Goal: Task Accomplishment & Management: Use online tool/utility

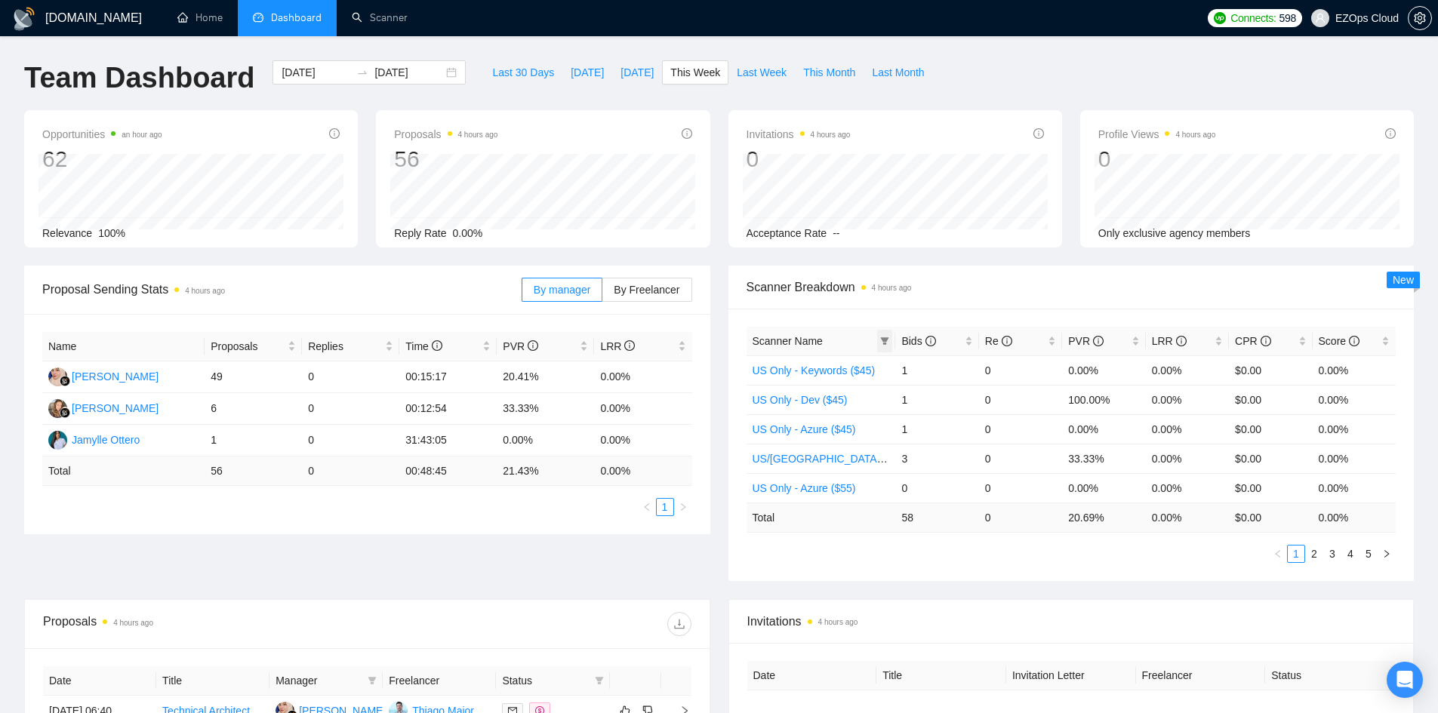
click at [882, 337] on icon "filter" at bounding box center [884, 341] width 9 height 9
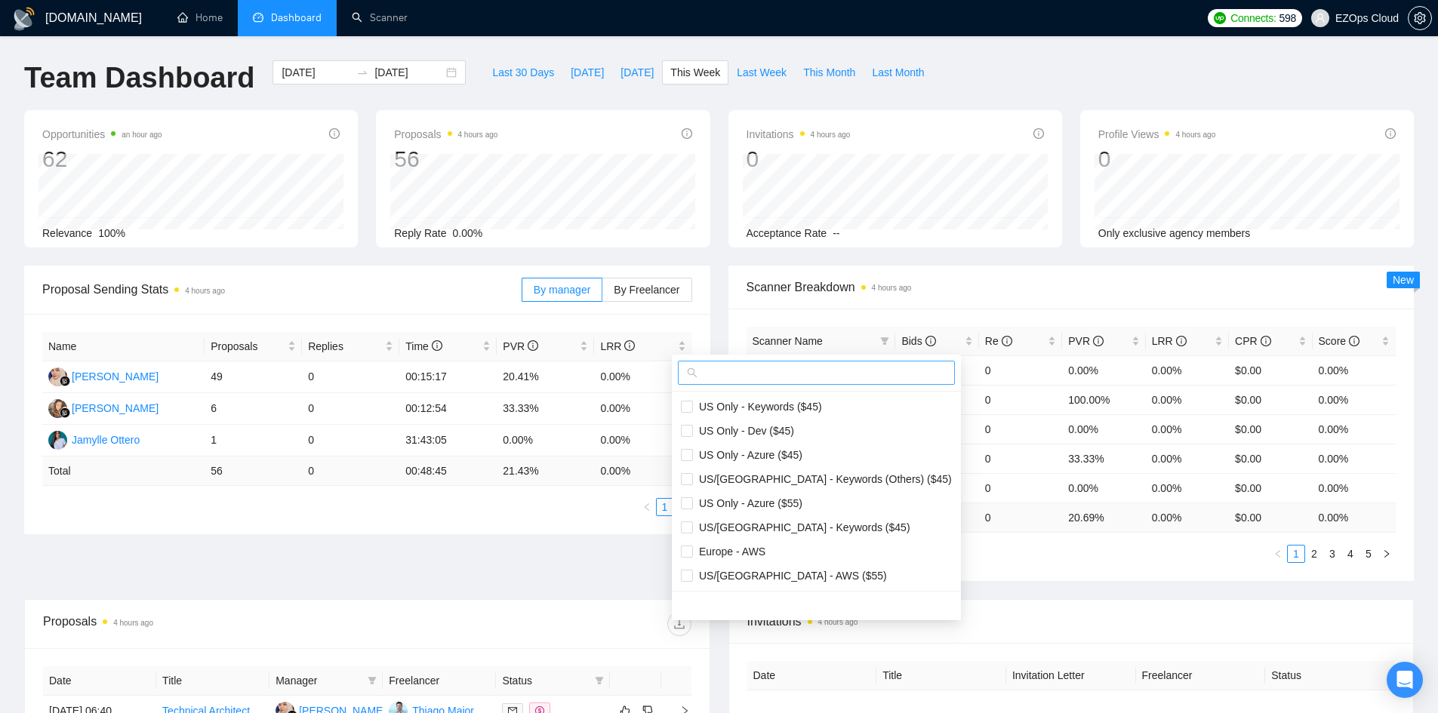
click at [830, 370] on input "text" at bounding box center [823, 373] width 245 height 17
type input "US"
click at [828, 399] on span "US Only - Keywords ($45)" at bounding box center [816, 407] width 271 height 17
checkbox input "true"
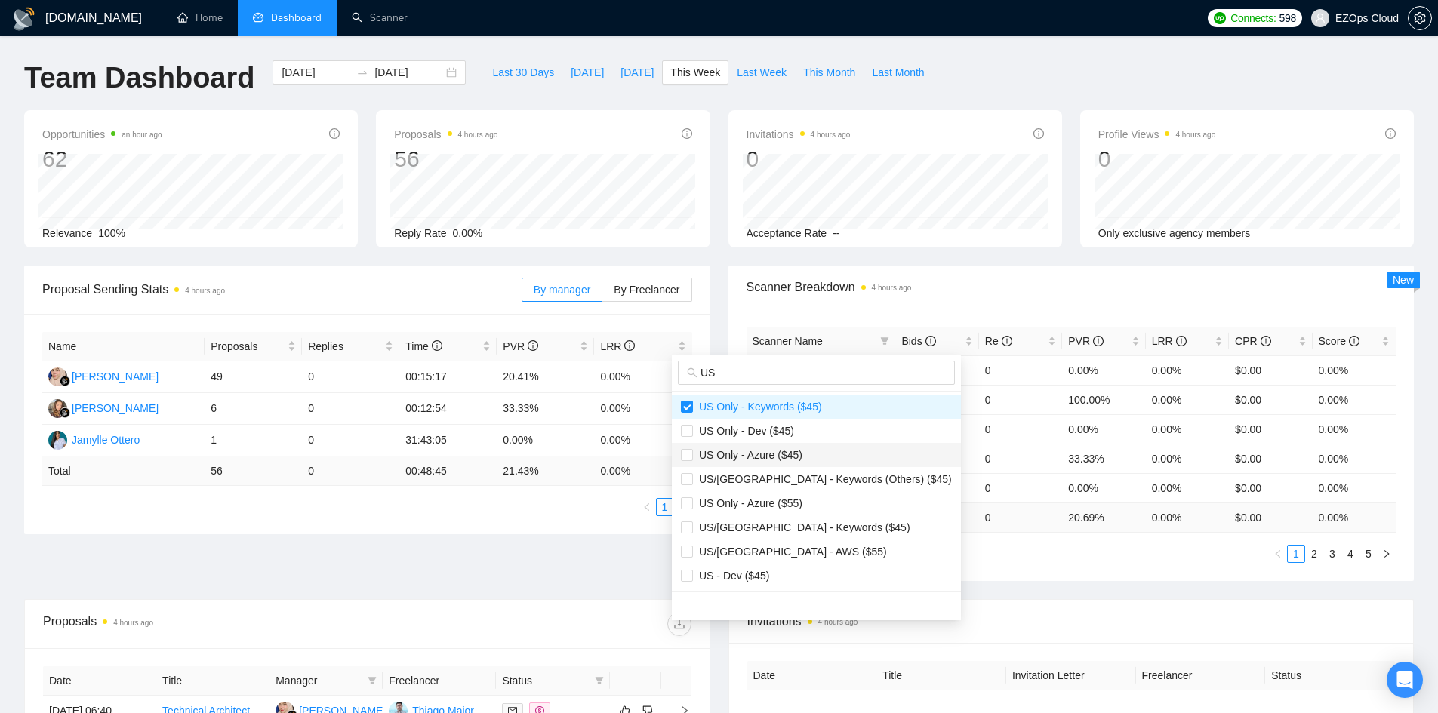
click at [799, 451] on span "US Only - Azure ($45)" at bounding box center [747, 455] width 109 height 12
checkbox input "true"
click at [791, 506] on span "US Only - Azure ($55)" at bounding box center [747, 503] width 109 height 12
checkbox input "true"
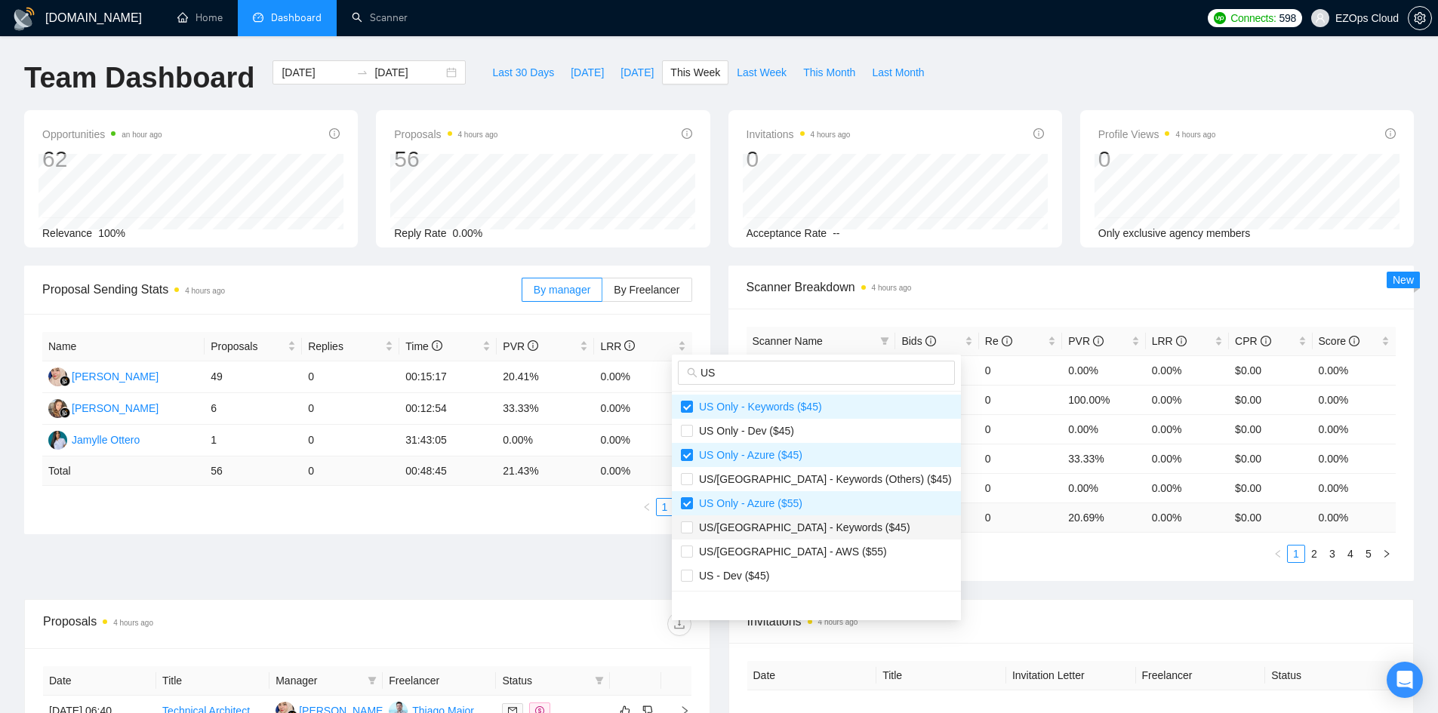
click at [793, 533] on span "US/[GEOGRAPHIC_DATA] - Keywords ($45)" at bounding box center [801, 528] width 217 height 12
checkbox input "true"
click at [793, 548] on span "US/[GEOGRAPHIC_DATA] - AWS ($55)" at bounding box center [790, 552] width 194 height 12
checkbox input "true"
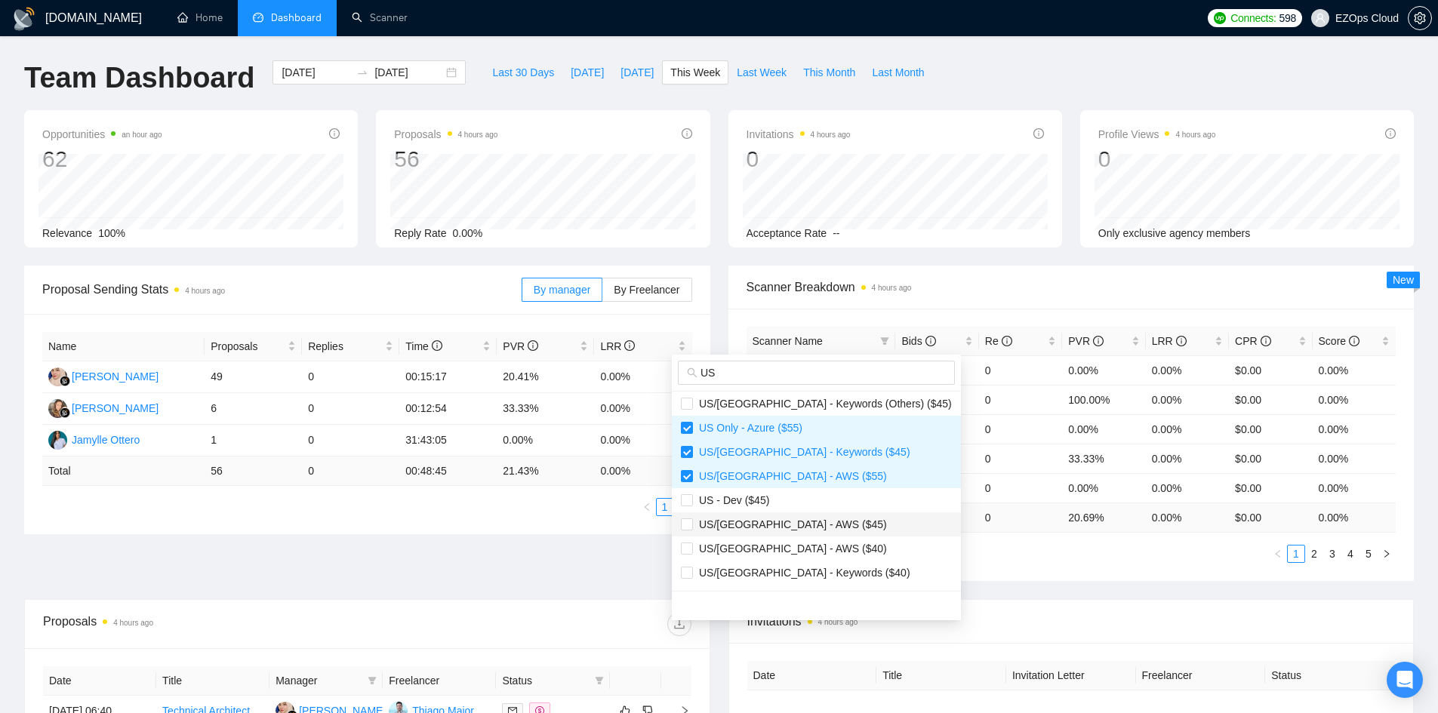
click at [796, 529] on span "US/[GEOGRAPHIC_DATA] - AWS ($45)" at bounding box center [790, 525] width 194 height 12
checkbox input "true"
click at [795, 547] on span "US/[GEOGRAPHIC_DATA] - AWS ($40)" at bounding box center [790, 549] width 194 height 12
checkbox input "true"
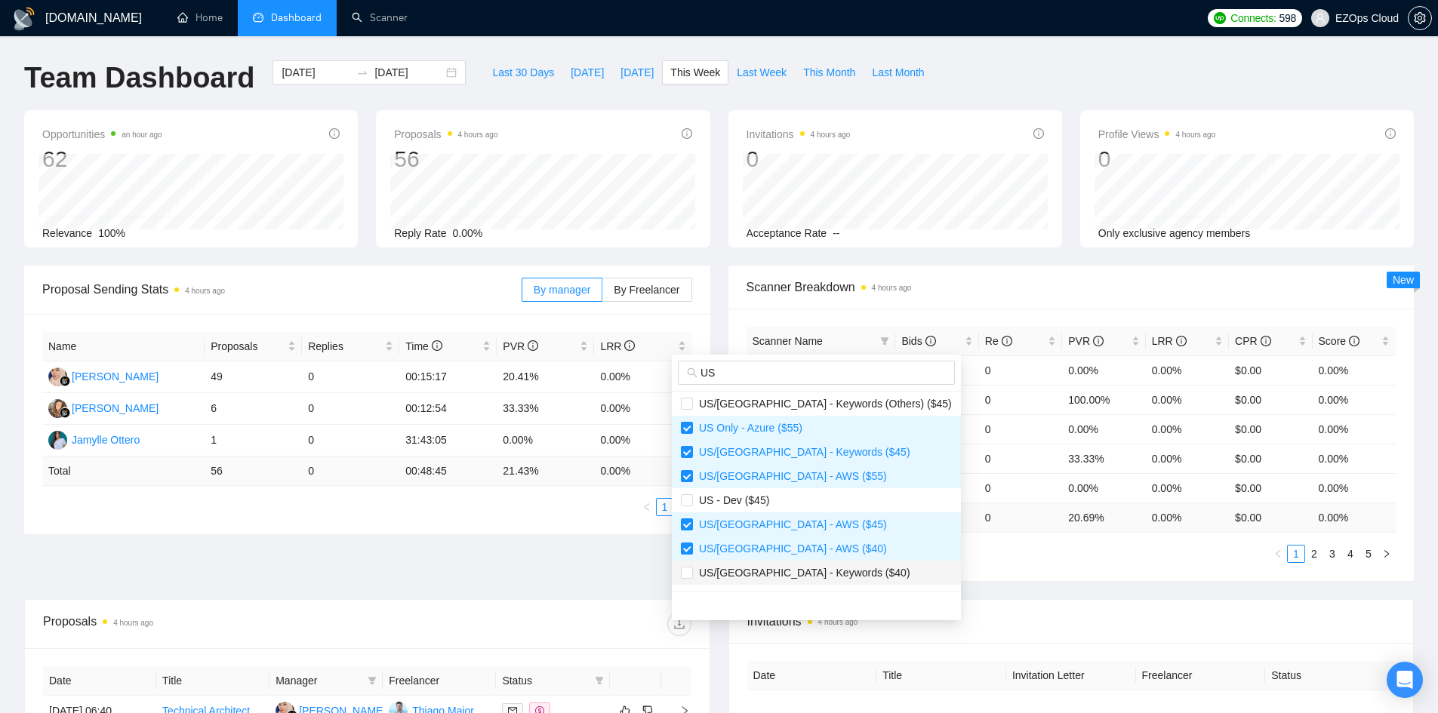
click at [801, 577] on span "US/[GEOGRAPHIC_DATA] - Keywords ($40)" at bounding box center [801, 573] width 217 height 12
checkbox input "true"
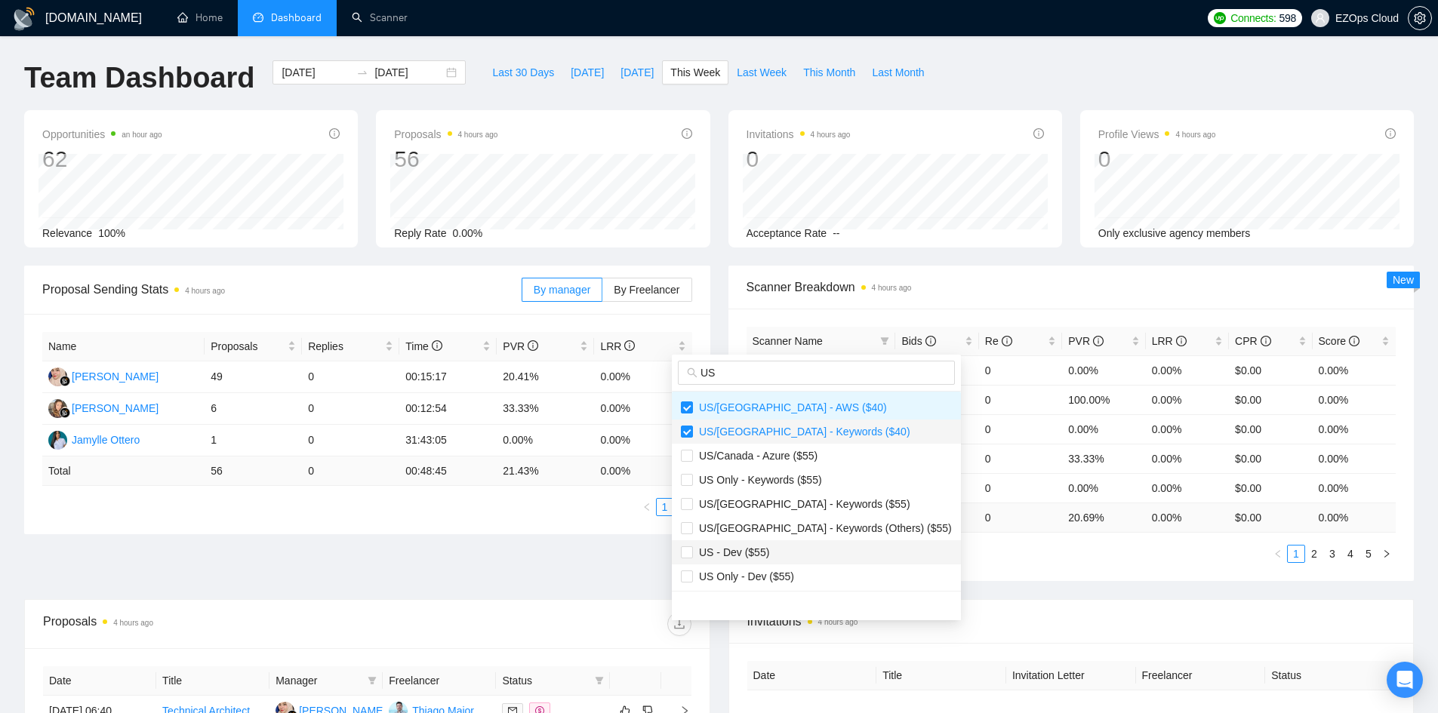
scroll to position [226, 0]
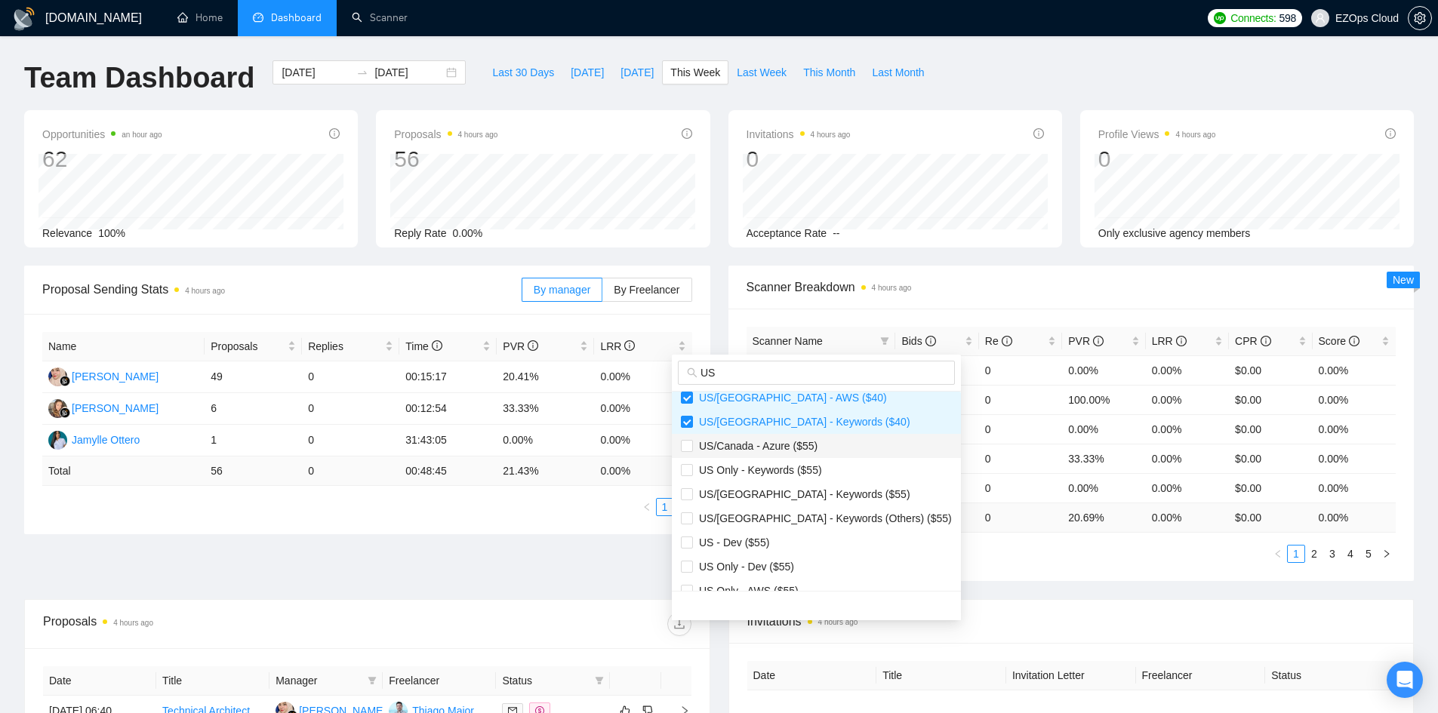
click at [781, 445] on span "US/Canada - Azure ($55)" at bounding box center [755, 446] width 125 height 12
checkbox input "true"
click at [785, 464] on span "US Only - Keywords ($55)" at bounding box center [757, 470] width 129 height 12
click at [786, 479] on li "US Only - Keywords ($55)" at bounding box center [816, 470] width 289 height 24
click at [791, 480] on li "US Only - Keywords ($55)" at bounding box center [816, 470] width 289 height 24
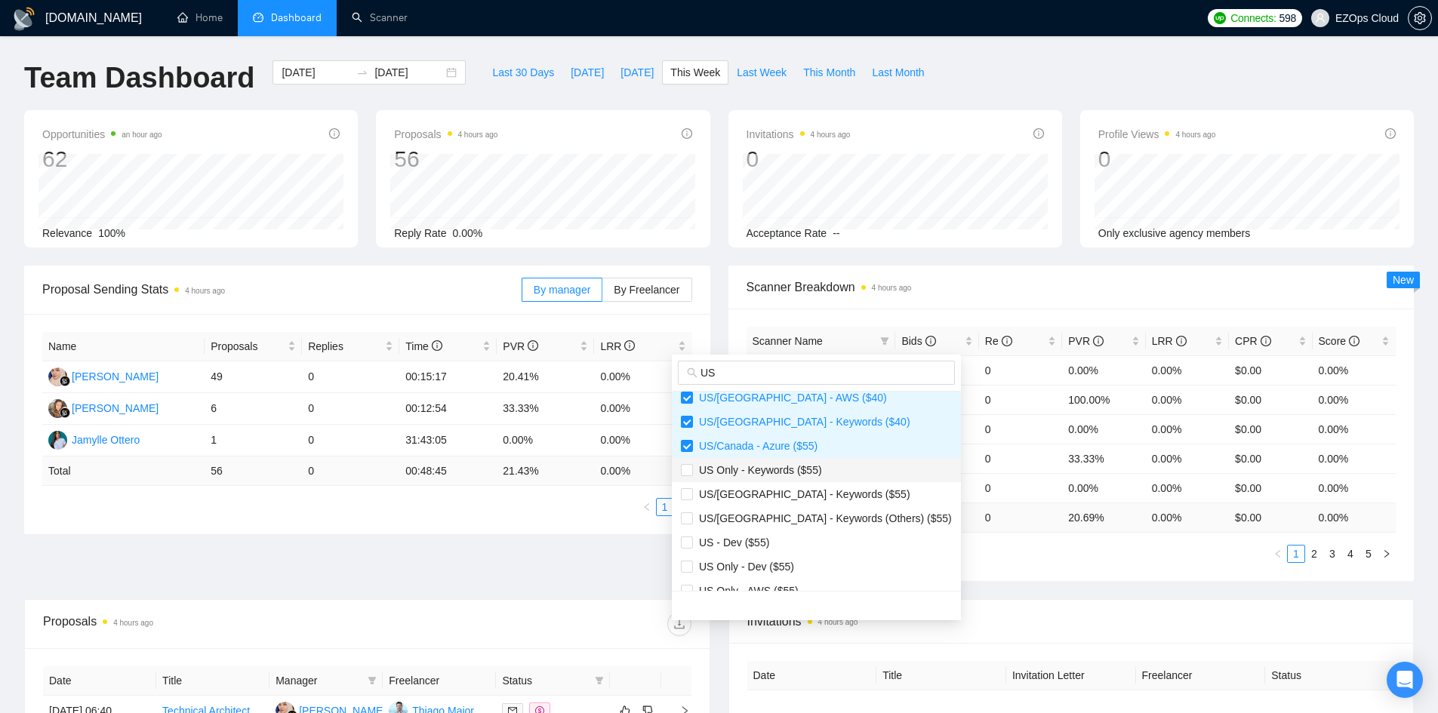
checkbox input "true"
click at [798, 501] on span "US/[GEOGRAPHIC_DATA] - Keywords ($55)" at bounding box center [816, 494] width 271 height 17
checkbox input "true"
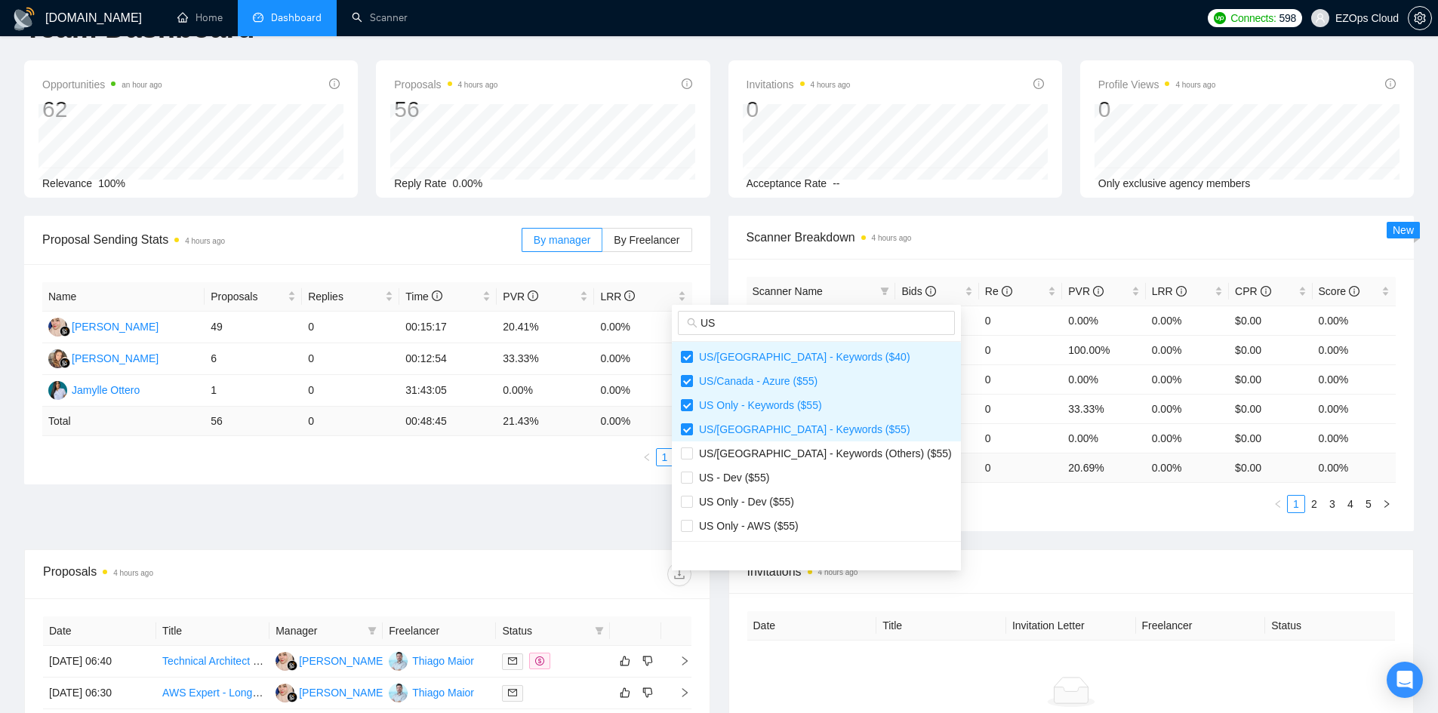
scroll to position [75, 0]
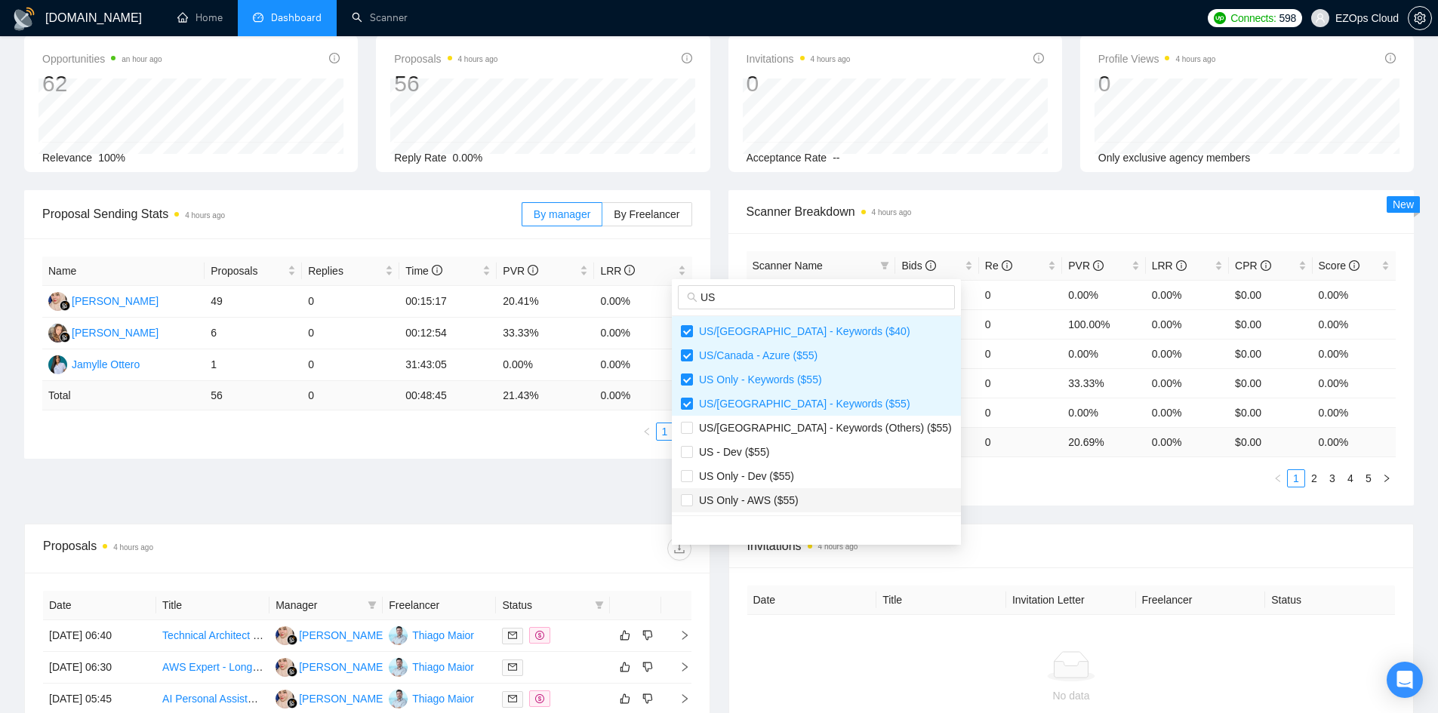
click at [799, 502] on span "US Only - AWS ($55)" at bounding box center [816, 500] width 271 height 17
checkbox input "true"
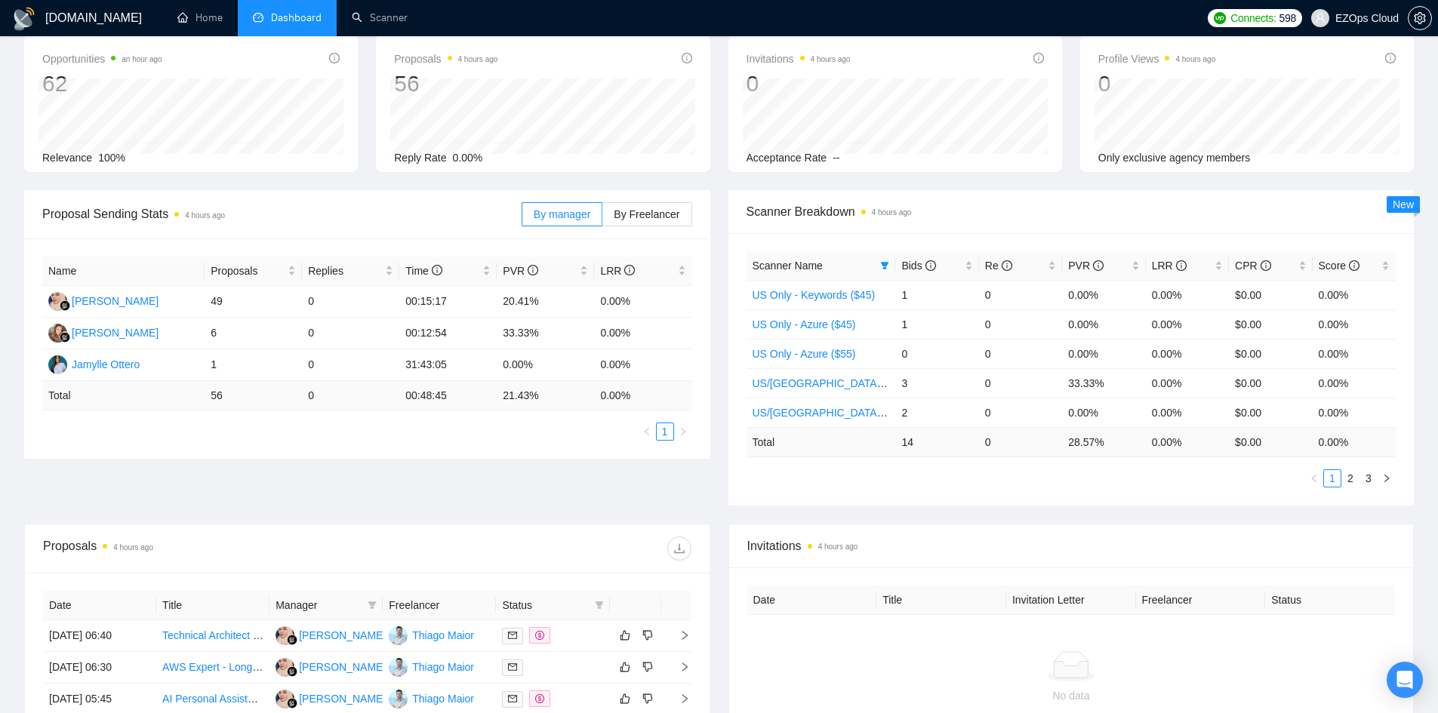
click at [954, 483] on ul "1 2 3" at bounding box center [1072, 479] width 650 height 18
click at [885, 265] on icon "filter" at bounding box center [885, 266] width 8 height 8
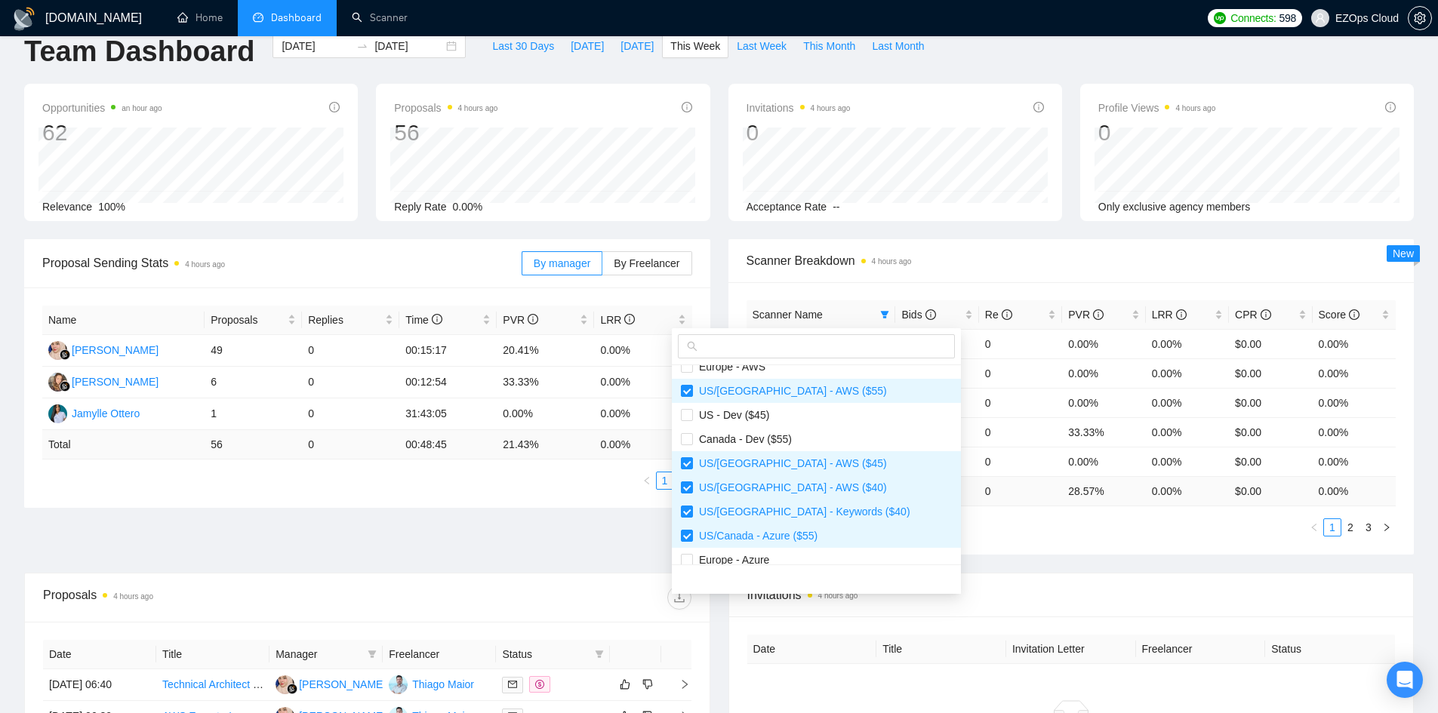
scroll to position [0, 0]
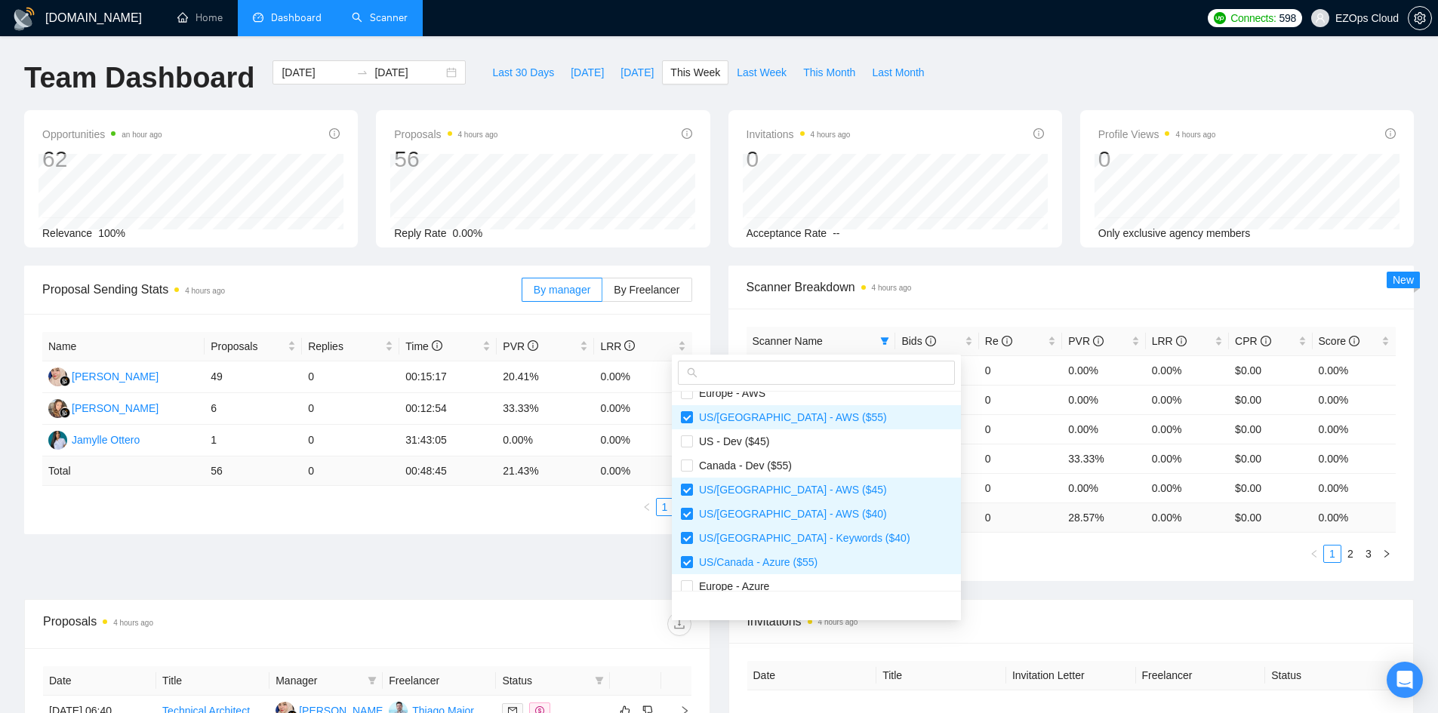
click at [401, 14] on link "Scanner" at bounding box center [380, 17] width 56 height 13
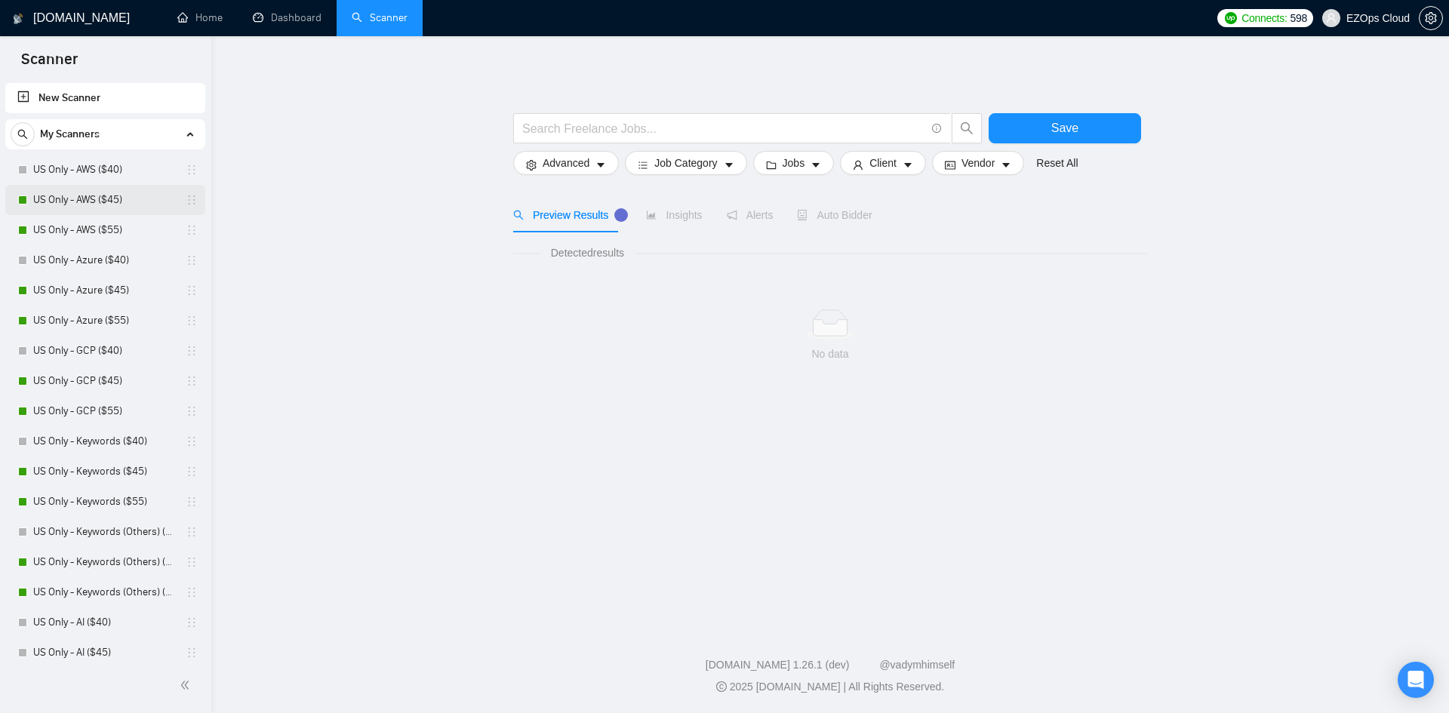
click at [65, 196] on link "US Only - AWS ($45)" at bounding box center [104, 200] width 143 height 30
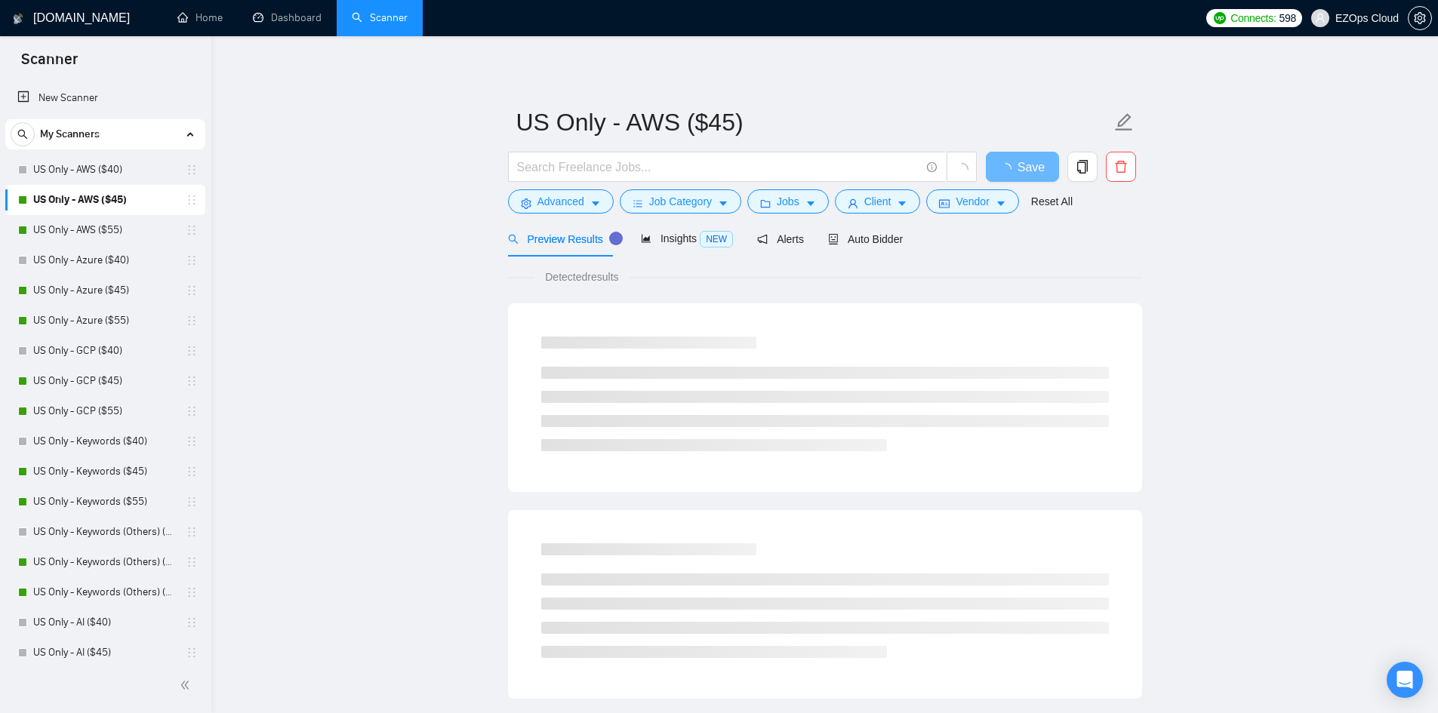
click at [916, 244] on div "Preview Results Insights NEW Alerts Auto Bidder" at bounding box center [825, 238] width 634 height 35
click at [867, 226] on div "Auto Bidder" at bounding box center [865, 238] width 75 height 35
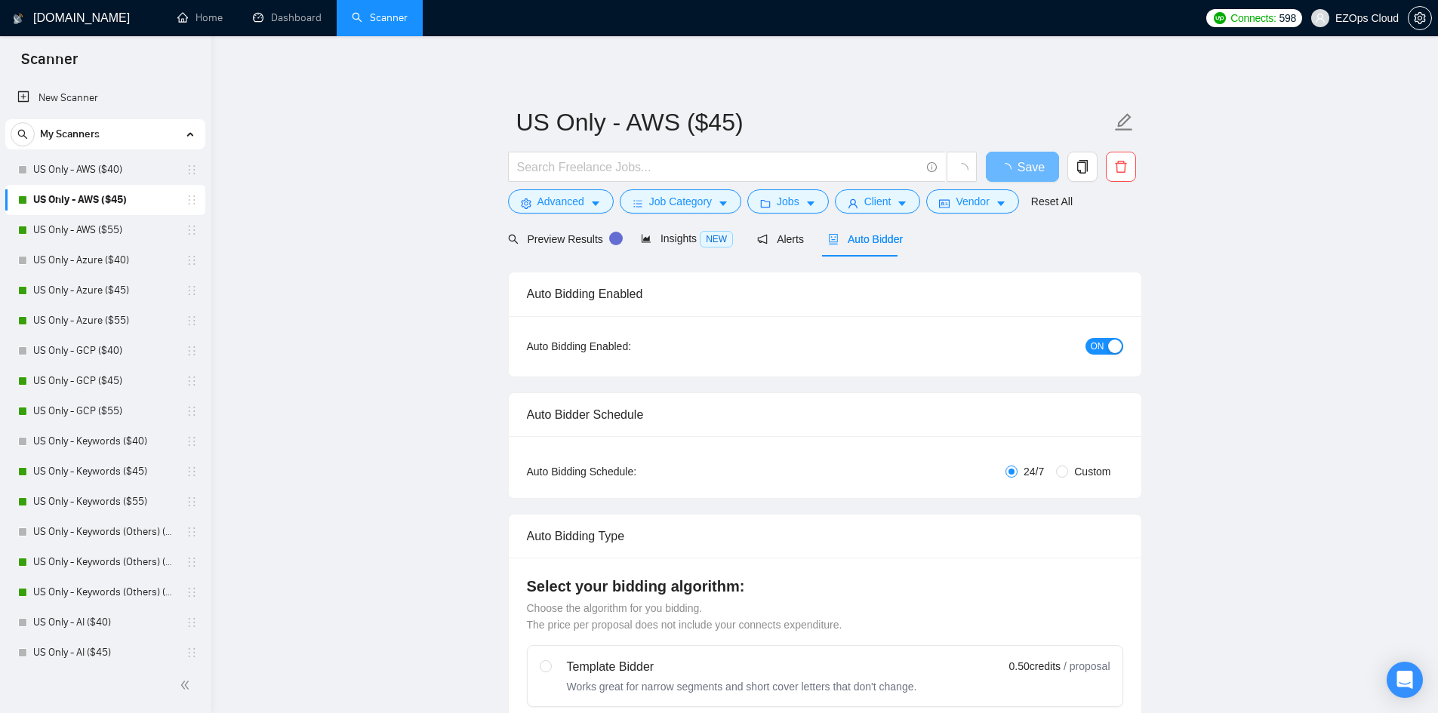
checkbox input "true"
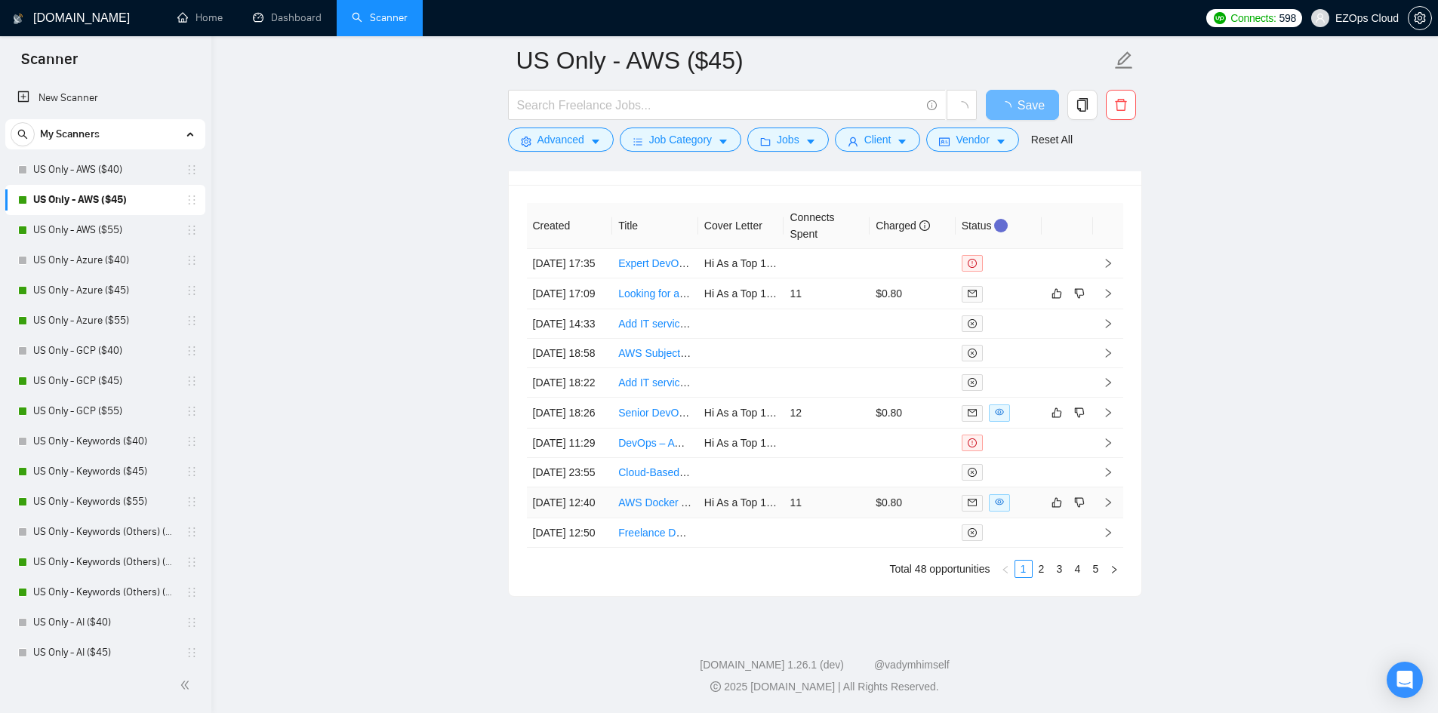
scroll to position [3934, 0]
click at [79, 219] on link "US Only - AWS ($55)" at bounding box center [104, 230] width 143 height 30
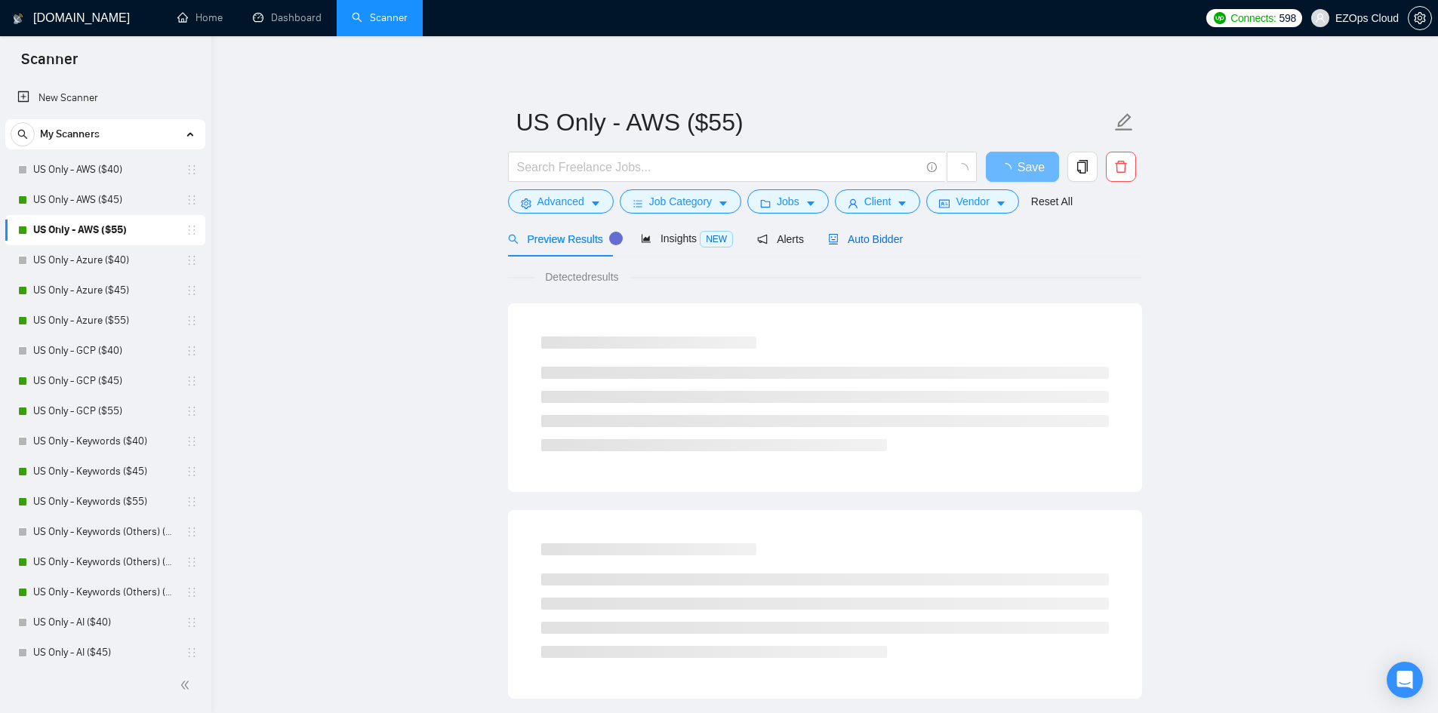
click at [835, 242] on span "Auto Bidder" at bounding box center [865, 239] width 75 height 12
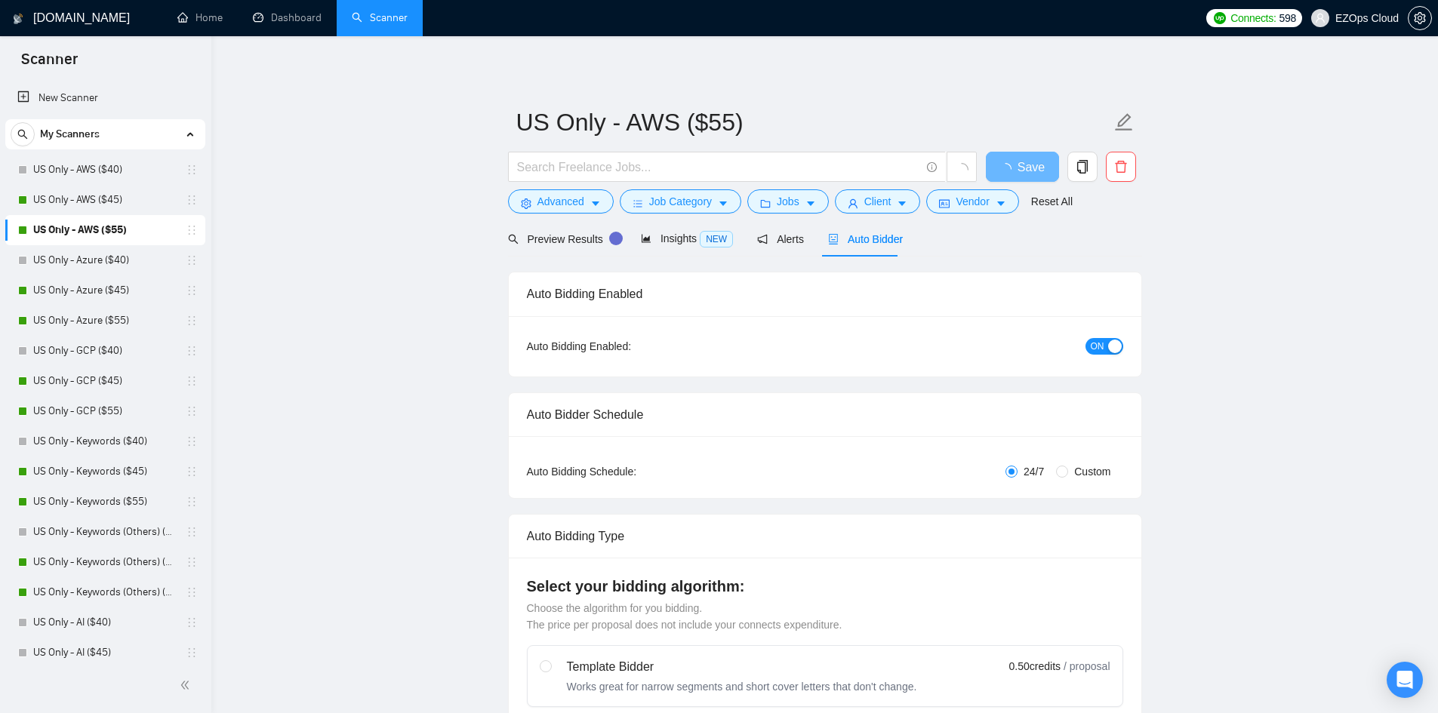
checkbox input "true"
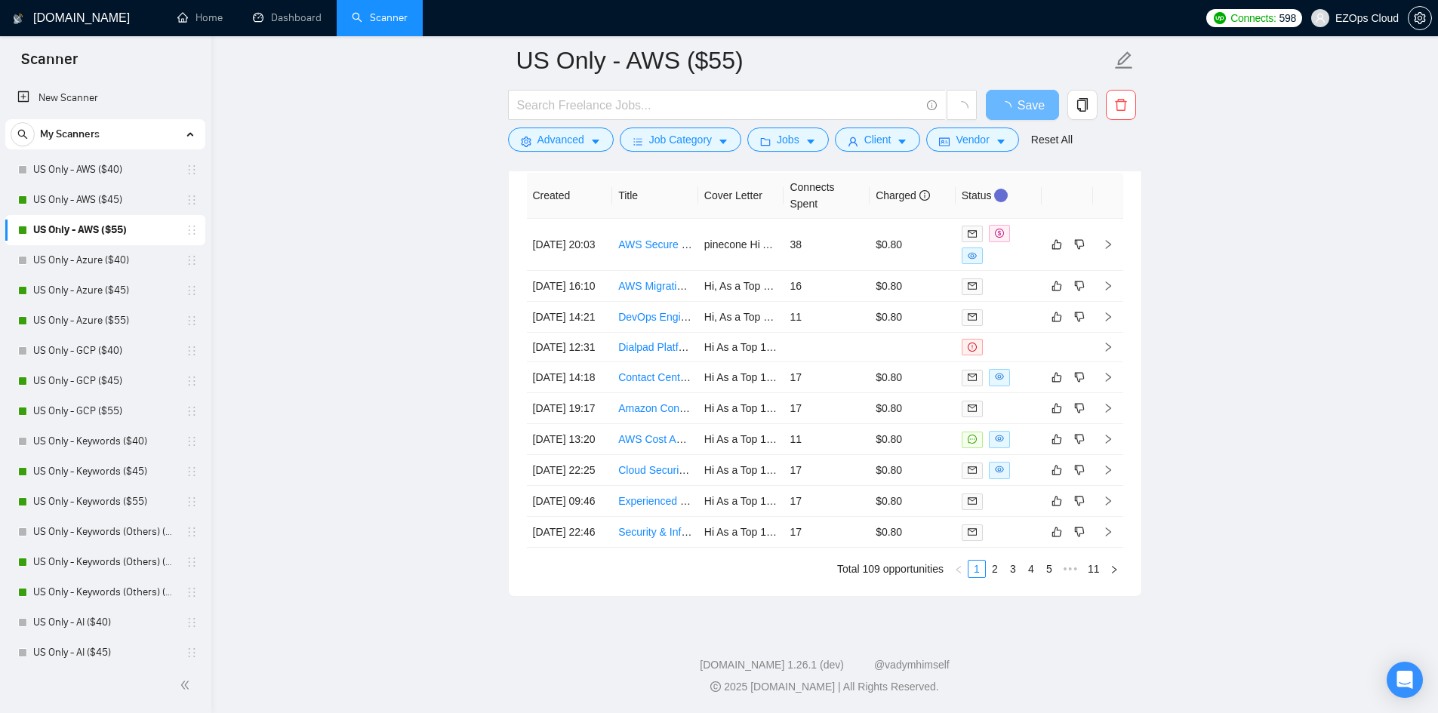
scroll to position [3946, 0]
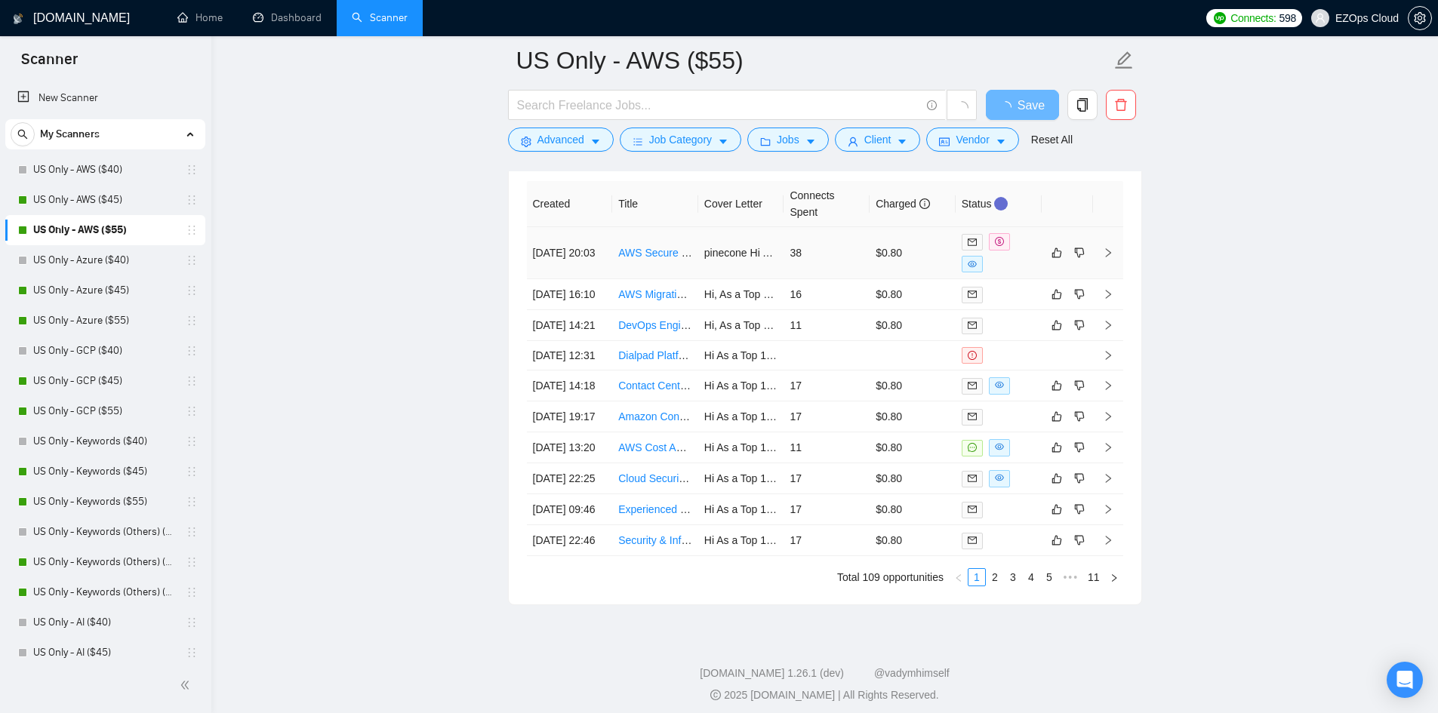
click at [661, 254] on link "AWS Secure VDI Environment with Amazon WorkSpaces, SSO/MFA, GuardDuty, Security…" at bounding box center [883, 253] width 531 height 12
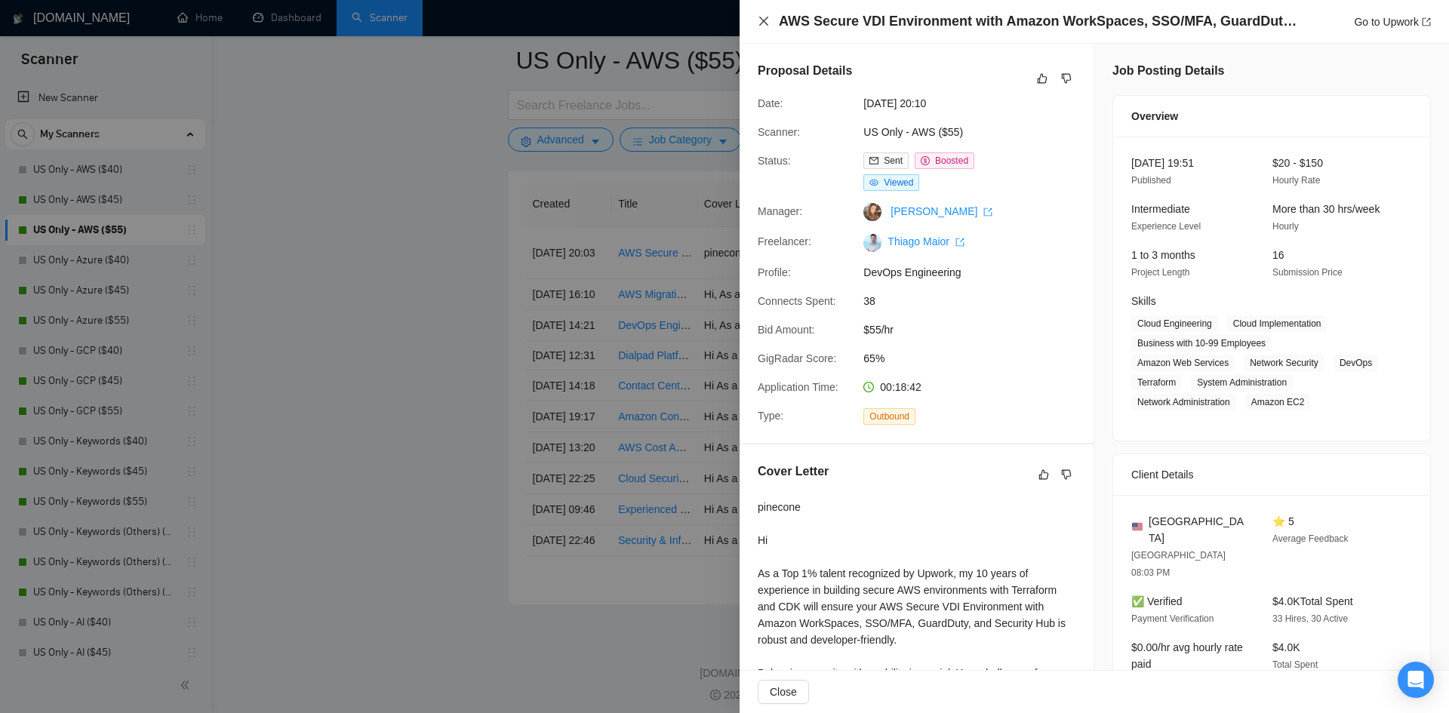
click at [762, 25] on icon "close" at bounding box center [764, 21] width 12 height 12
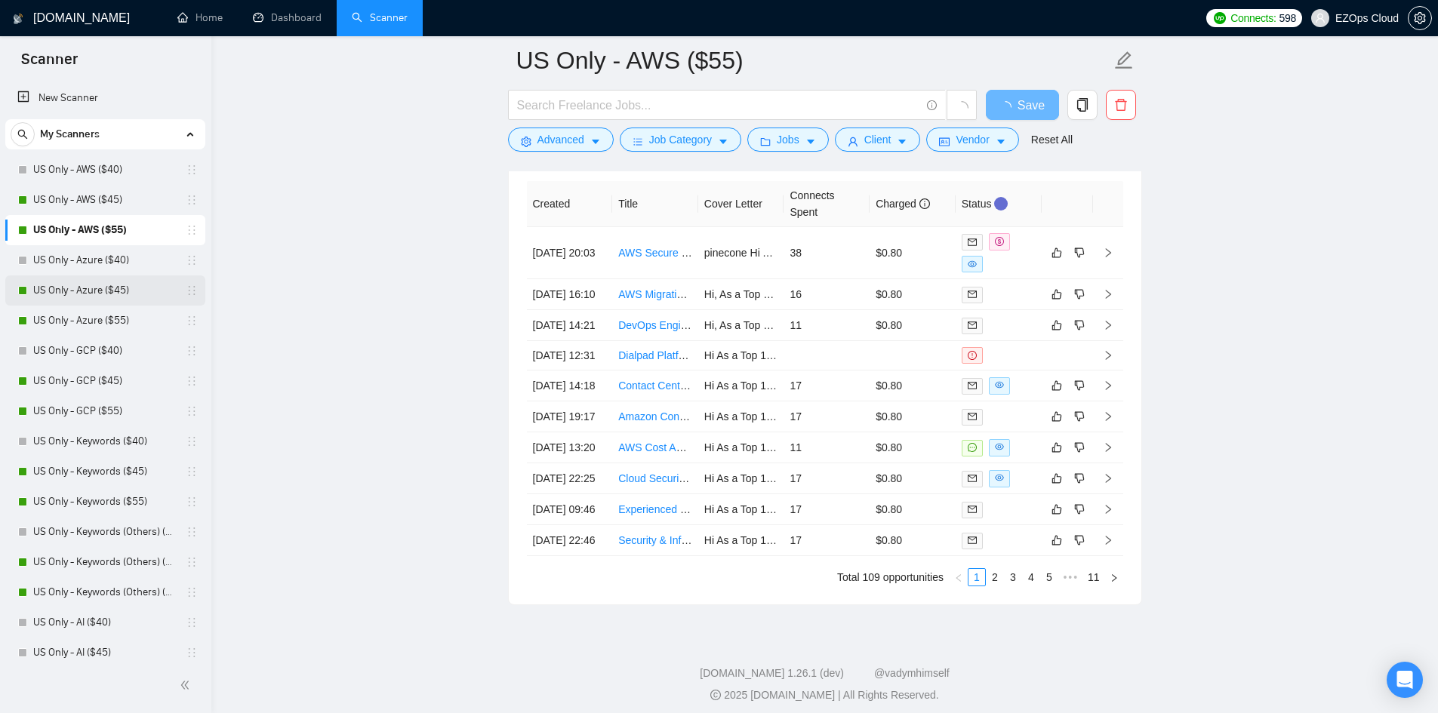
click at [70, 291] on link "US Only - Azure ($45)" at bounding box center [104, 291] width 143 height 30
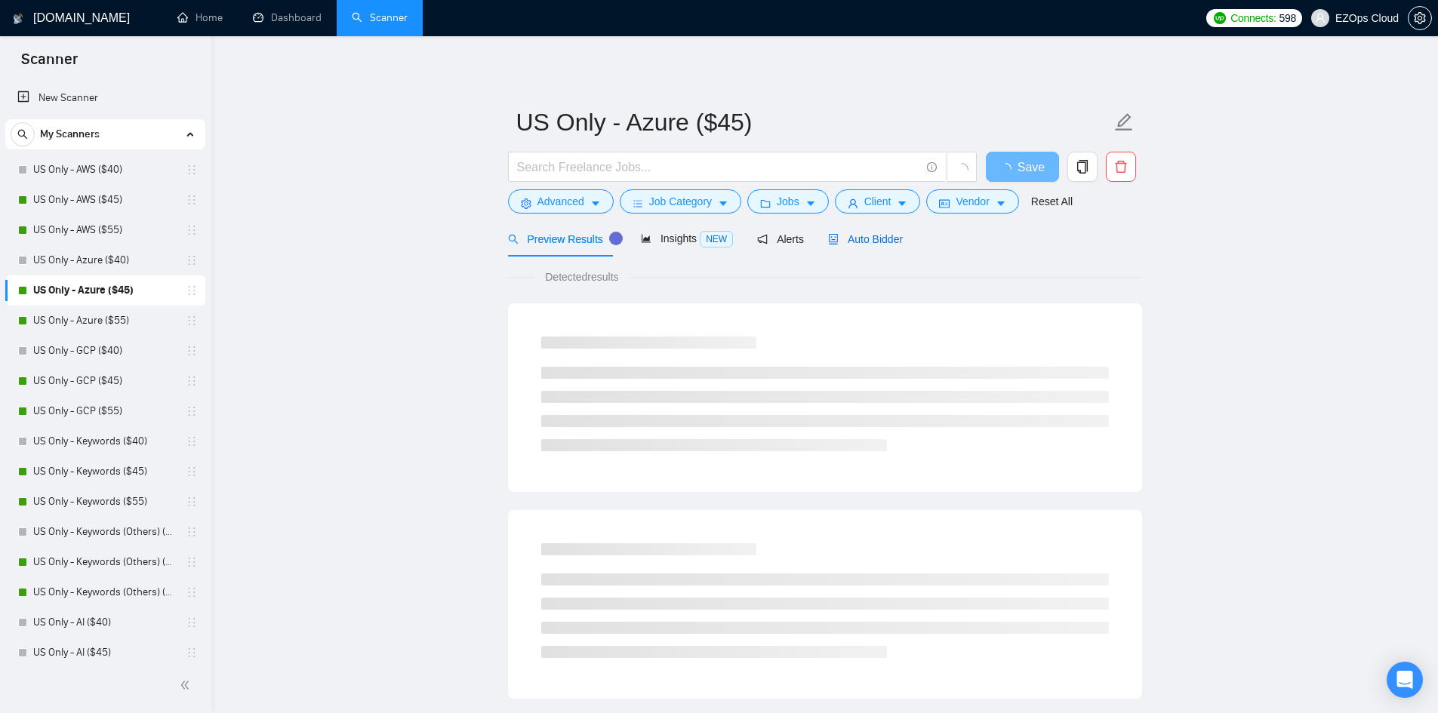
click at [840, 241] on span "Auto Bidder" at bounding box center [865, 239] width 75 height 12
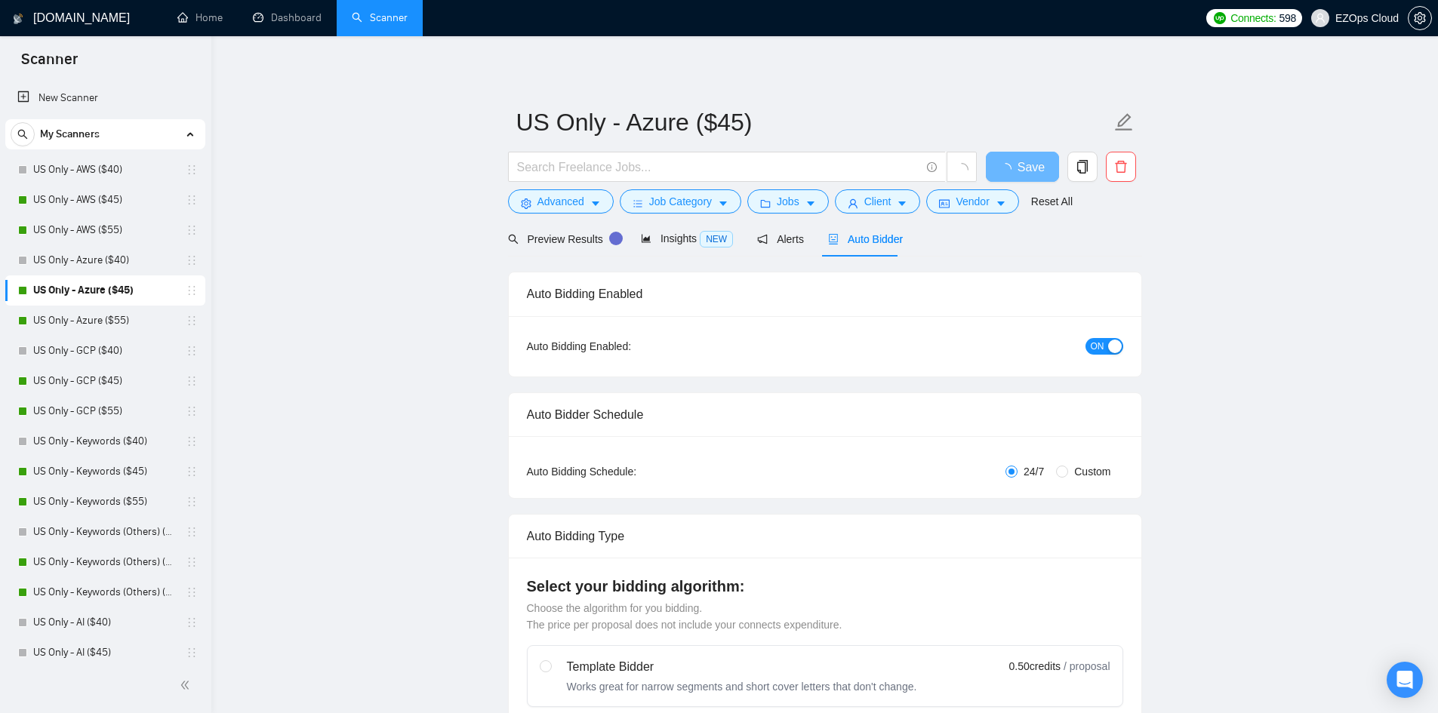
checkbox input "true"
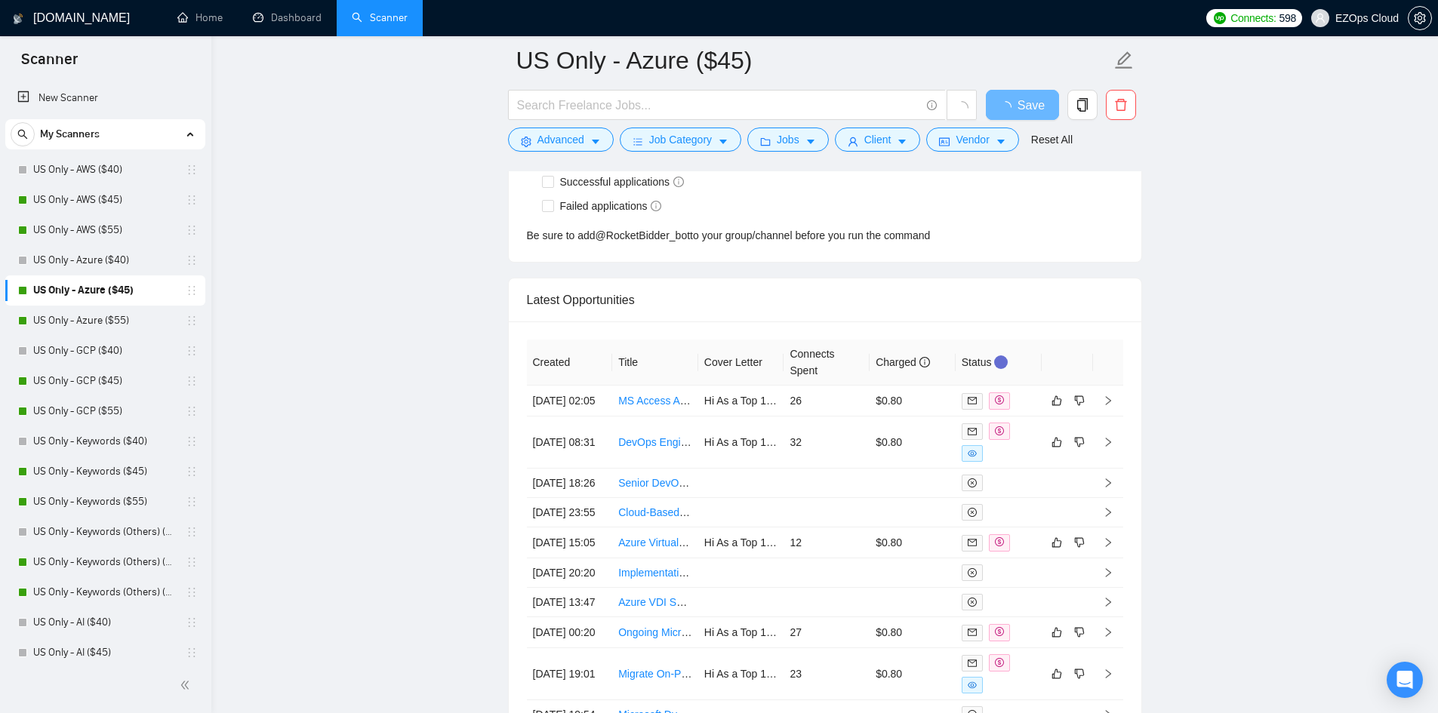
scroll to position [3820, 0]
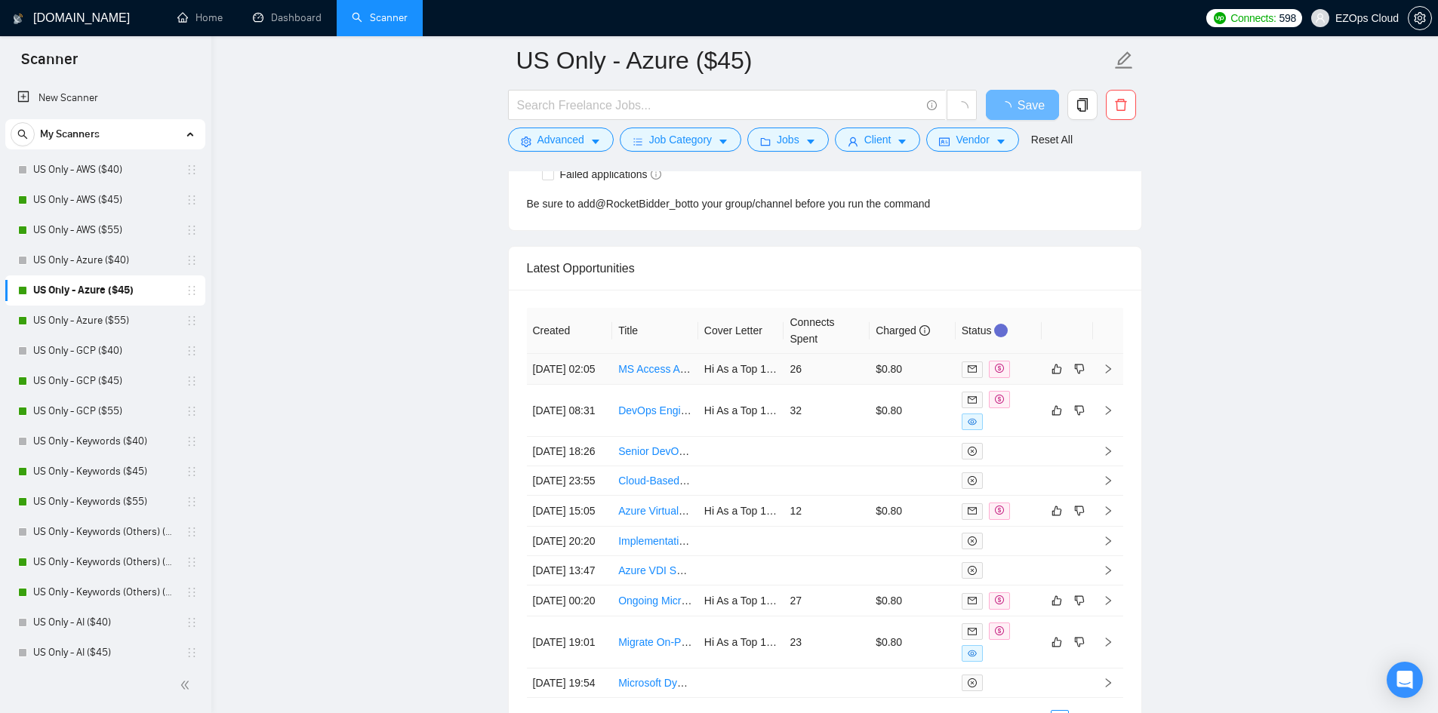
click at [655, 375] on link "MS Access Application Migration to Cloud-Based Solution" at bounding box center [752, 369] width 269 height 12
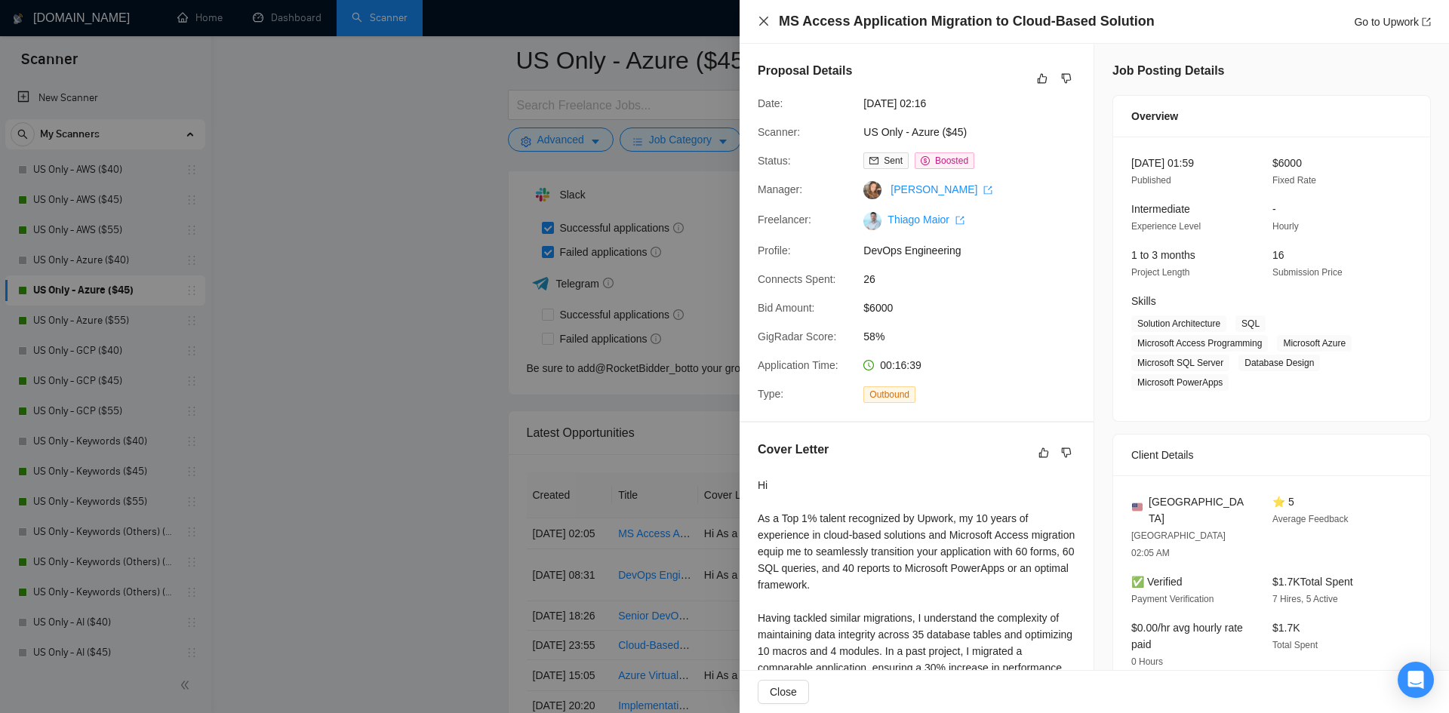
click at [762, 24] on icon "close" at bounding box center [763, 21] width 9 height 9
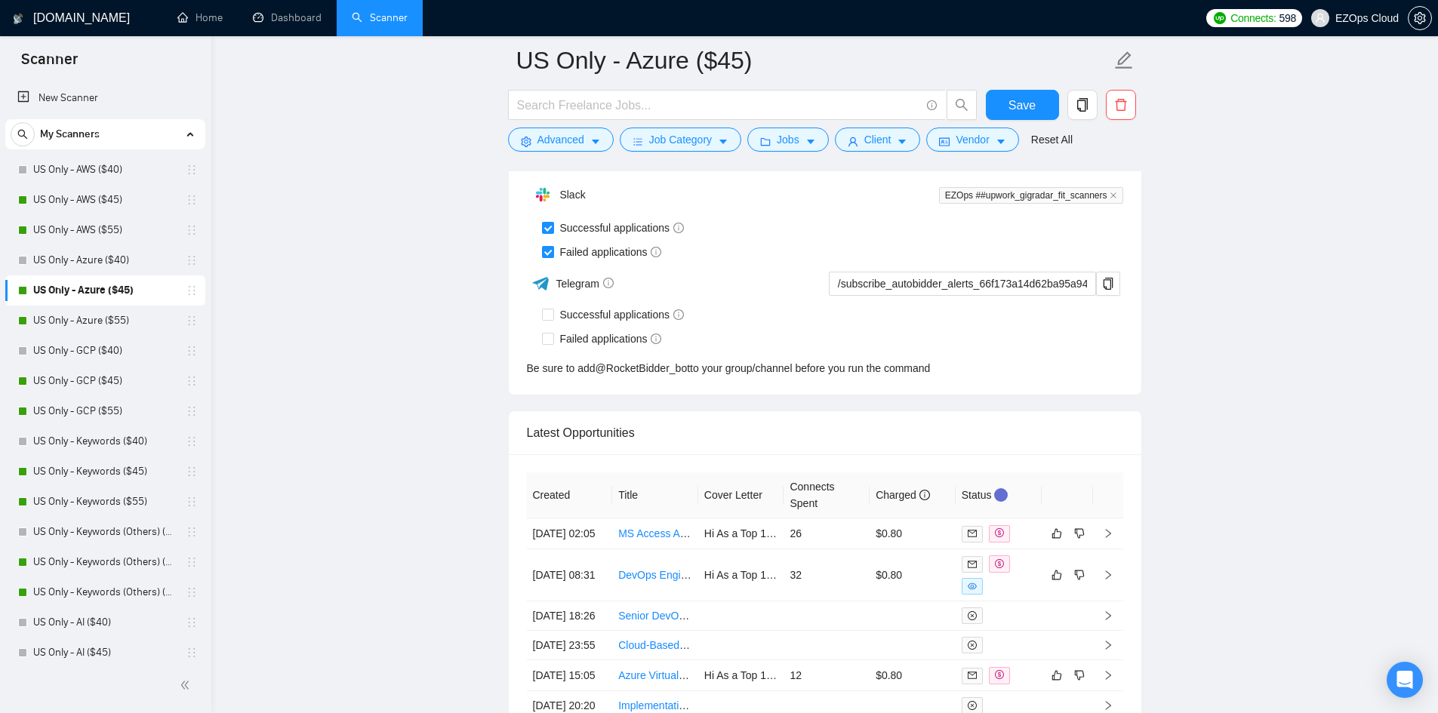
scroll to position [3820, 0]
drag, startPoint x: 122, startPoint y: 316, endPoint x: 1149, endPoint y: 500, distance: 1042.9
click at [122, 316] on link "US Only - Azure ($55)" at bounding box center [104, 321] width 143 height 30
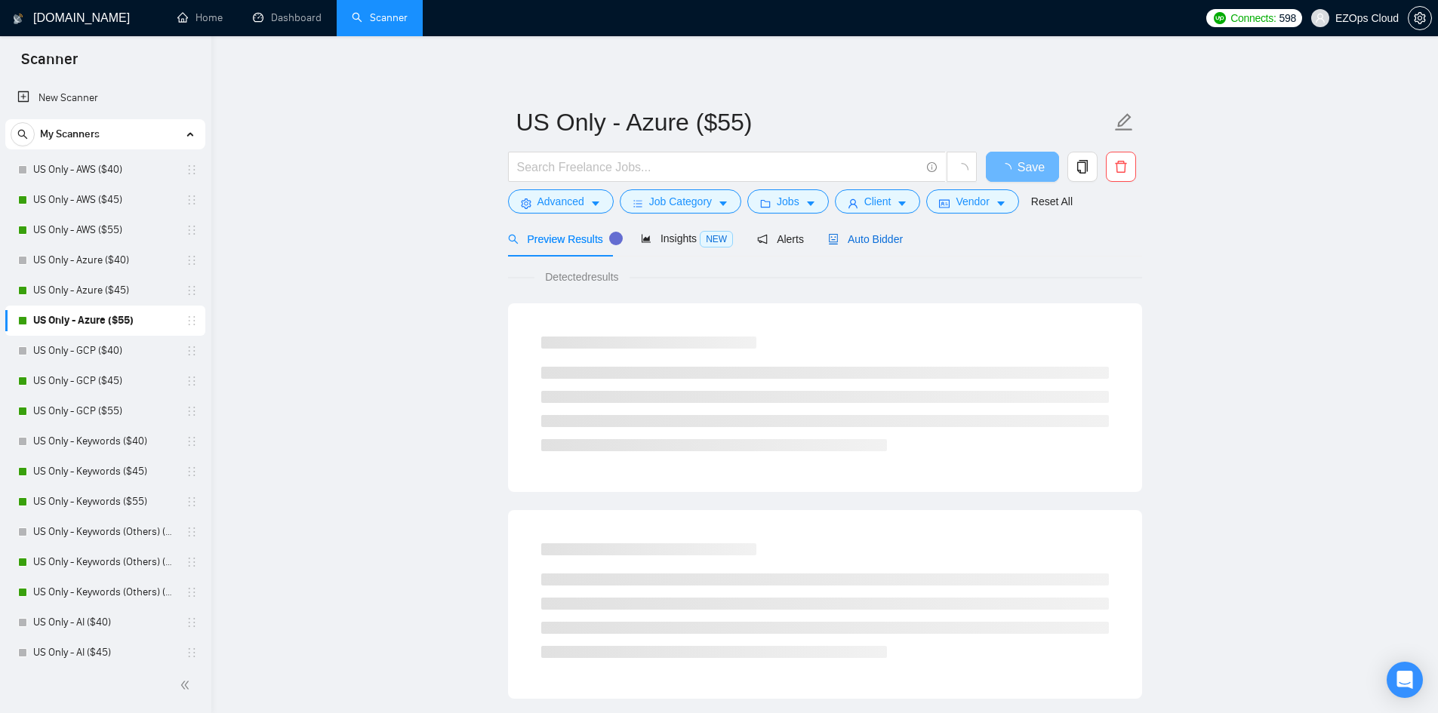
click at [879, 242] on span "Auto Bidder" at bounding box center [865, 239] width 75 height 12
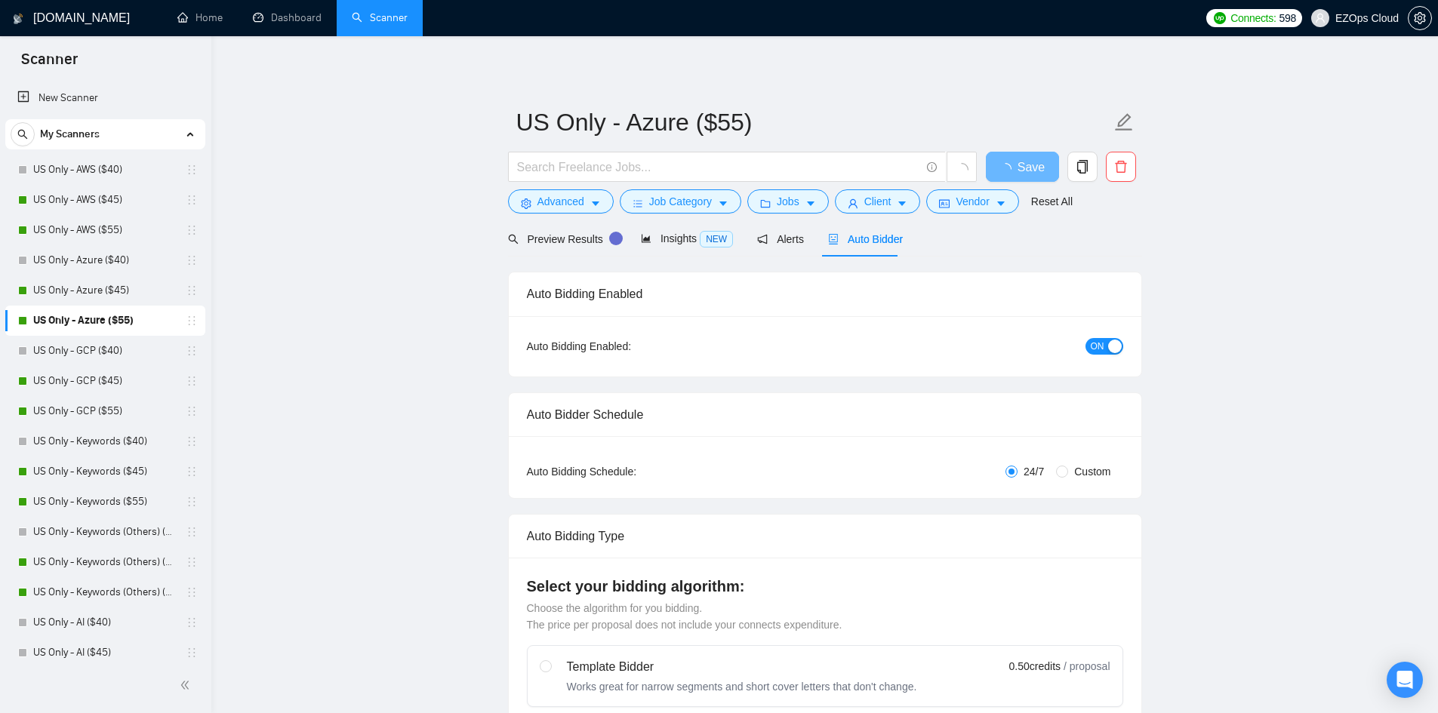
checkbox input "true"
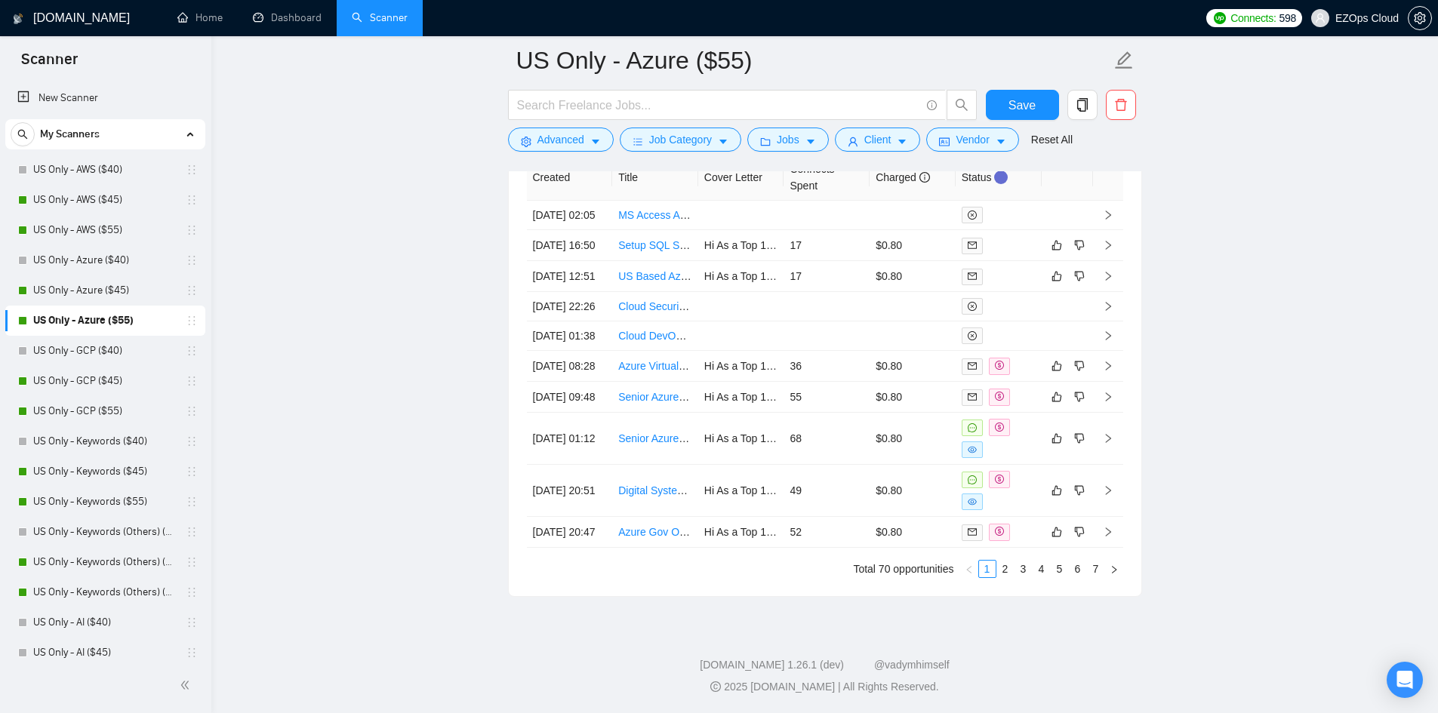
scroll to position [4143, 0]
click at [54, 382] on link "US Only - GCP ($45)" at bounding box center [104, 381] width 143 height 30
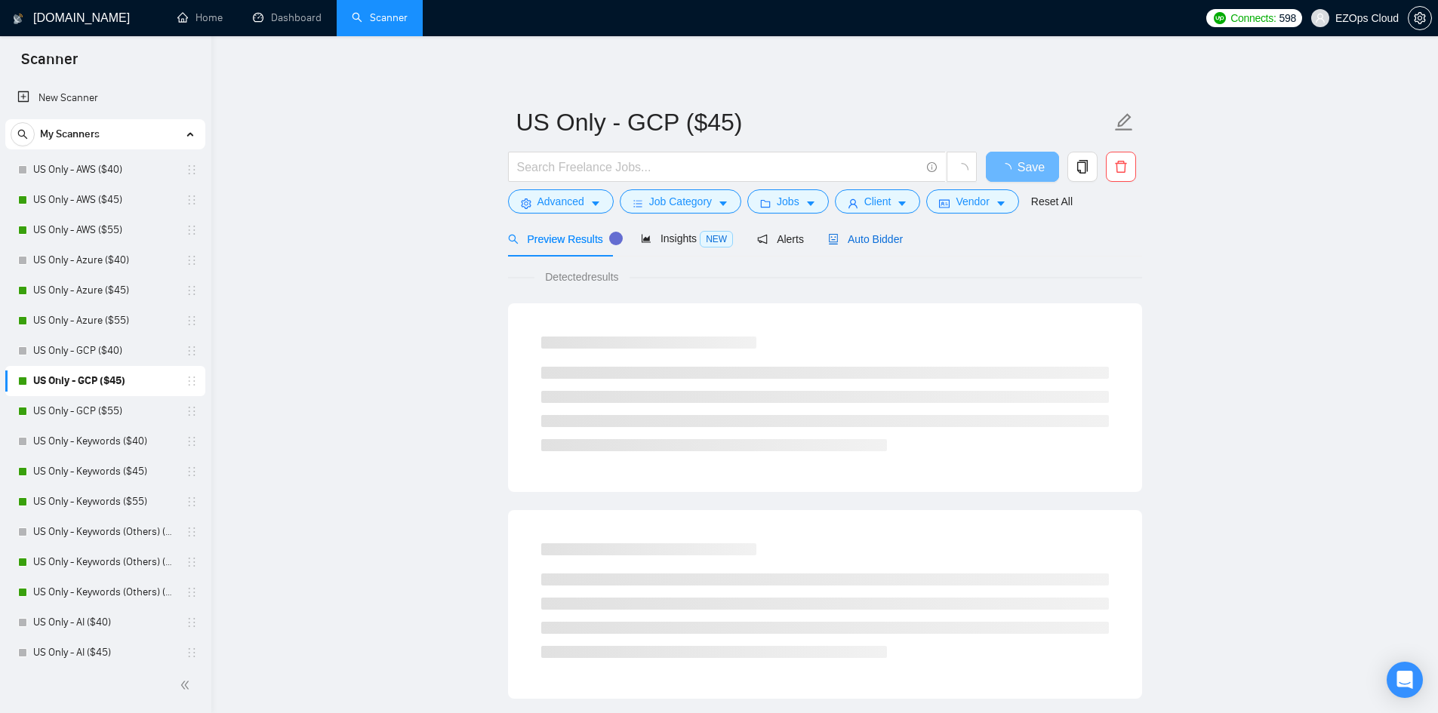
drag, startPoint x: 874, startPoint y: 236, endPoint x: 1394, endPoint y: 139, distance: 529.1
click at [874, 236] on span "Auto Bidder" at bounding box center [865, 239] width 75 height 12
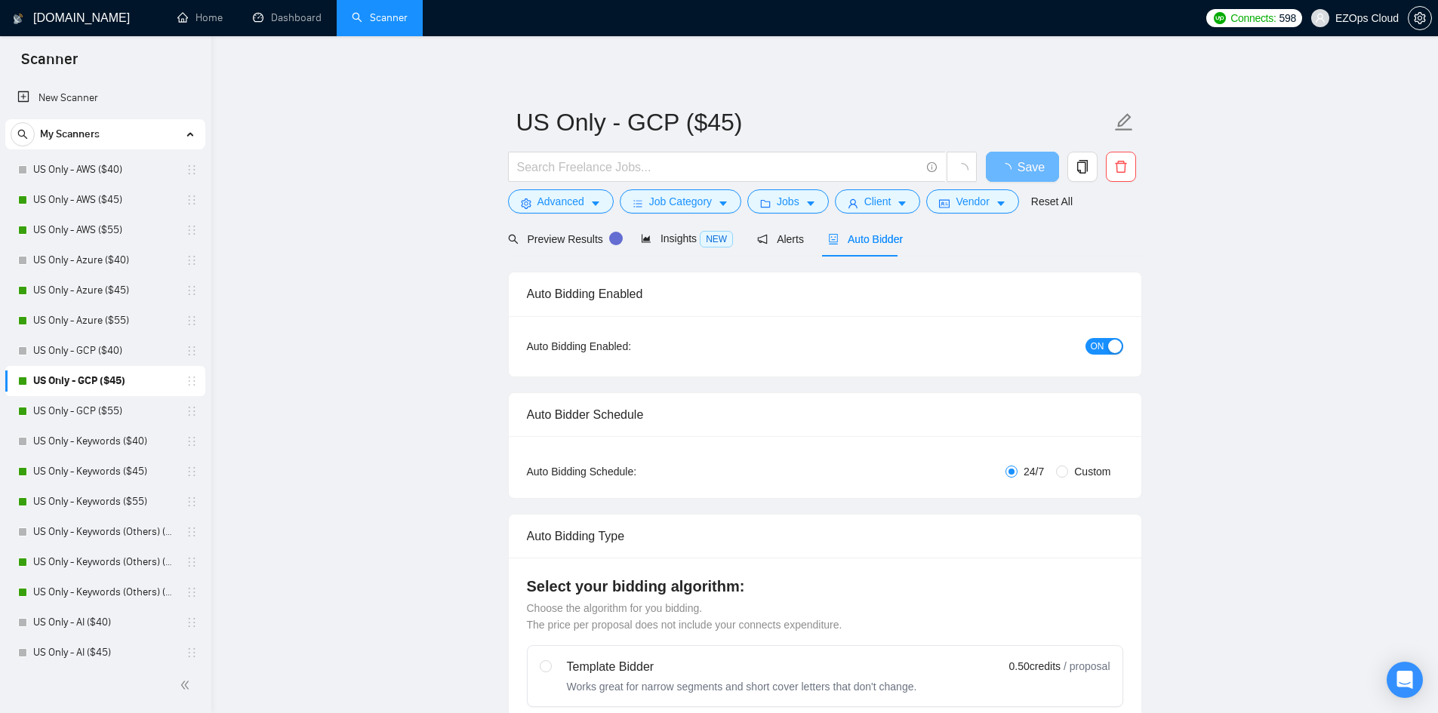
checkbox input "true"
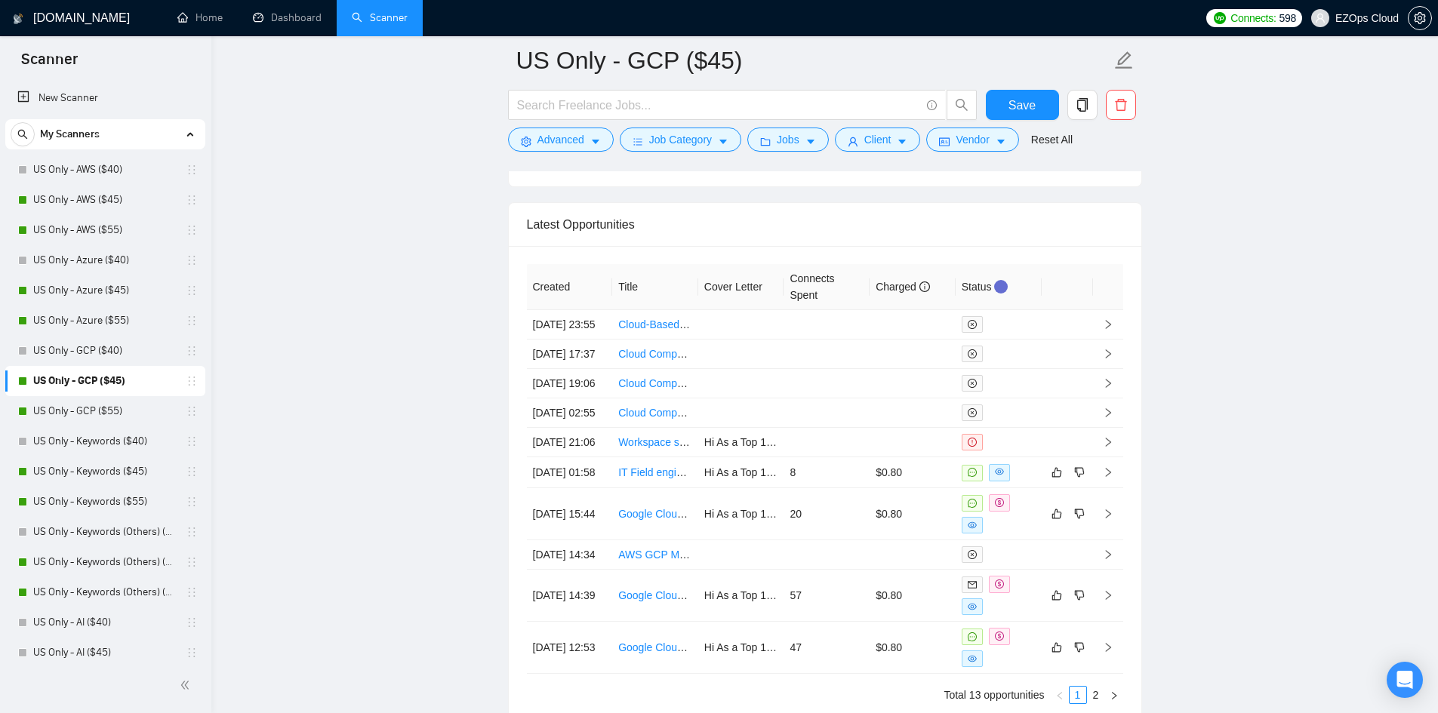
scroll to position [4080, 0]
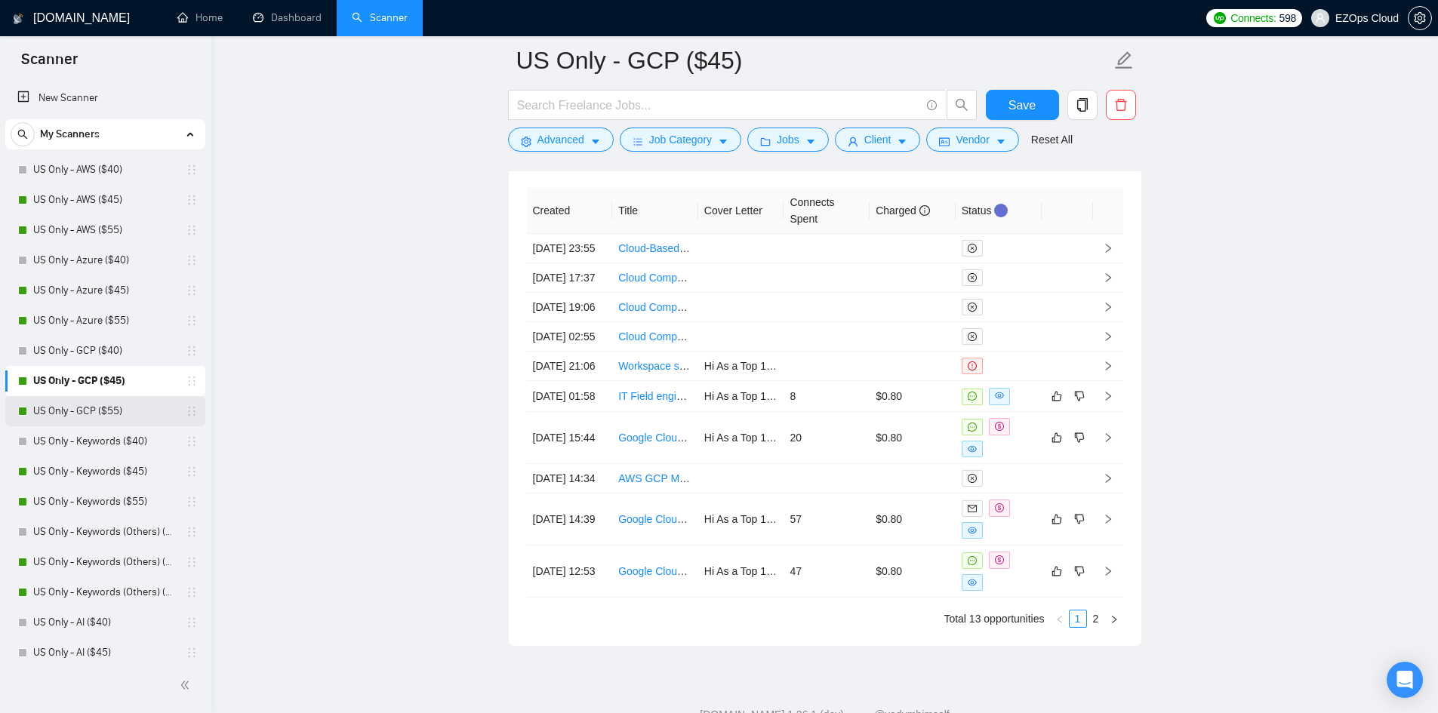
click at [42, 414] on link "US Only - GCP ($55)" at bounding box center [104, 411] width 143 height 30
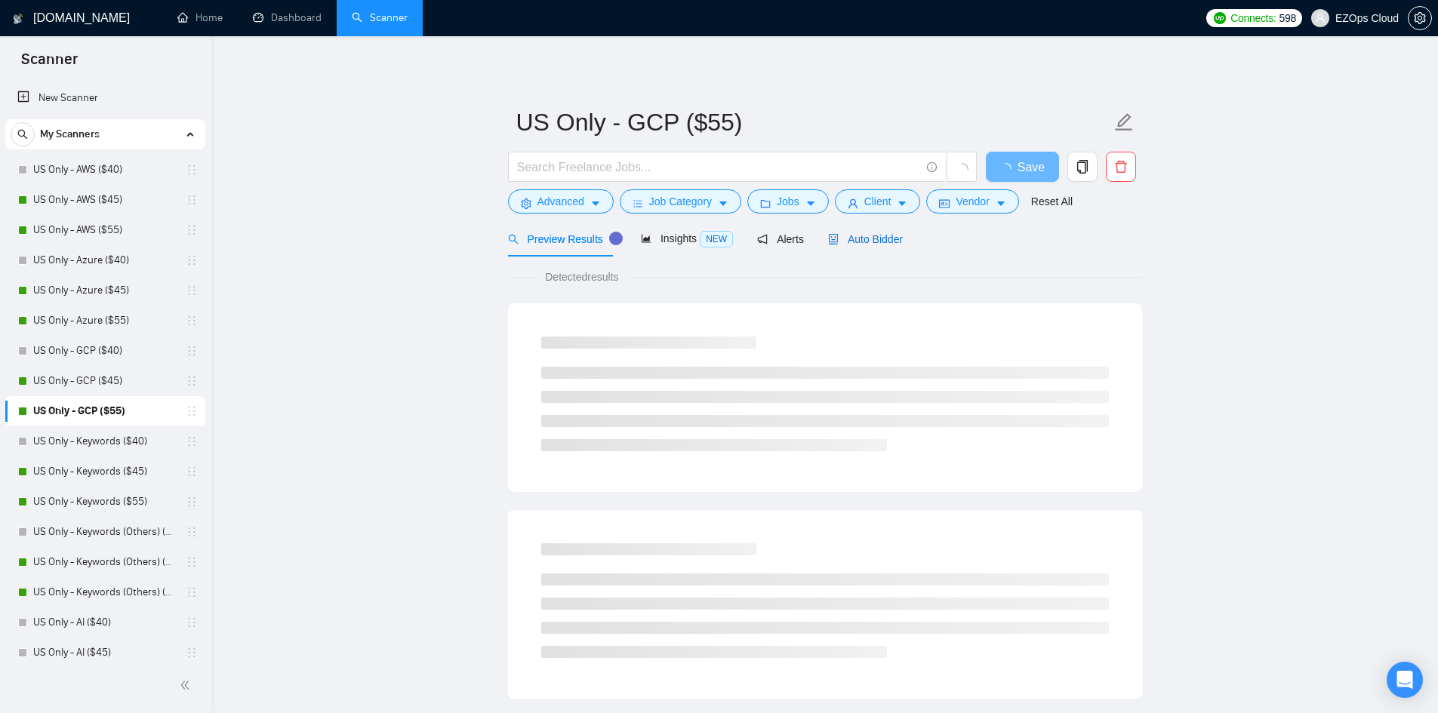
click at [882, 231] on div "Auto Bidder" at bounding box center [865, 239] width 75 height 17
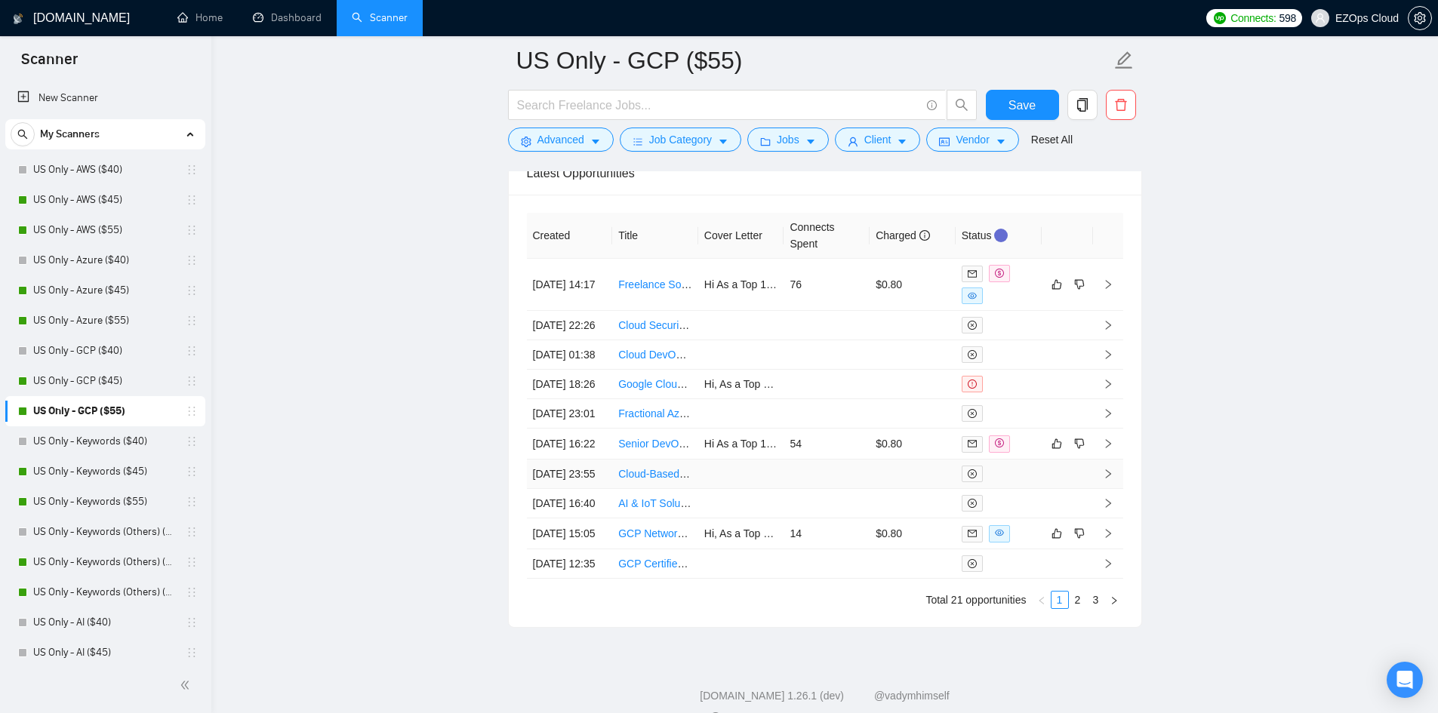
scroll to position [4029, 0]
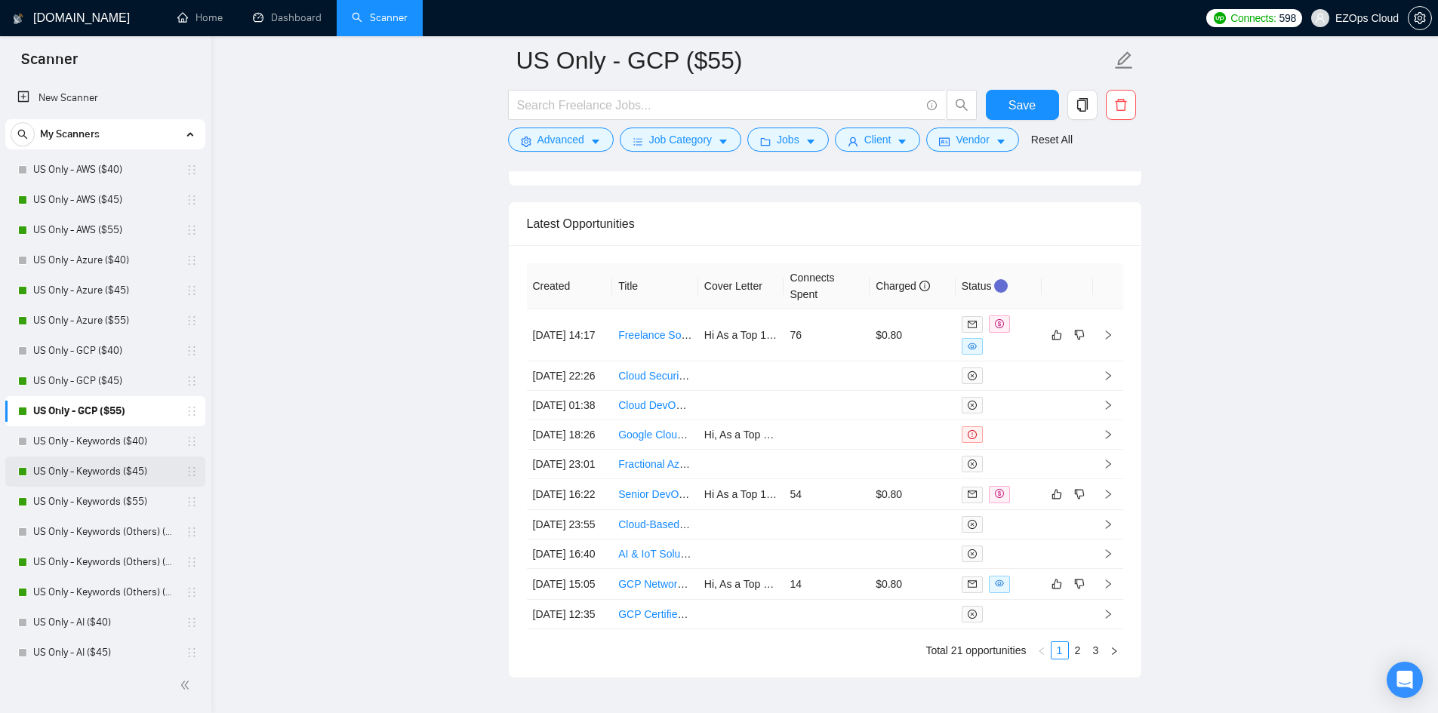
click at [60, 480] on link "US Only - Keywords ($45)" at bounding box center [104, 472] width 143 height 30
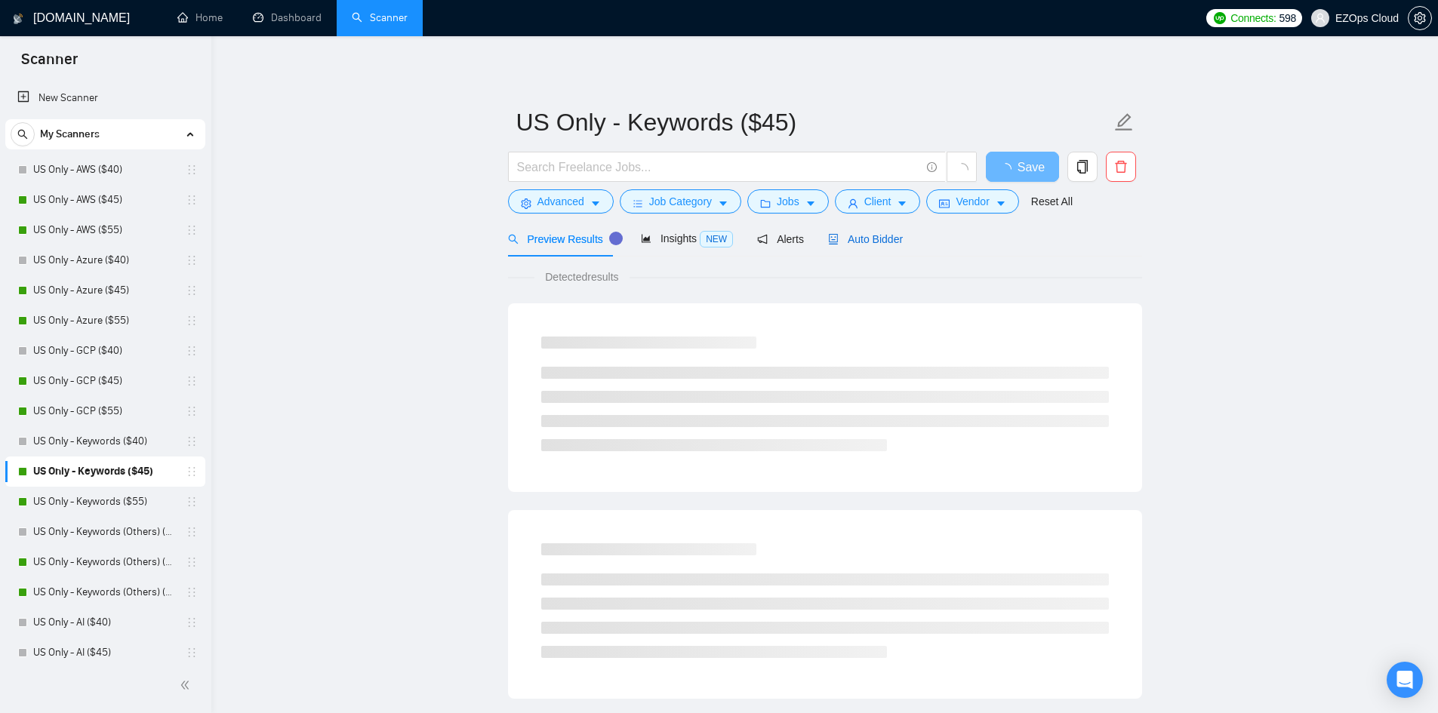
drag, startPoint x: 865, startPoint y: 239, endPoint x: 1358, endPoint y: 96, distance: 513.4
click at [864, 239] on span "Auto Bidder" at bounding box center [865, 239] width 75 height 12
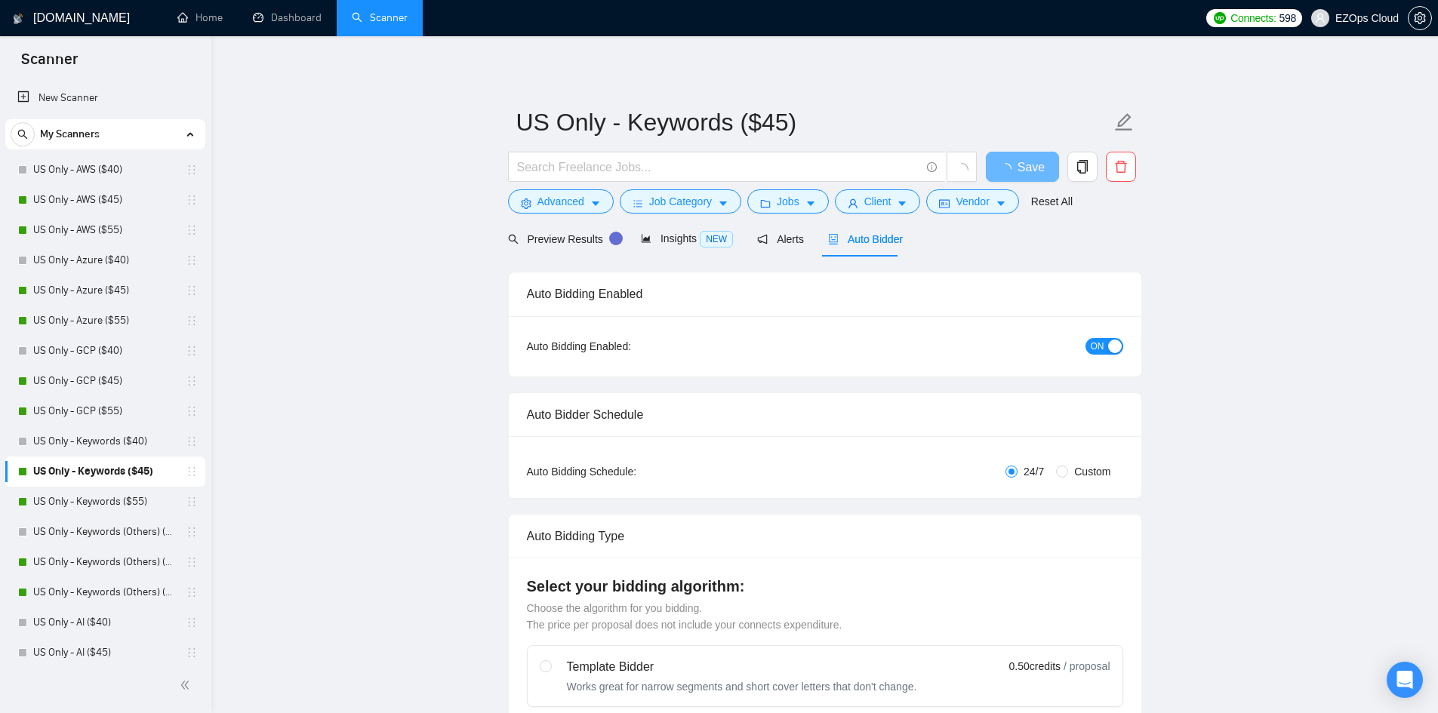
checkbox input "true"
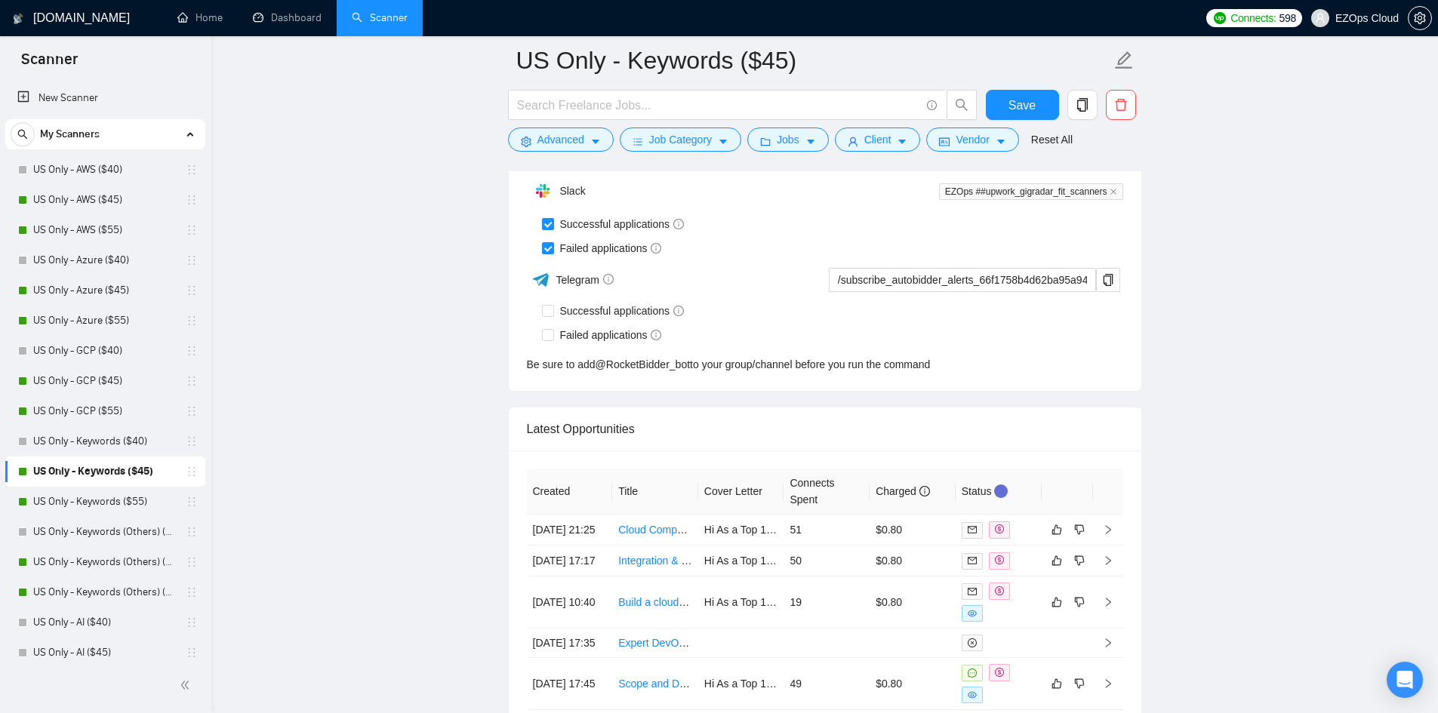
scroll to position [3899, 0]
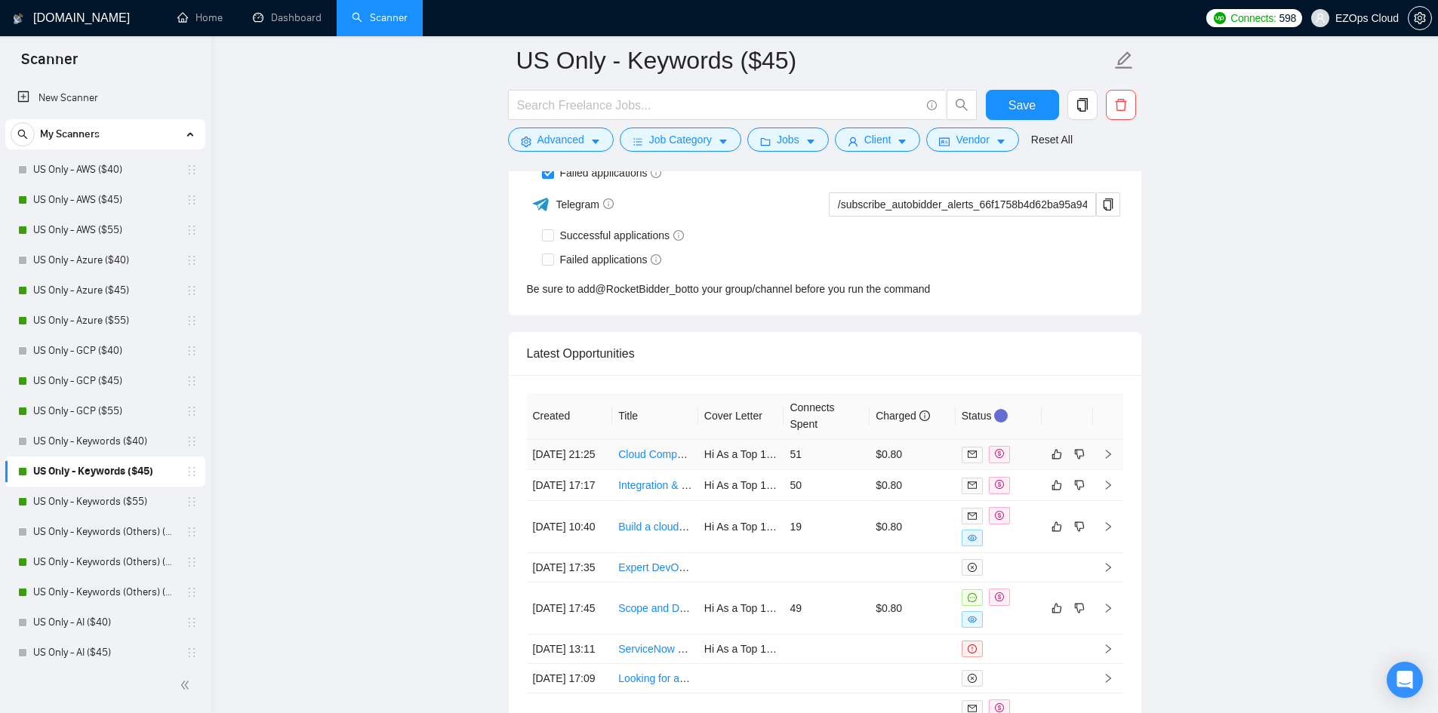
click at [648, 460] on link "Cloud Computing Expert Needed" at bounding box center [695, 454] width 155 height 12
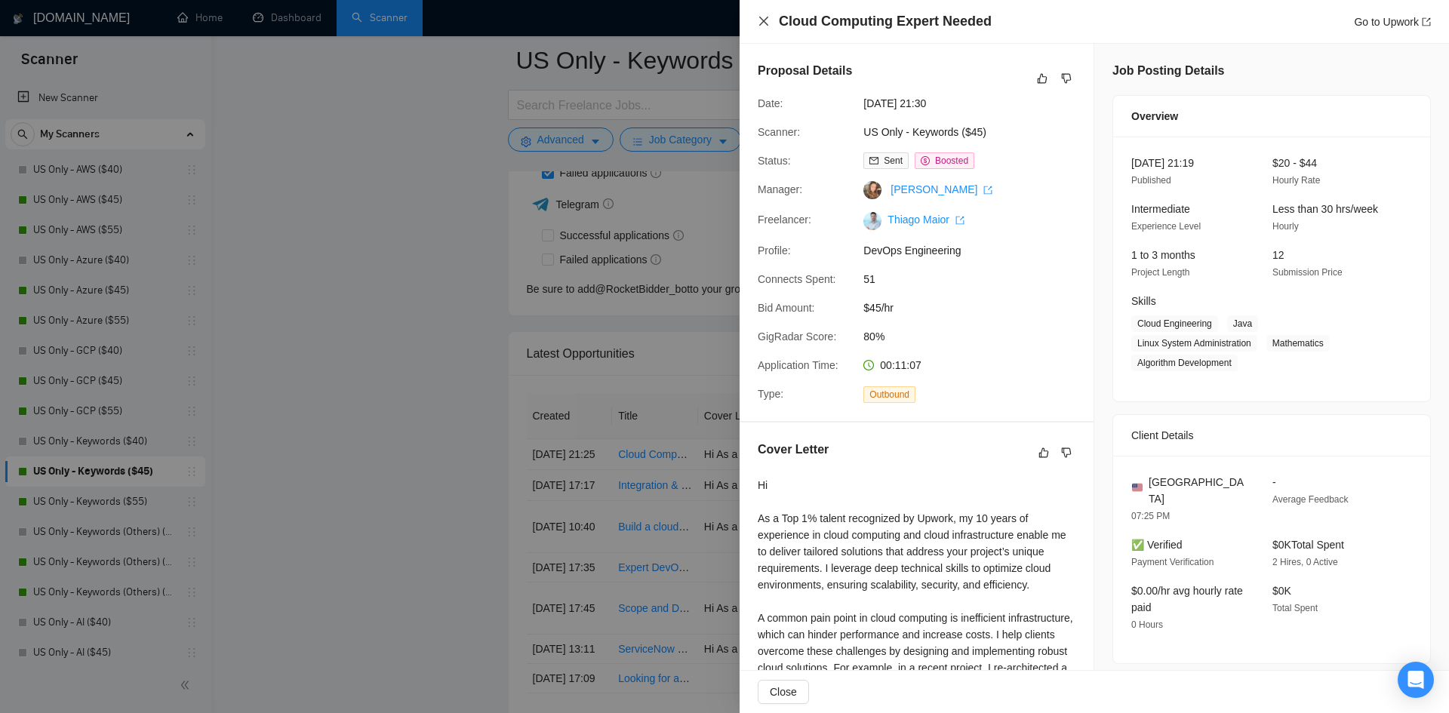
click at [767, 23] on icon "close" at bounding box center [764, 21] width 12 height 12
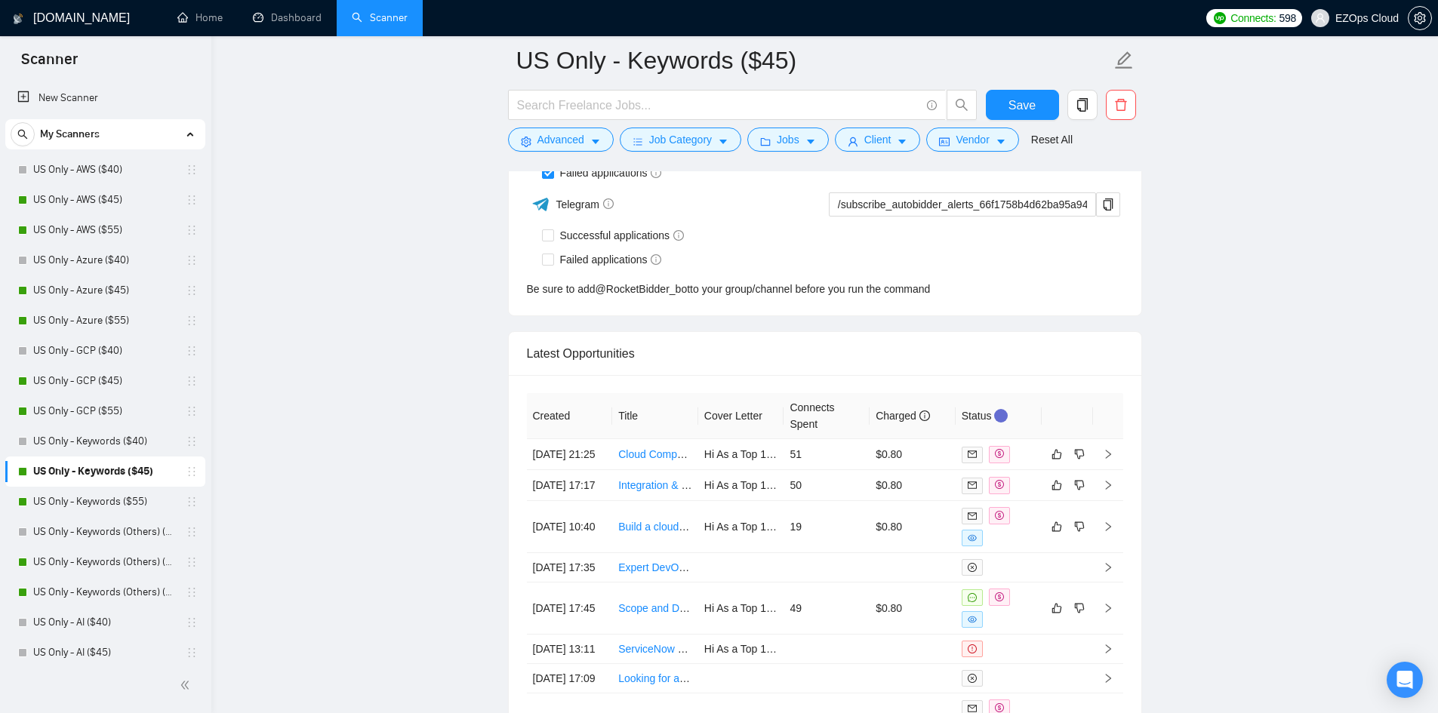
drag, startPoint x: 120, startPoint y: 508, endPoint x: 624, endPoint y: 405, distance: 514.7
click at [120, 508] on link "US Only - Keywords ($55)" at bounding box center [104, 502] width 143 height 30
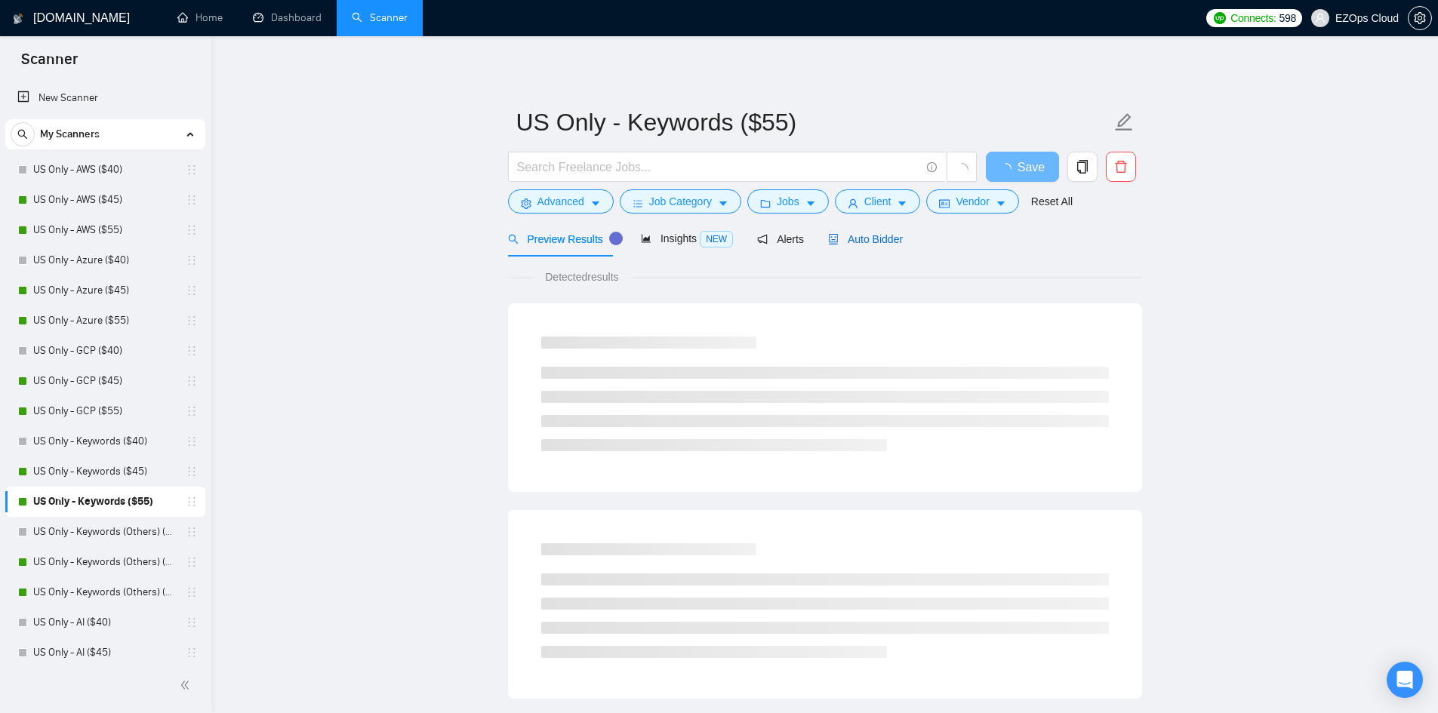
click at [879, 242] on span "Auto Bidder" at bounding box center [865, 239] width 75 height 12
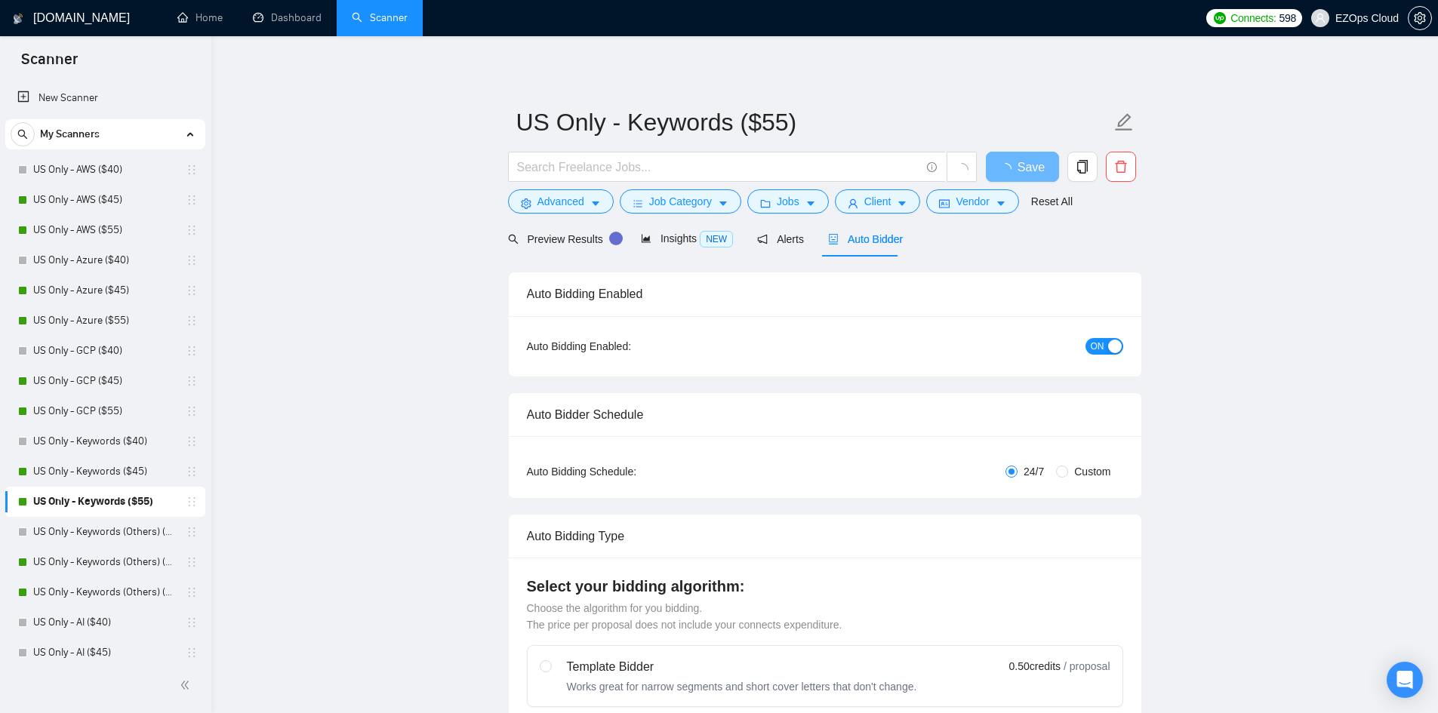
checkbox input "true"
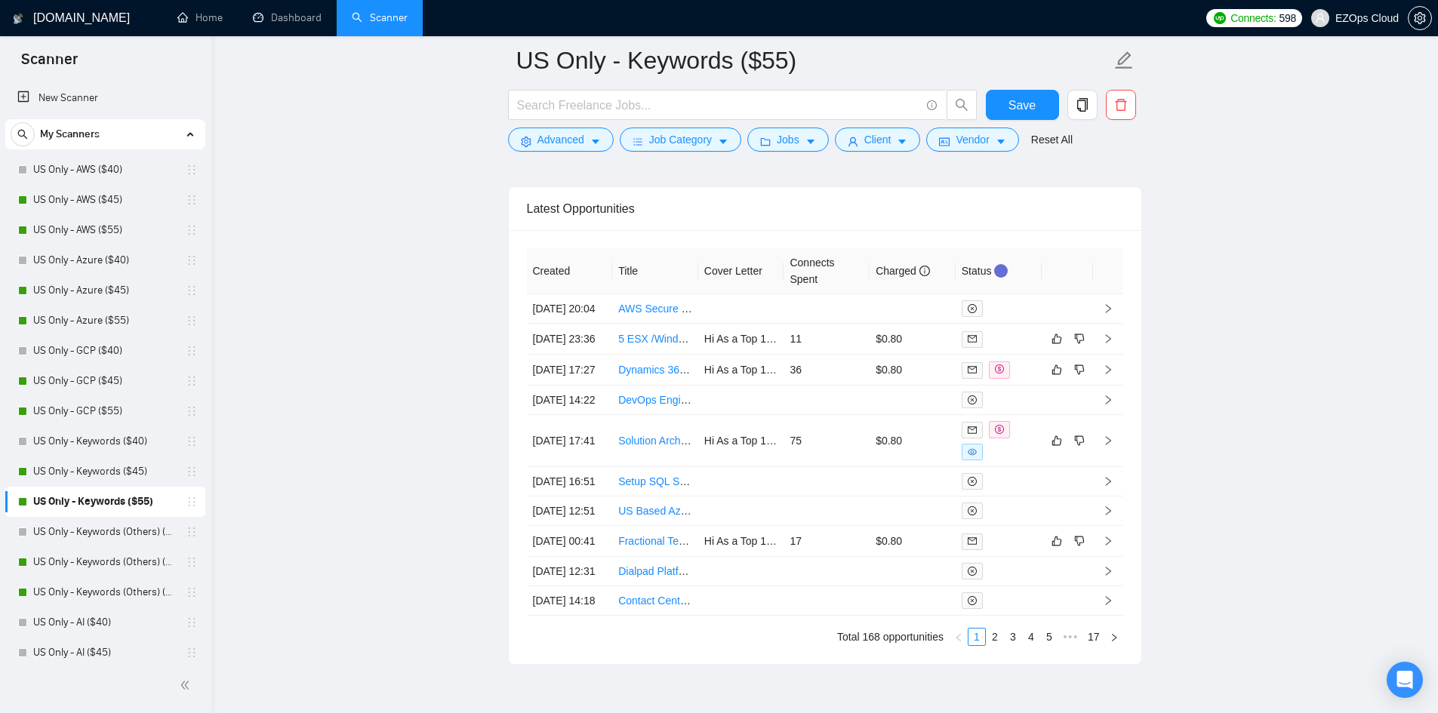
scroll to position [4134, 0]
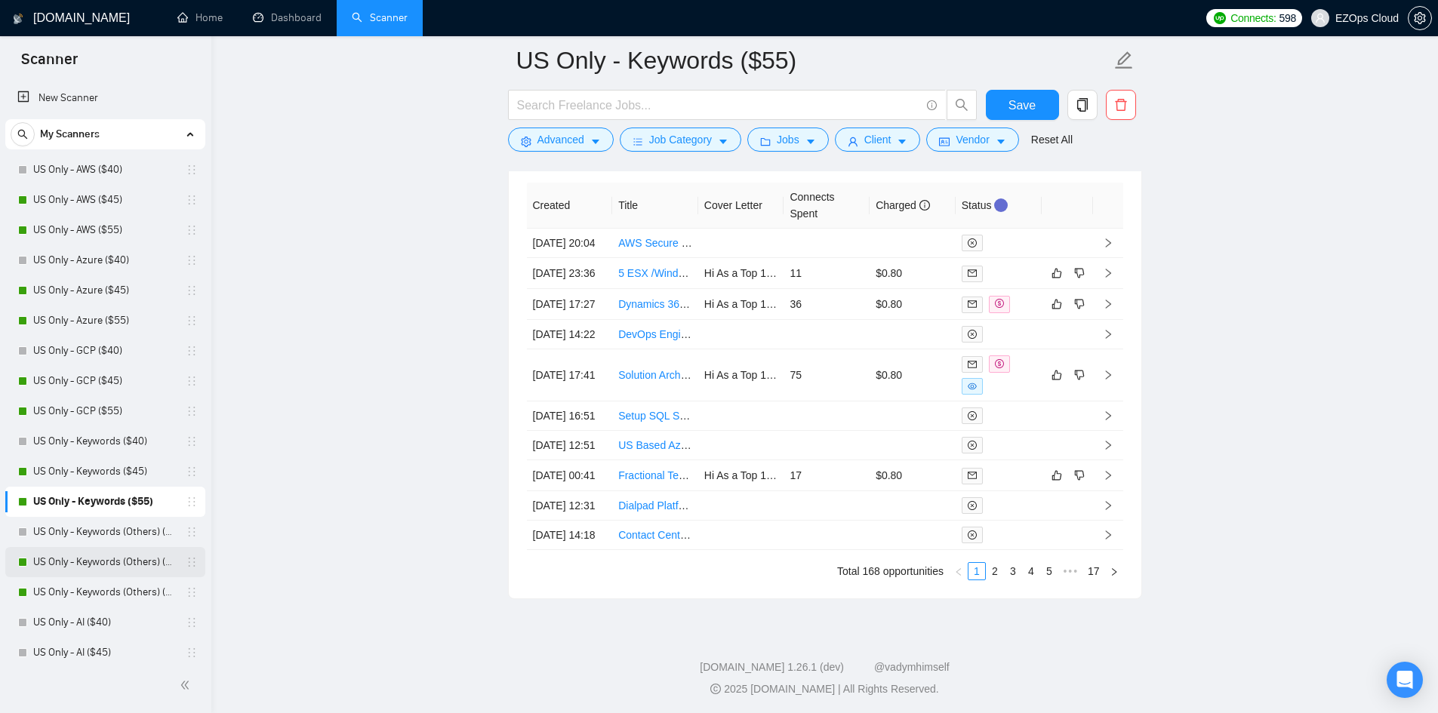
click at [62, 568] on link "US Only - Keywords (Others) ($45)" at bounding box center [104, 562] width 143 height 30
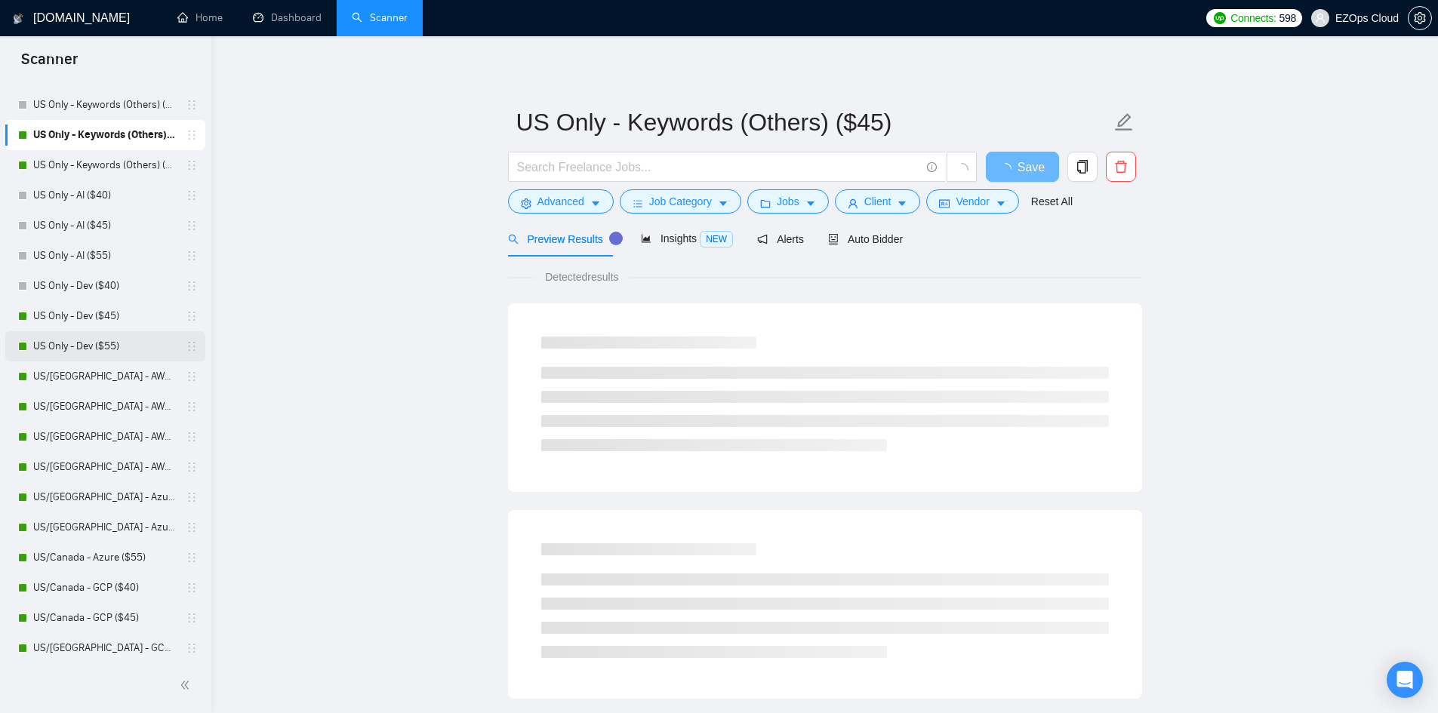
scroll to position [453, 0]
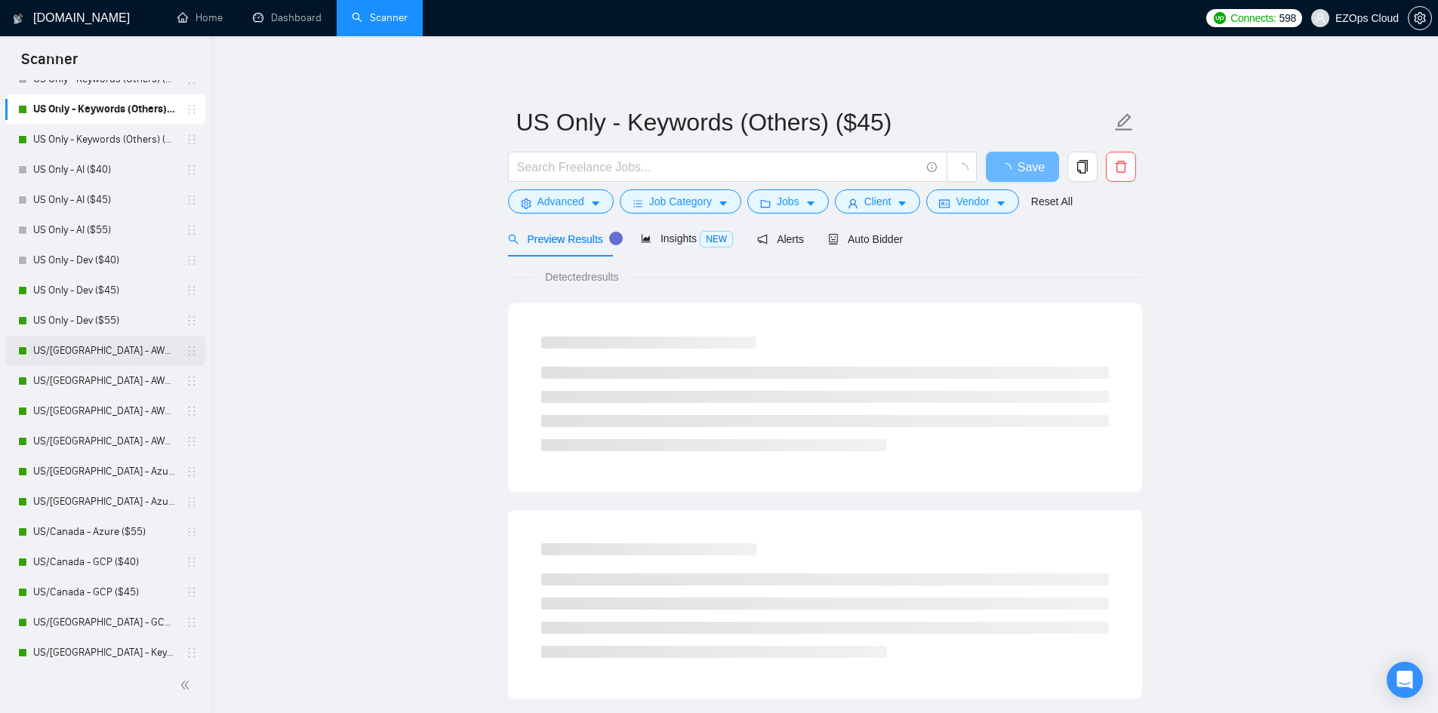
click at [71, 338] on link "US/[GEOGRAPHIC_DATA] - AWS (Best Clients) ($55)" at bounding box center [104, 351] width 143 height 30
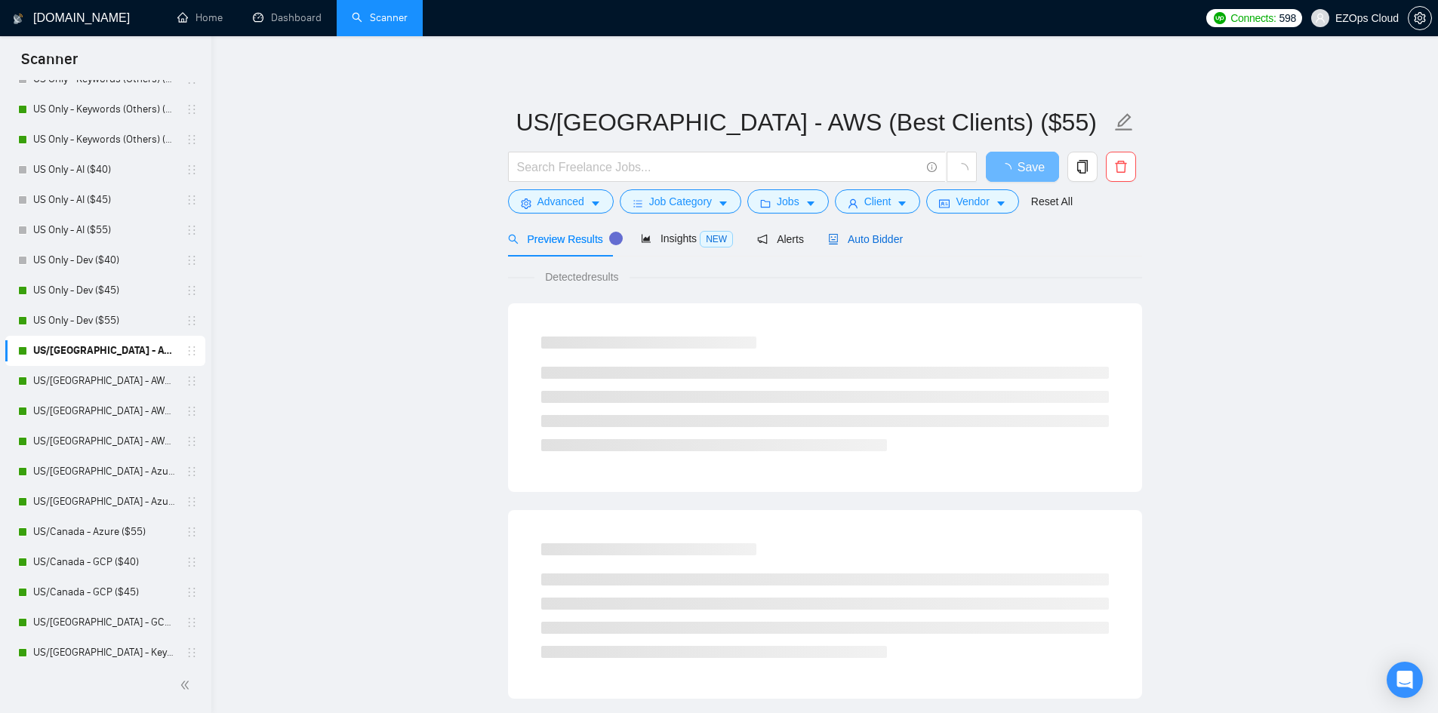
click at [839, 243] on span "Auto Bidder" at bounding box center [865, 239] width 75 height 12
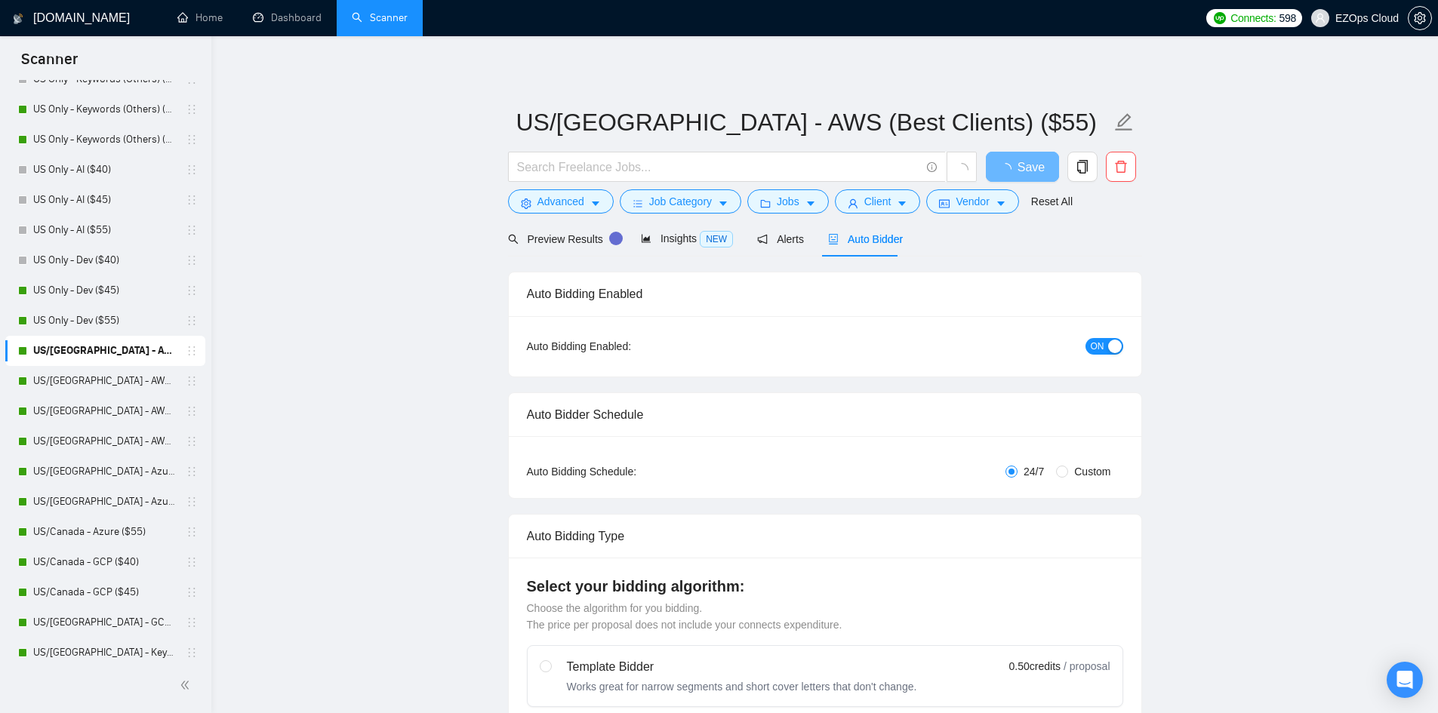
checkbox input "true"
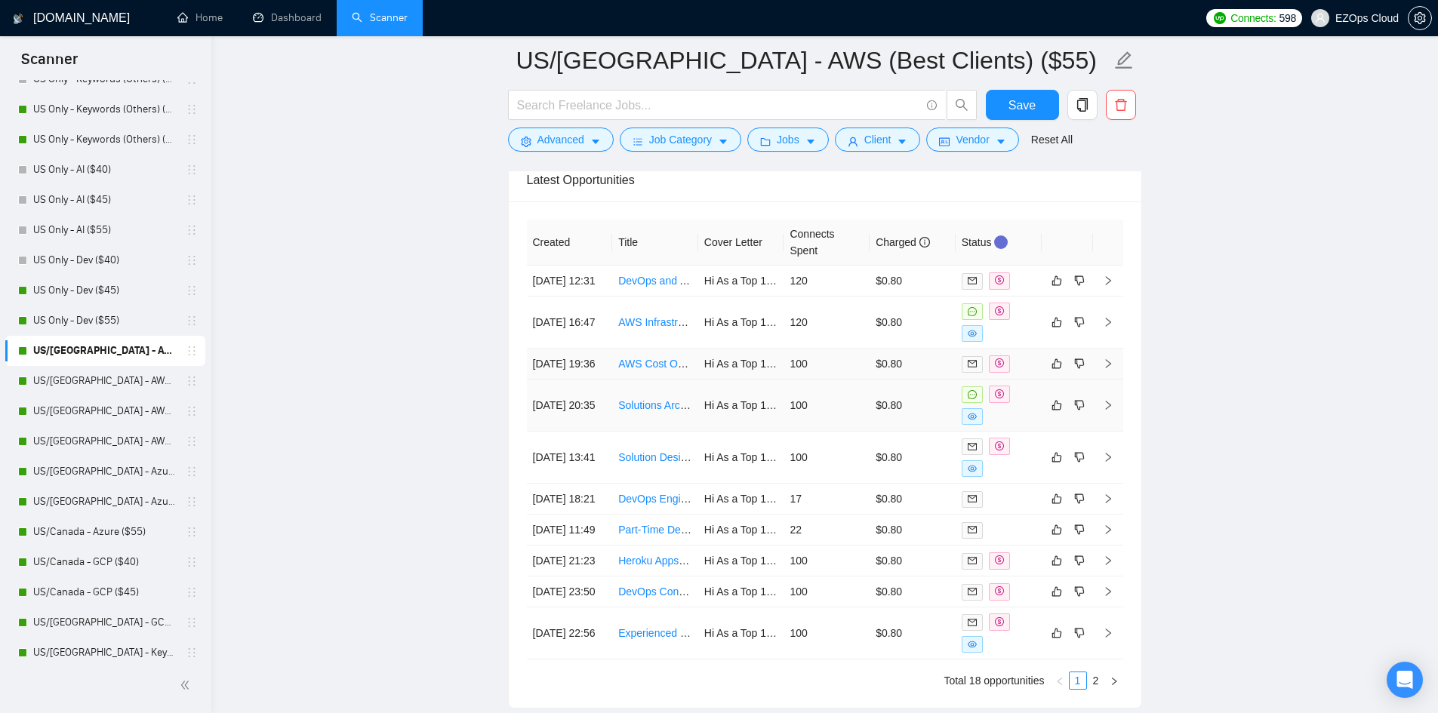
scroll to position [4031, 0]
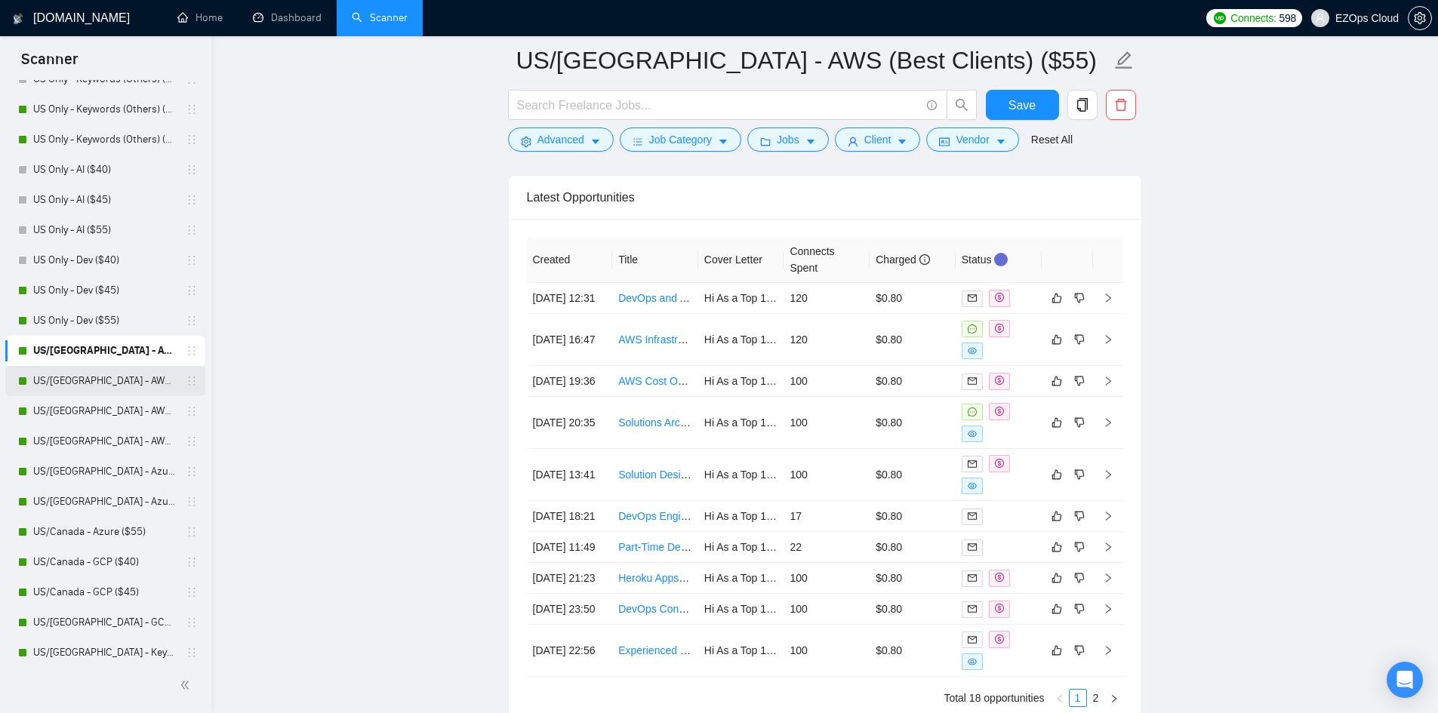
click at [78, 379] on link "US/[GEOGRAPHIC_DATA] - AWS ($40)" at bounding box center [104, 381] width 143 height 30
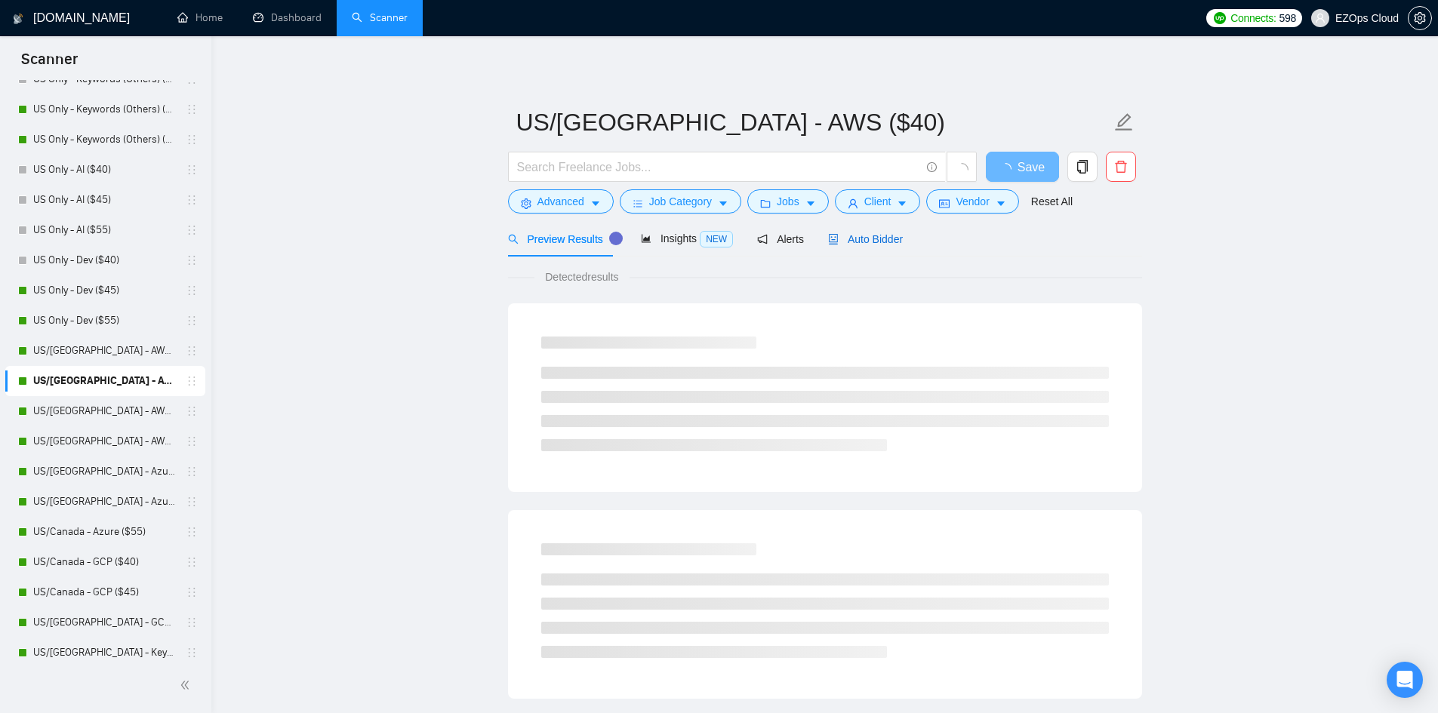
click at [877, 231] on div "Auto Bidder" at bounding box center [865, 239] width 75 height 17
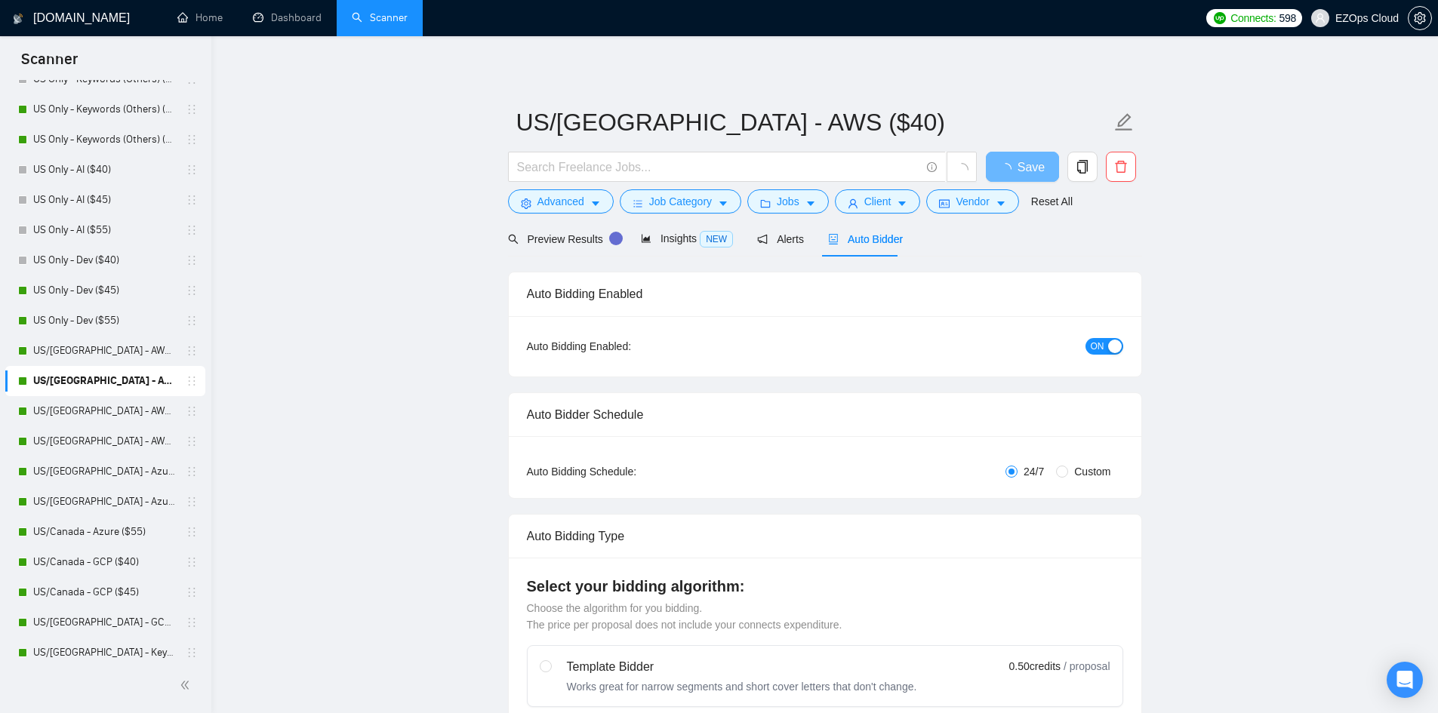
checkbox input "true"
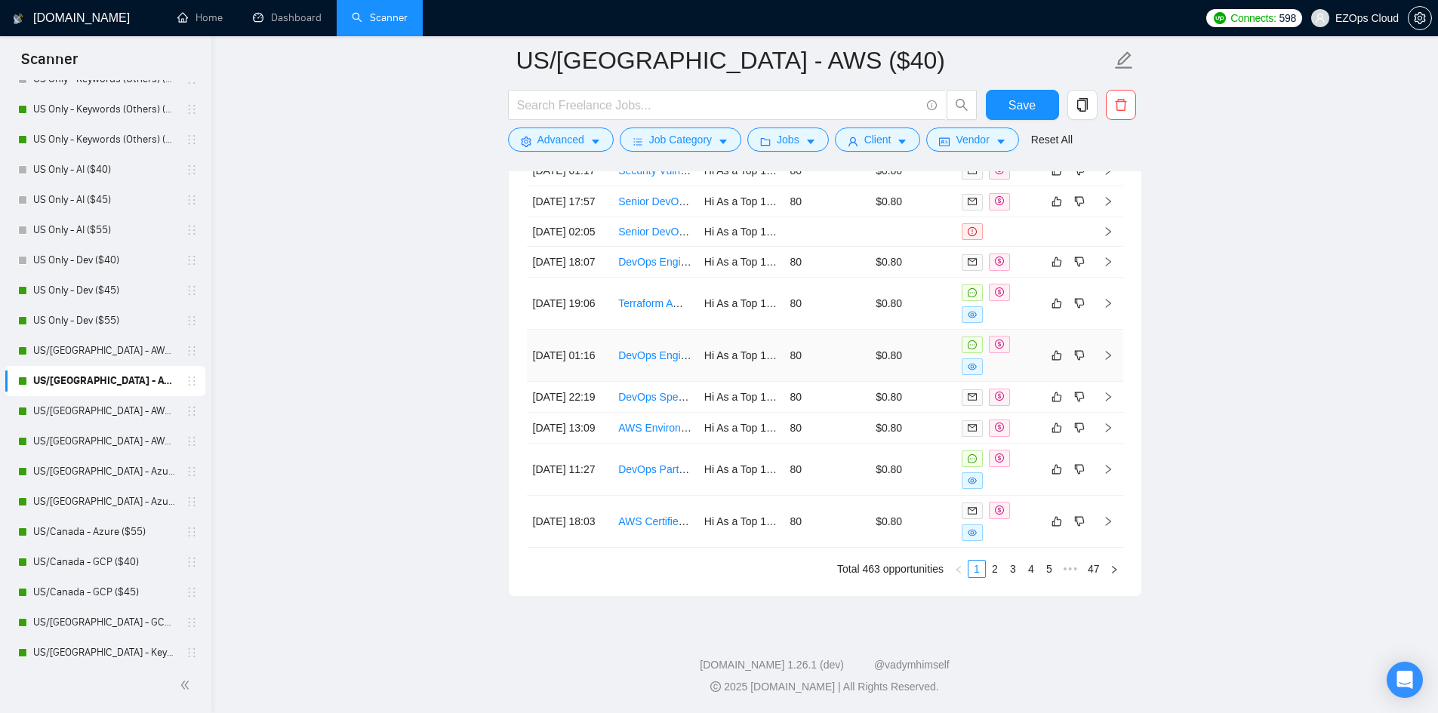
scroll to position [4144, 0]
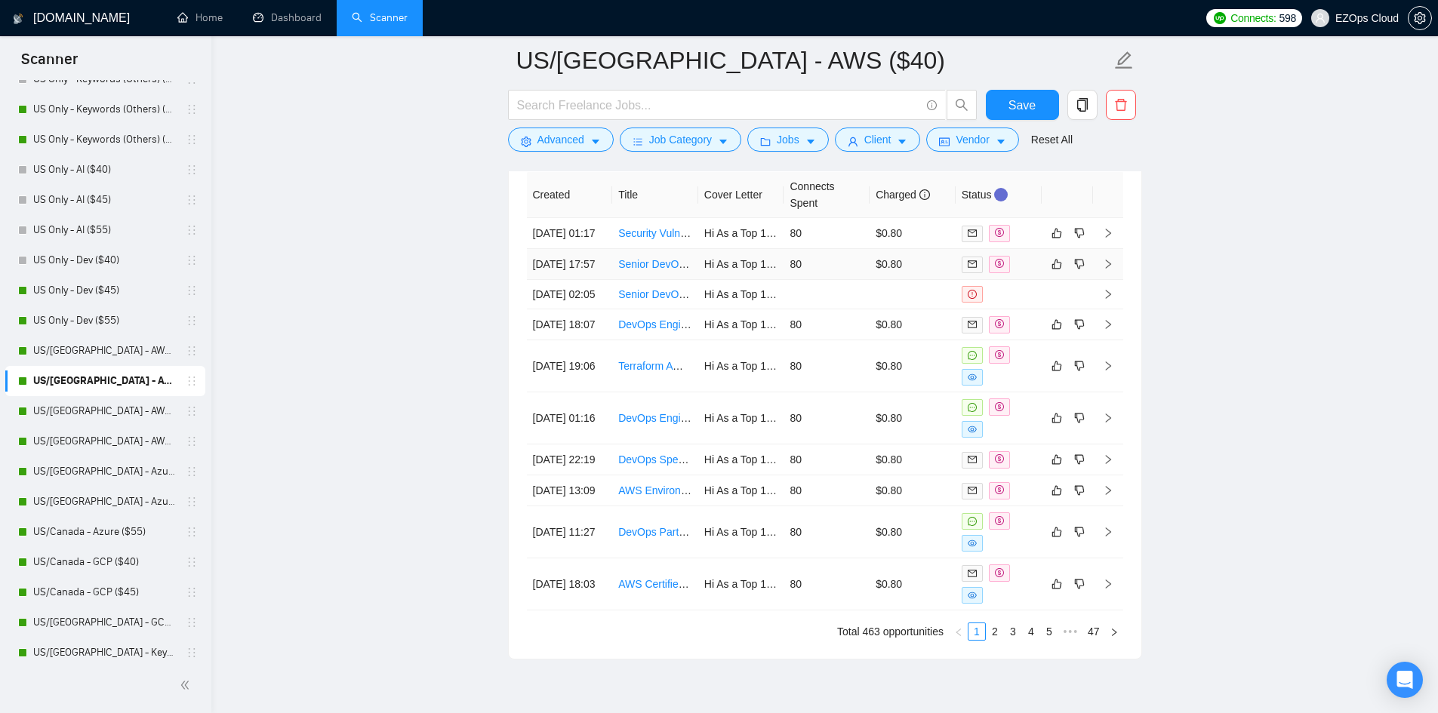
click at [633, 278] on td "Senior DevOps Engineer to Lead [PERSON_NAME] to ArgoCD Migration (AWS)" at bounding box center [655, 264] width 86 height 31
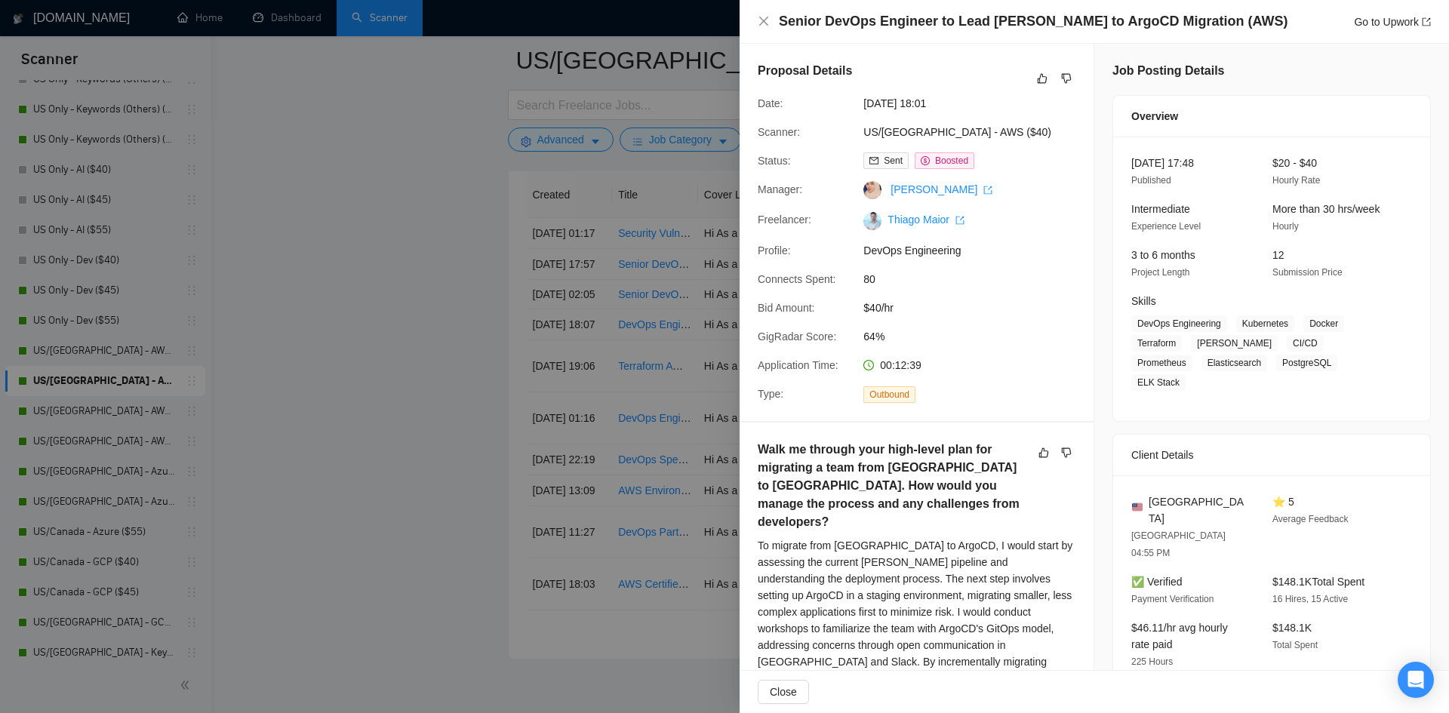
click at [773, 22] on div "Senior DevOps Engineer to Lead [PERSON_NAME] to ArgoCD Migration (AWS) Go to Up…" at bounding box center [1094, 21] width 673 height 19
click at [651, 295] on div at bounding box center [724, 356] width 1449 height 713
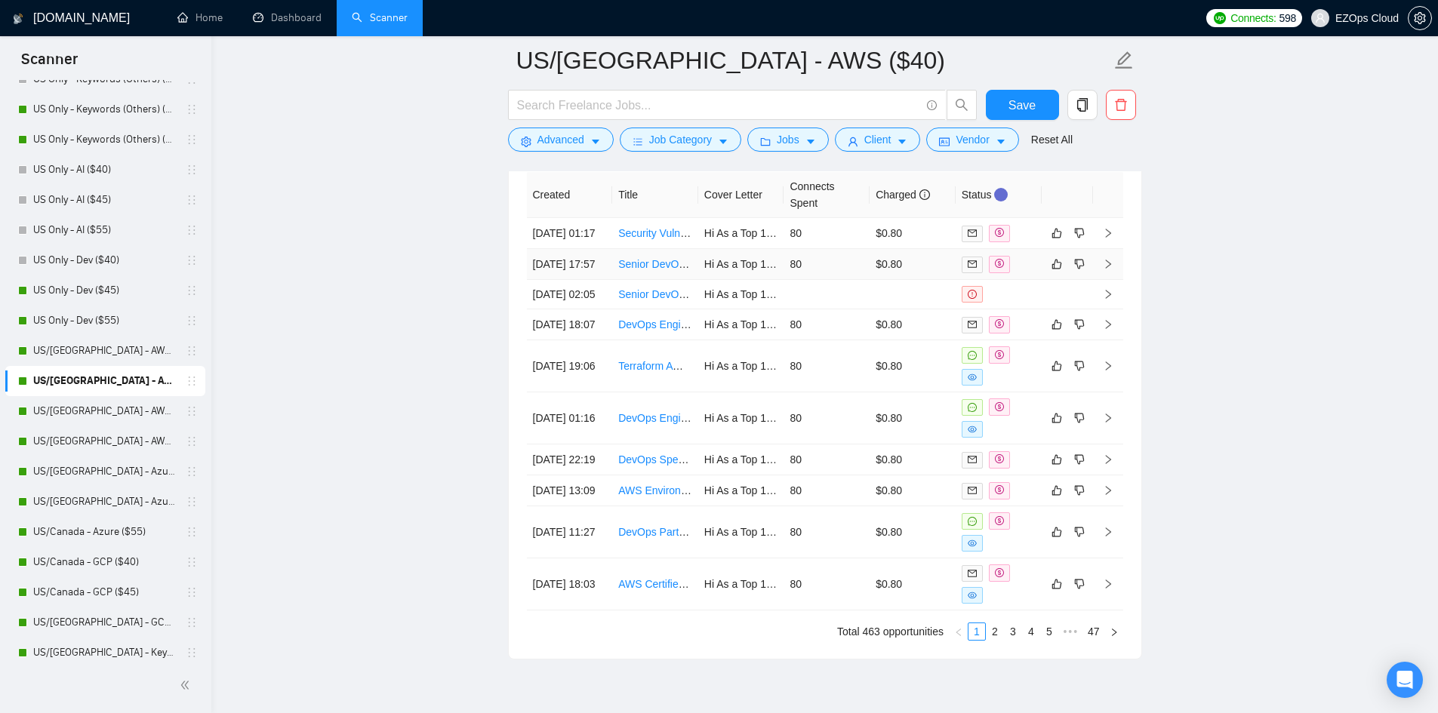
click at [661, 270] on link "Senior DevOps Engineer to Lead [PERSON_NAME] to ArgoCD Migration (AWS)" at bounding box center [806, 264] width 377 height 12
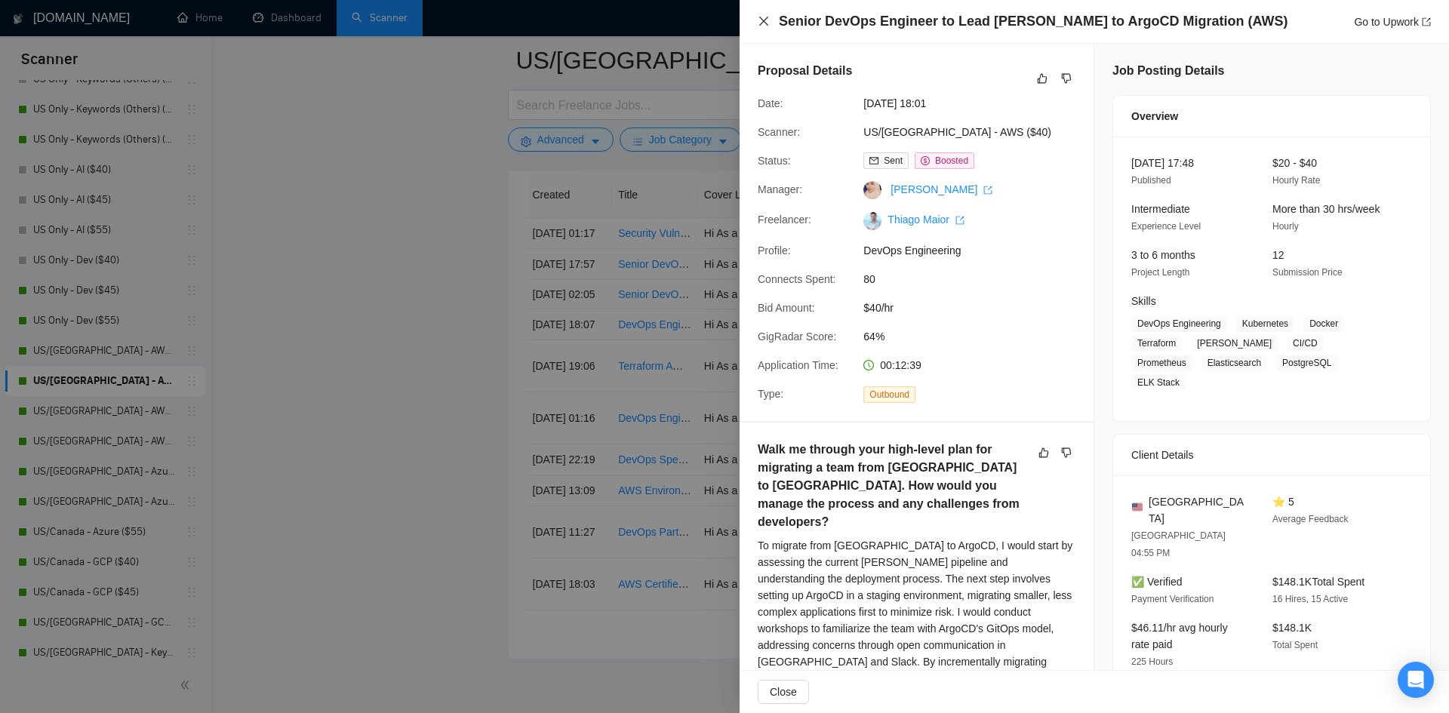
click at [765, 20] on icon "close" at bounding box center [763, 21] width 9 height 9
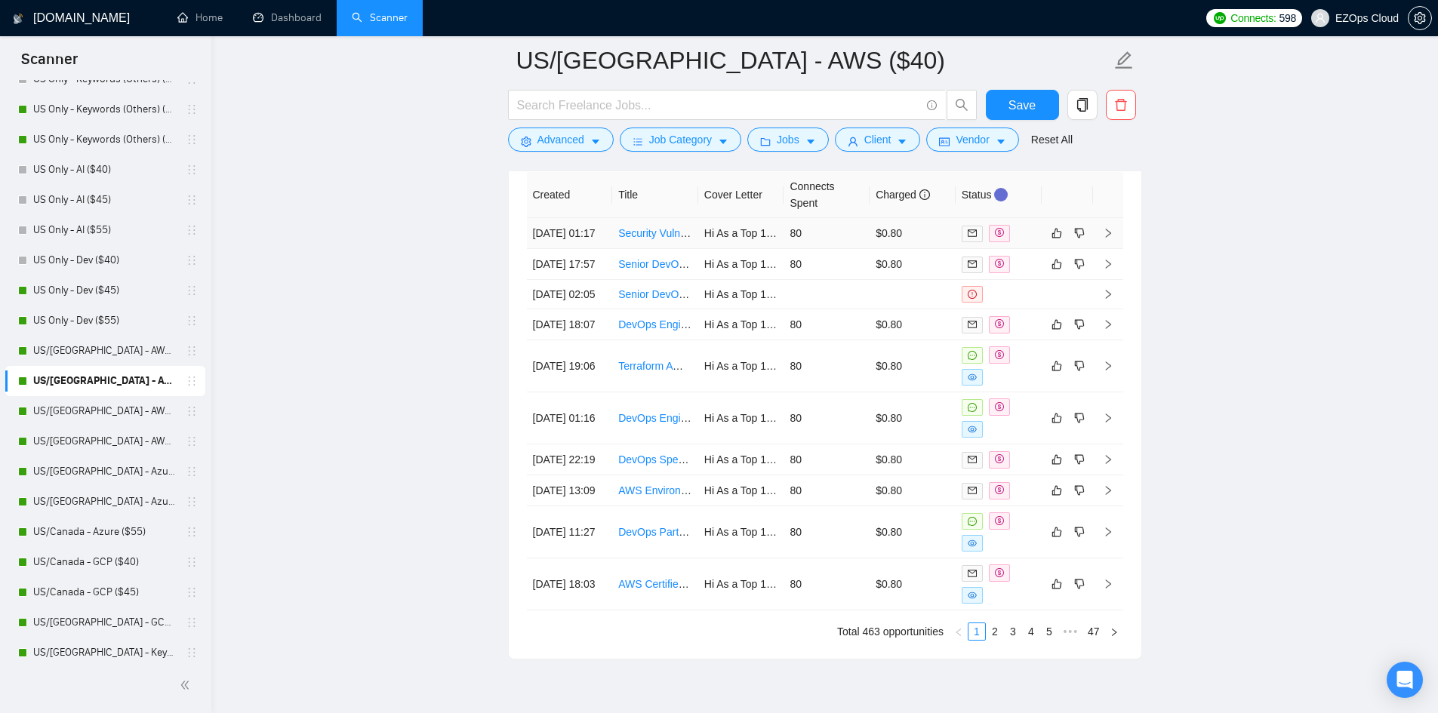
click at [668, 239] on link "Security Vulnerability Remediation Specialist Needed AWS EKS" at bounding box center [767, 233] width 299 height 12
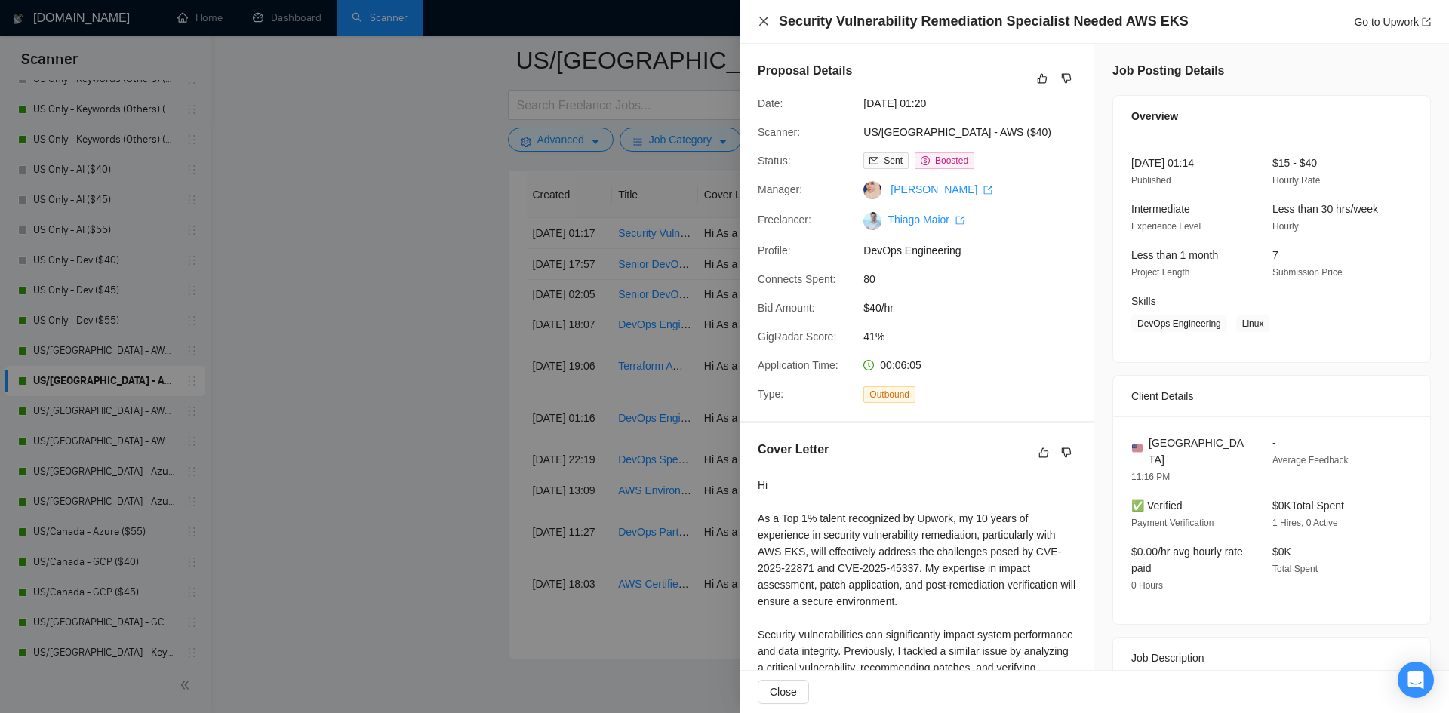
click at [760, 17] on icon "close" at bounding box center [763, 21] width 9 height 9
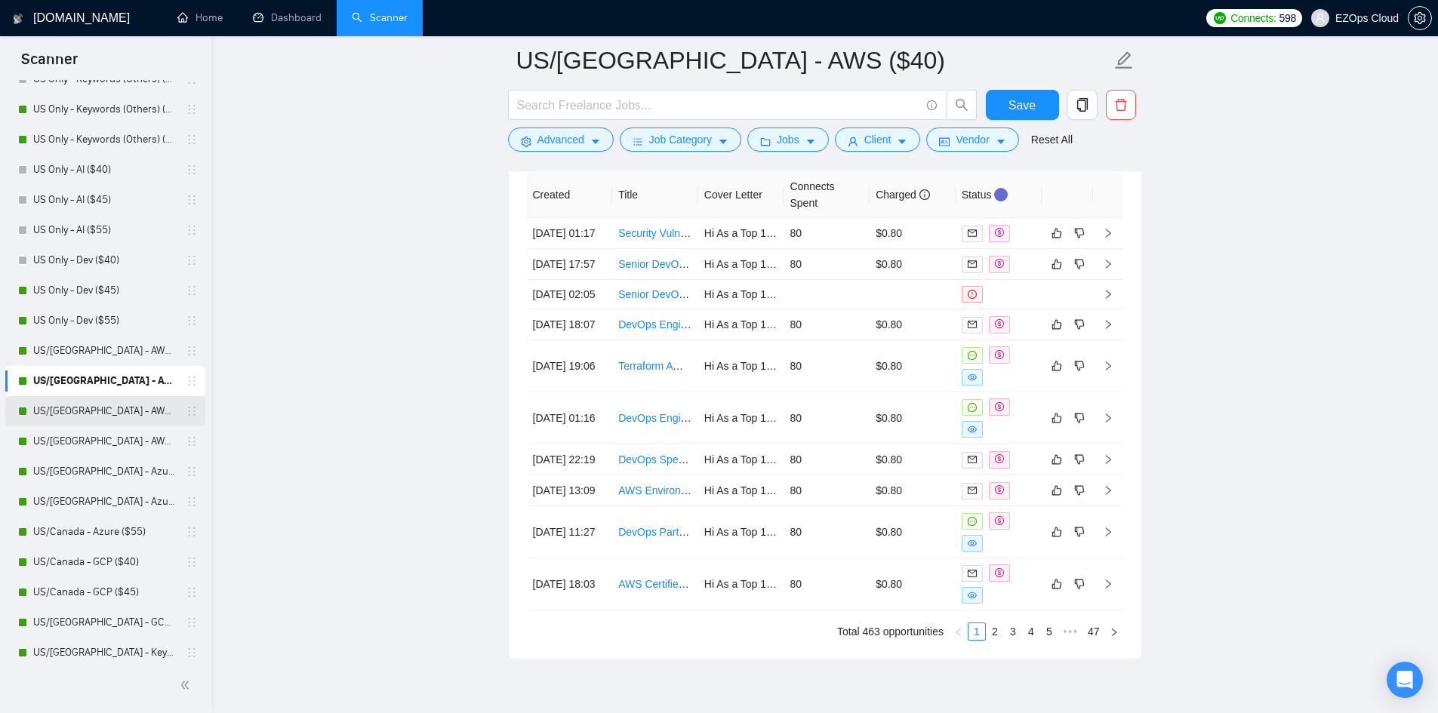
click at [114, 401] on link "US/[GEOGRAPHIC_DATA] - AWS ($45)" at bounding box center [104, 411] width 143 height 30
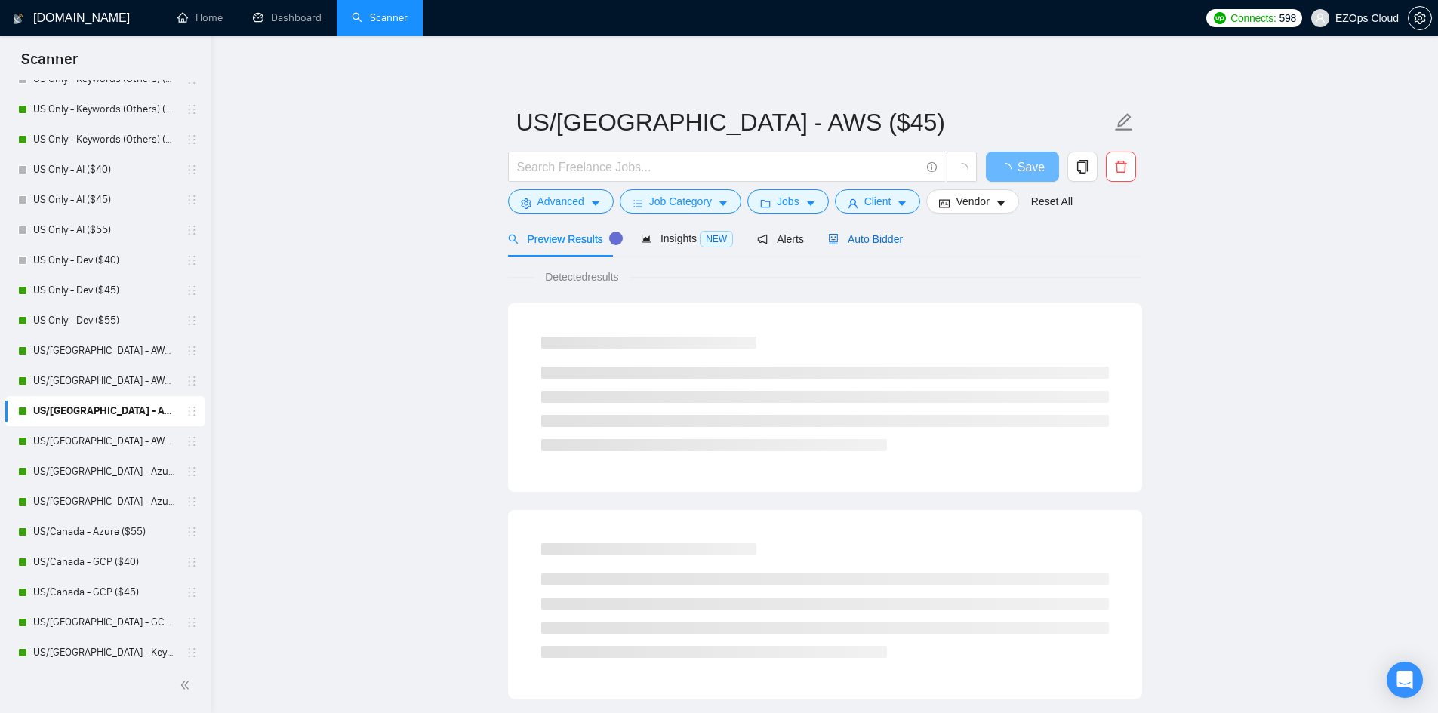
click at [870, 246] on div "Auto Bidder" at bounding box center [865, 239] width 75 height 17
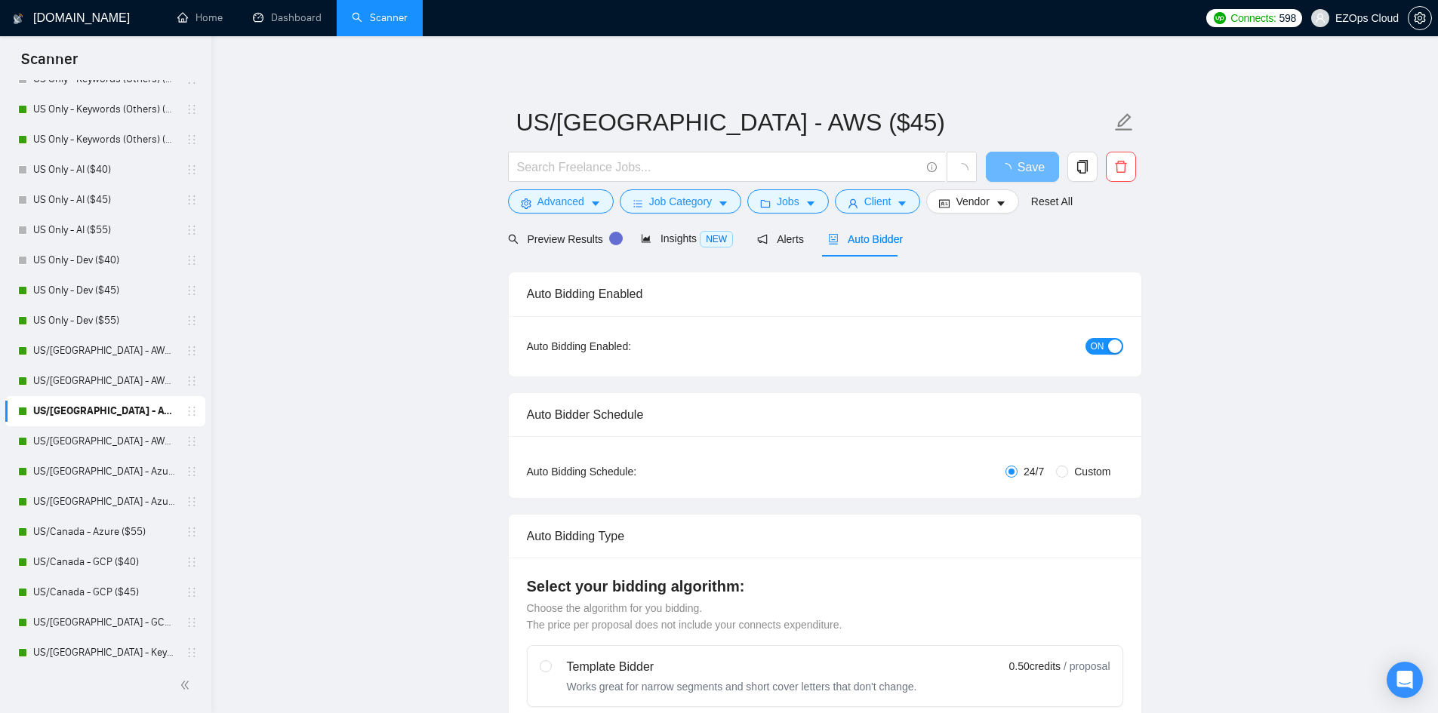
checkbox input "true"
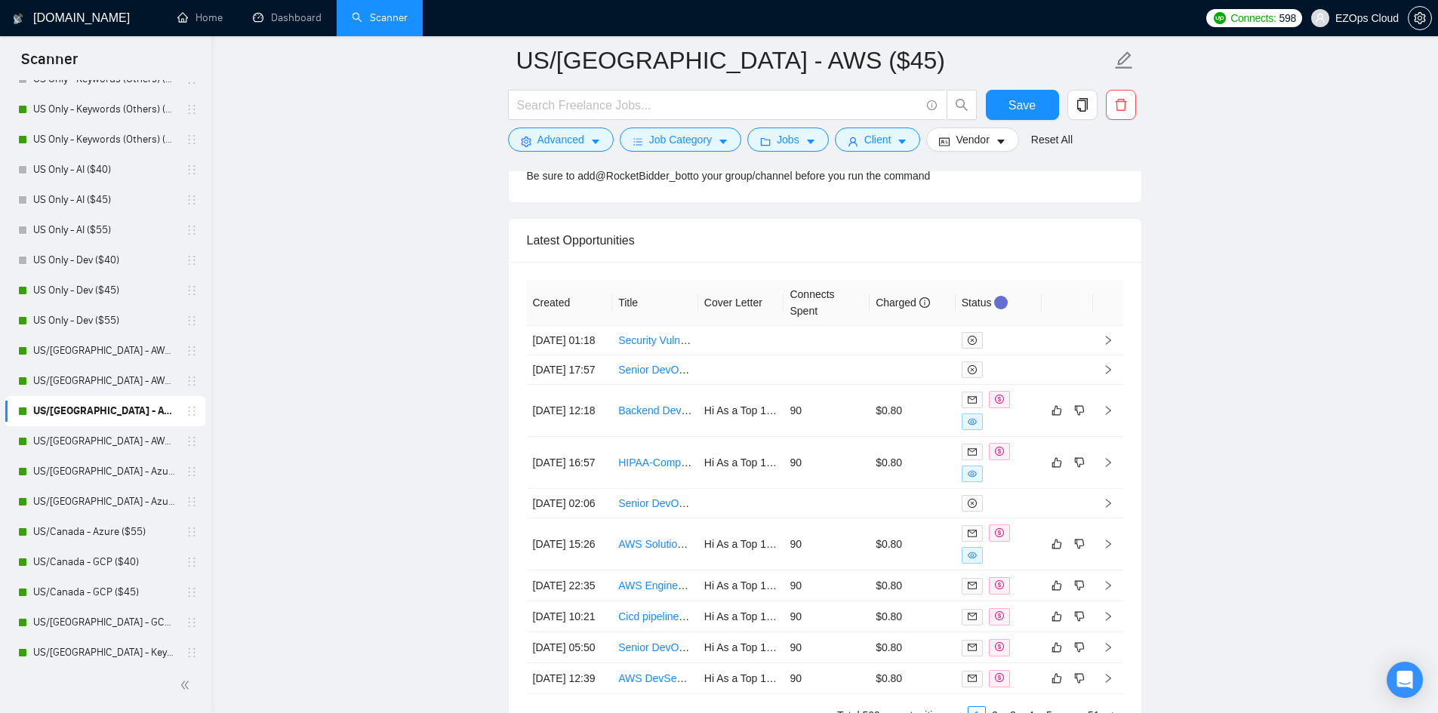
scroll to position [4058, 0]
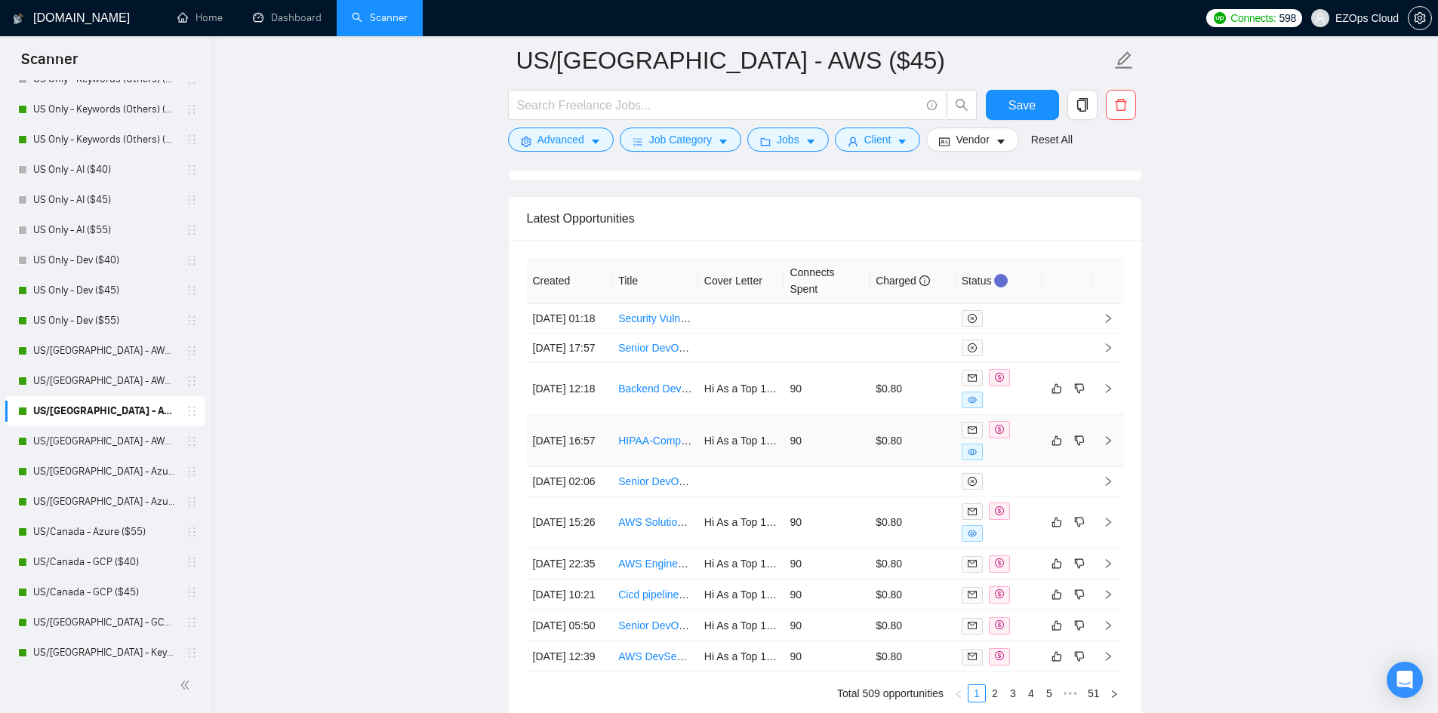
click at [640, 447] on link "HIPAA-Compliant Data Repository Setup with AWS and [PERSON_NAME]" at bounding box center [793, 441] width 350 height 12
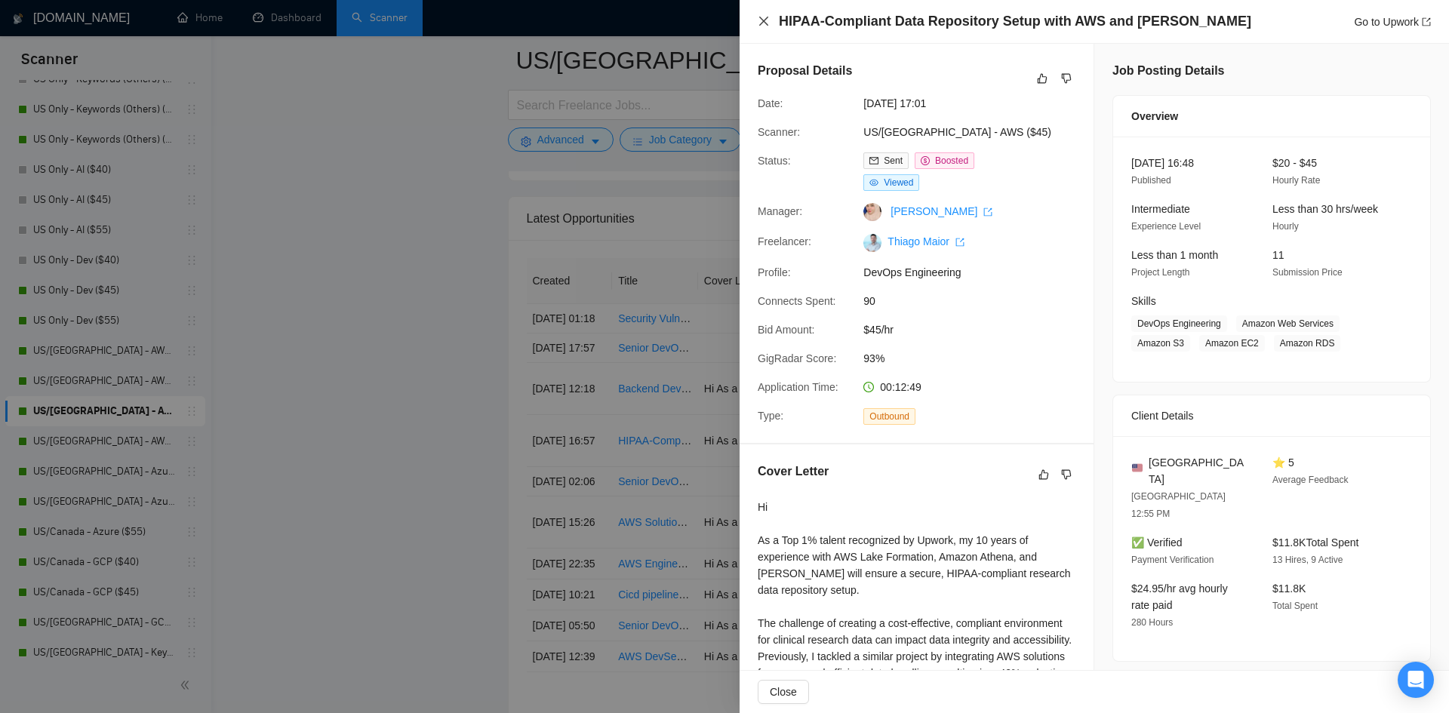
click at [762, 20] on icon "close" at bounding box center [763, 21] width 9 height 9
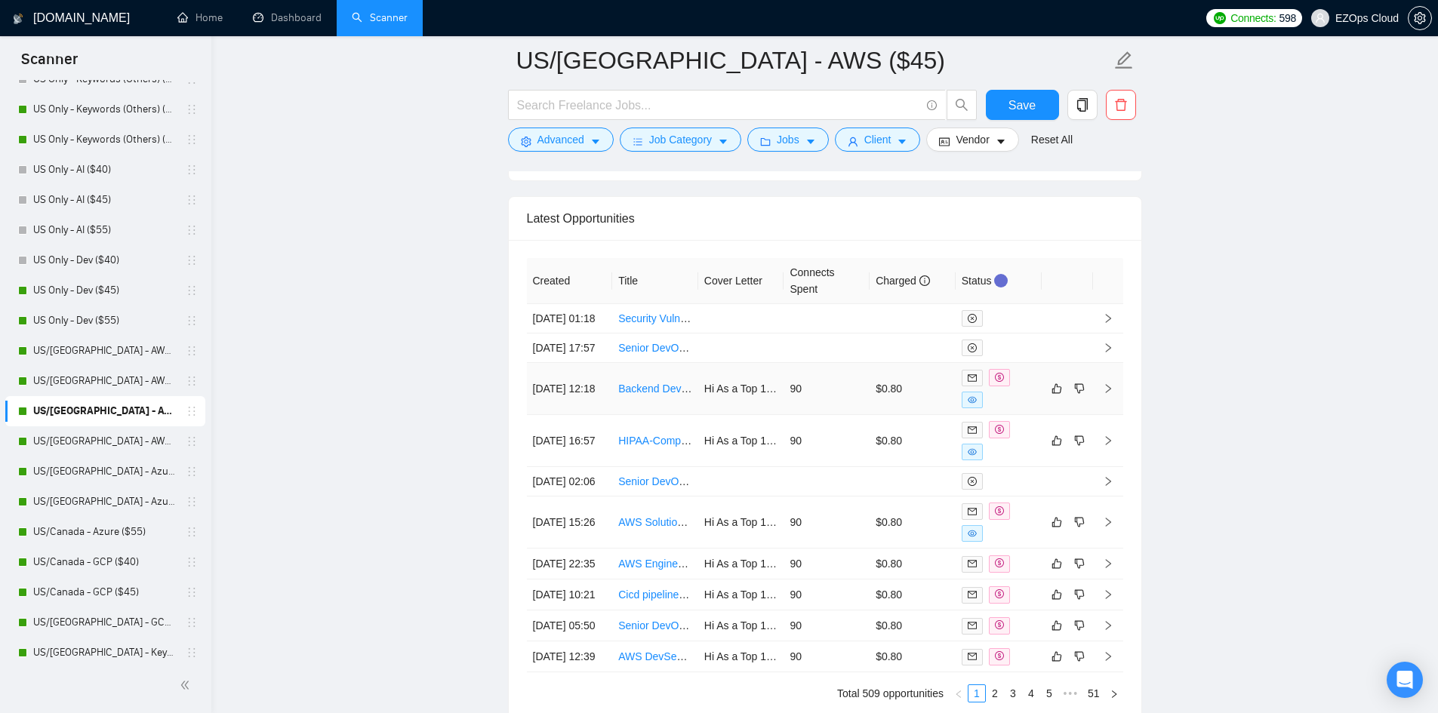
click at [663, 395] on link "Backend Developer with Strong DevOps/AWS Skillset in AWS" at bounding box center [762, 389] width 289 height 12
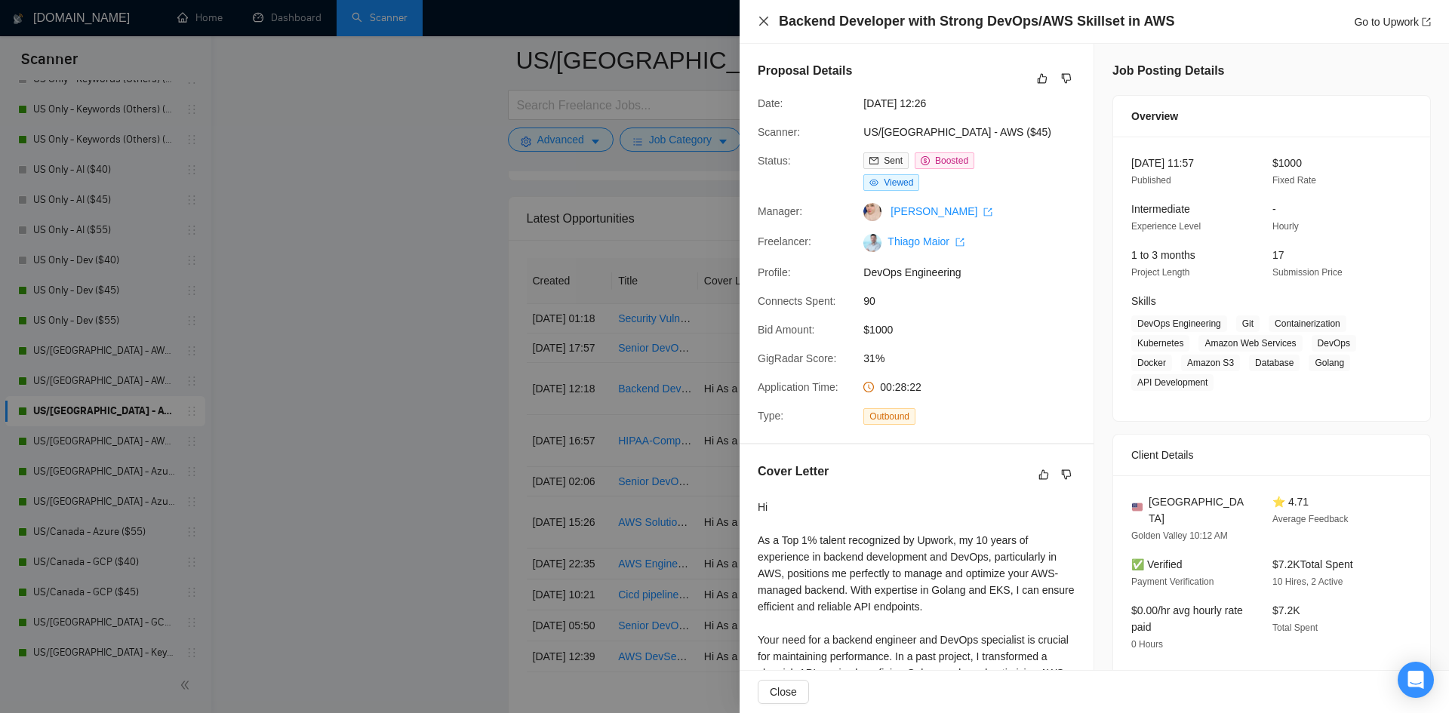
click at [758, 21] on icon "close" at bounding box center [764, 21] width 12 height 12
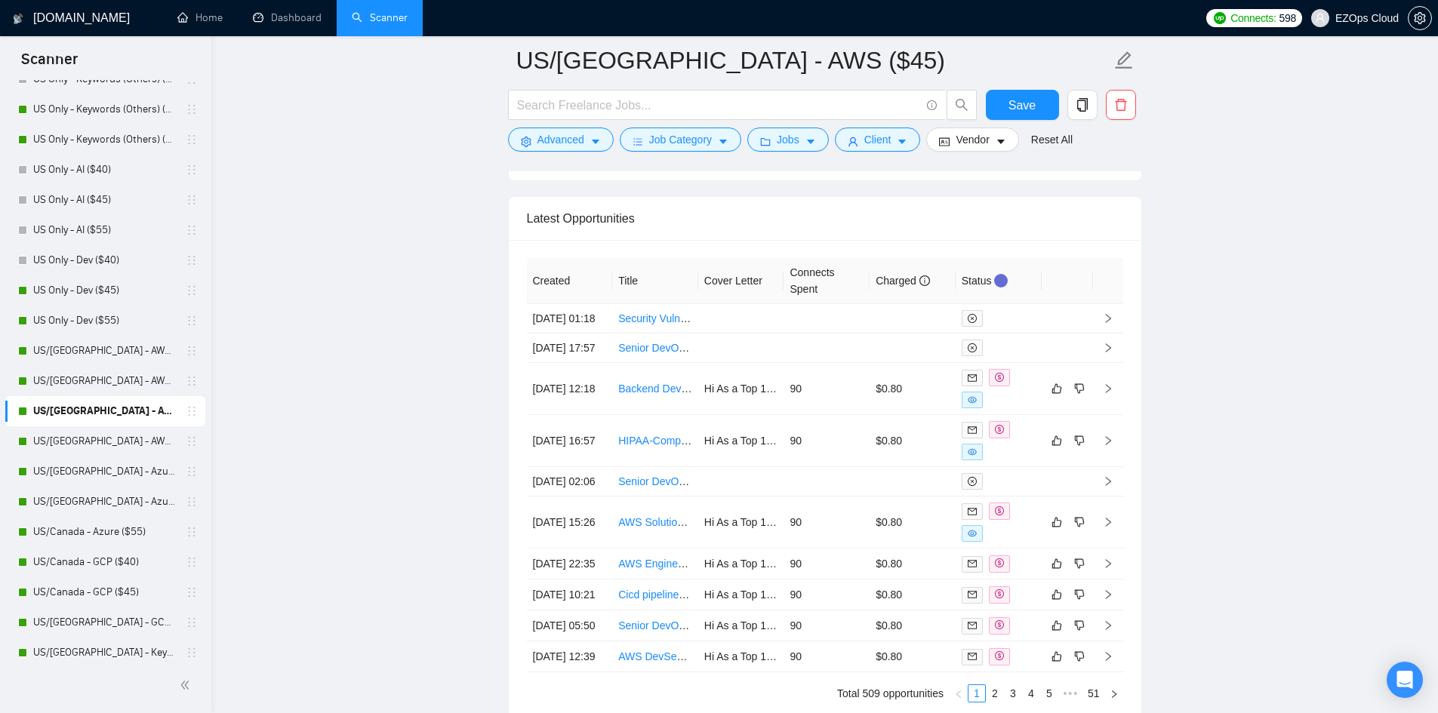
drag, startPoint x: 60, startPoint y: 447, endPoint x: 449, endPoint y: 431, distance: 389.8
click at [60, 447] on link "US/[GEOGRAPHIC_DATA] - AWS ($55)" at bounding box center [104, 442] width 143 height 30
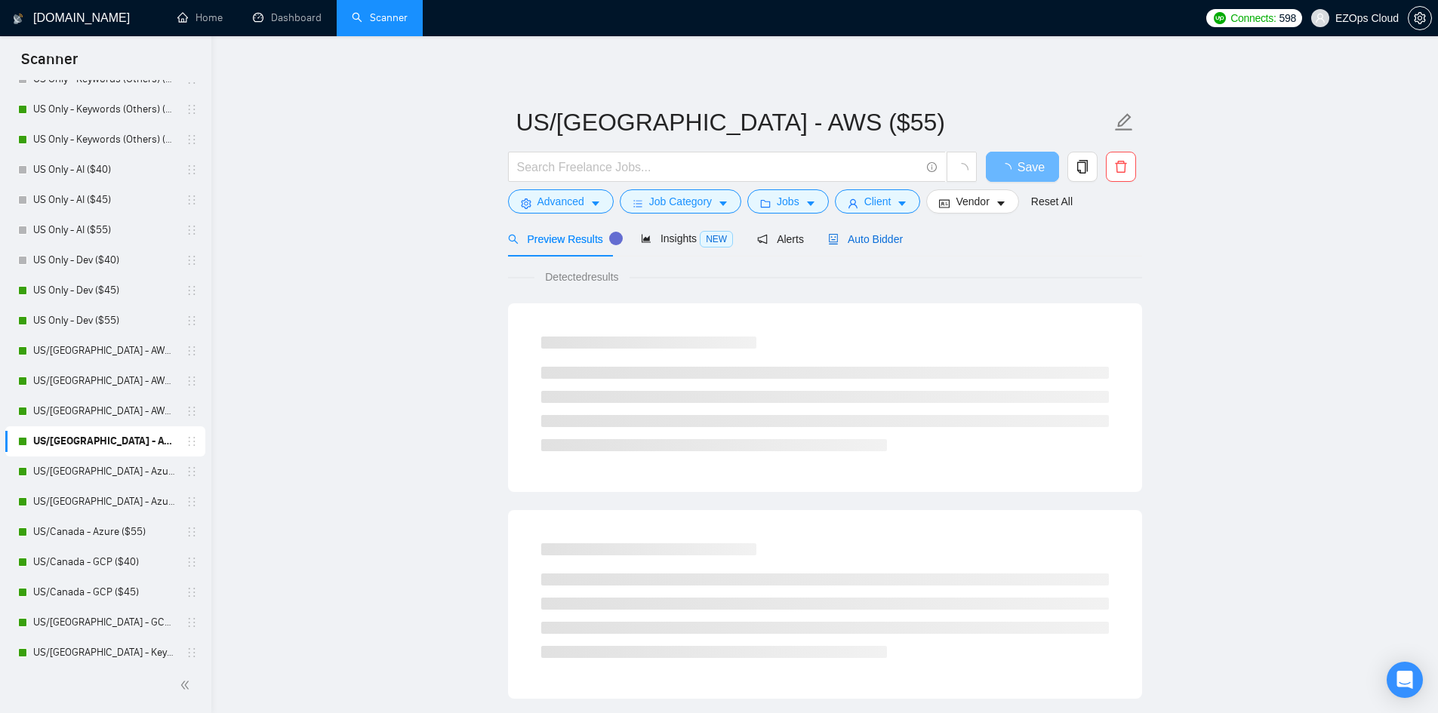
click at [850, 239] on span "Auto Bidder" at bounding box center [865, 239] width 75 height 12
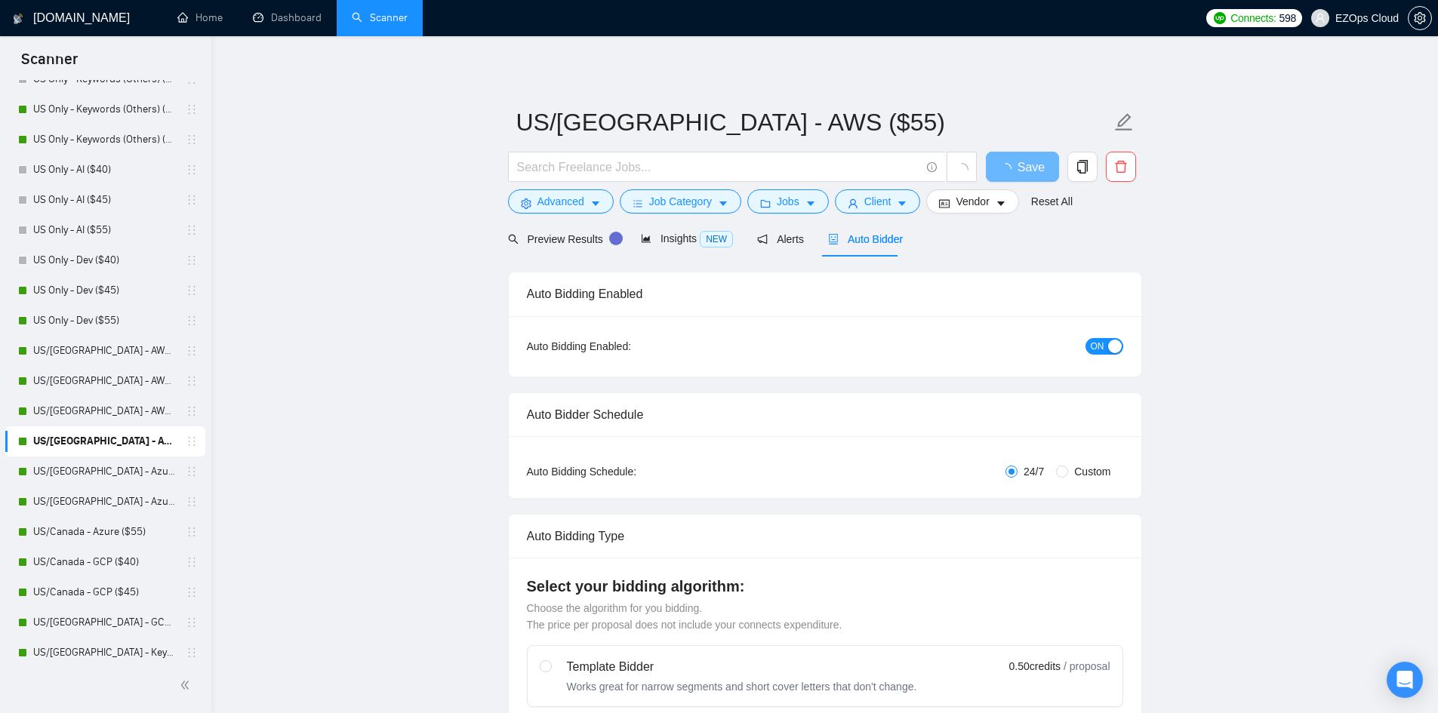
checkbox input "true"
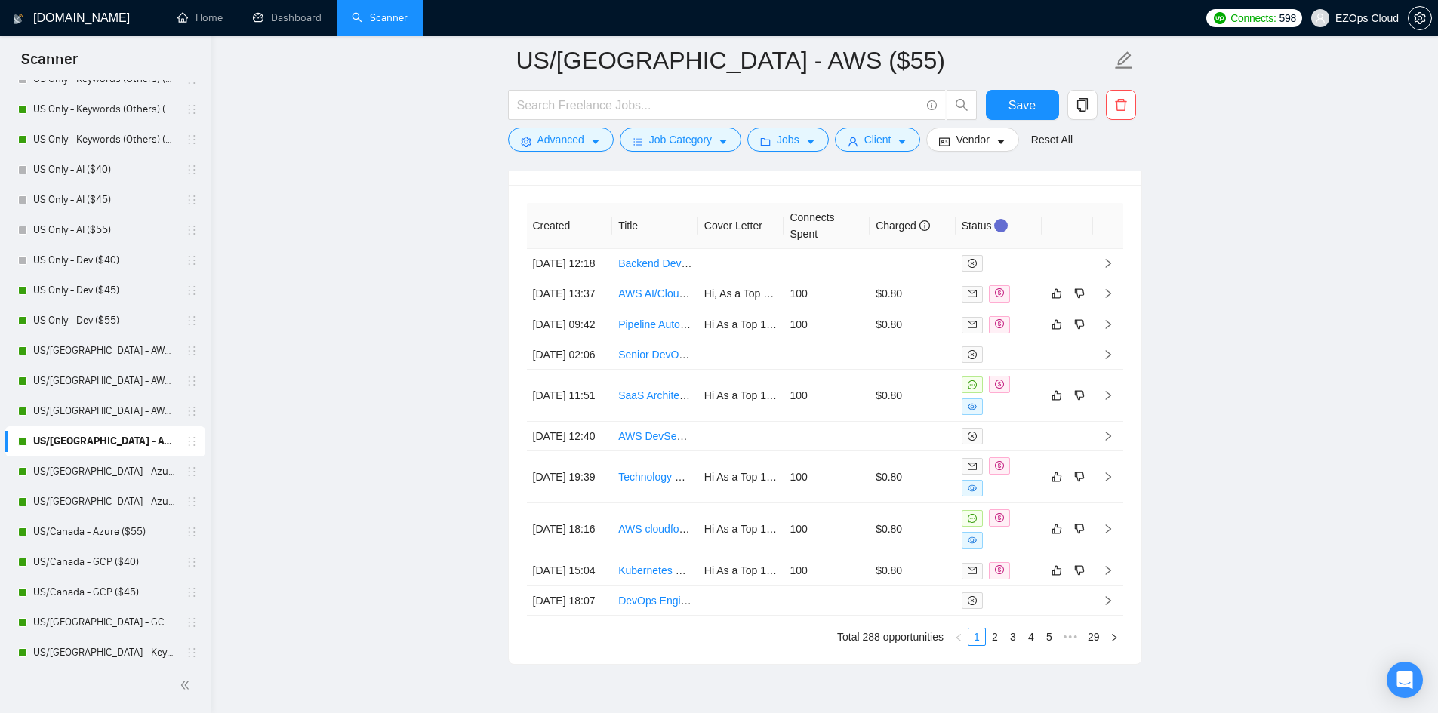
scroll to position [4147, 0]
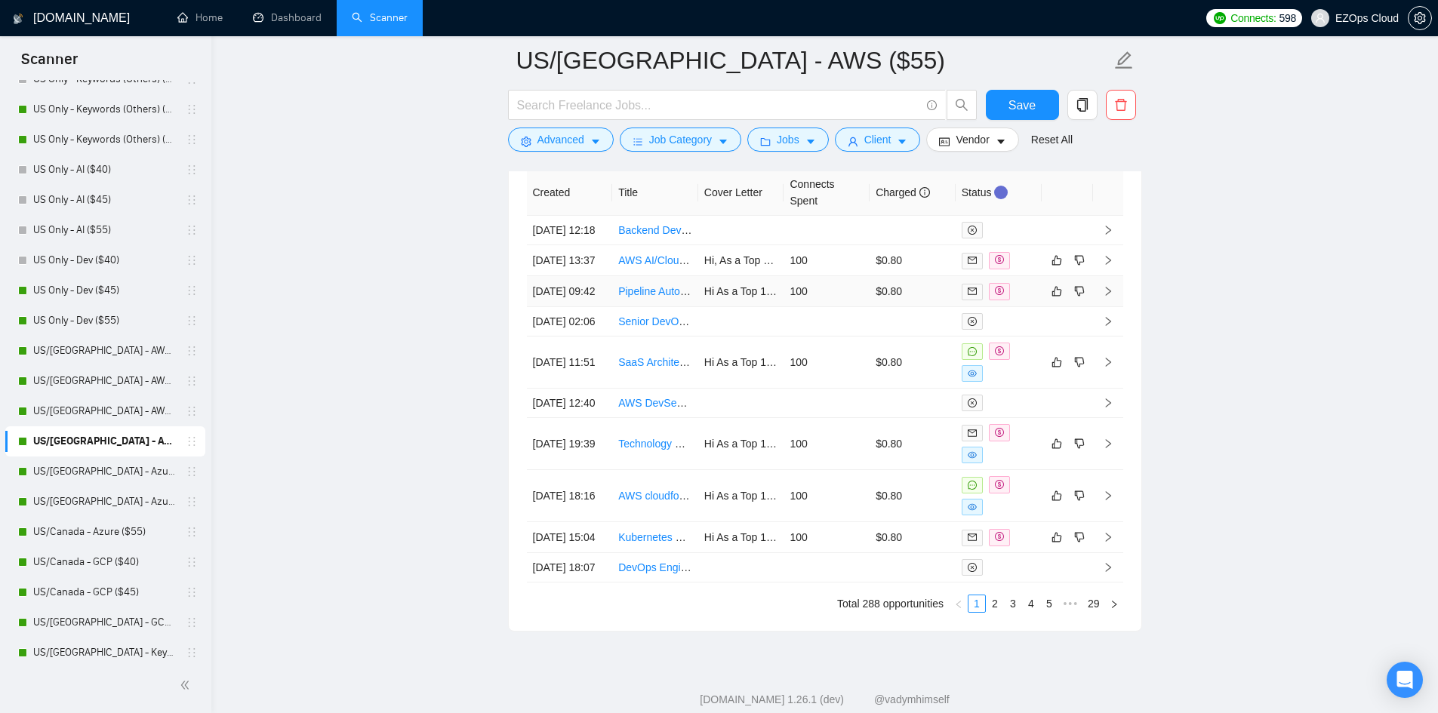
click at [648, 297] on link "Pipeline Automation Engineer" at bounding box center [687, 291] width 139 height 12
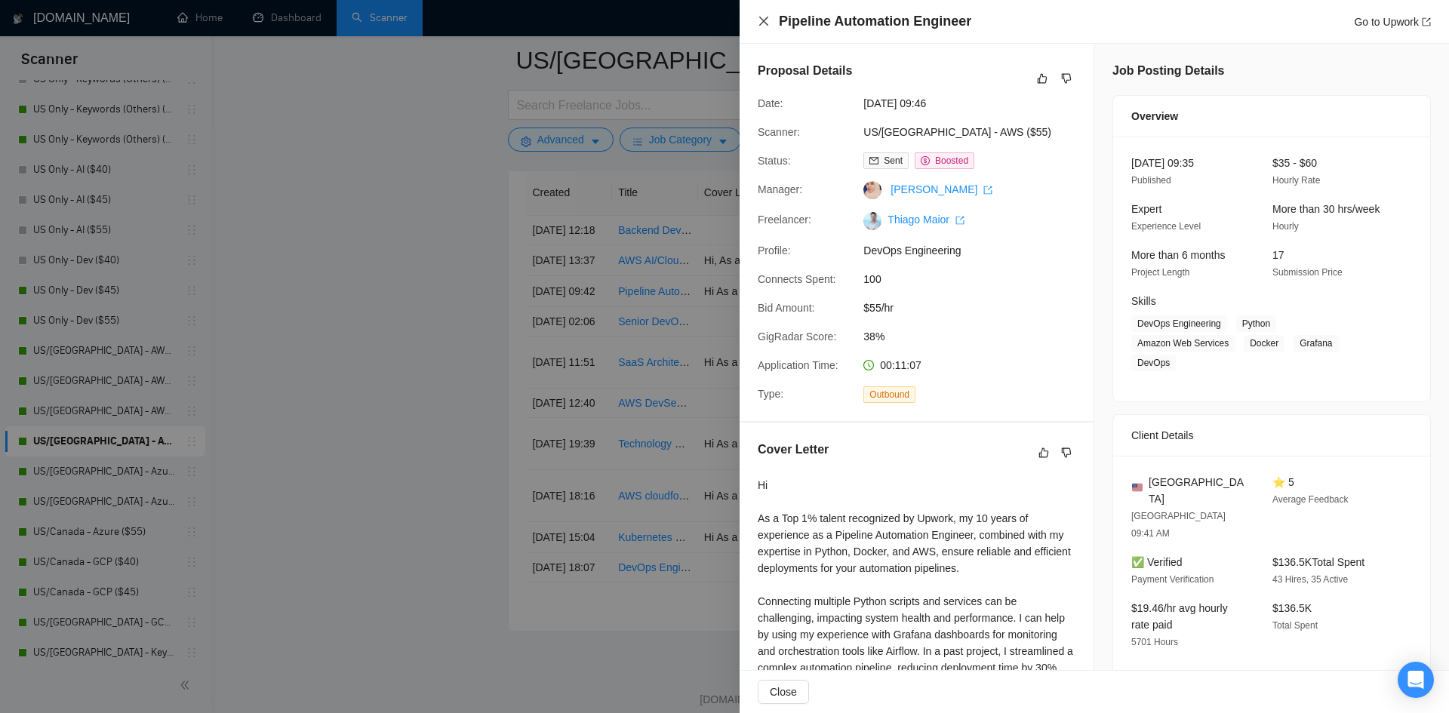
click at [762, 20] on icon "close" at bounding box center [763, 21] width 9 height 9
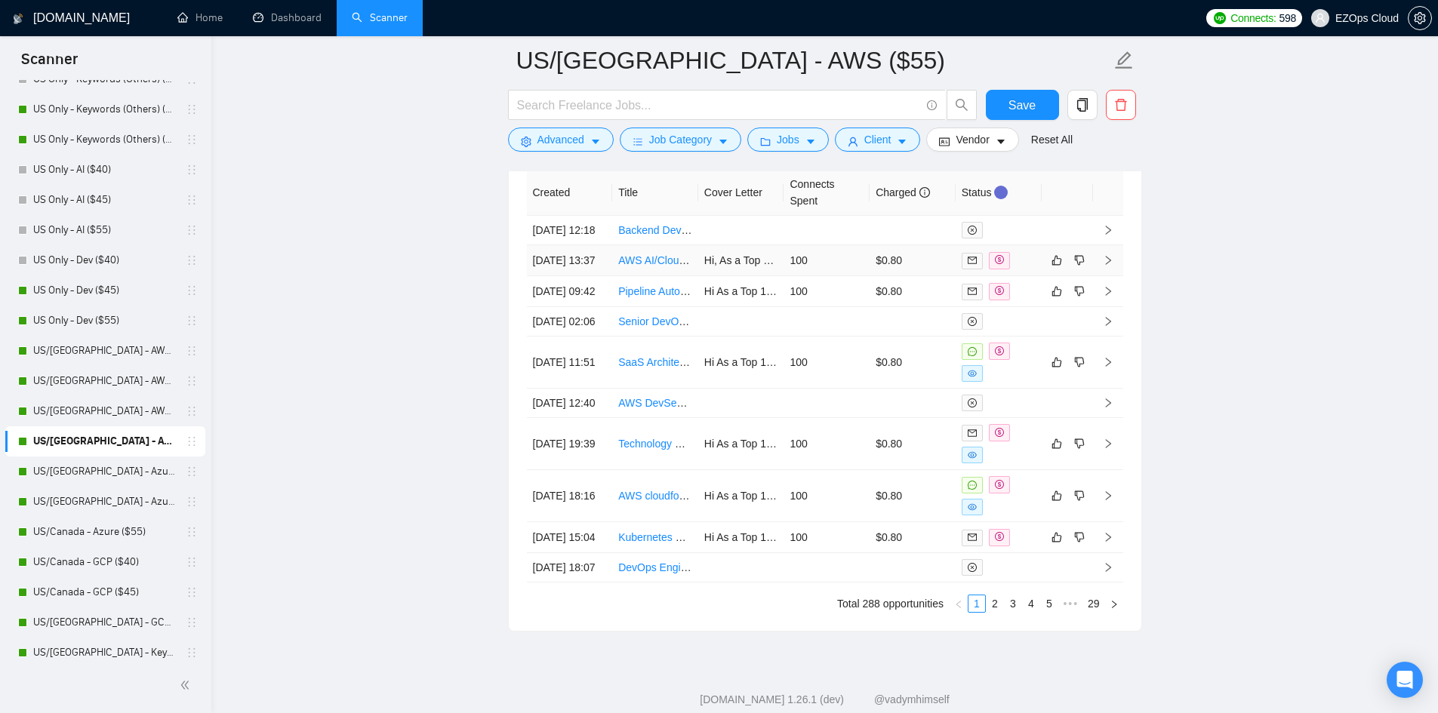
click at [664, 266] on link "AWS AI/Cloud Architect for AI/SaaS Architectures" at bounding box center [733, 260] width 230 height 12
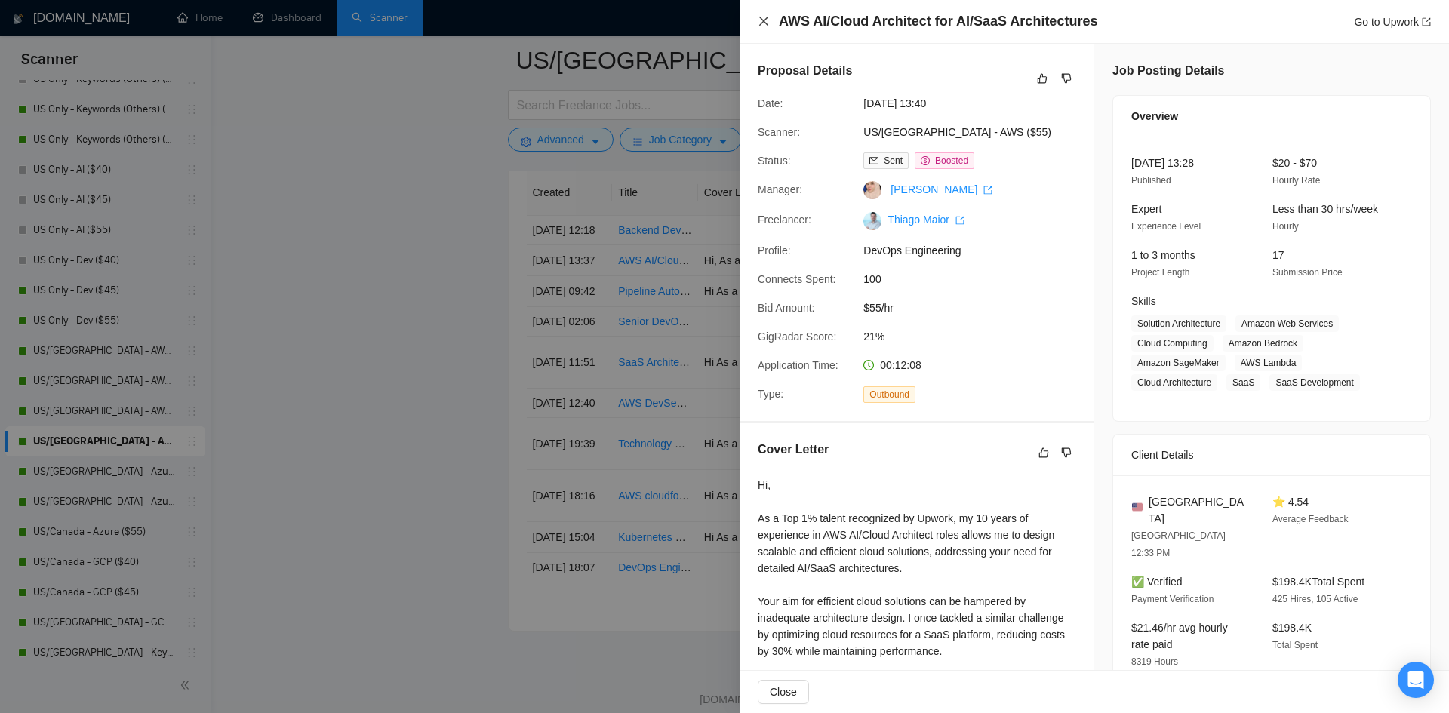
click at [759, 22] on icon "close" at bounding box center [764, 21] width 12 height 12
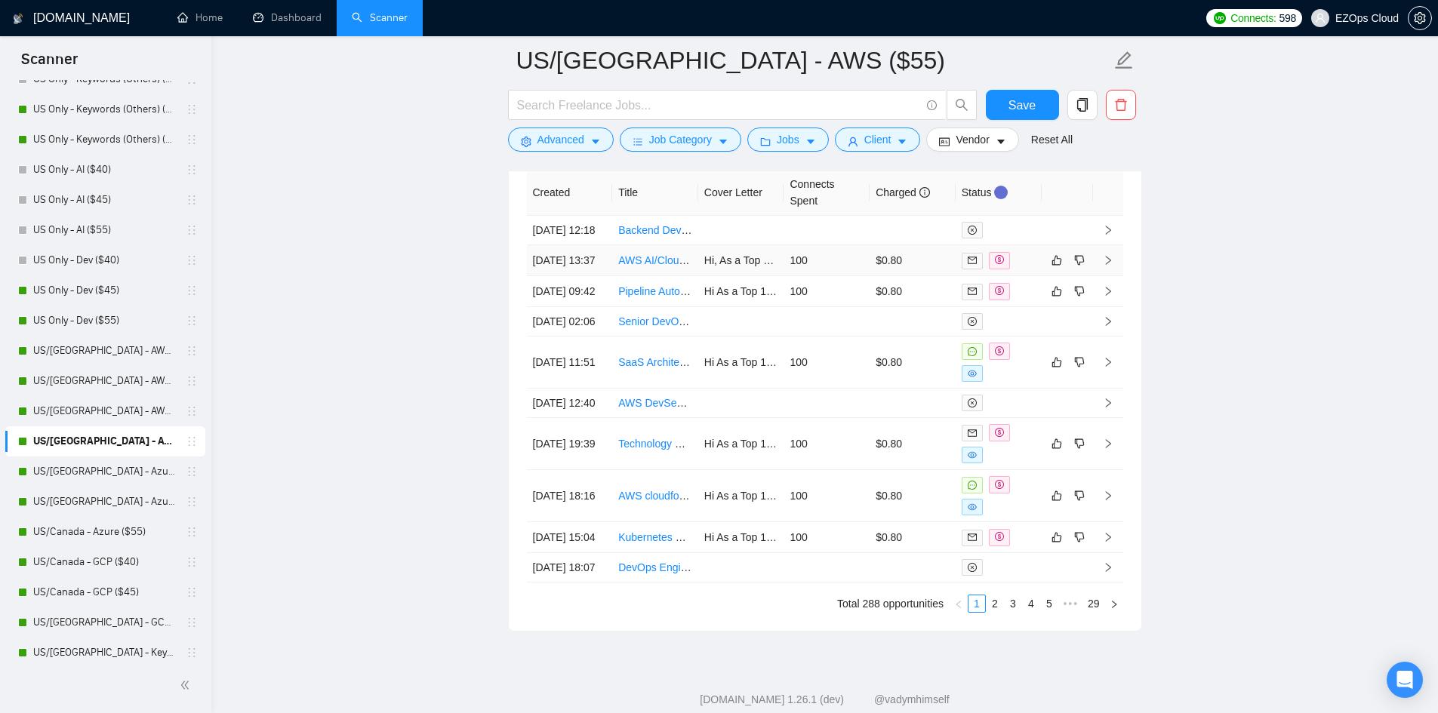
scroll to position [4071, 0]
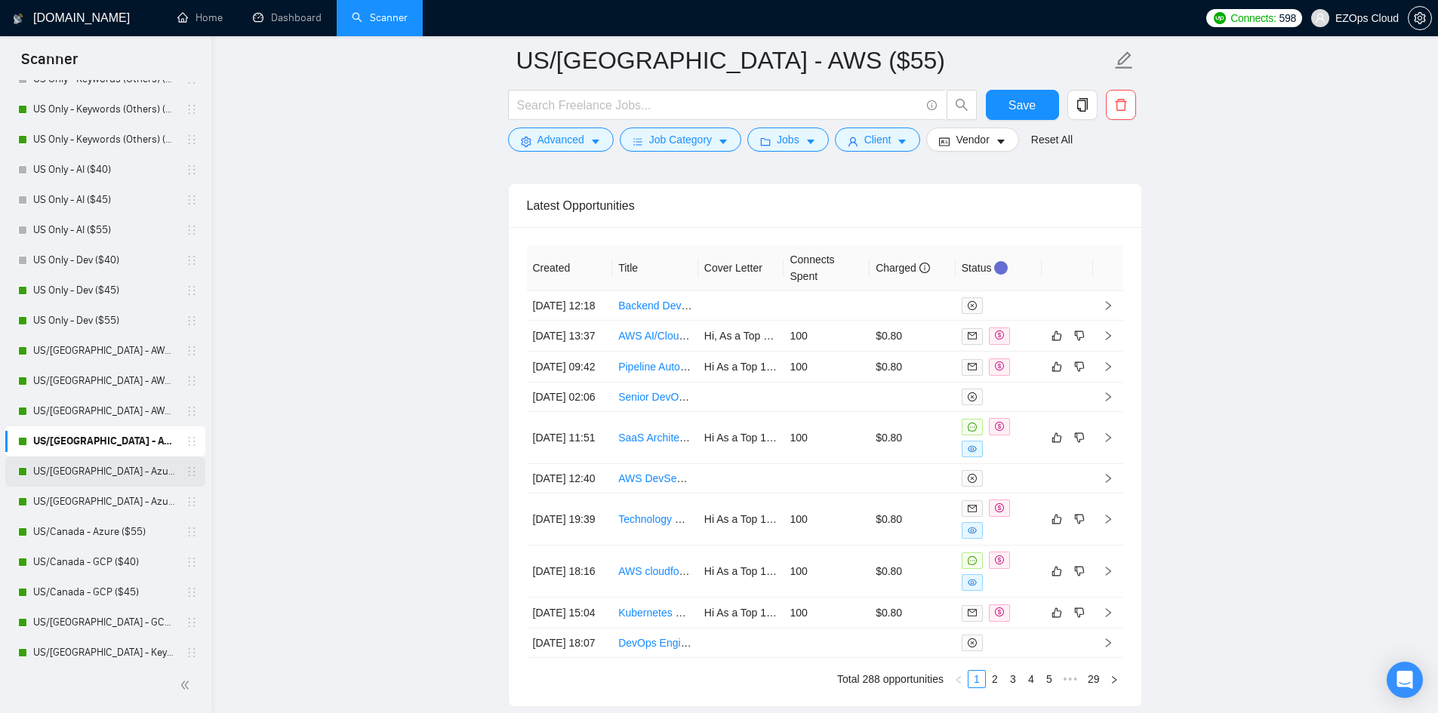
click at [82, 468] on link "US/[GEOGRAPHIC_DATA] - Azure ($40)" at bounding box center [104, 472] width 143 height 30
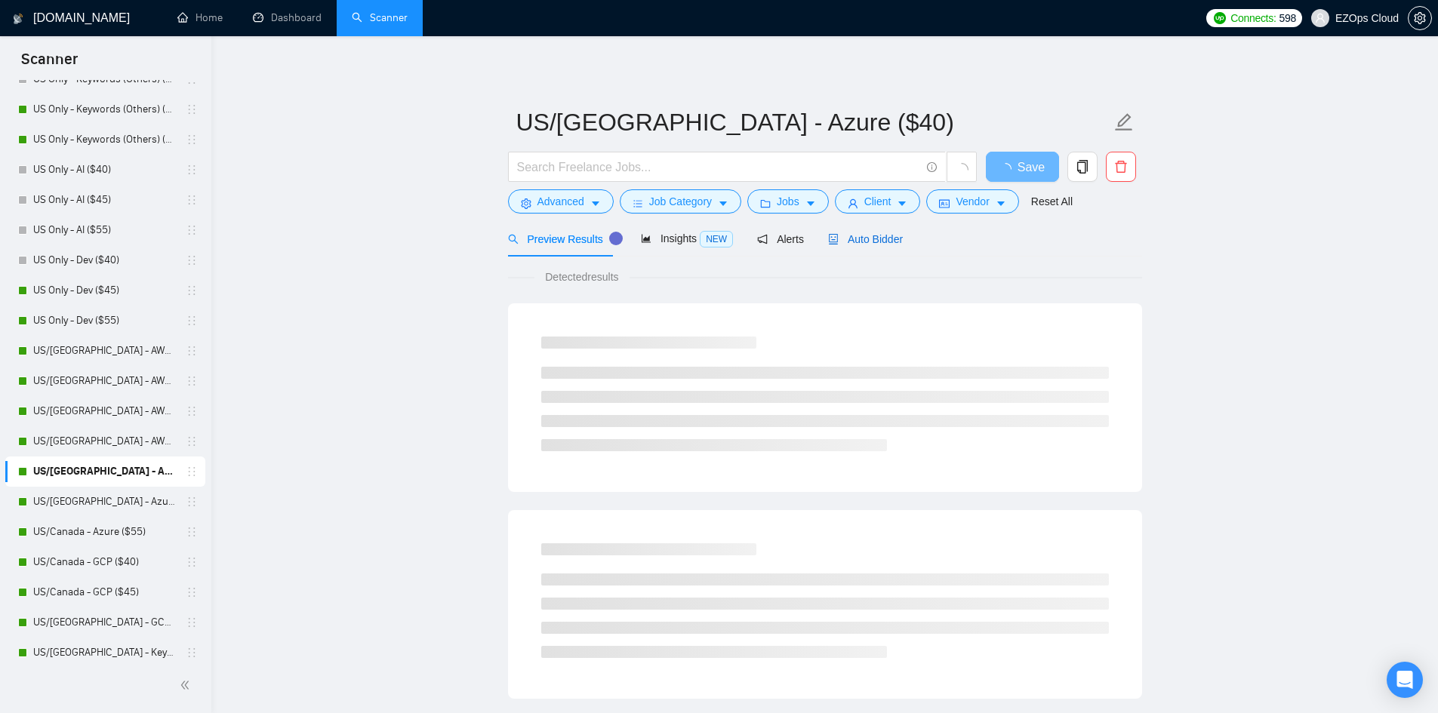
click at [867, 241] on span "Auto Bidder" at bounding box center [865, 239] width 75 height 12
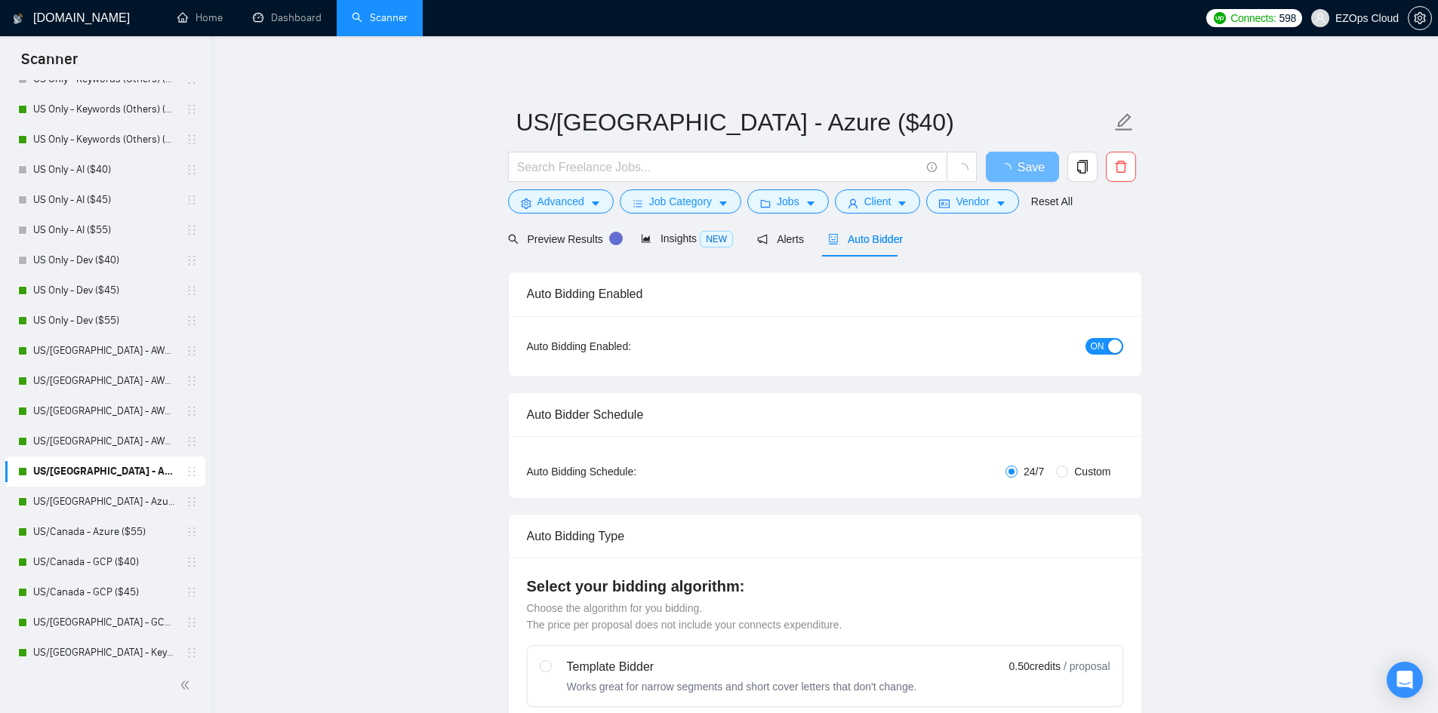
checkbox input "true"
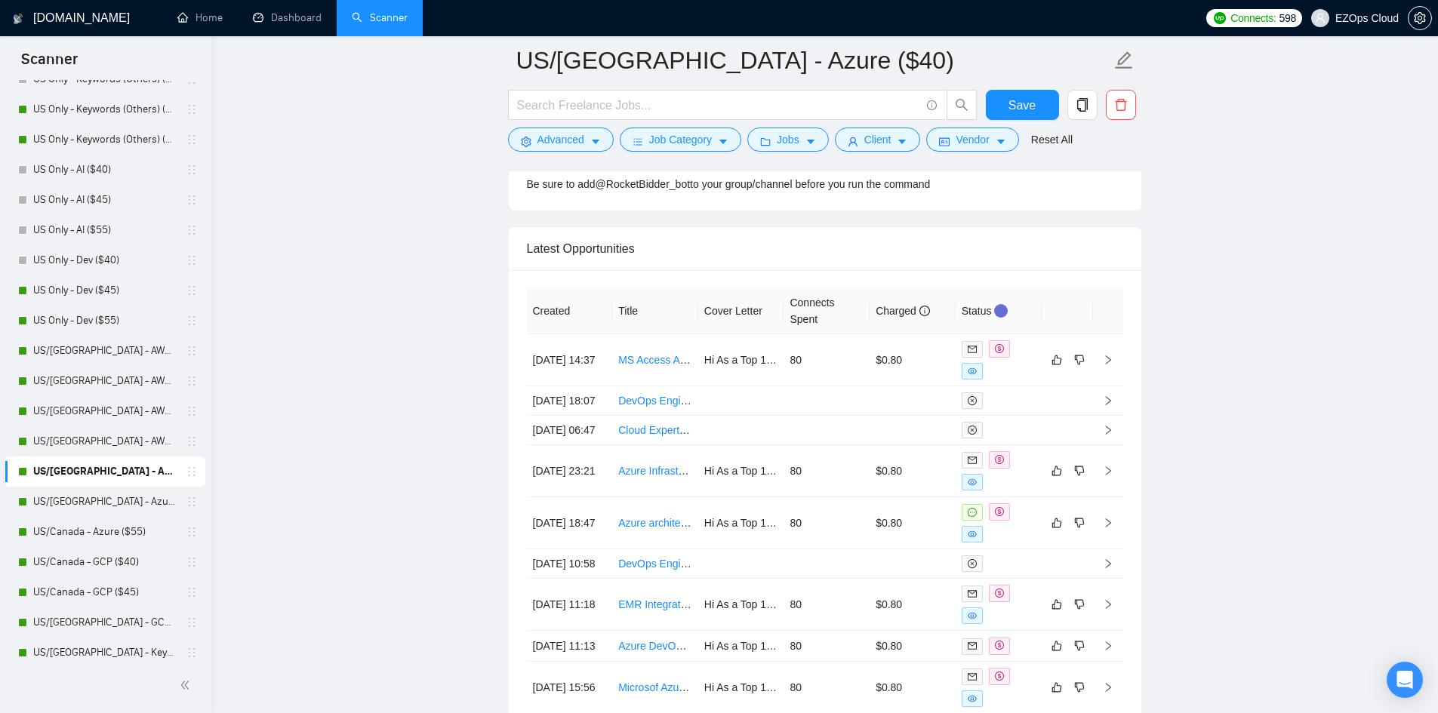
scroll to position [4092, 0]
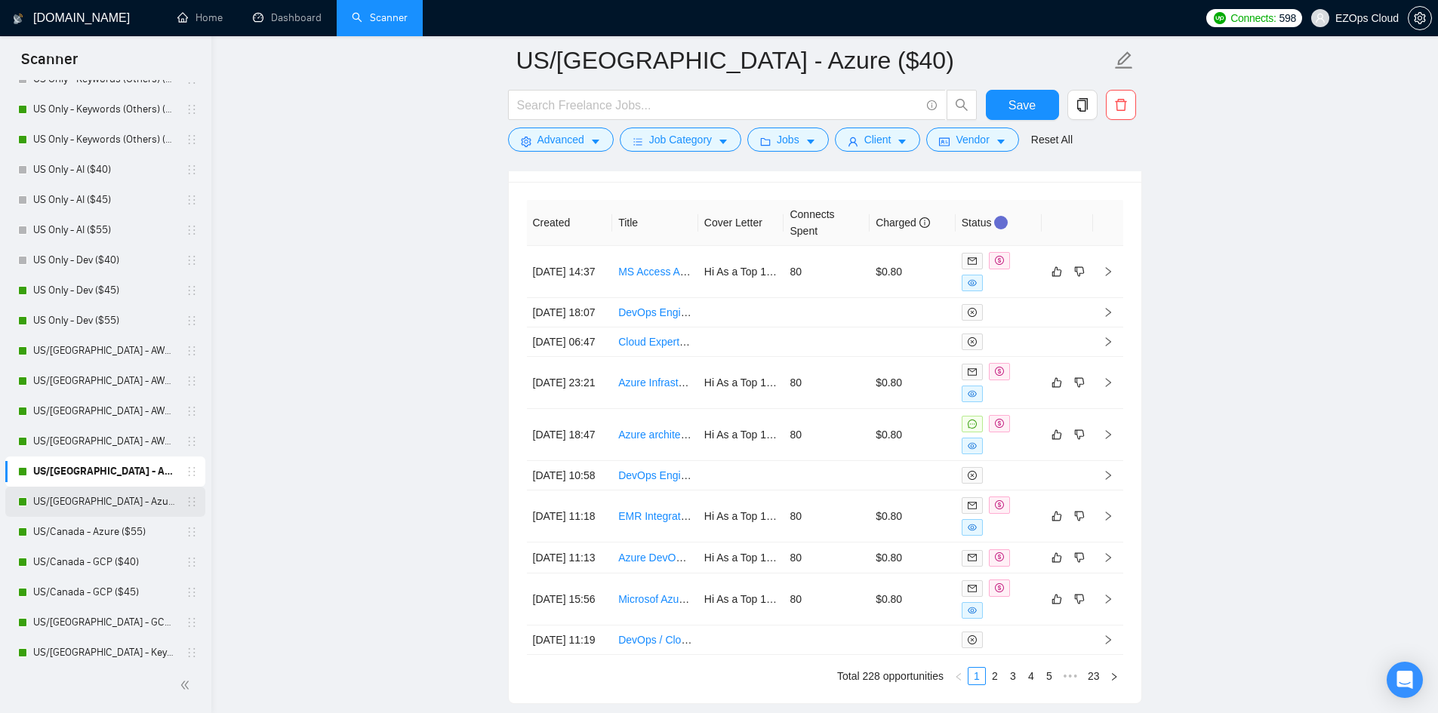
click at [114, 497] on link "US/[GEOGRAPHIC_DATA] - Azure ($45)" at bounding box center [104, 502] width 143 height 30
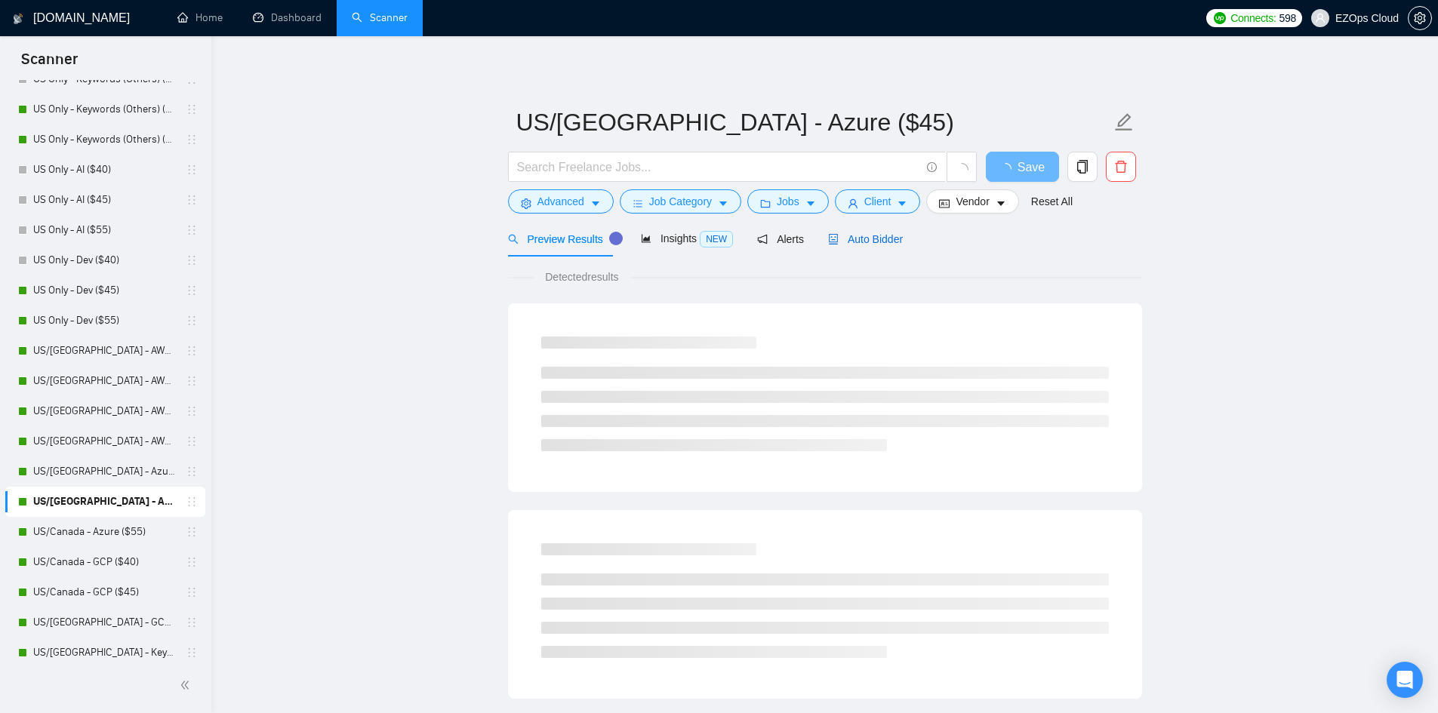
click at [838, 239] on span "Auto Bidder" at bounding box center [865, 239] width 75 height 12
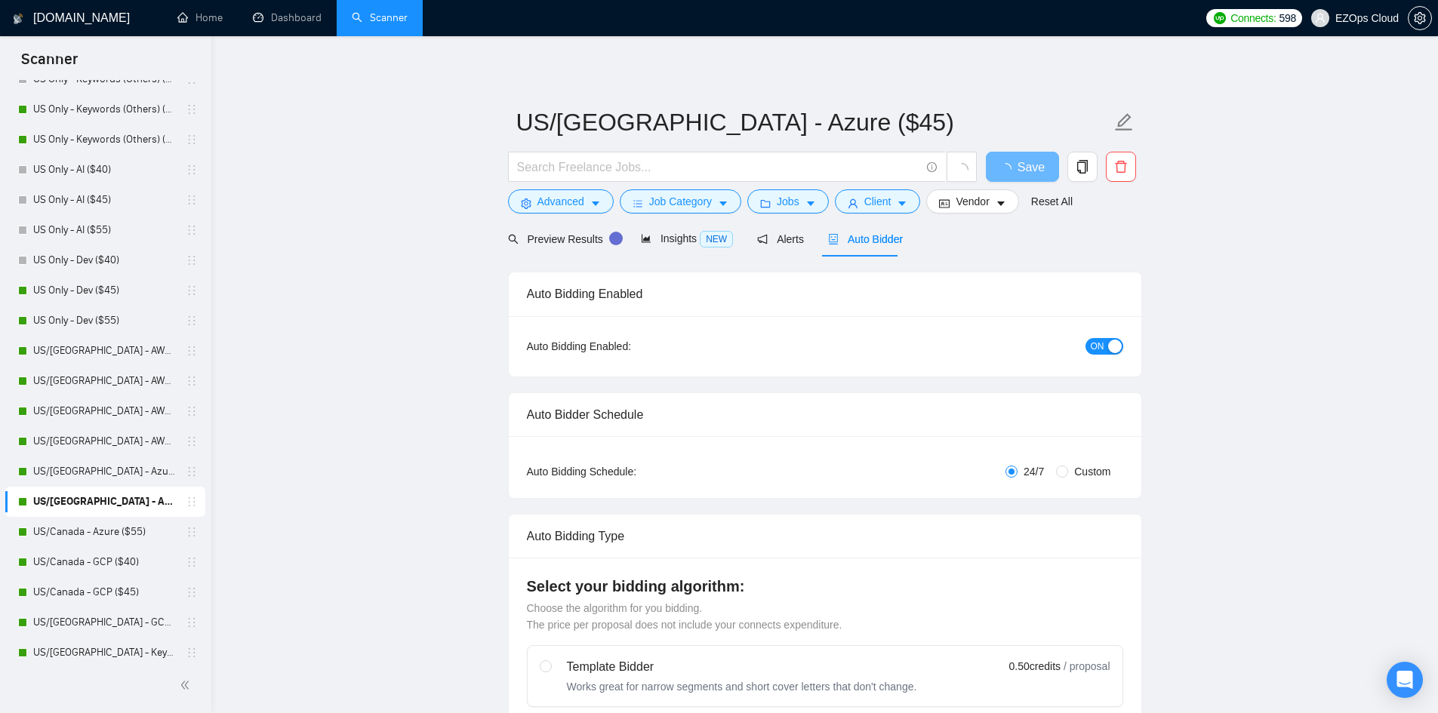
checkbox input "true"
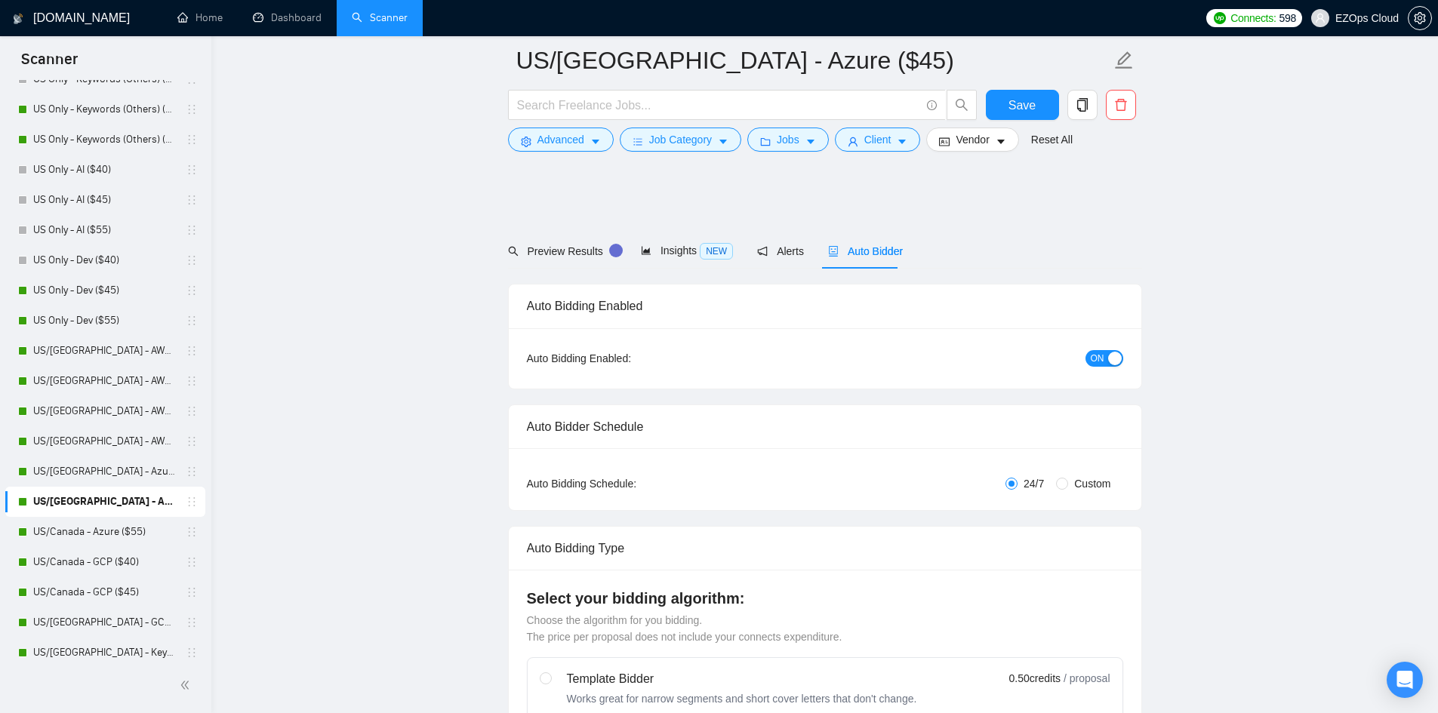
scroll to position [4038, 0]
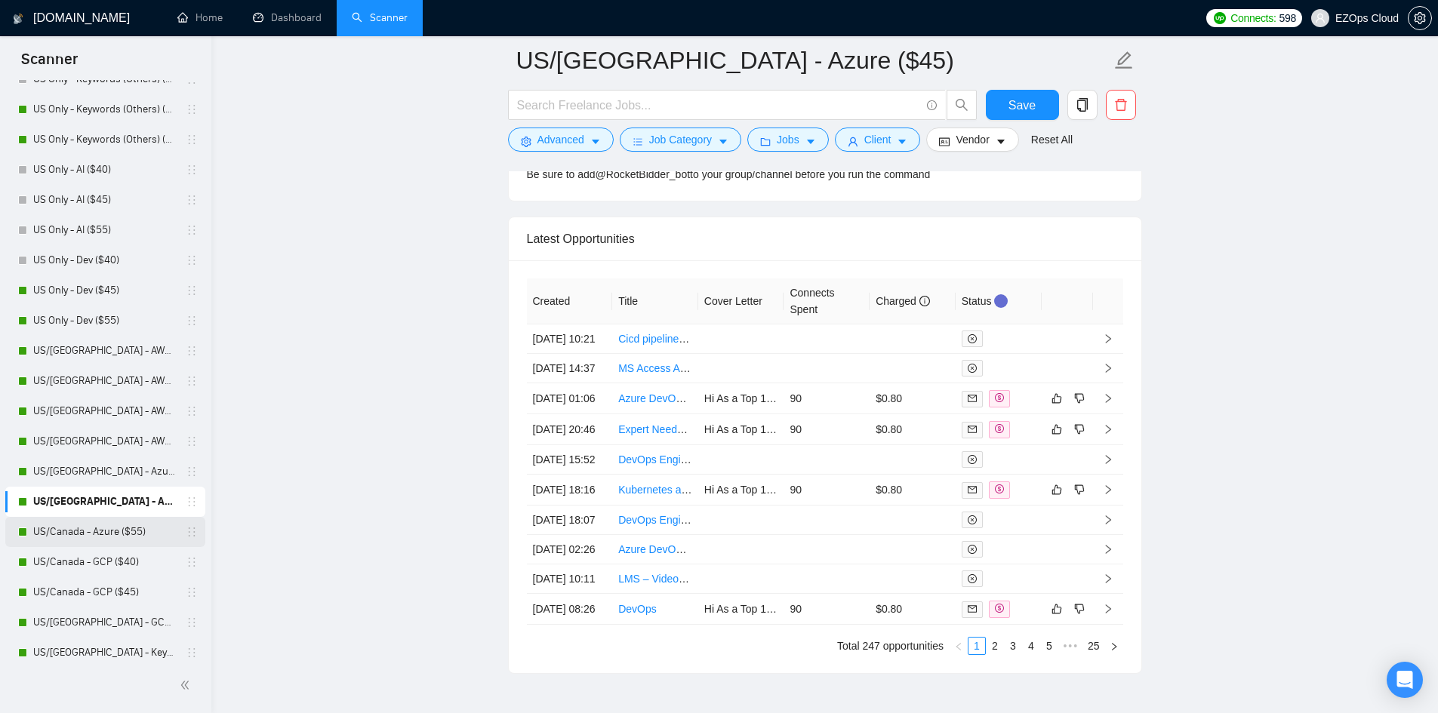
click at [103, 541] on link "US/Canada - Azure ($55)" at bounding box center [104, 532] width 143 height 30
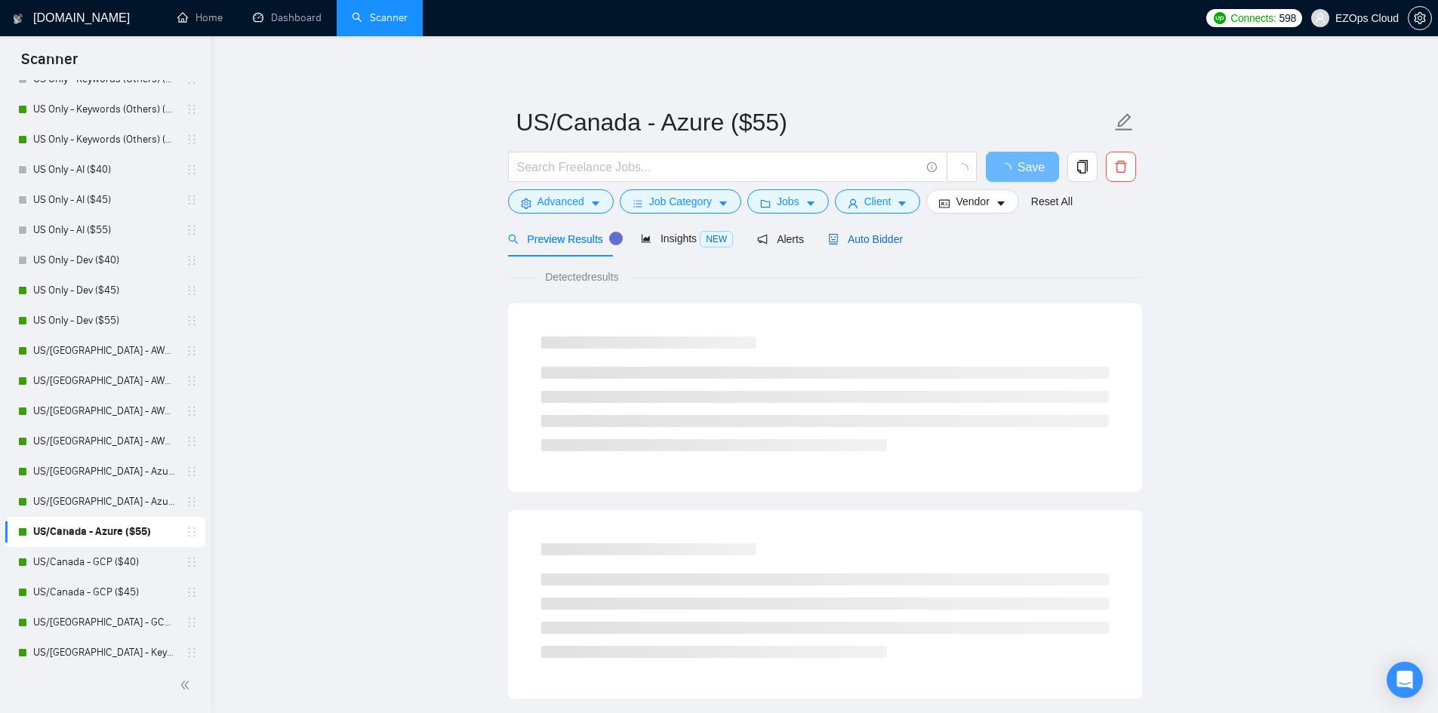
click at [858, 233] on span "Auto Bidder" at bounding box center [865, 239] width 75 height 12
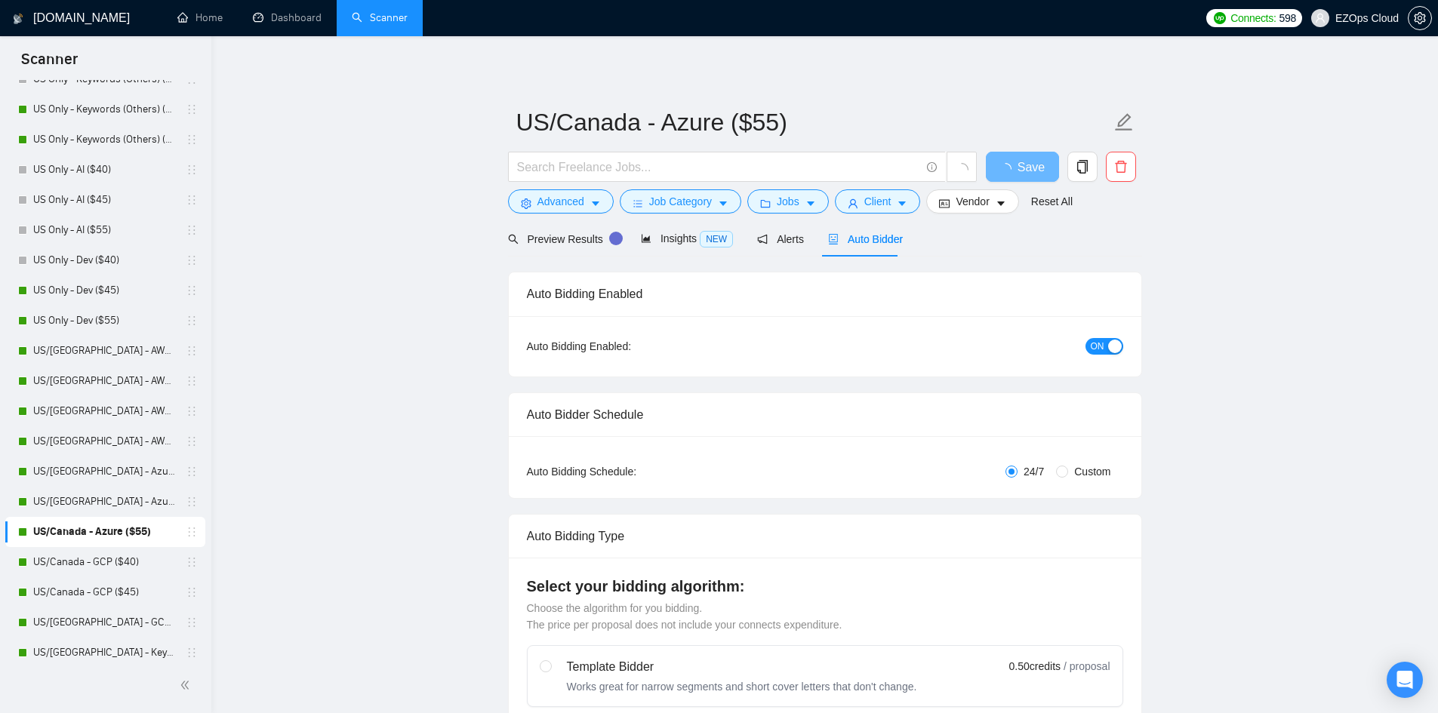
checkbox input "true"
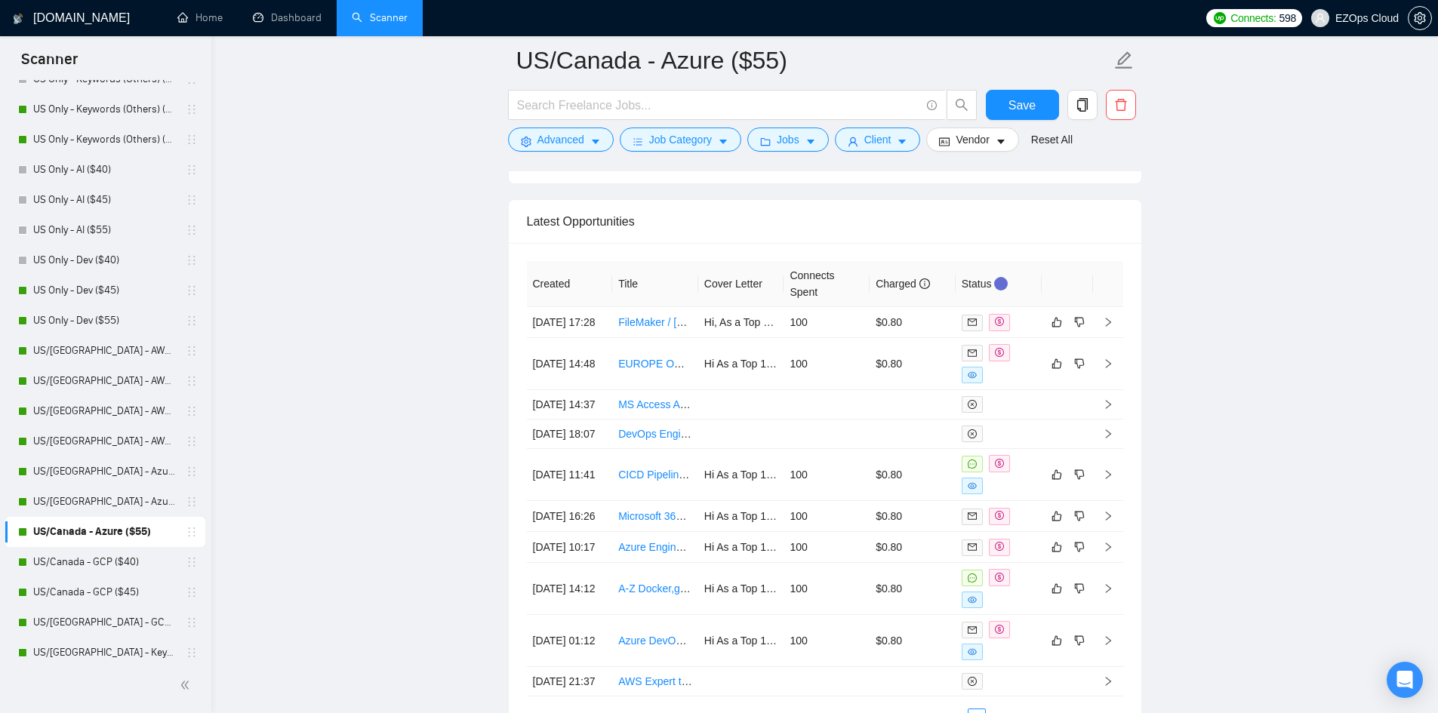
scroll to position [4066, 0]
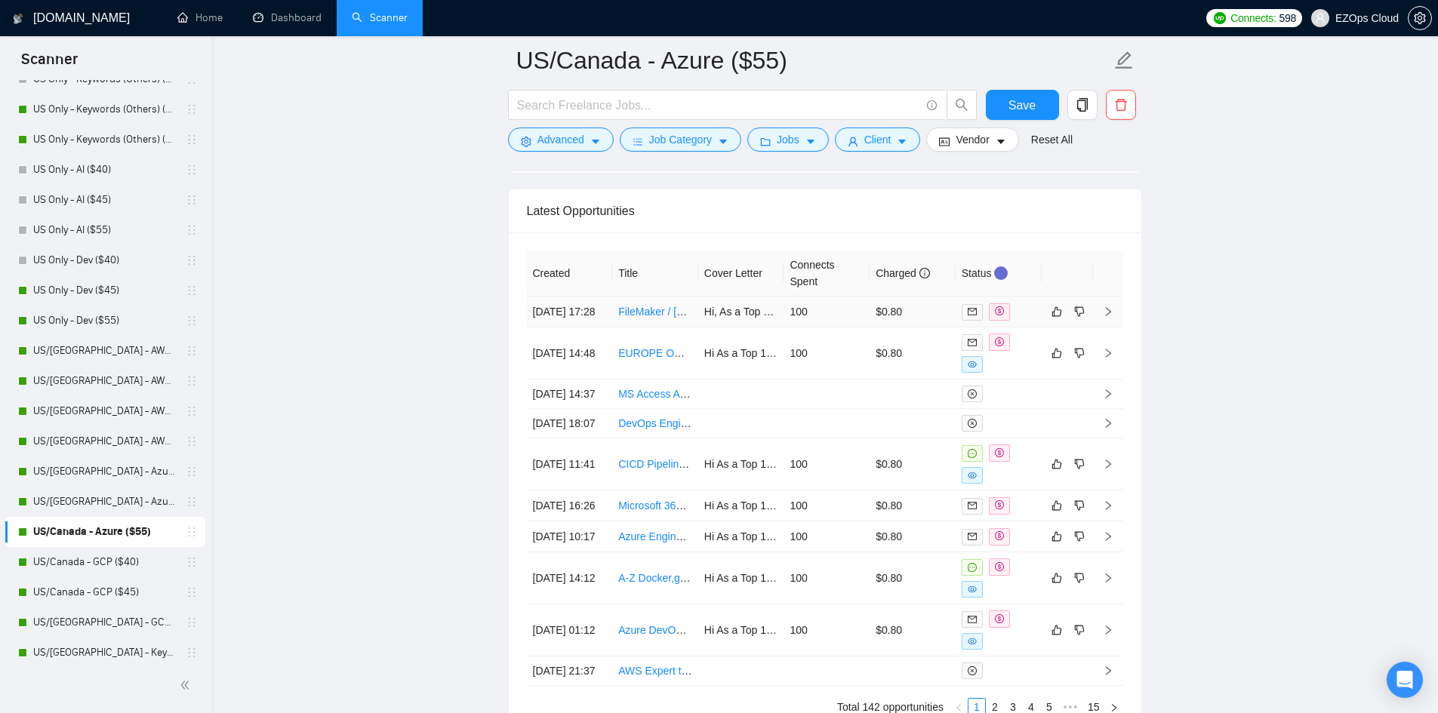
click at [638, 306] on link "FileMaker / [DOMAIN_NAME] Developer" at bounding box center [713, 312] width 191 height 12
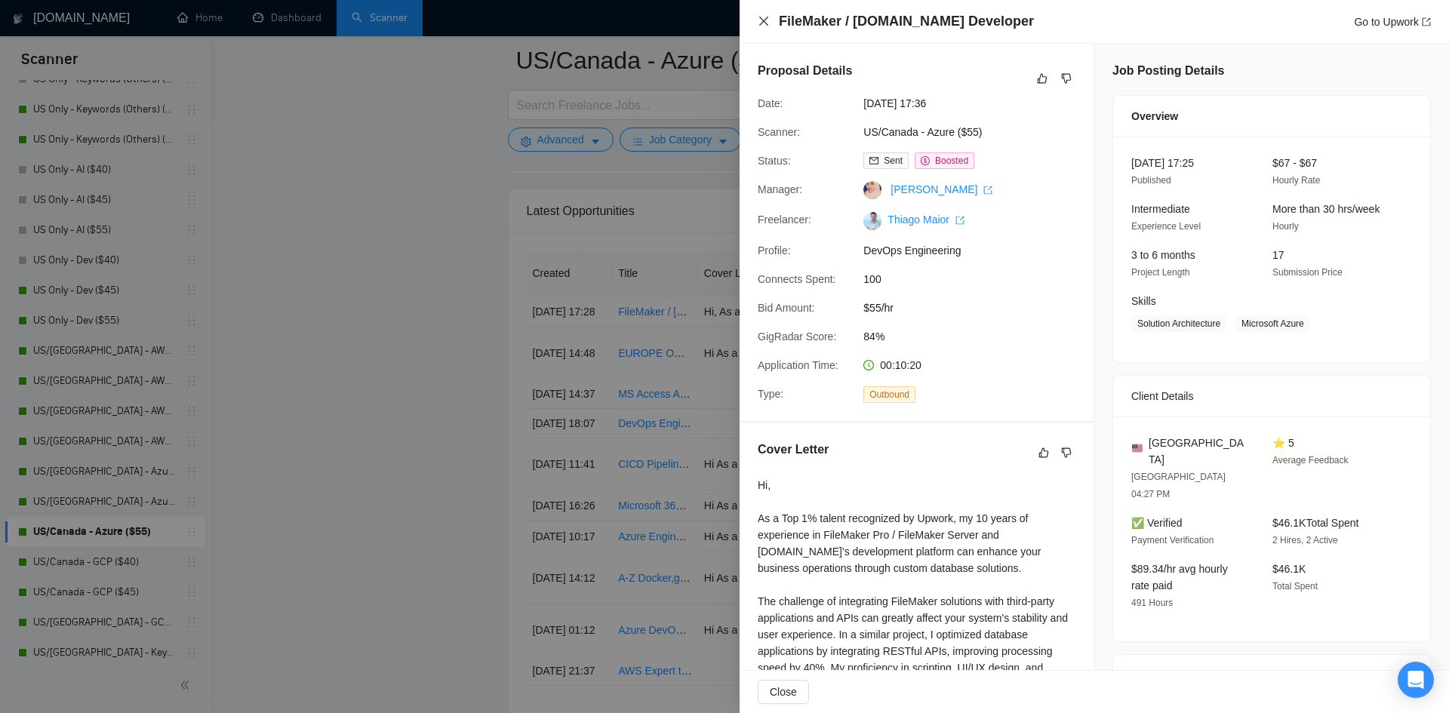
click at [766, 20] on icon "close" at bounding box center [764, 21] width 12 height 12
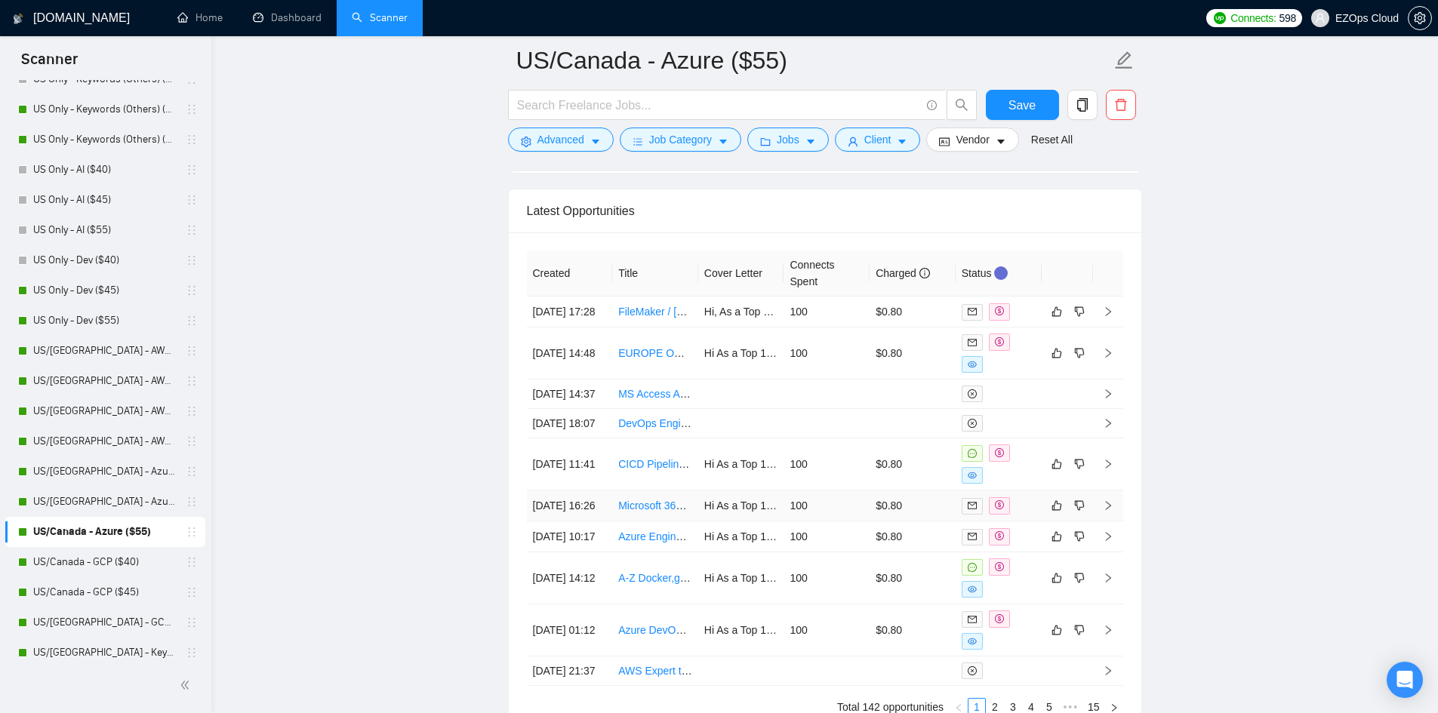
drag, startPoint x: 97, startPoint y: 556, endPoint x: 618, endPoint y: 551, distance: 520.9
click at [97, 556] on link "US/Canada - GCP ($40)" at bounding box center [104, 562] width 143 height 30
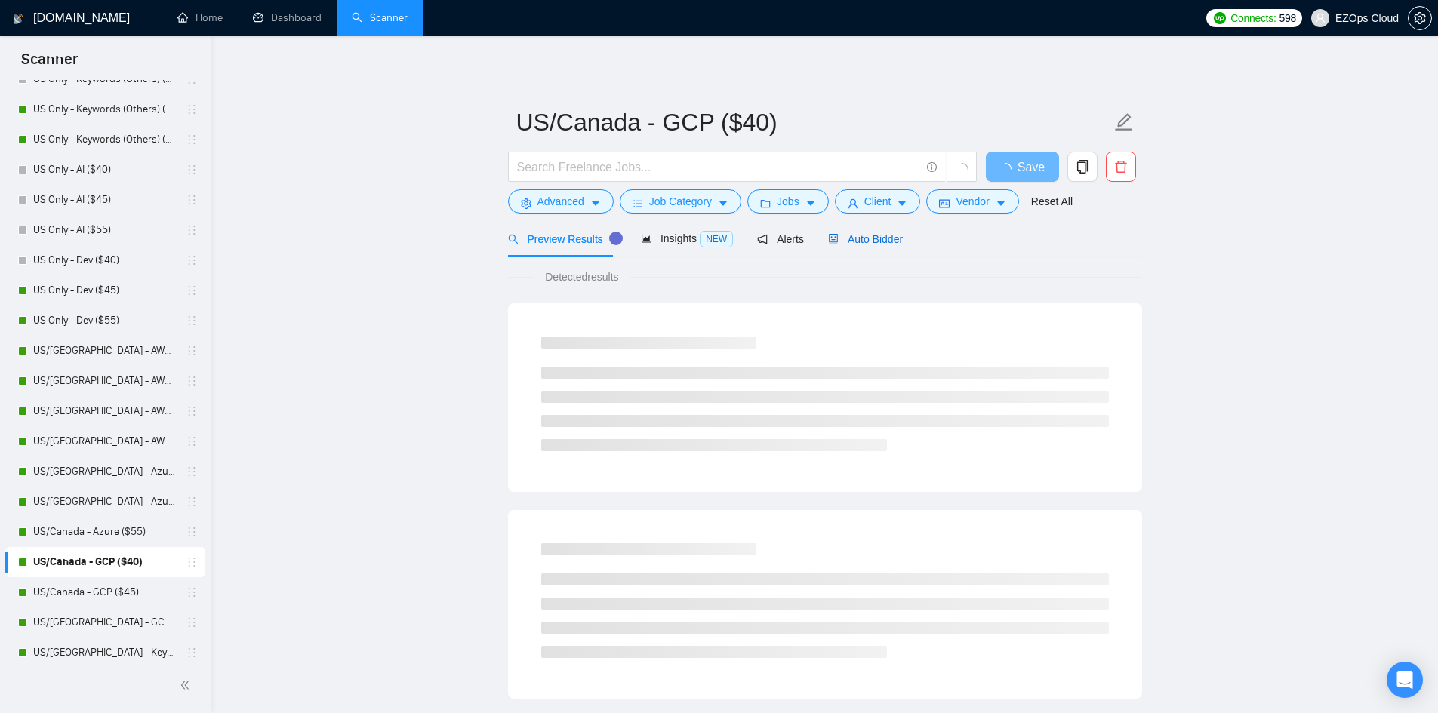
click at [882, 236] on span "Auto Bidder" at bounding box center [865, 239] width 75 height 12
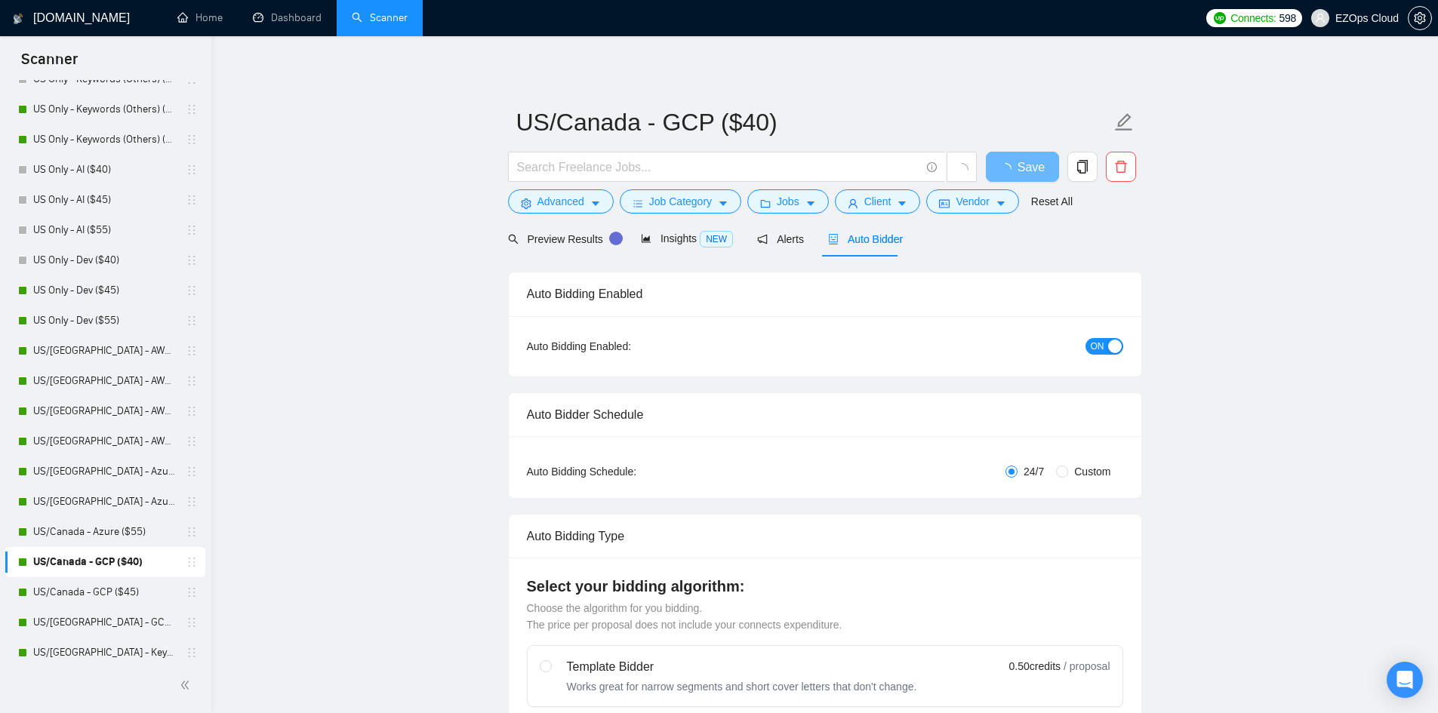
checkbox input "true"
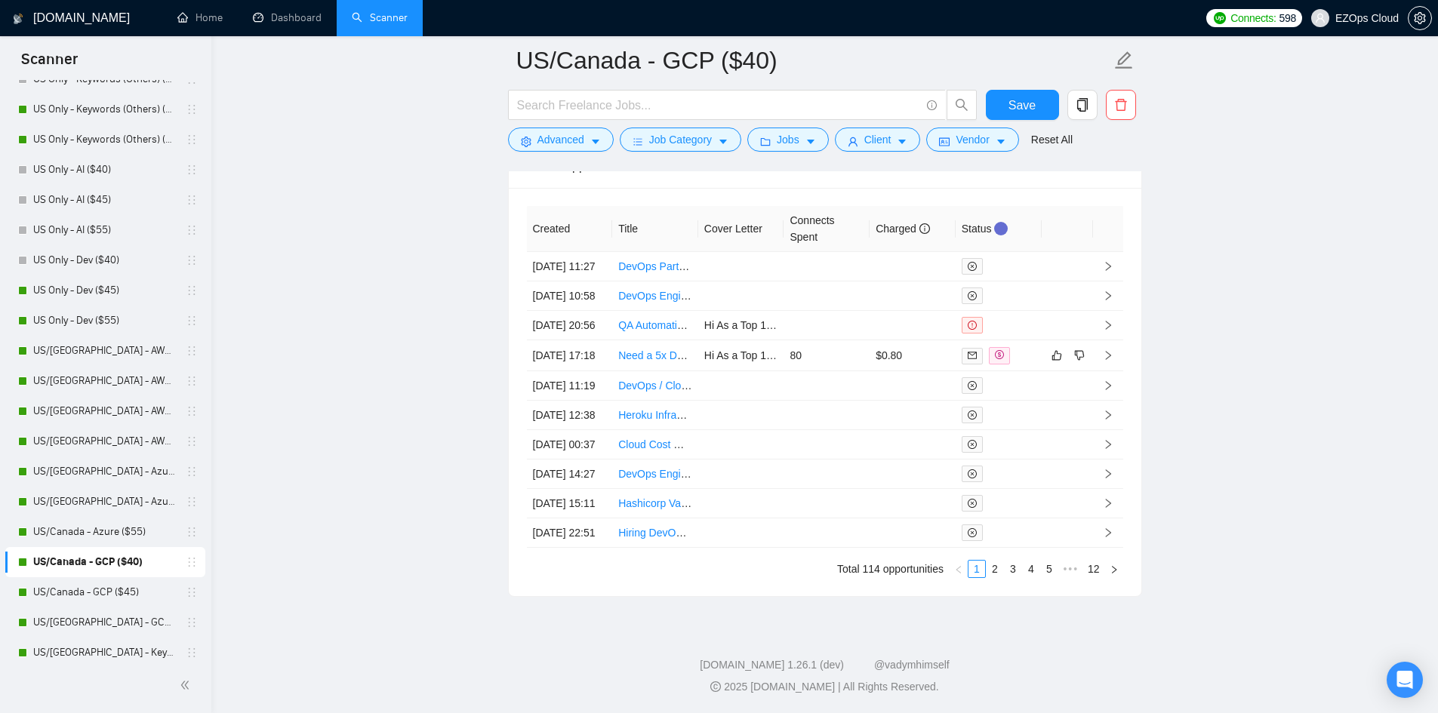
scroll to position [4129, 0]
click at [27, 655] on div "Bidding - Auto Bidding Enabled" at bounding box center [27, 655] width 0 height 0
click at [95, 588] on link "US/Canada - GCP ($45)" at bounding box center [104, 592] width 143 height 30
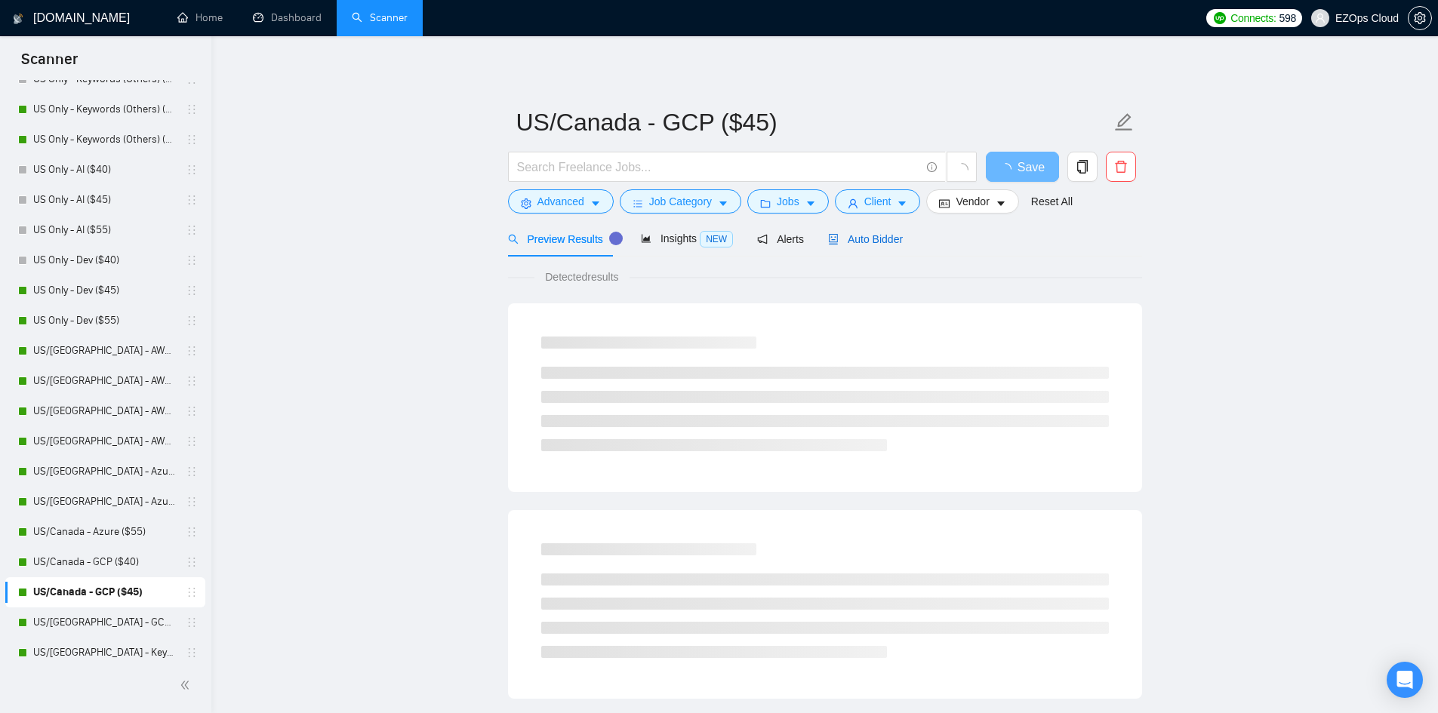
drag, startPoint x: 869, startPoint y: 232, endPoint x: 1415, endPoint y: 98, distance: 562.1
click at [869, 233] on span "Auto Bidder" at bounding box center [865, 239] width 75 height 12
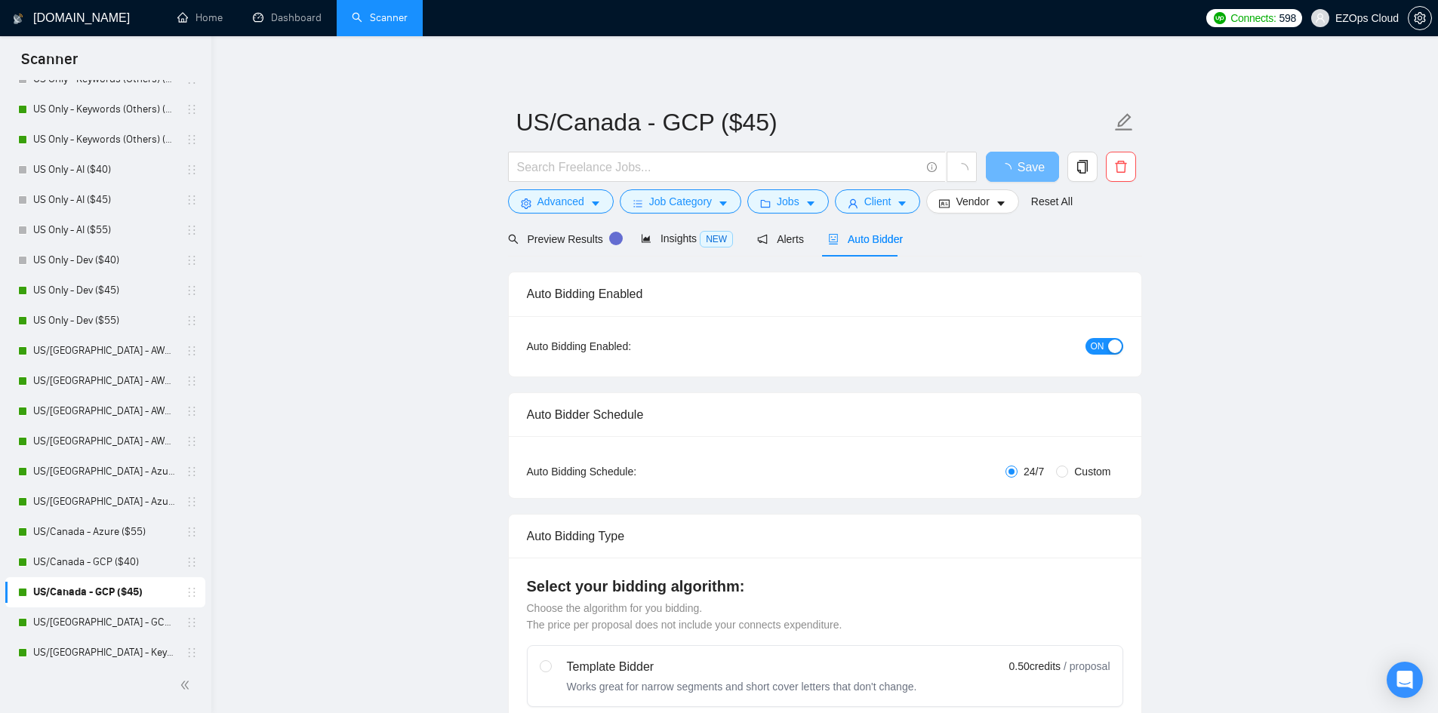
checkbox input "true"
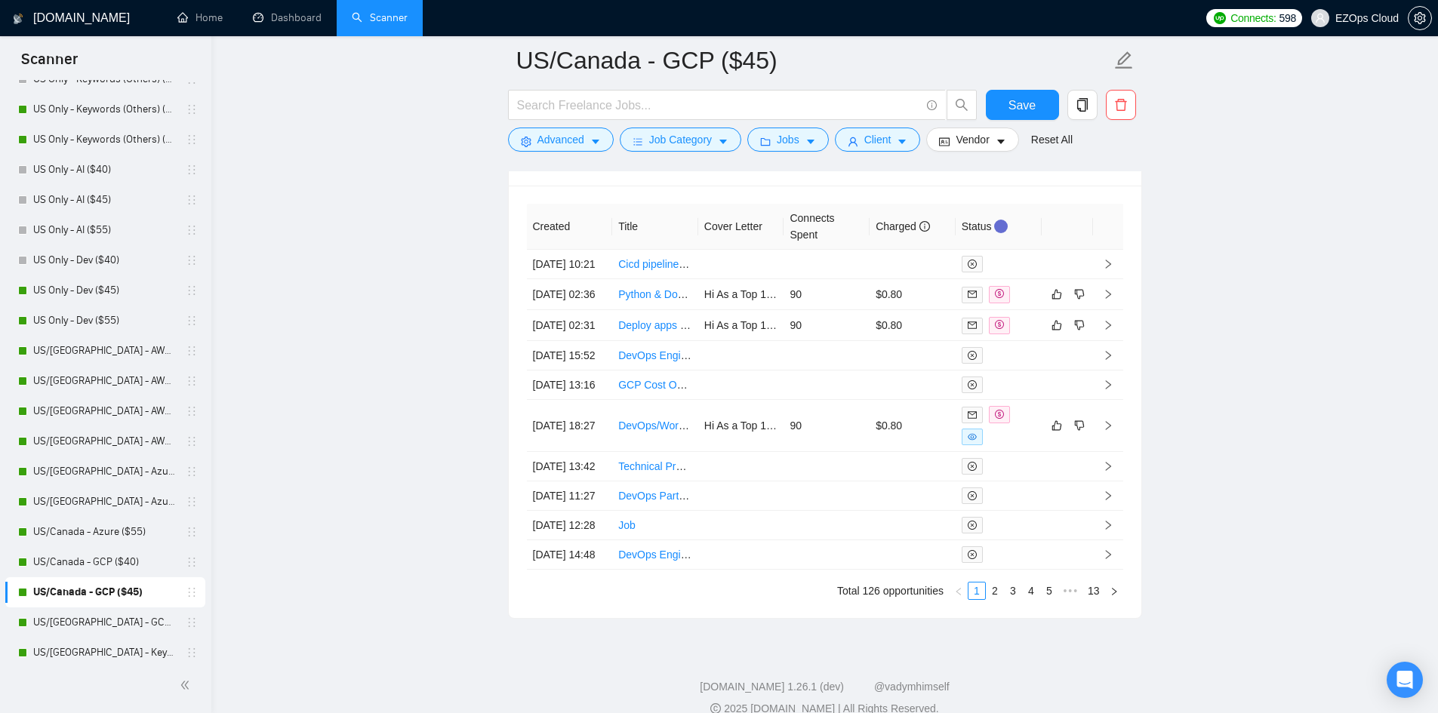
scroll to position [4082, 0]
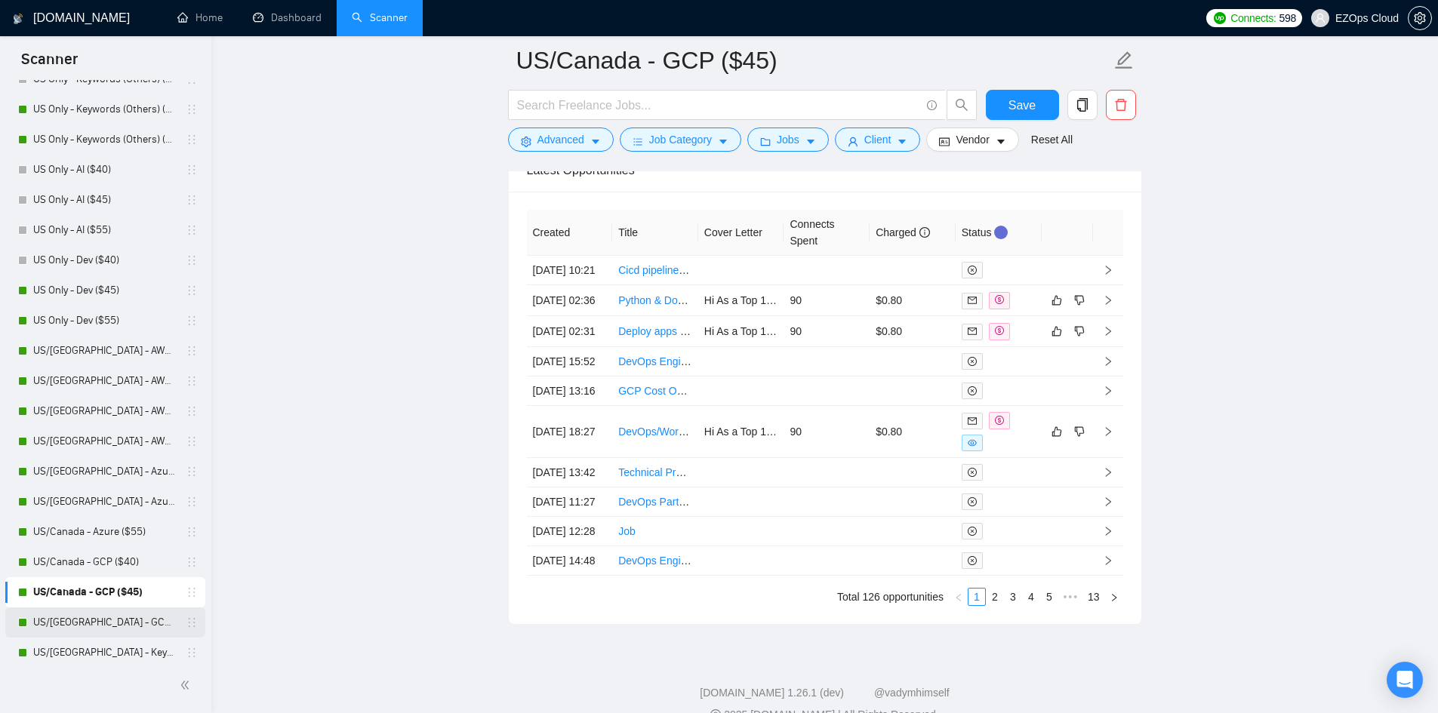
click at [66, 609] on link "US/[GEOGRAPHIC_DATA] - GCP ($55)" at bounding box center [104, 623] width 143 height 30
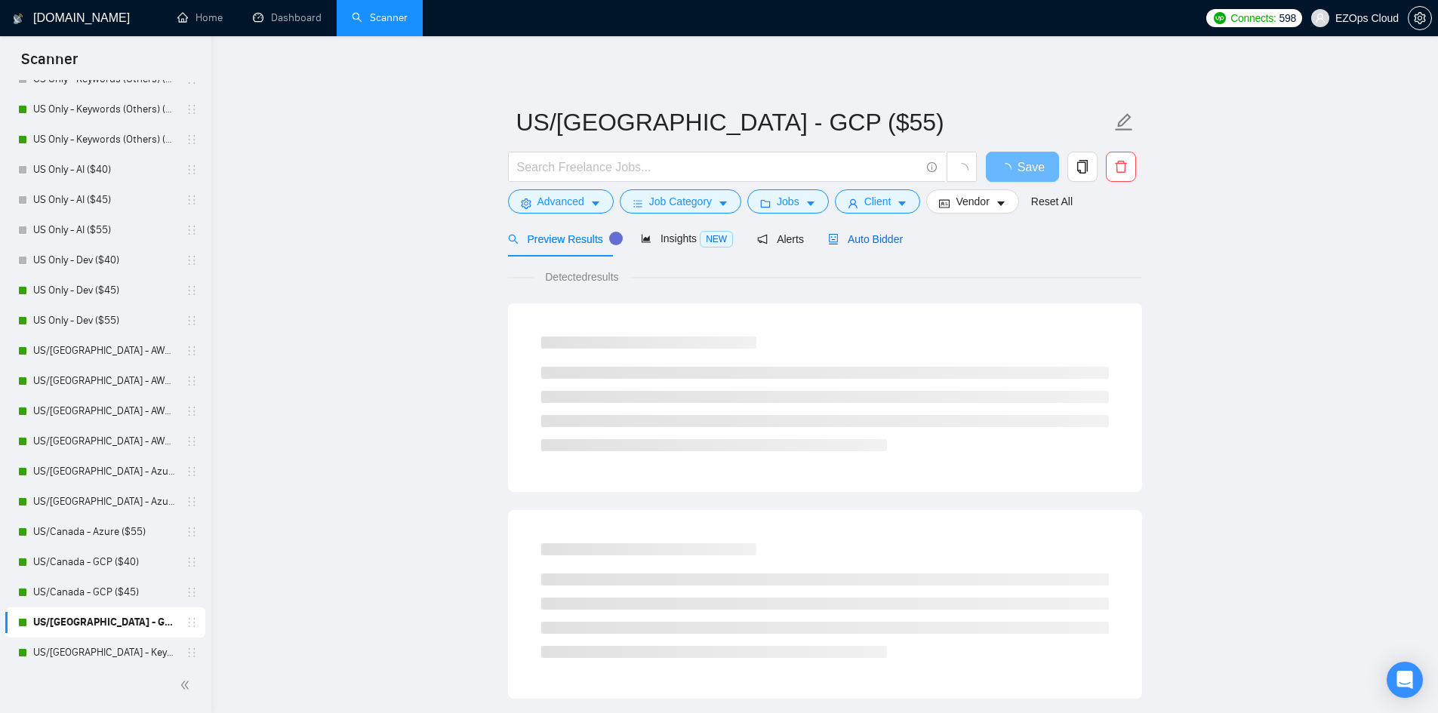
click at [876, 239] on span "Auto Bidder" at bounding box center [865, 239] width 75 height 12
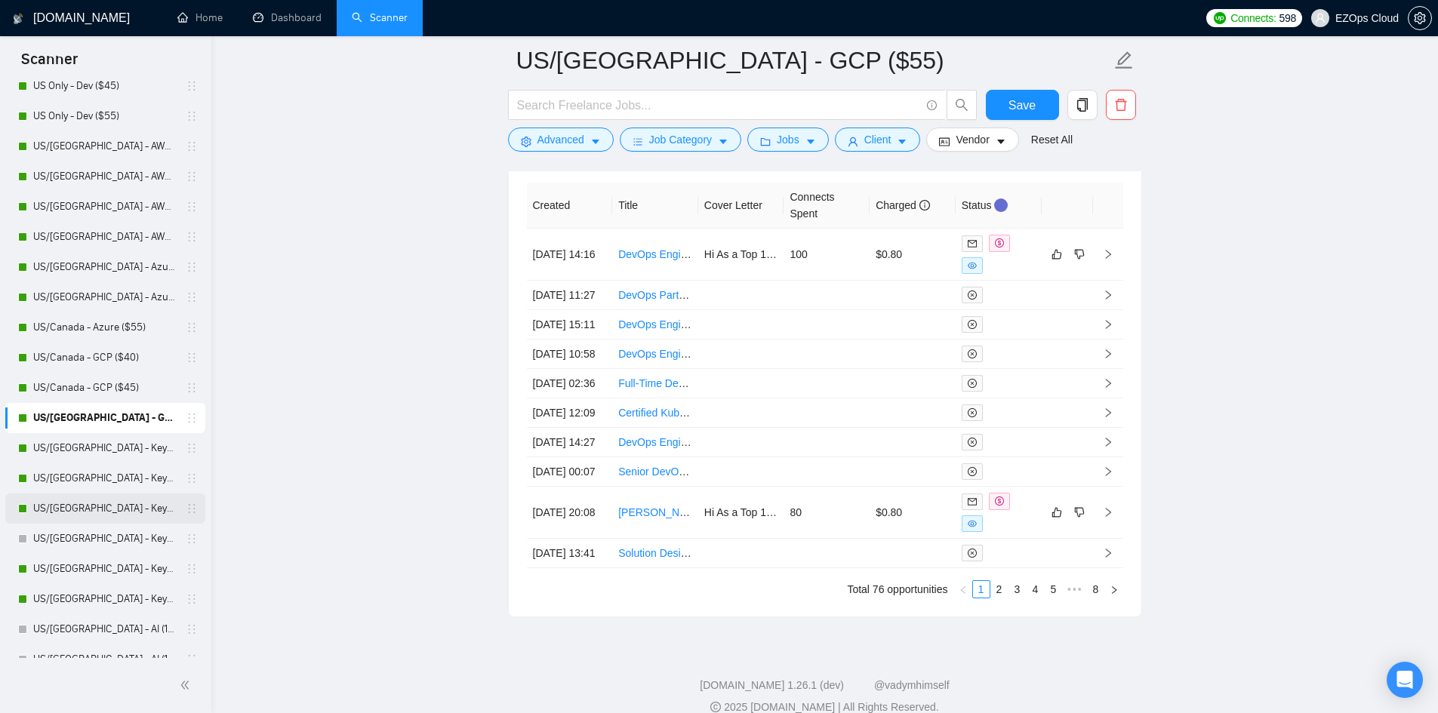
scroll to position [679, 0]
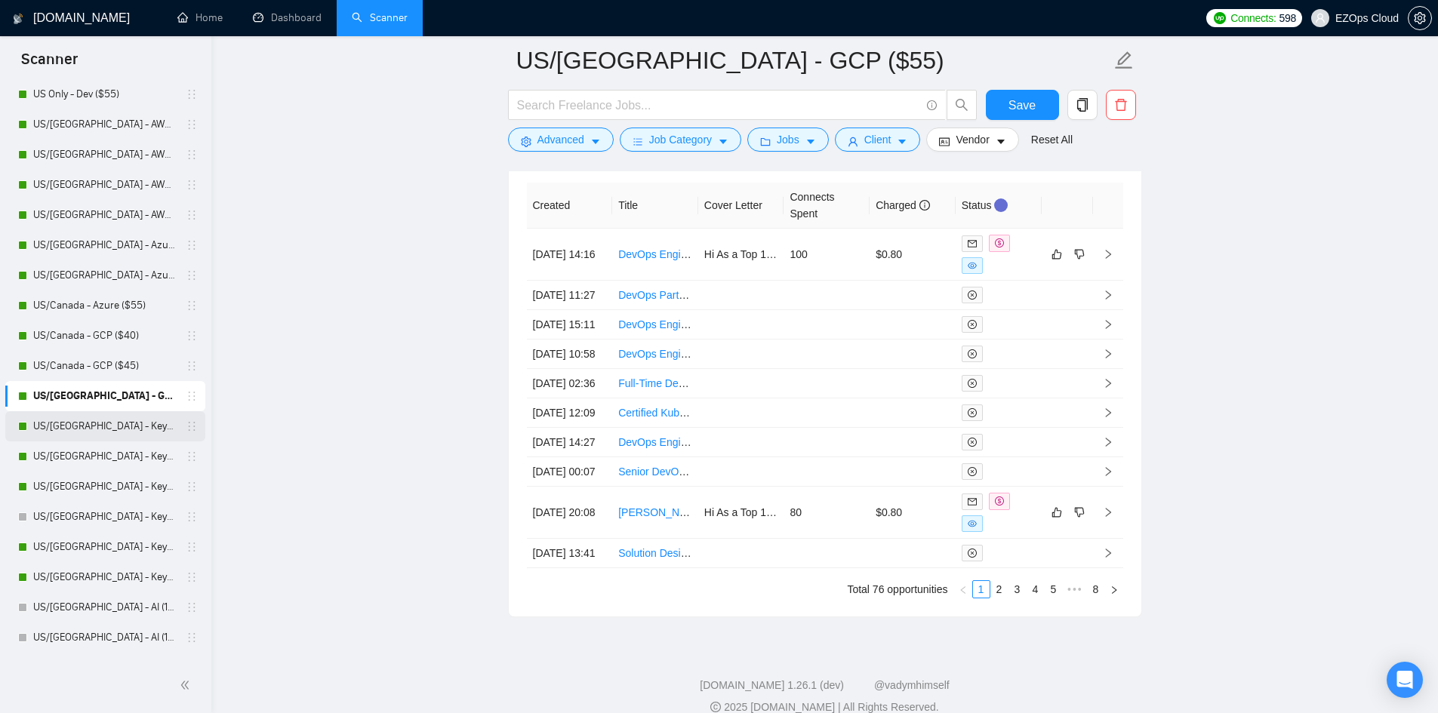
click at [103, 423] on link "US/[GEOGRAPHIC_DATA] - Keywords ($40)" at bounding box center [104, 426] width 143 height 30
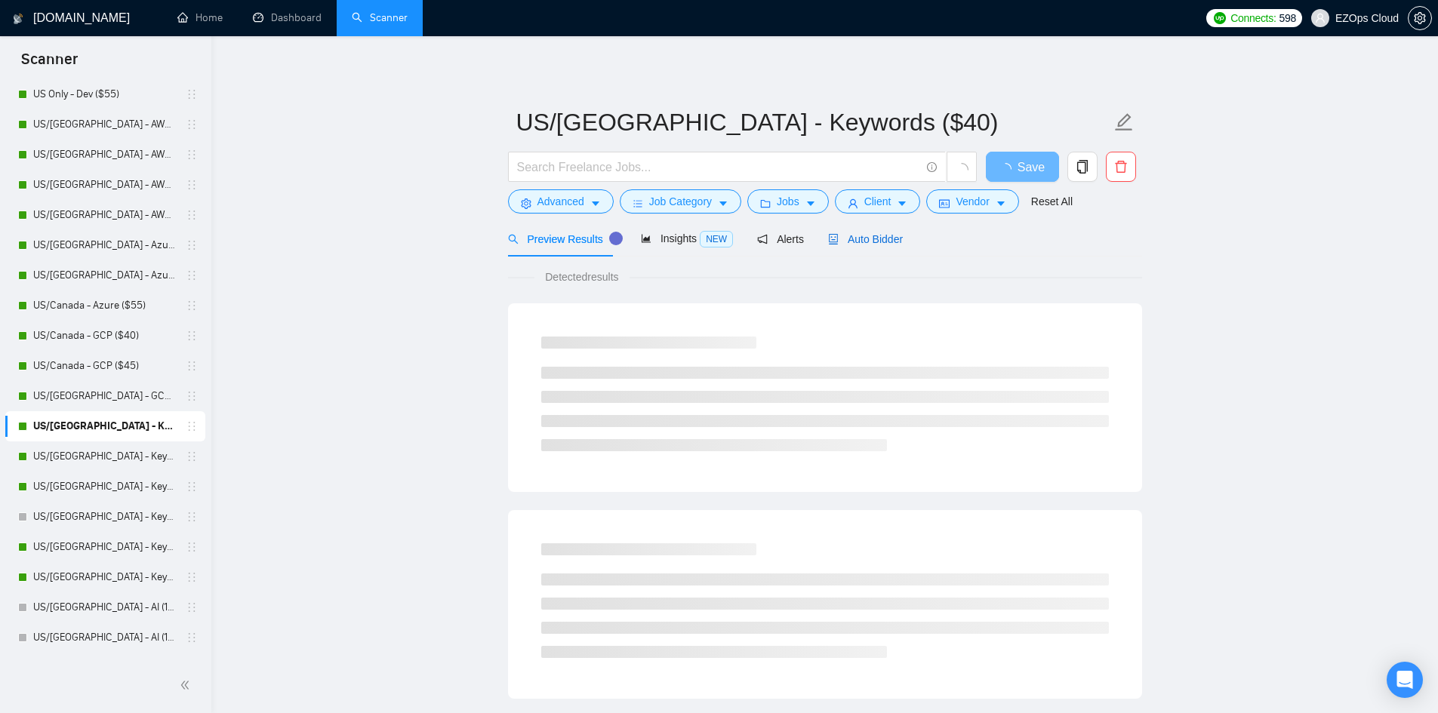
click at [870, 238] on span "Auto Bidder" at bounding box center [865, 239] width 75 height 12
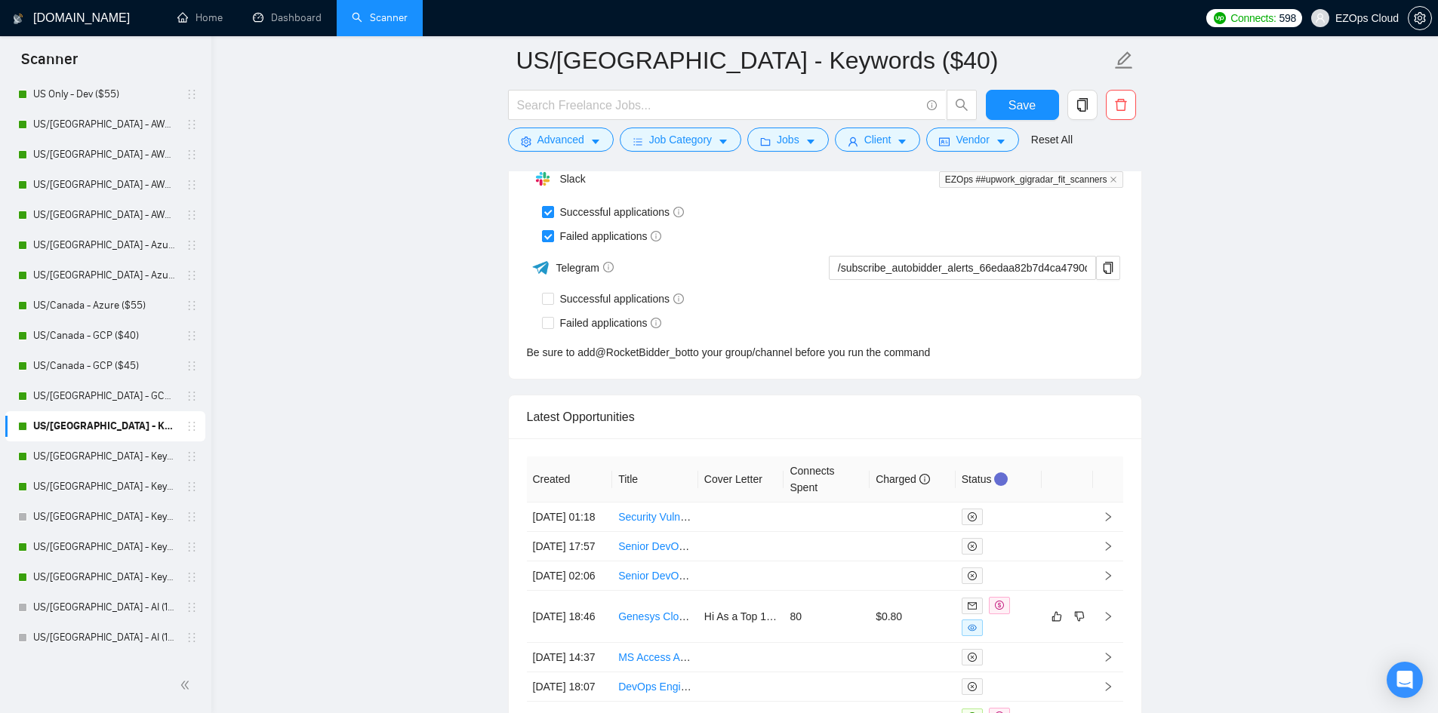
scroll to position [4056, 0]
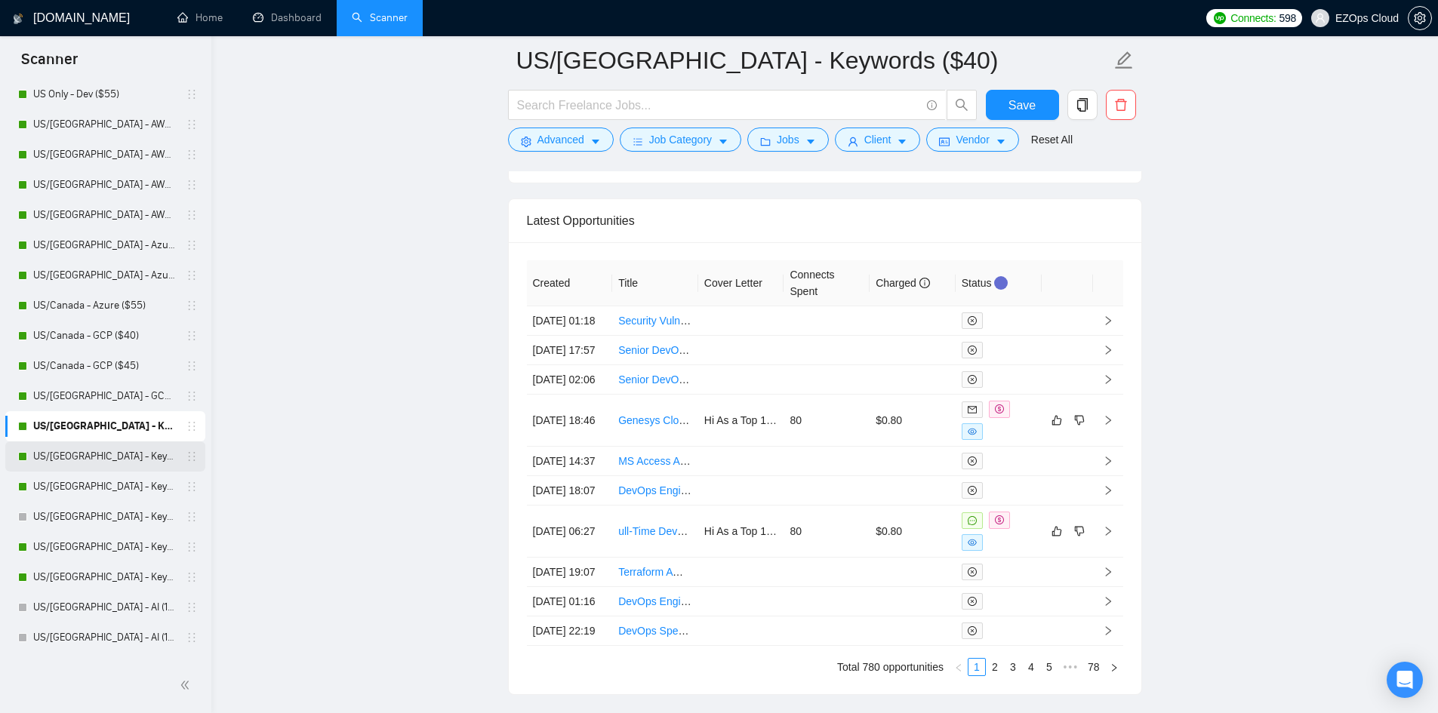
click at [130, 460] on link "US/[GEOGRAPHIC_DATA] - Keywords ($45)" at bounding box center [104, 457] width 143 height 30
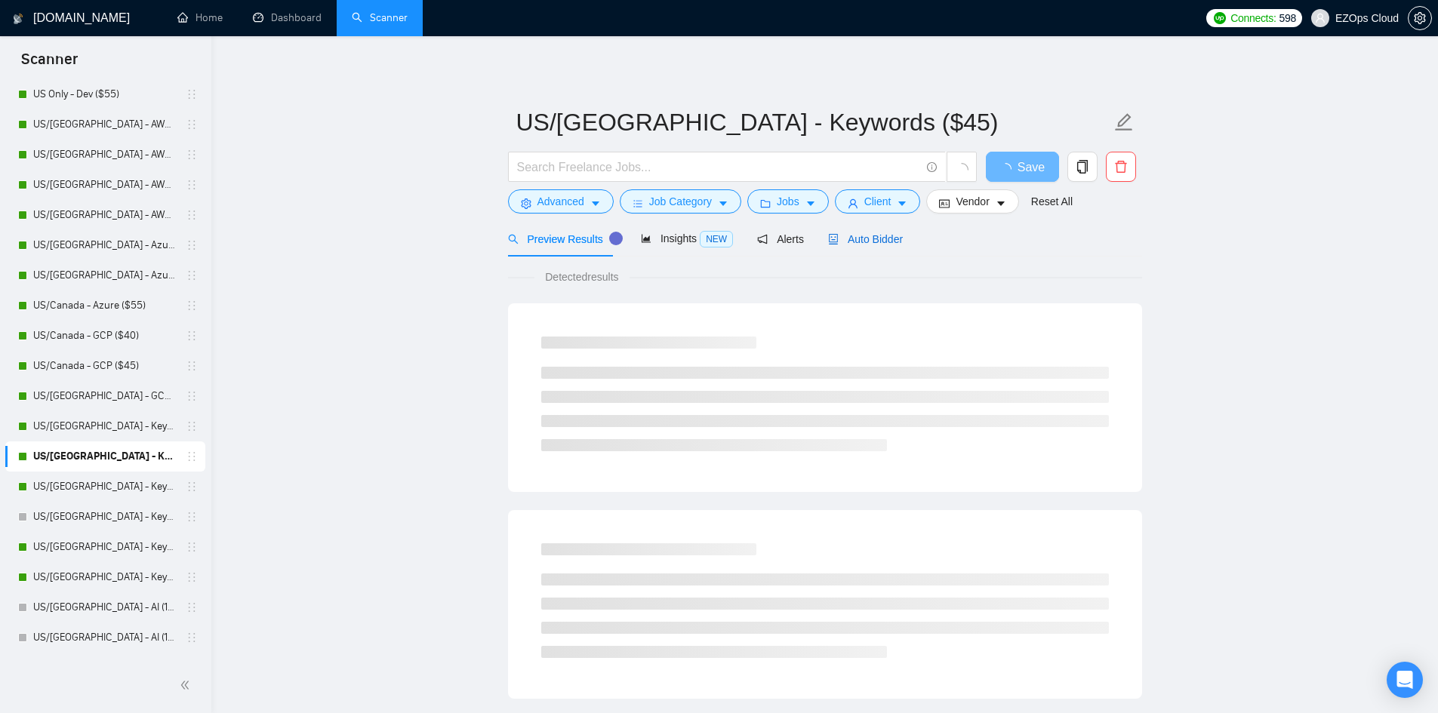
click at [873, 233] on span "Auto Bidder" at bounding box center [865, 239] width 75 height 12
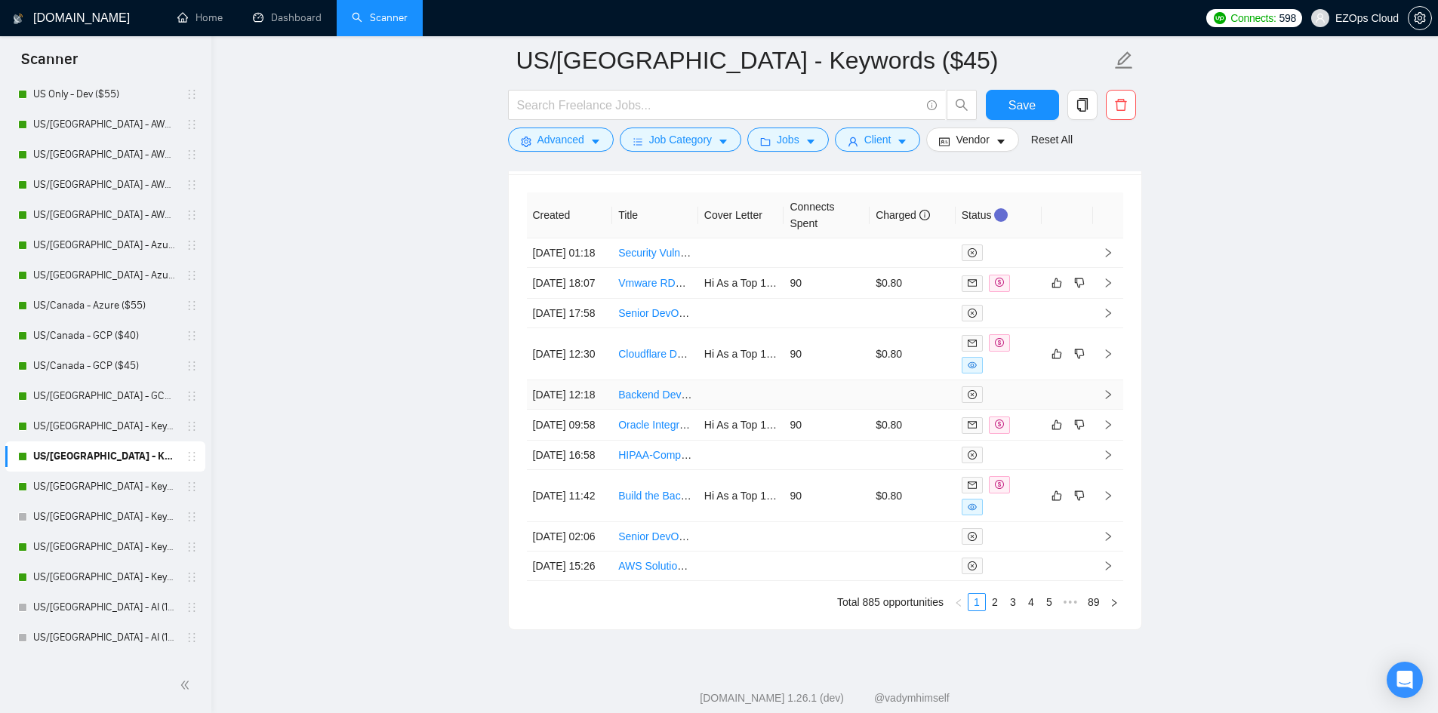
scroll to position [4097, 0]
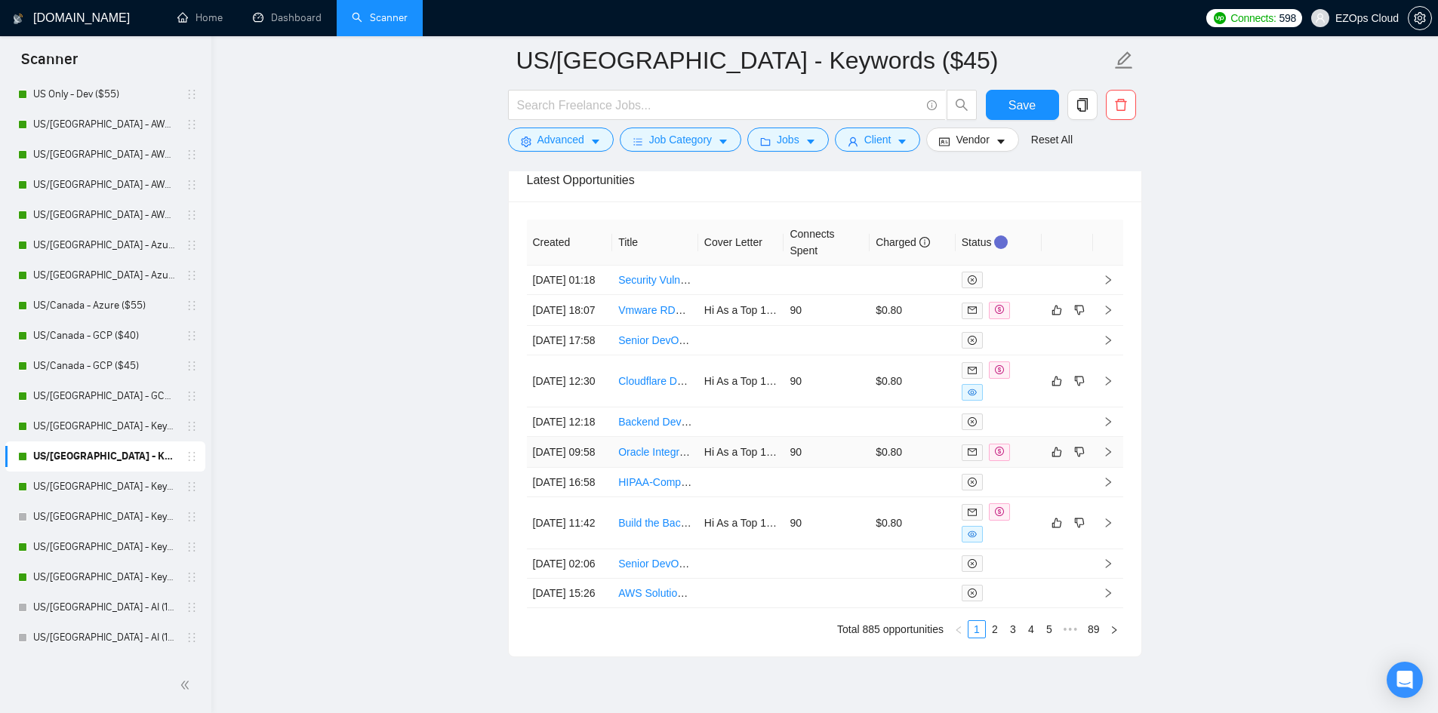
click at [642, 458] on link "Oracle Integration and OPN/OVI Specialist — LMS Integration (xAPI/LTI/SCIM/[PER…" at bounding box center [863, 452] width 491 height 12
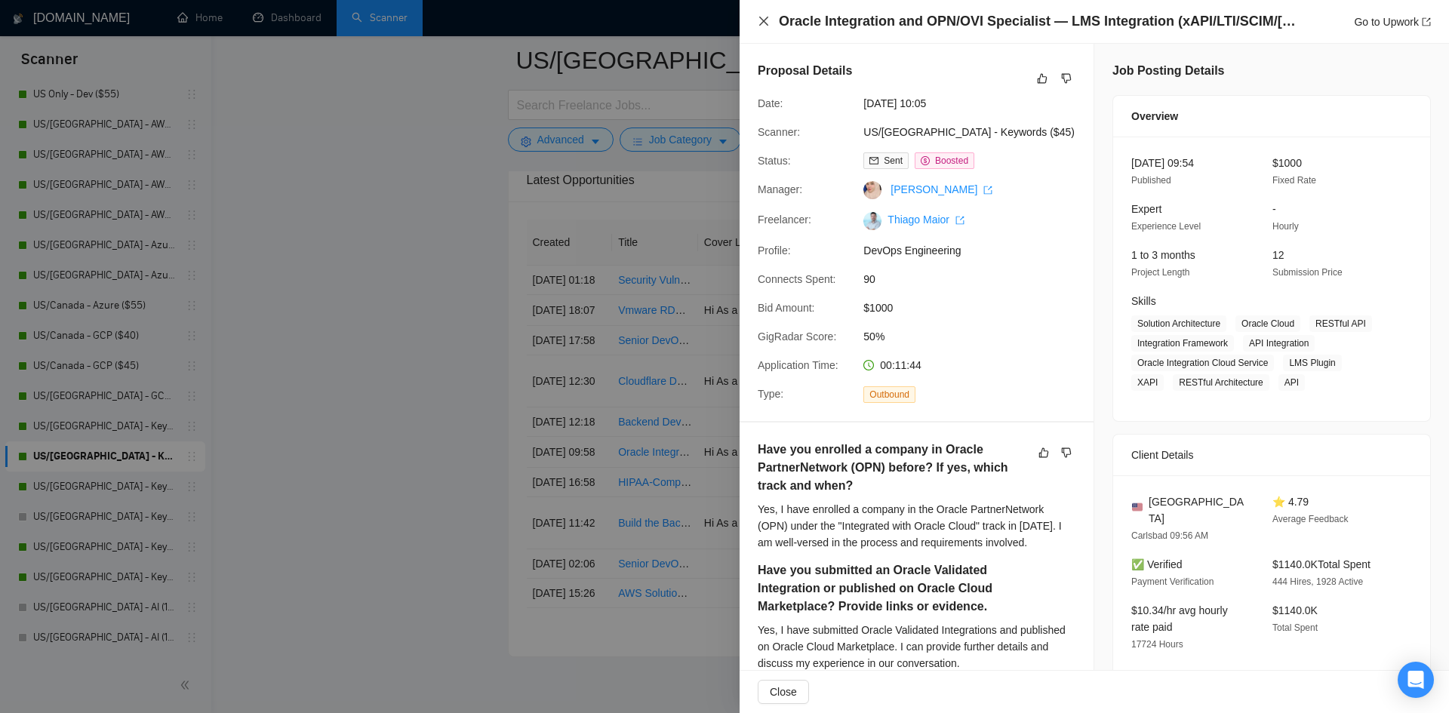
click at [762, 16] on icon "close" at bounding box center [764, 21] width 12 height 12
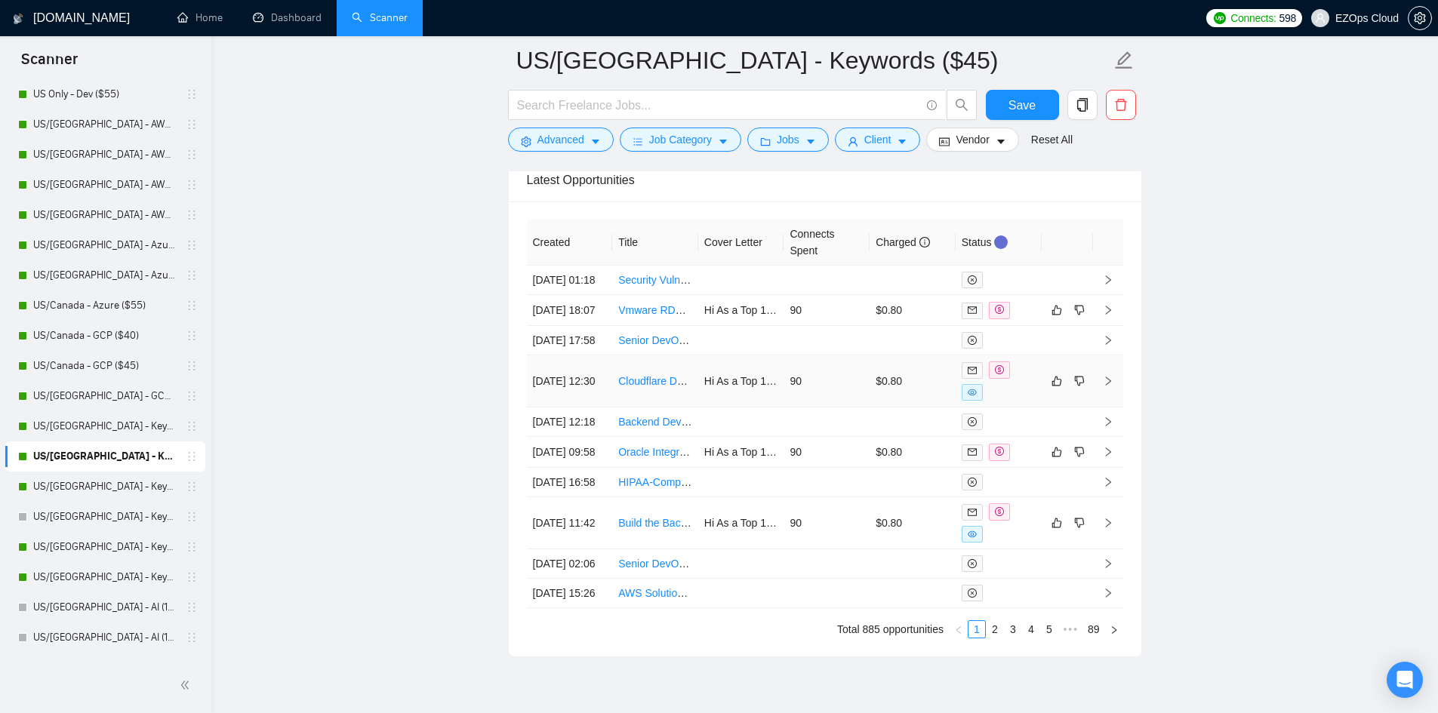
click at [655, 387] on link "Cloudflare Deployment Script Review and Optimization" at bounding box center [746, 381] width 257 height 12
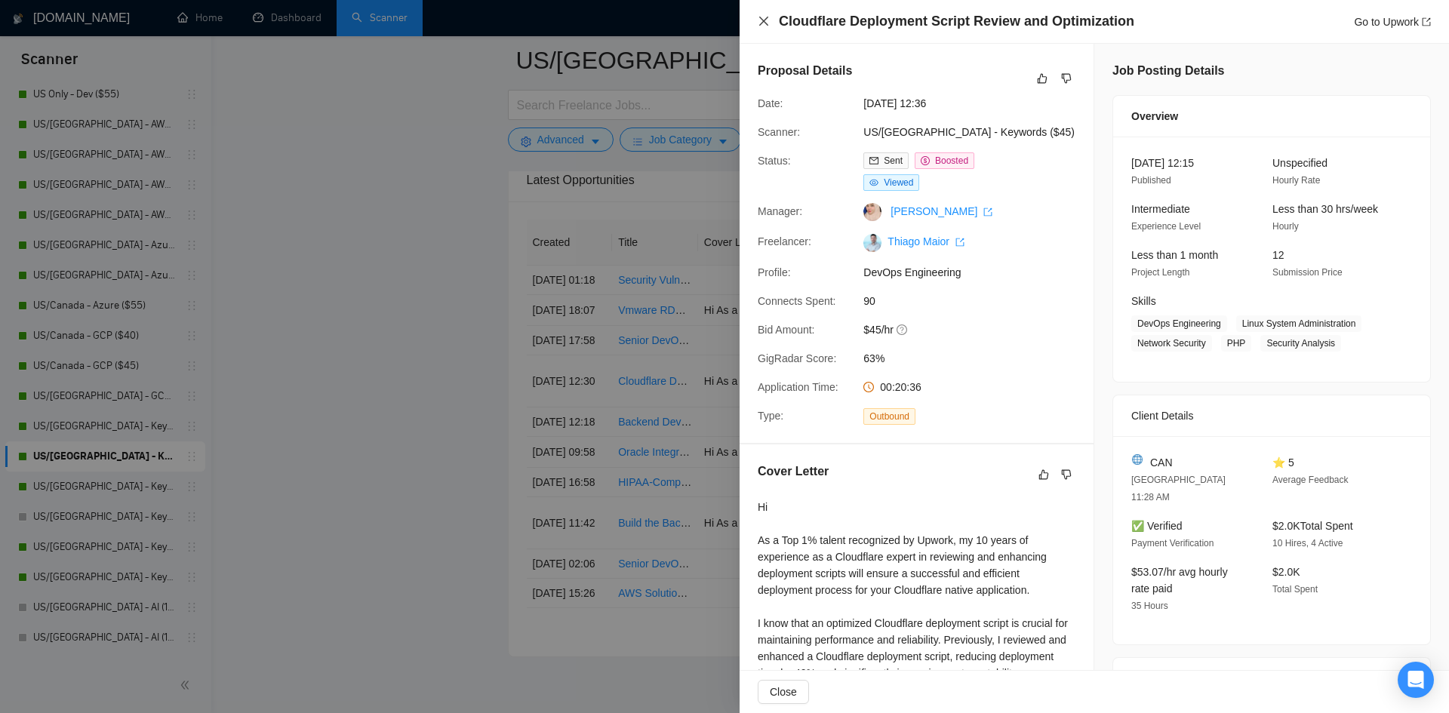
click at [765, 22] on icon "close" at bounding box center [763, 21] width 9 height 9
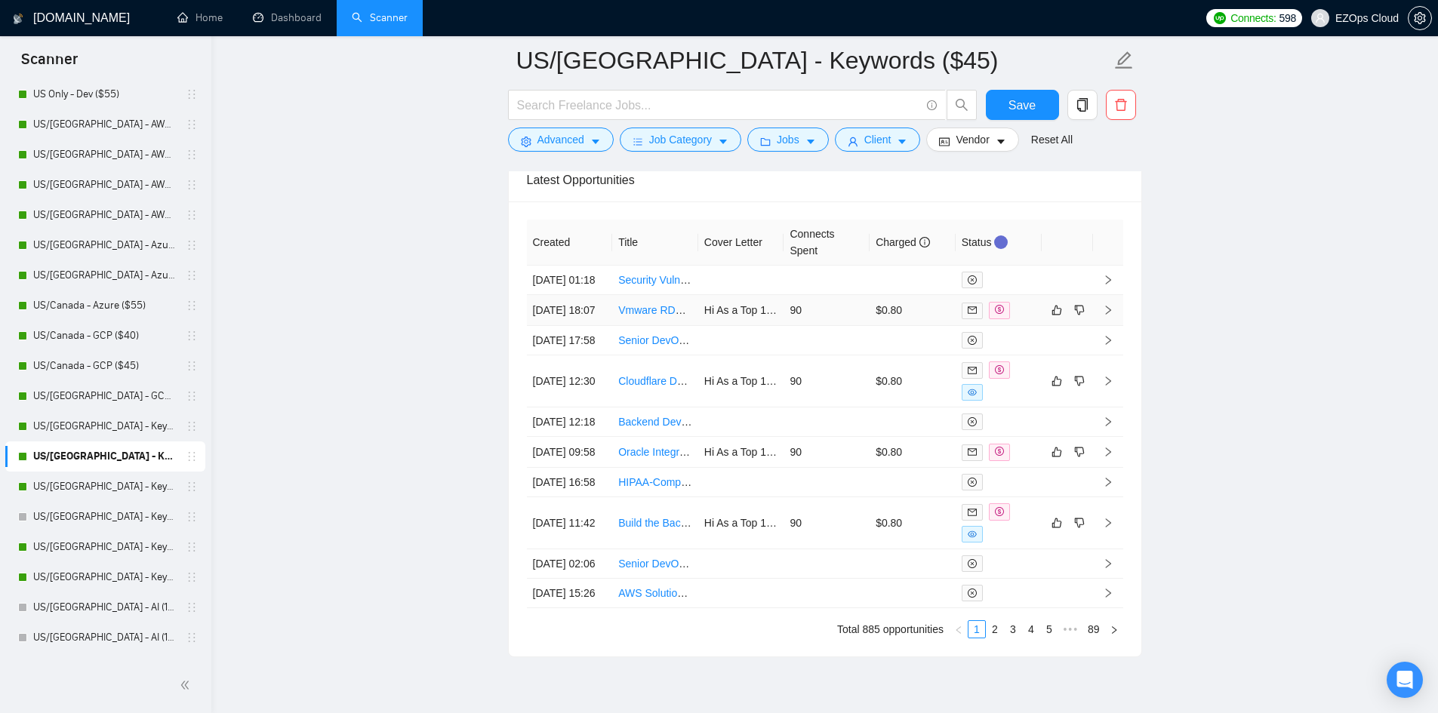
click at [656, 326] on td "Vmware RDP session Issue." at bounding box center [655, 310] width 86 height 31
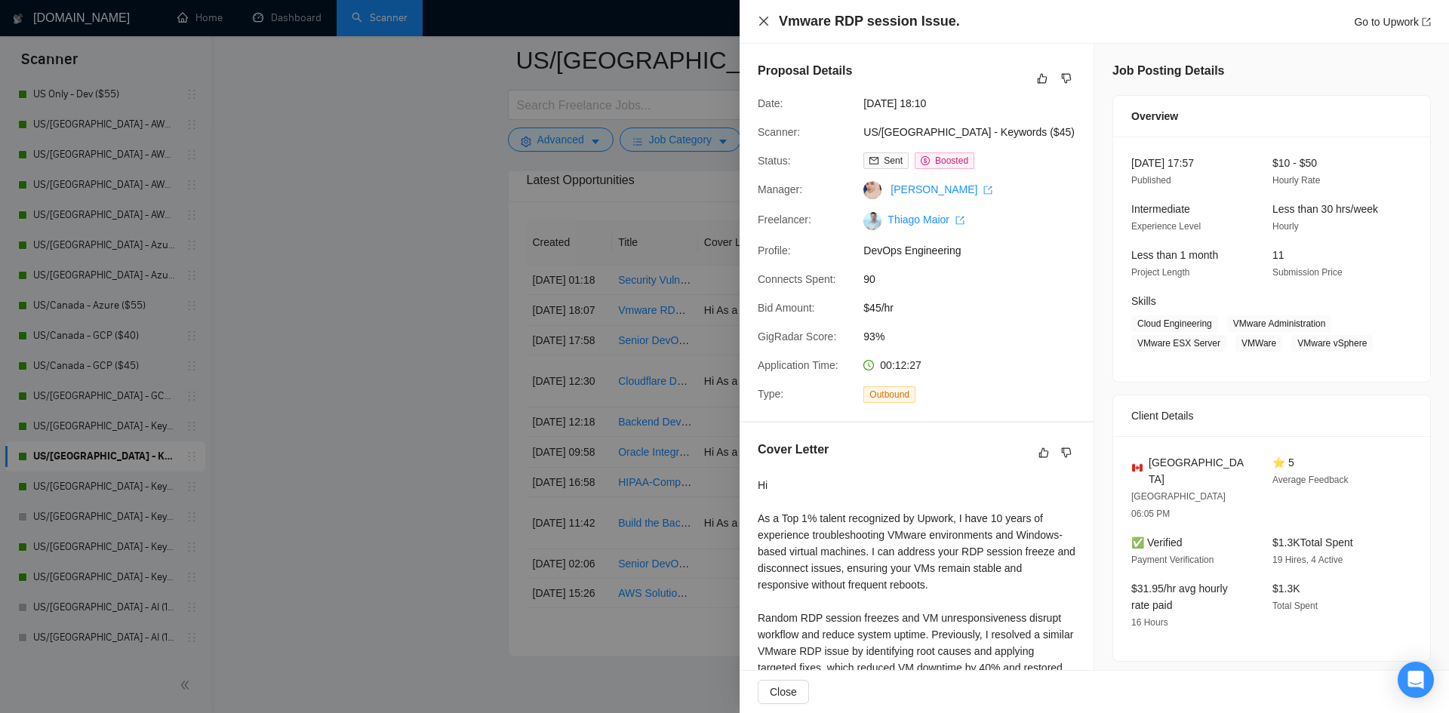
click at [763, 26] on icon "close" at bounding box center [764, 21] width 12 height 12
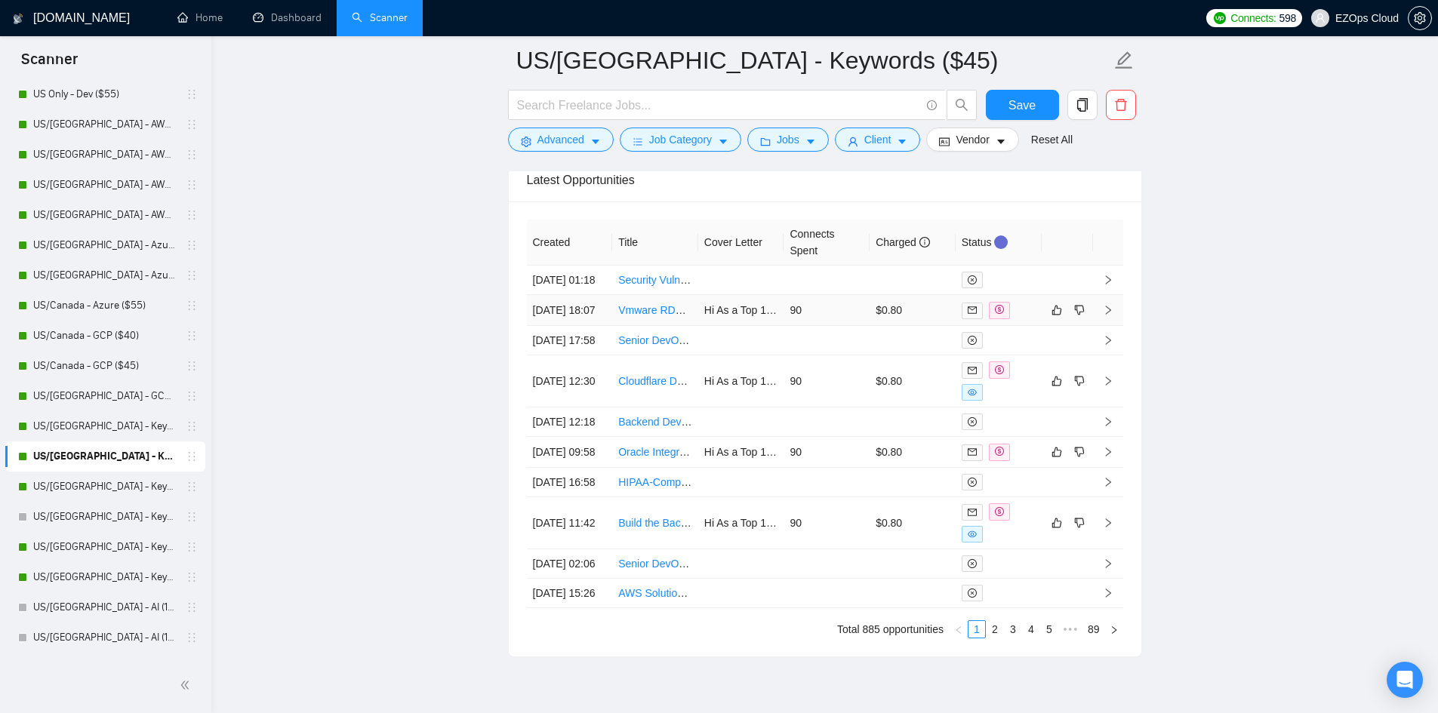
click at [641, 316] on link "Vmware RDP session Issue." at bounding box center [685, 310] width 134 height 12
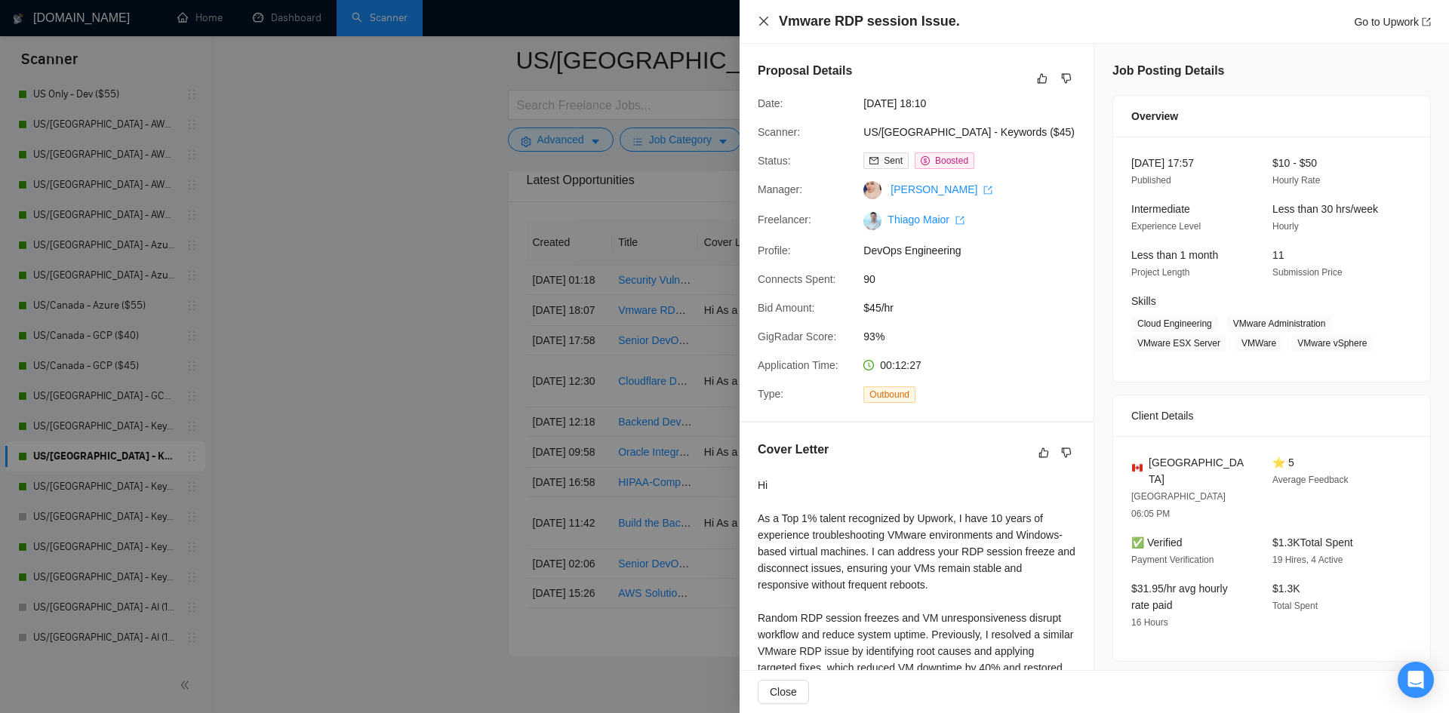
click at [768, 27] on icon "close" at bounding box center [764, 21] width 12 height 12
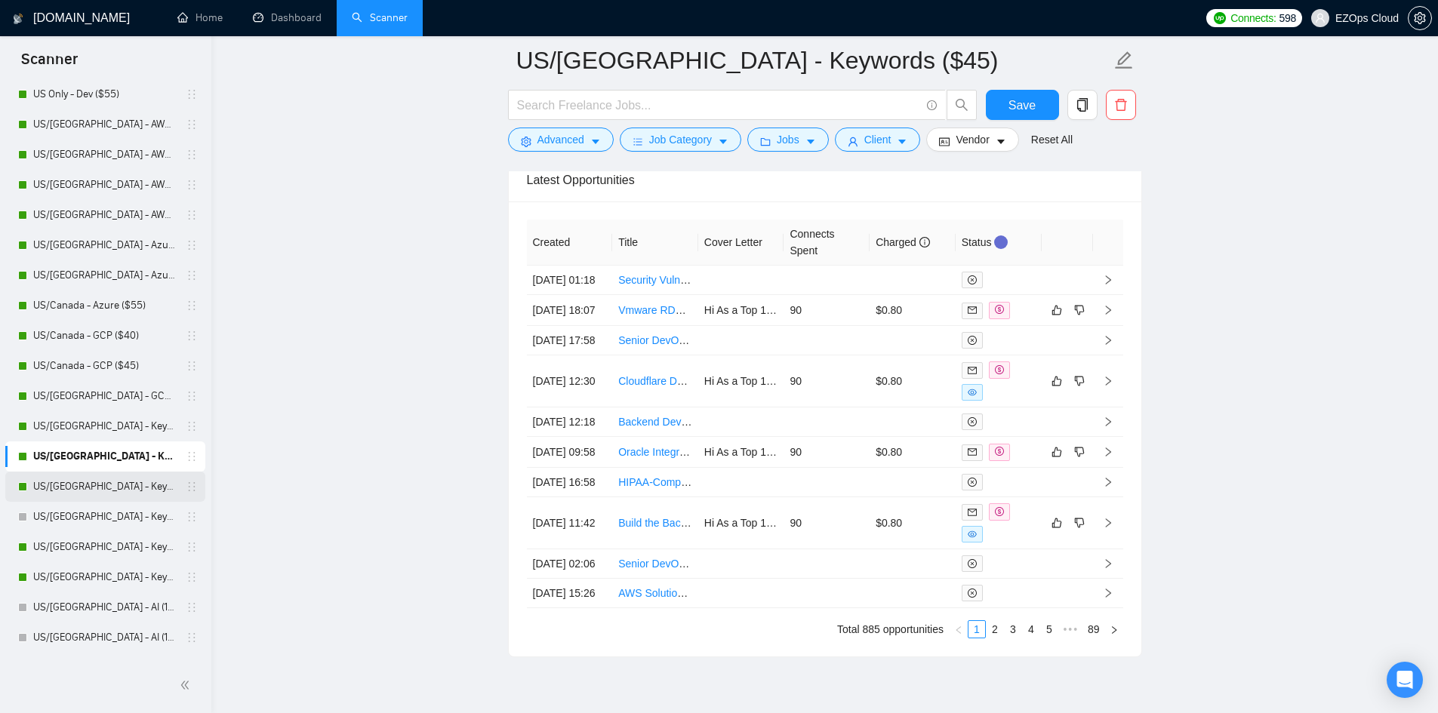
click at [112, 488] on link "US/[GEOGRAPHIC_DATA] - Keywords ($55)" at bounding box center [104, 487] width 143 height 30
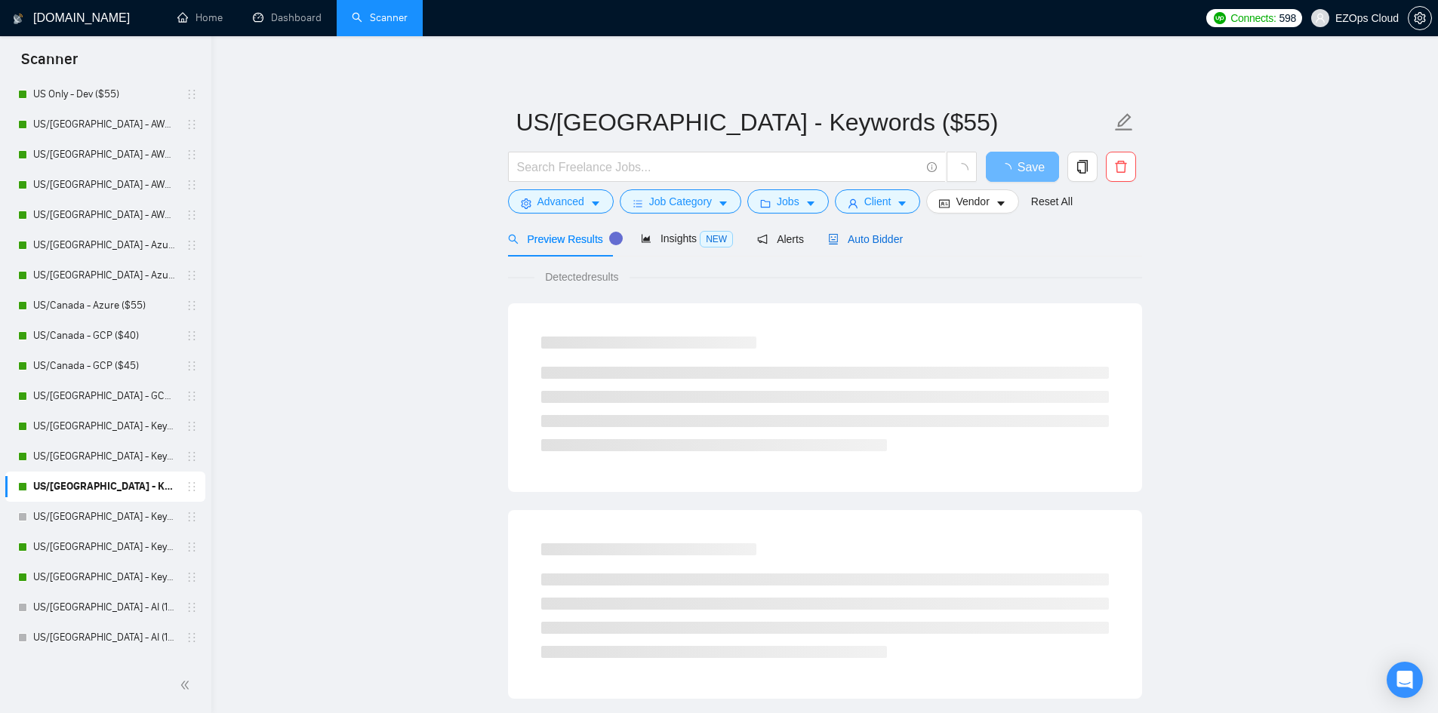
click at [844, 231] on div "Auto Bidder" at bounding box center [865, 239] width 75 height 17
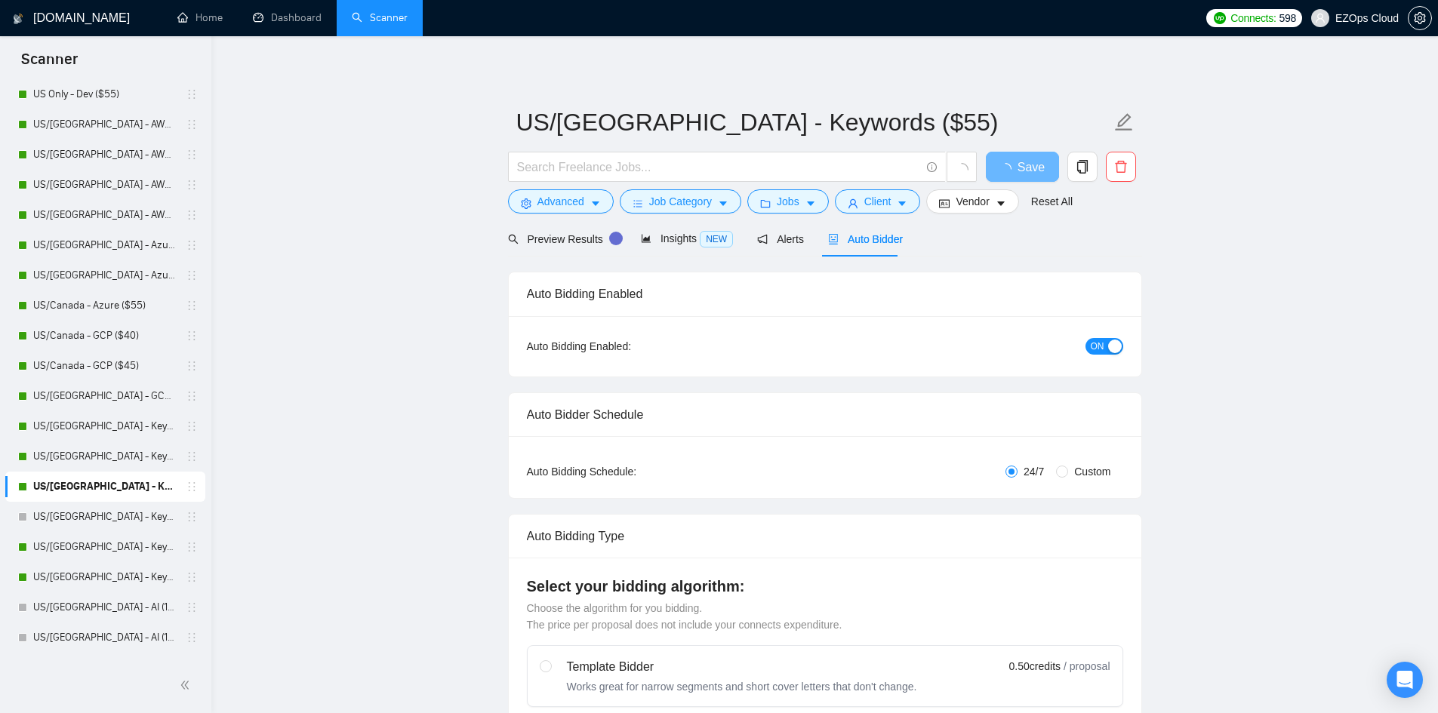
checkbox input "true"
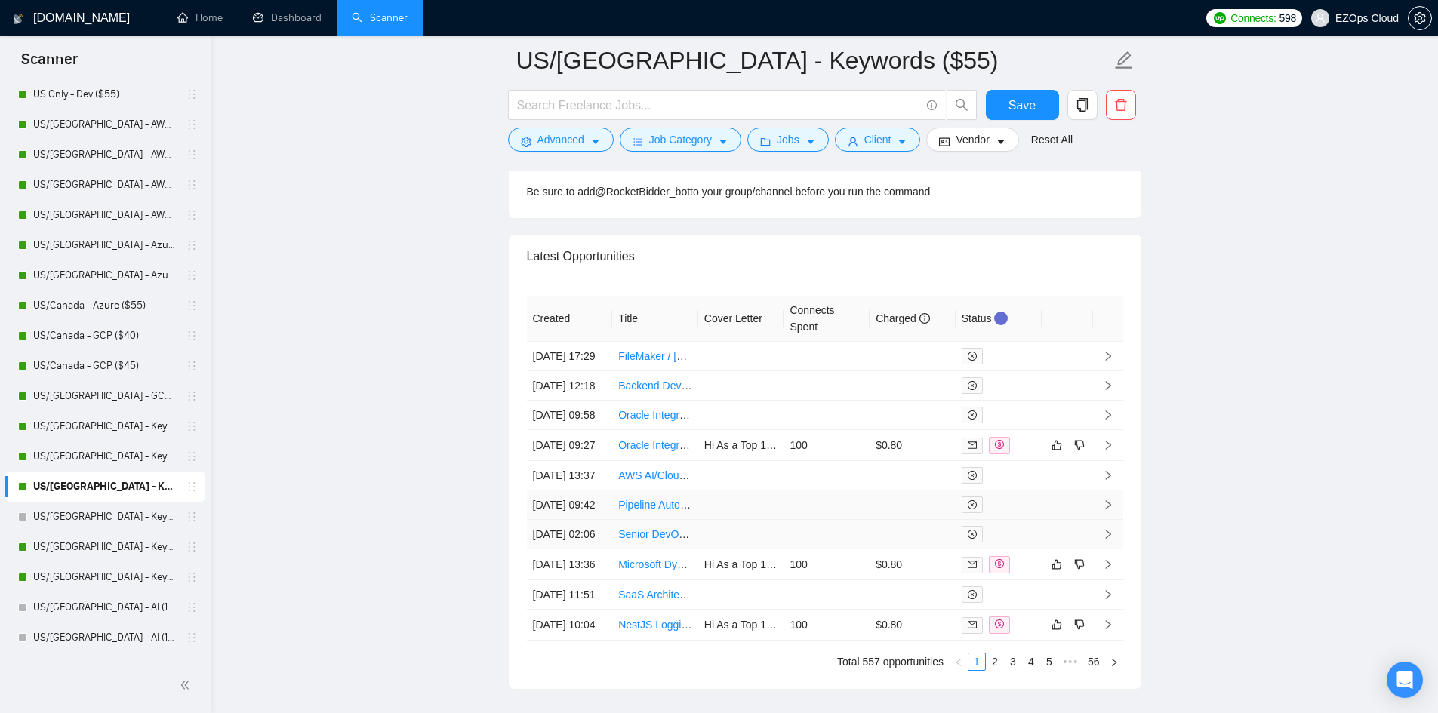
scroll to position [4047, 0]
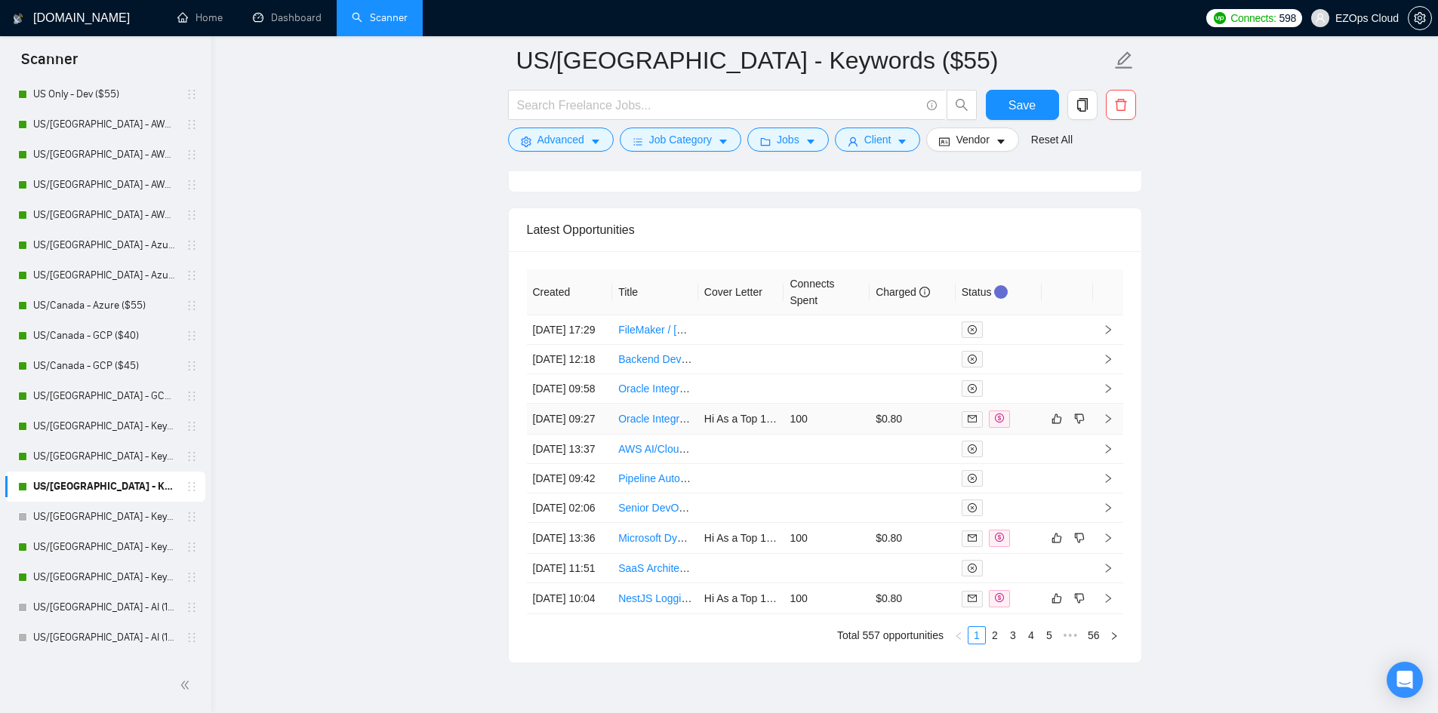
click at [654, 425] on link "Oracle Integration &amp; OPN/OVI Specialist — LMS Integration (xAPI/LTI/SCIM/[P…" at bounding box center [869, 419] width 503 height 12
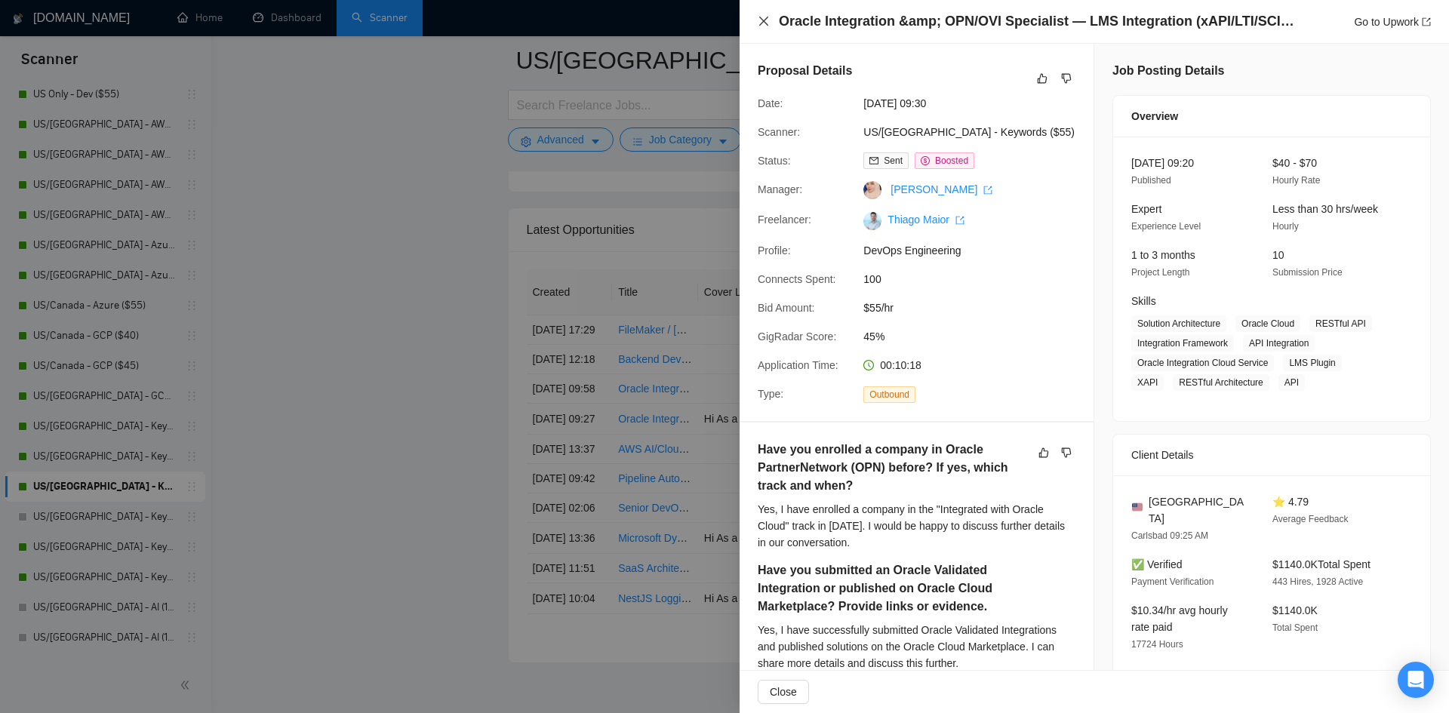
click at [764, 23] on icon "close" at bounding box center [764, 21] width 12 height 12
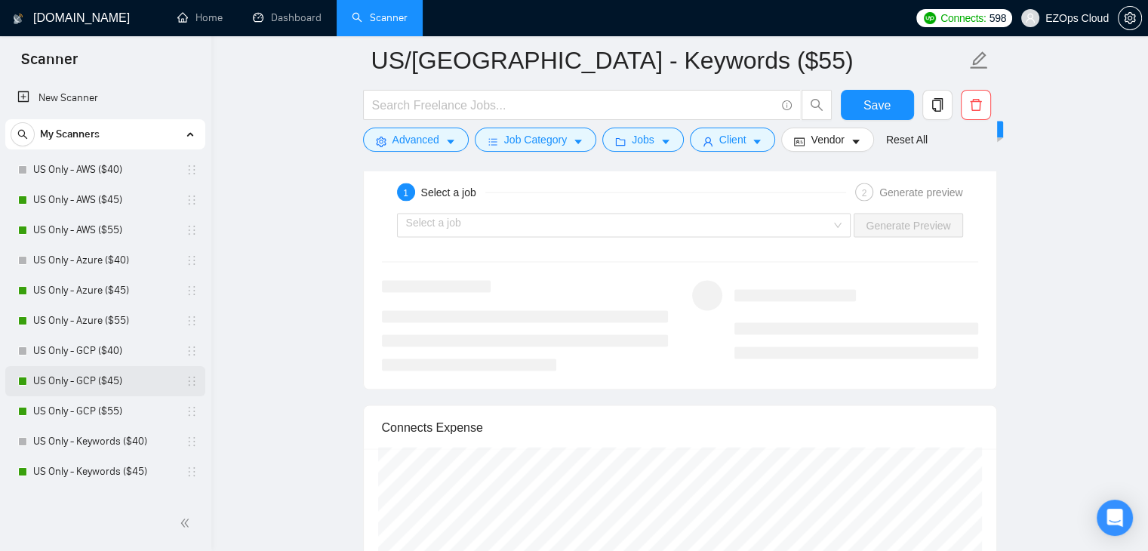
scroll to position [2829, 0]
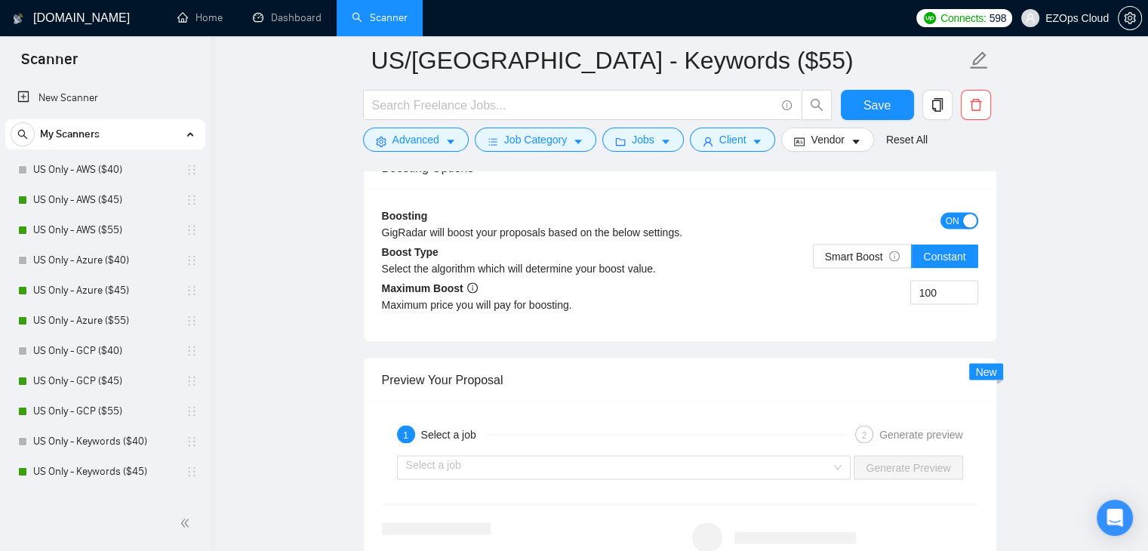
drag, startPoint x: 69, startPoint y: 210, endPoint x: 568, endPoint y: 233, distance: 498.8
click at [69, 210] on link "US Only - AWS ($45)" at bounding box center [104, 200] width 143 height 30
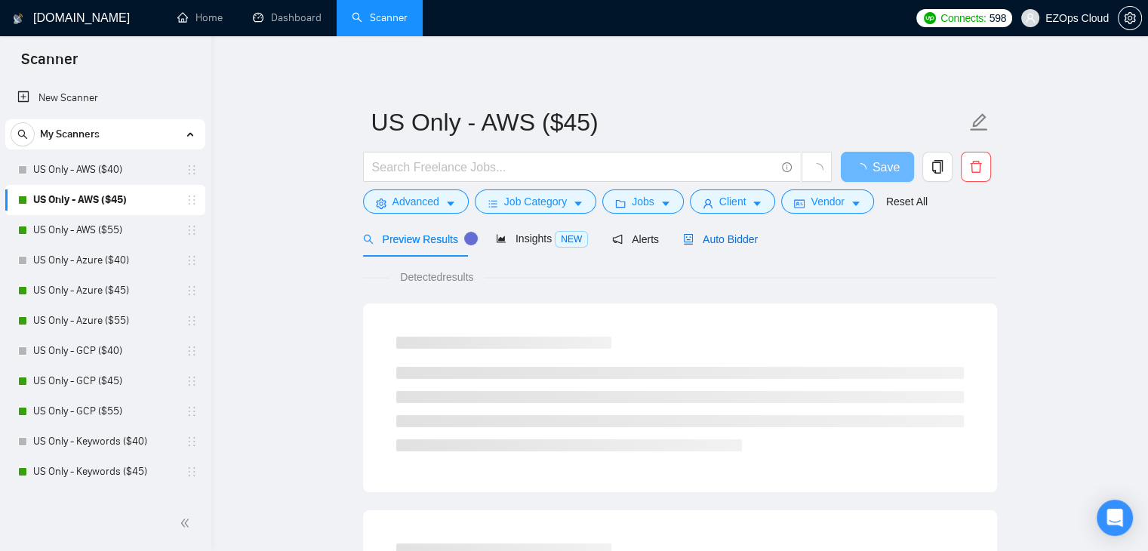
click at [712, 242] on span "Auto Bidder" at bounding box center [720, 239] width 75 height 12
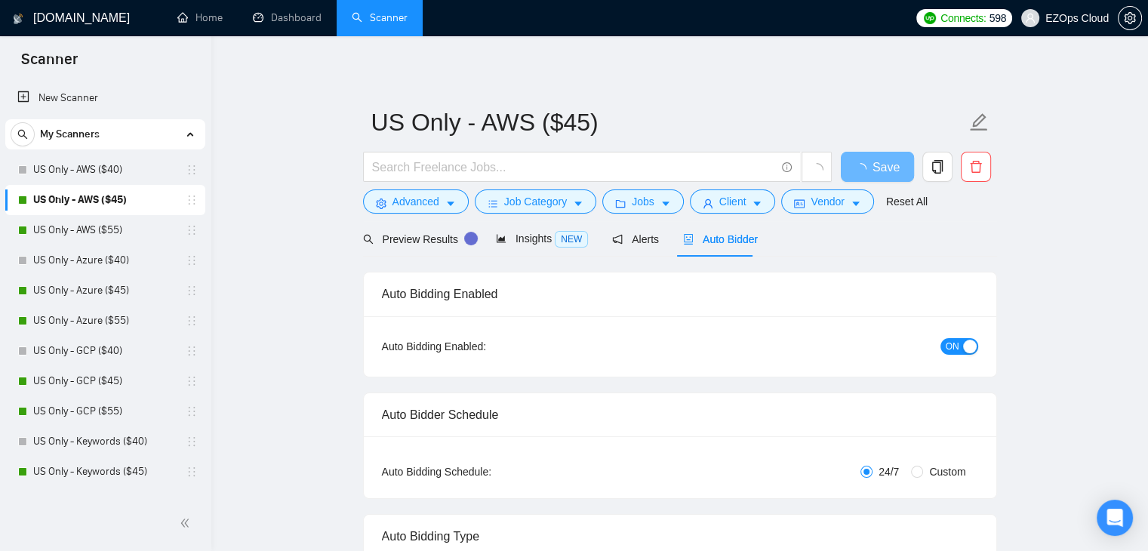
checkbox input "true"
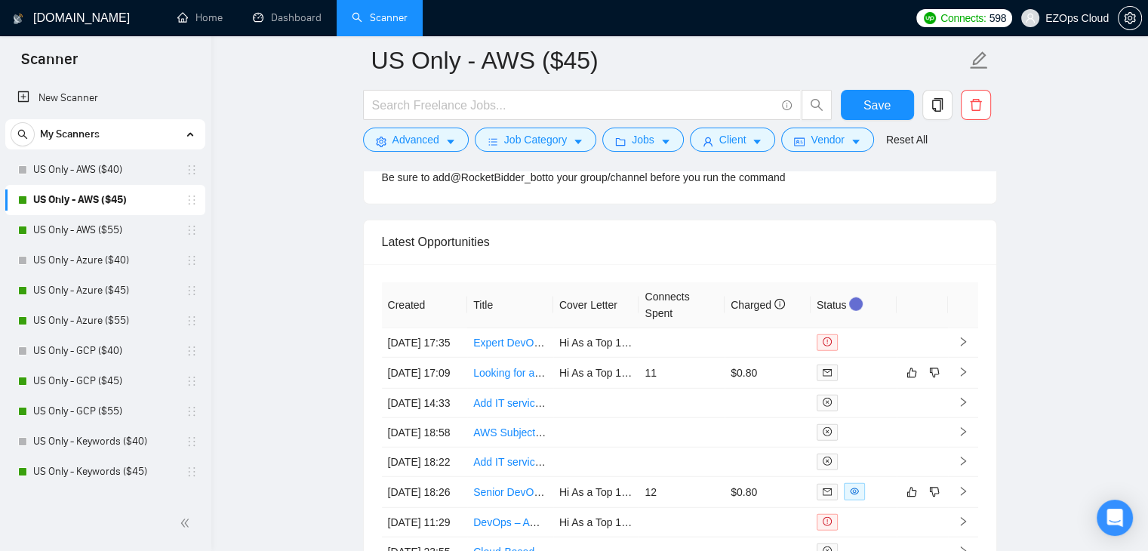
scroll to position [4073, 0]
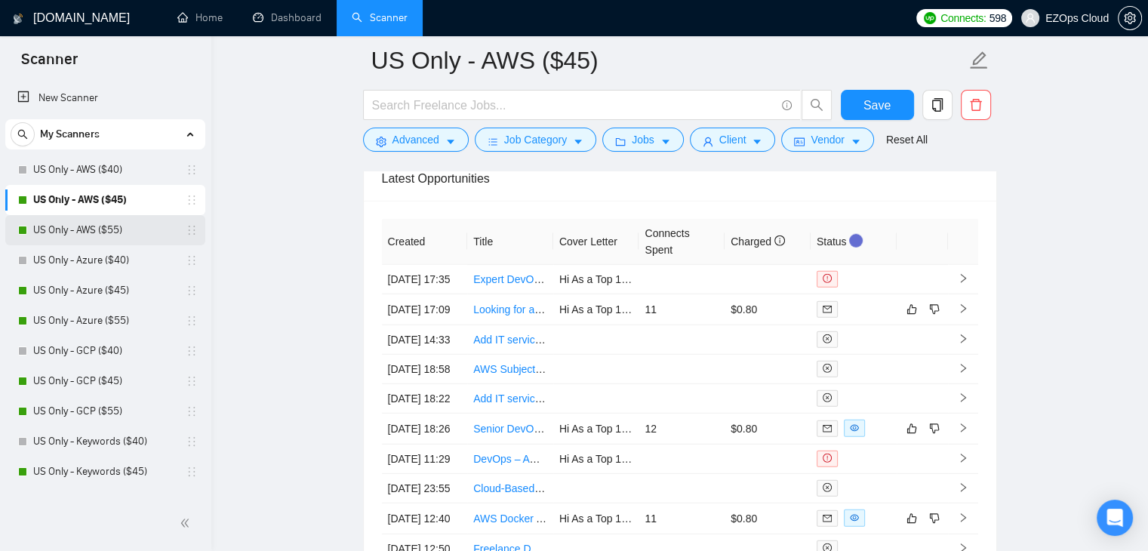
click at [65, 224] on link "US Only - AWS ($55)" at bounding box center [104, 230] width 143 height 30
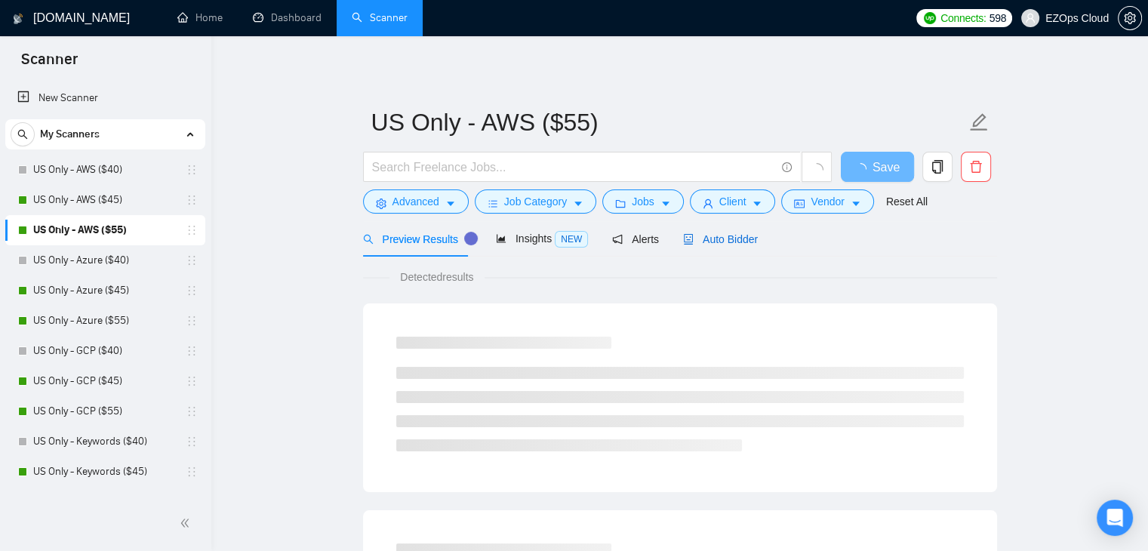
click at [713, 239] on span "Auto Bidder" at bounding box center [720, 239] width 75 height 12
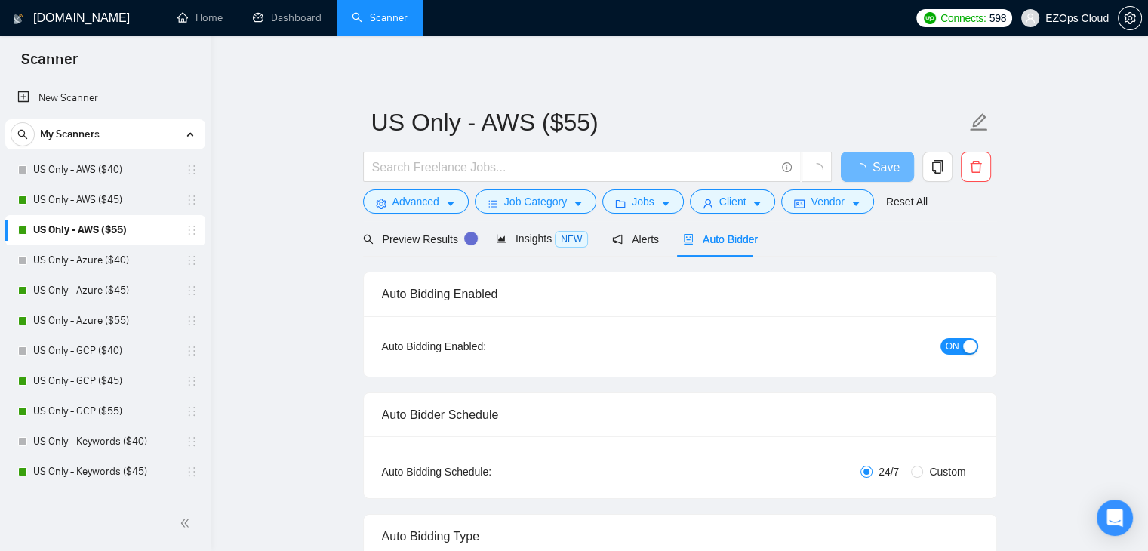
checkbox input "true"
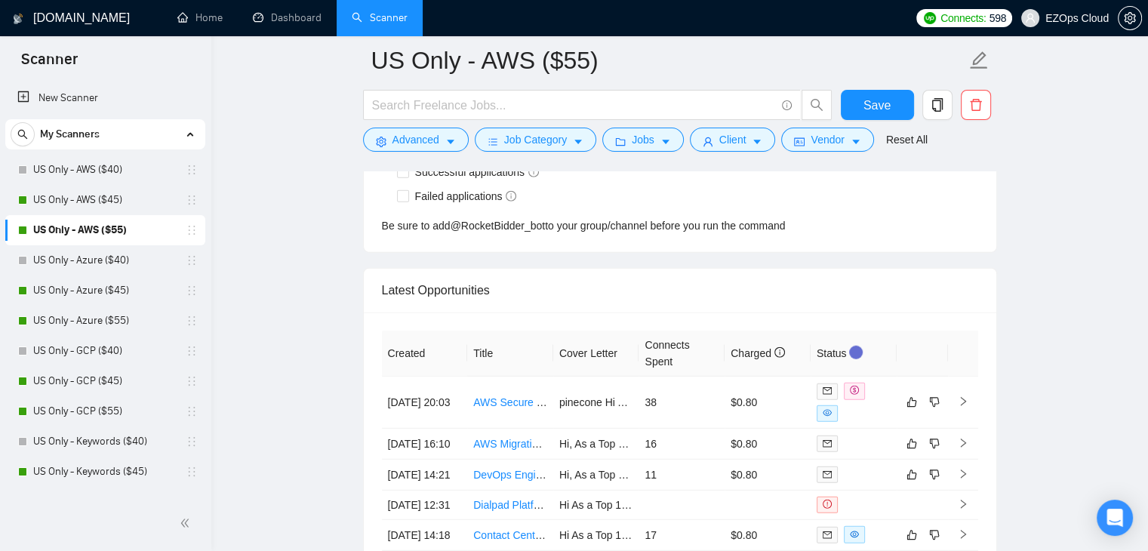
scroll to position [4054, 0]
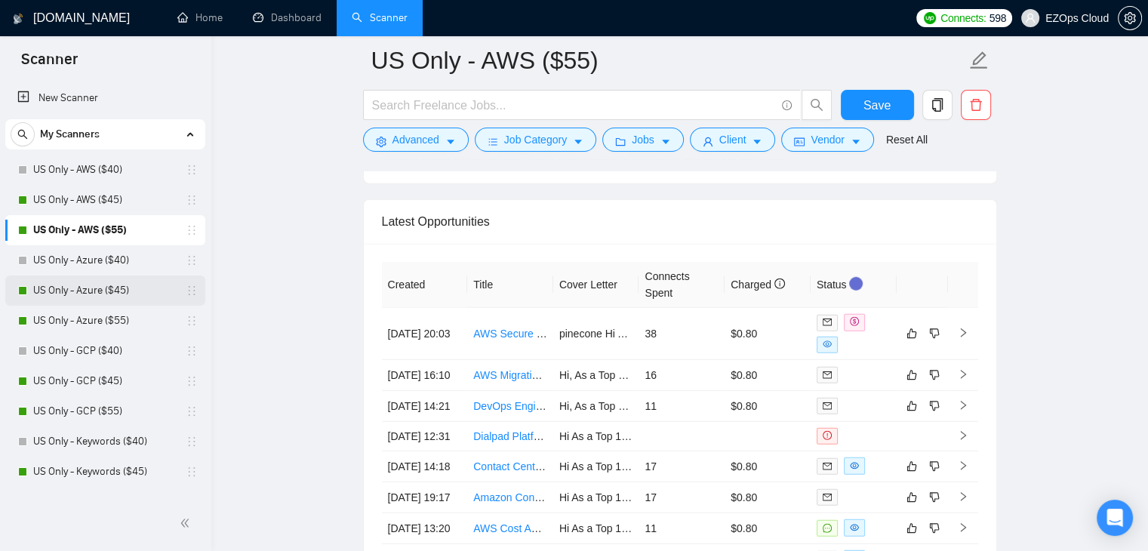
click at [79, 301] on link "US Only - Azure ($45)" at bounding box center [104, 291] width 143 height 30
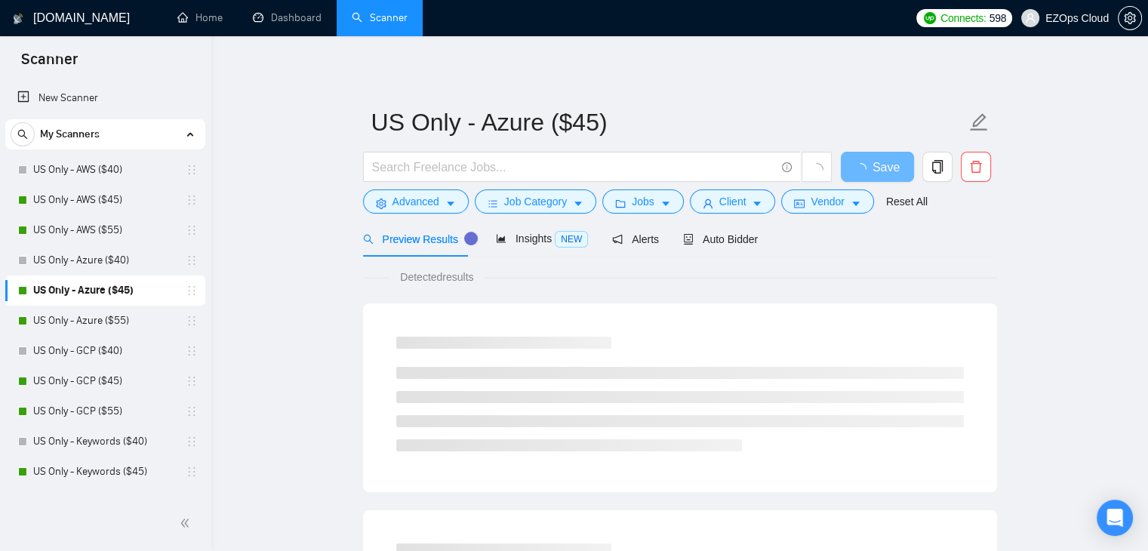
click at [697, 229] on div "Auto Bidder" at bounding box center [720, 238] width 75 height 35
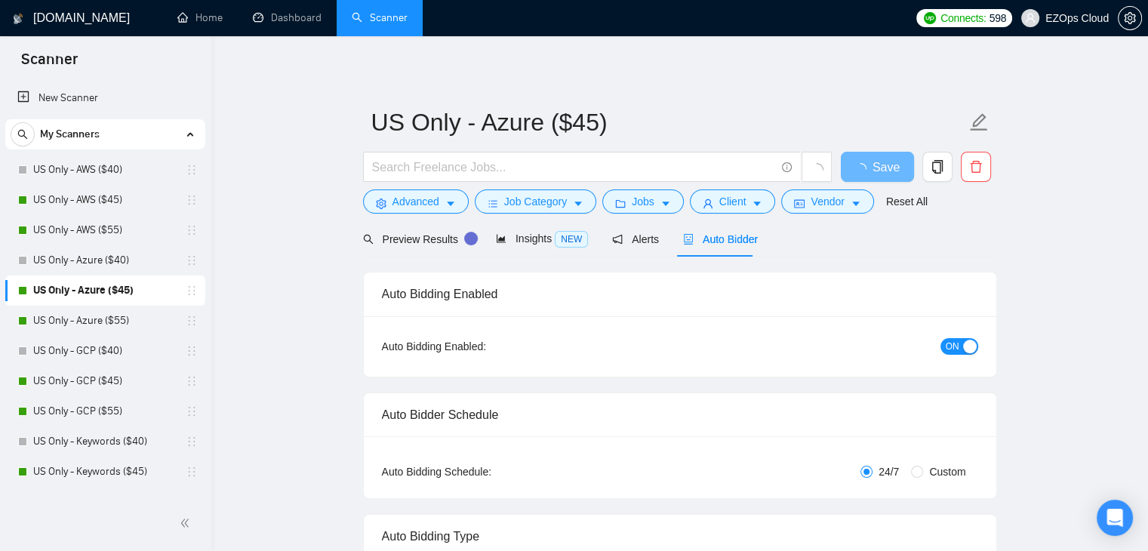
checkbox input "true"
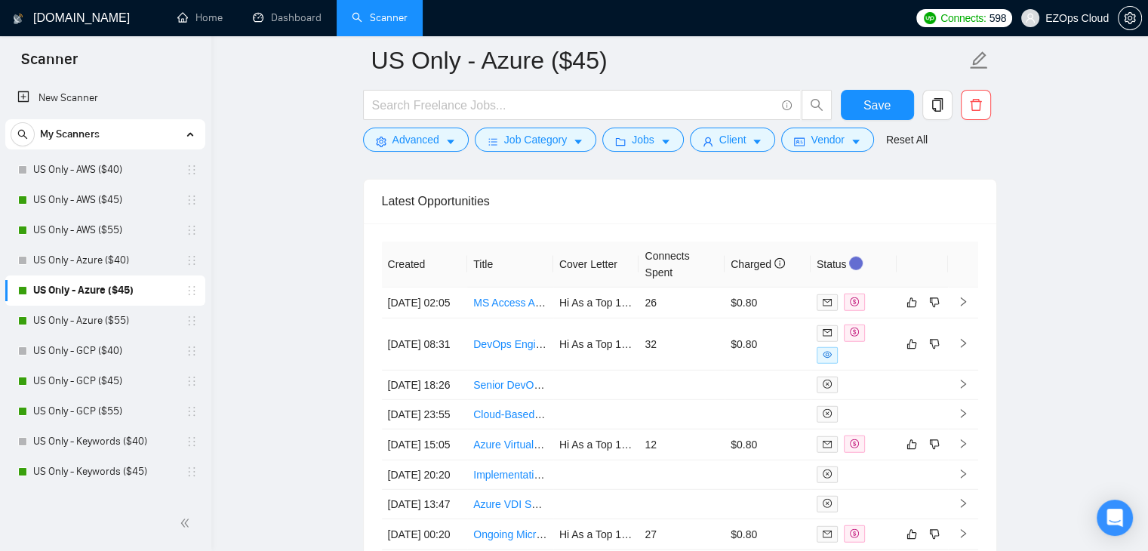
scroll to position [4034, 0]
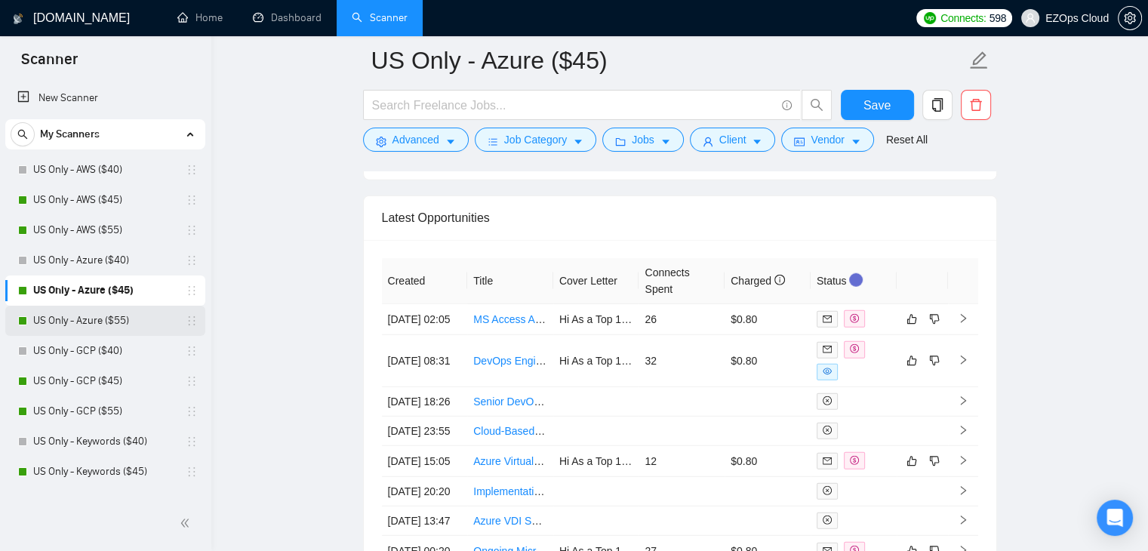
click at [105, 321] on link "US Only - Azure ($55)" at bounding box center [104, 321] width 143 height 30
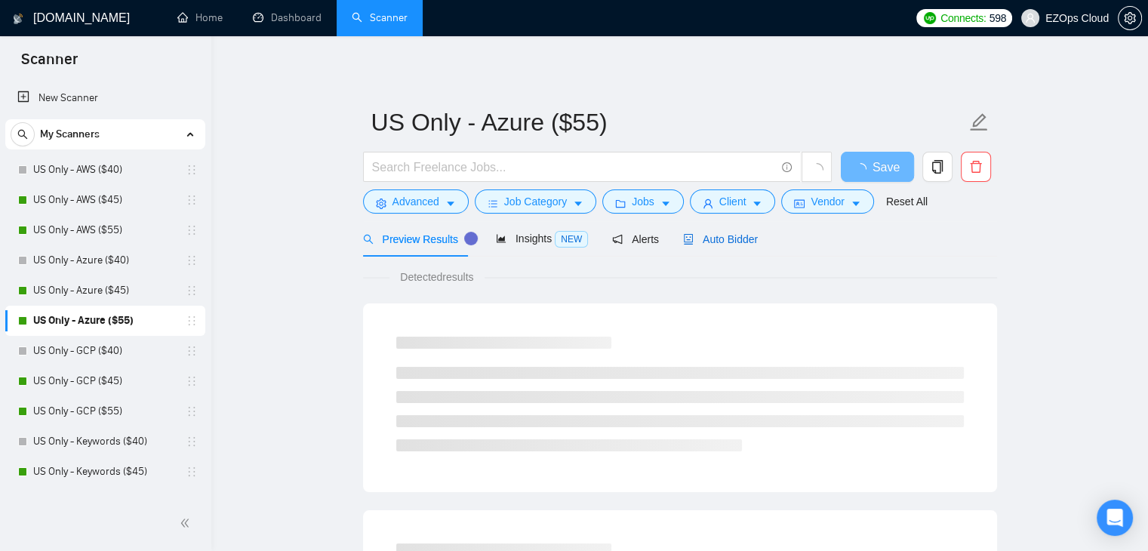
click at [688, 233] on span "Auto Bidder" at bounding box center [720, 239] width 75 height 12
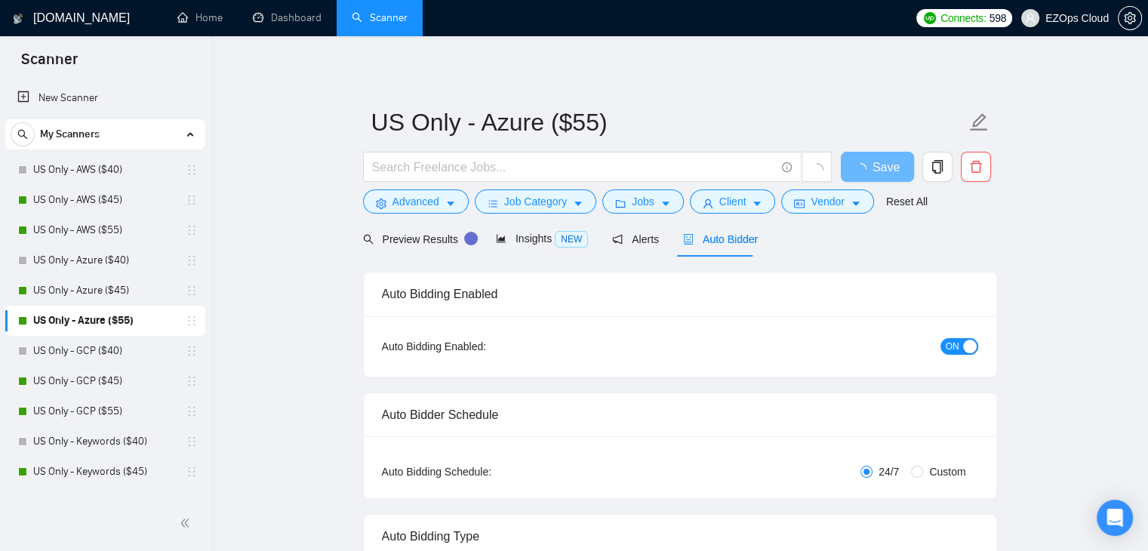
checkbox input "true"
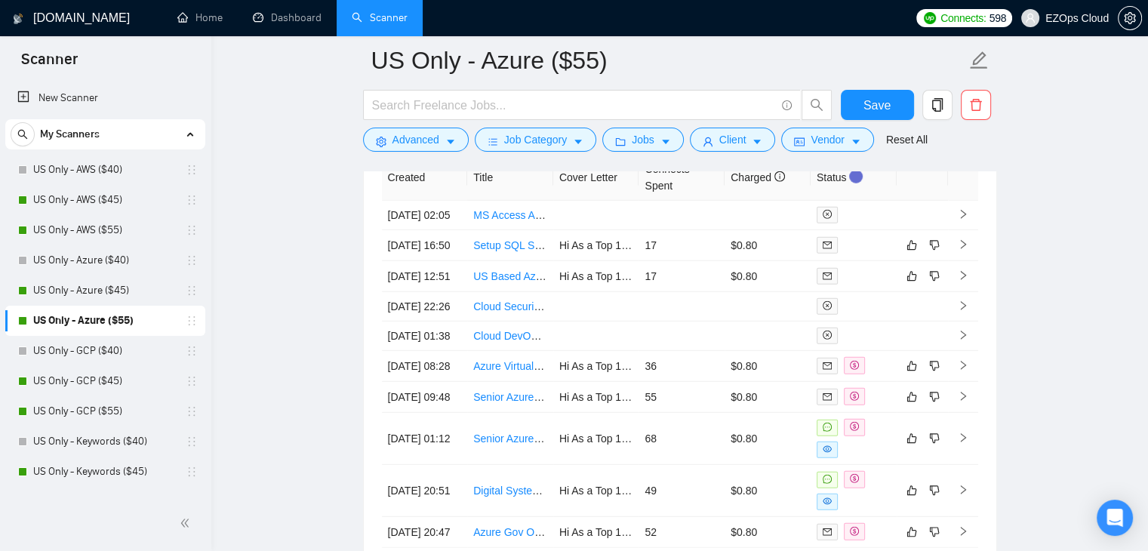
scroll to position [4103, 0]
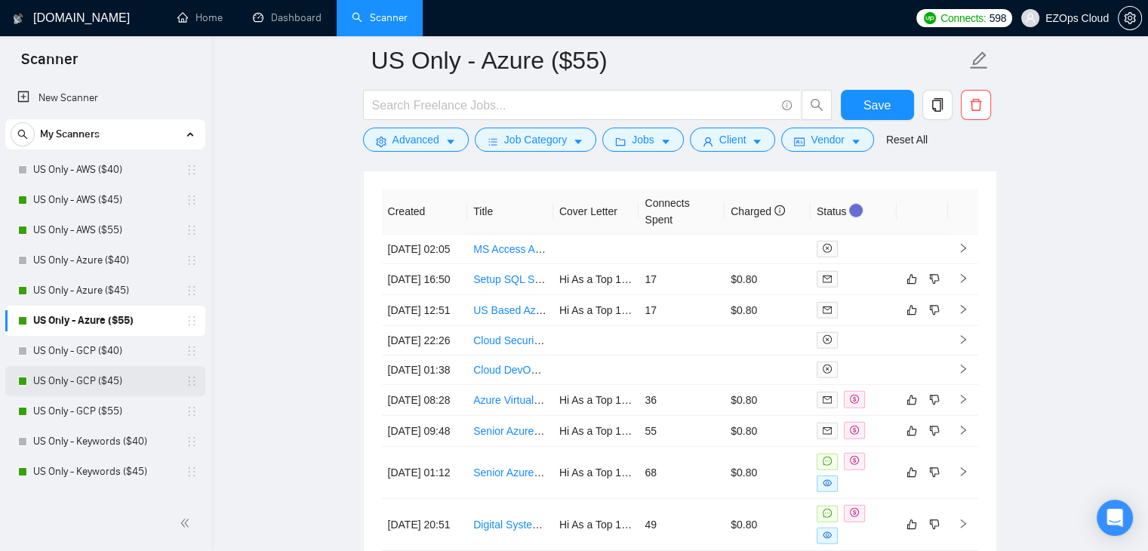
click at [94, 390] on link "US Only - GCP ($45)" at bounding box center [104, 381] width 143 height 30
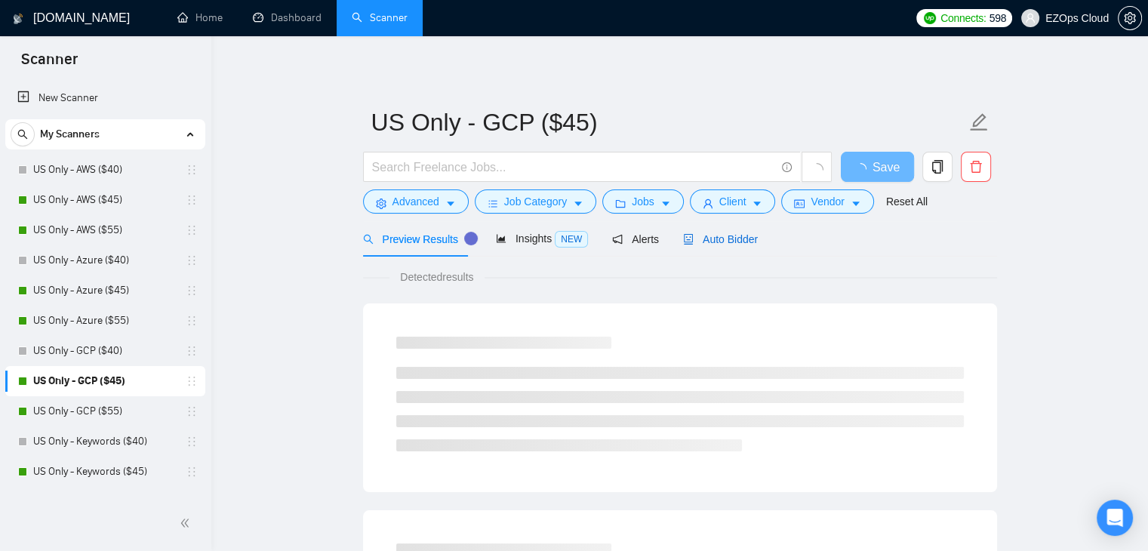
click at [688, 239] on span "Auto Bidder" at bounding box center [720, 239] width 75 height 12
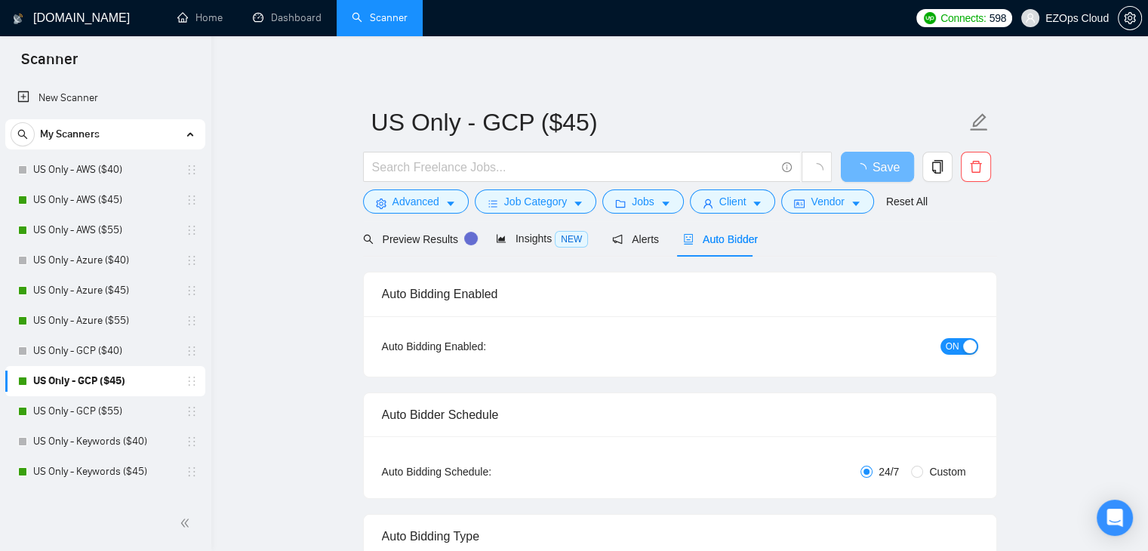
checkbox input "true"
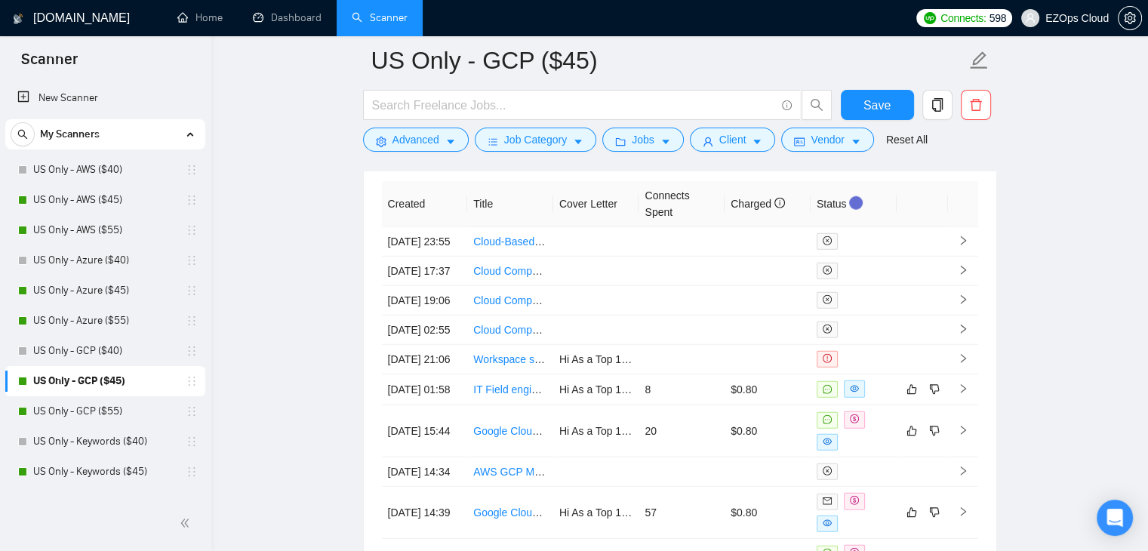
scroll to position [4093, 0]
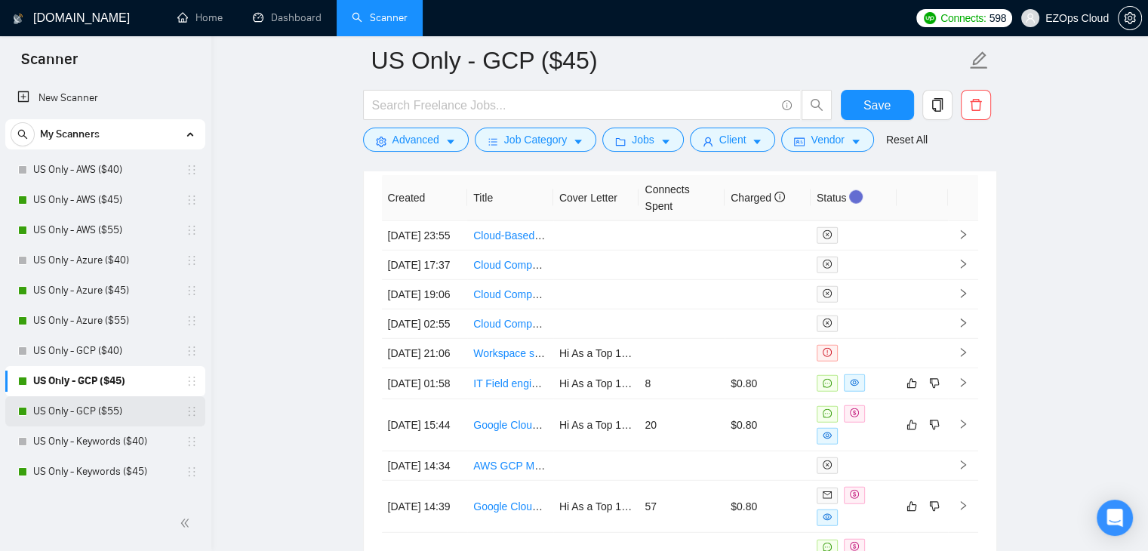
click at [109, 411] on link "US Only - GCP ($55)" at bounding box center [104, 411] width 143 height 30
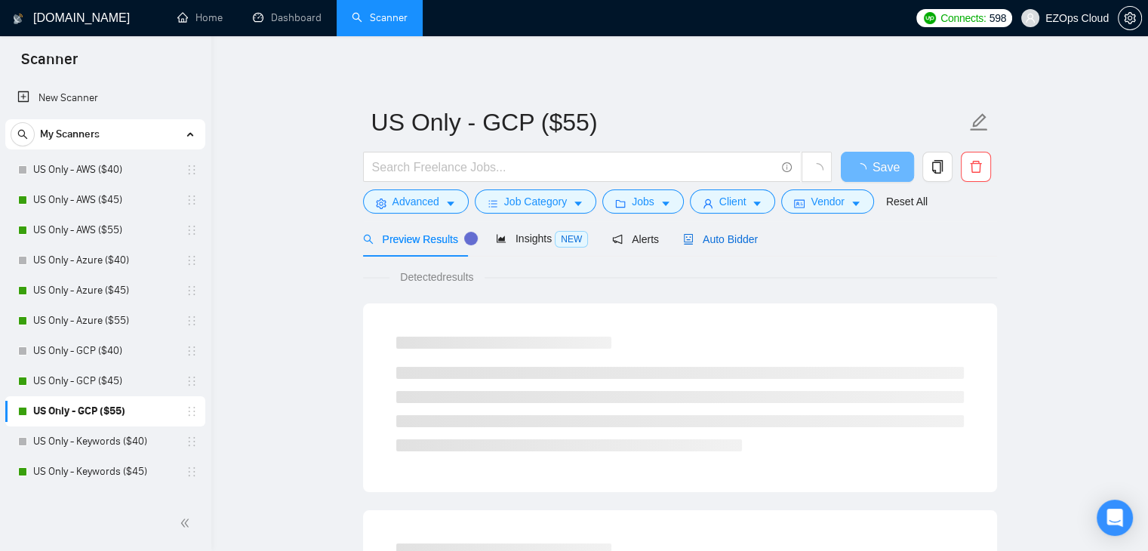
click at [728, 239] on span "Auto Bidder" at bounding box center [720, 239] width 75 height 12
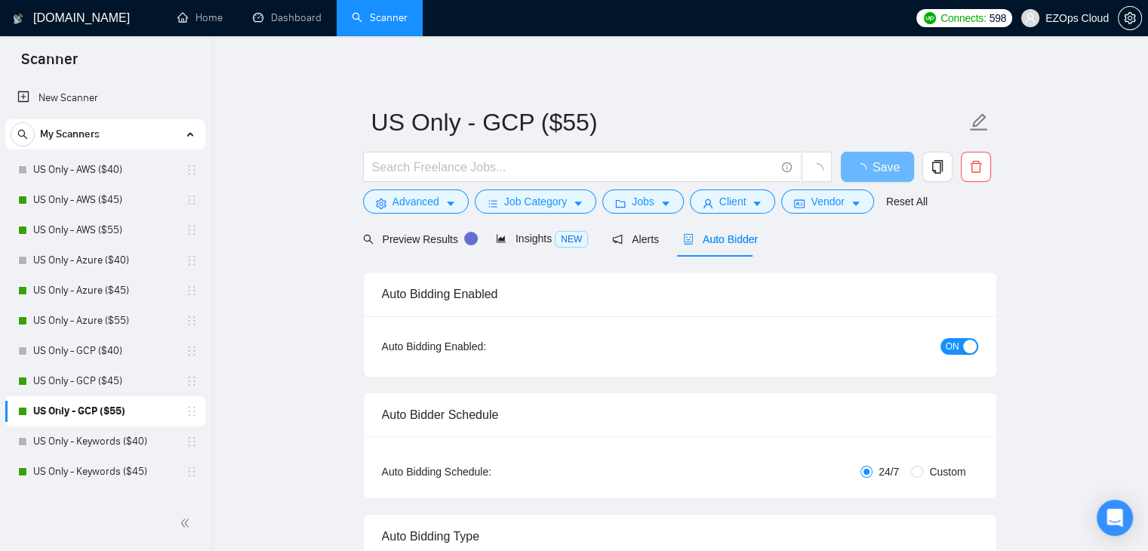
checkbox input "true"
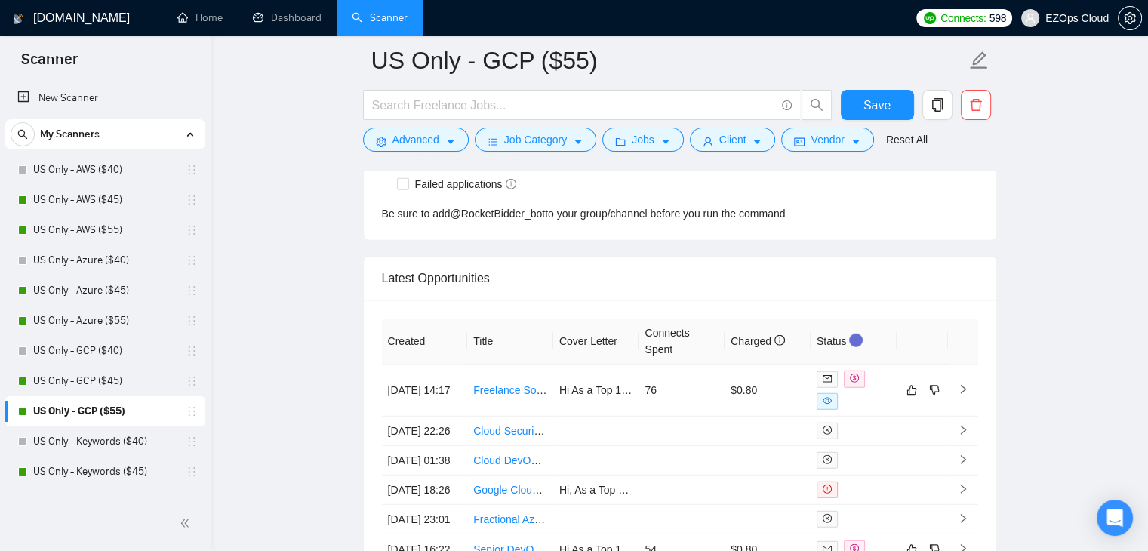
scroll to position [4060, 0]
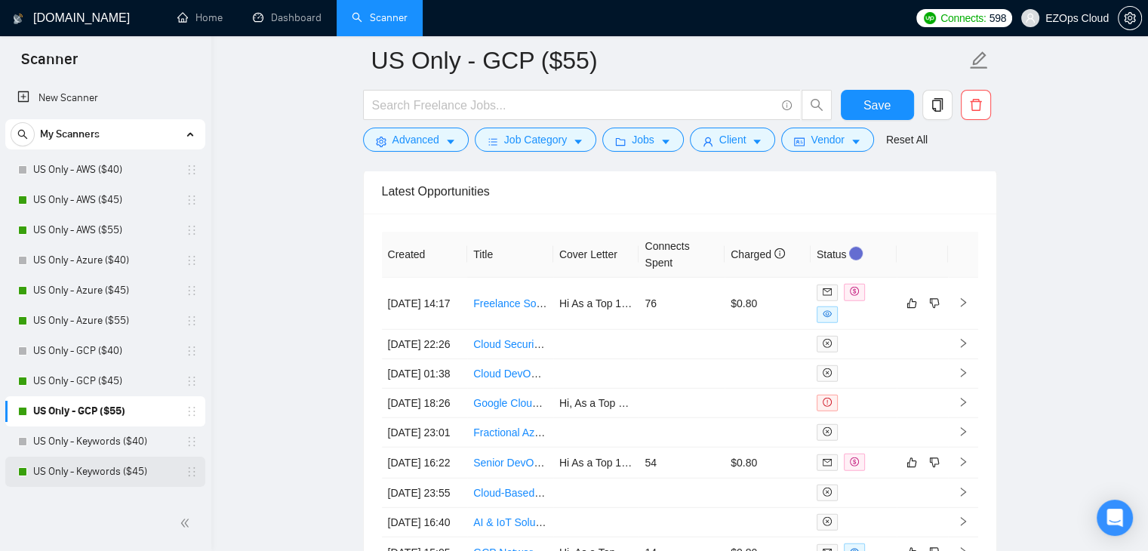
click at [87, 472] on link "US Only - Keywords ($45)" at bounding box center [104, 472] width 143 height 30
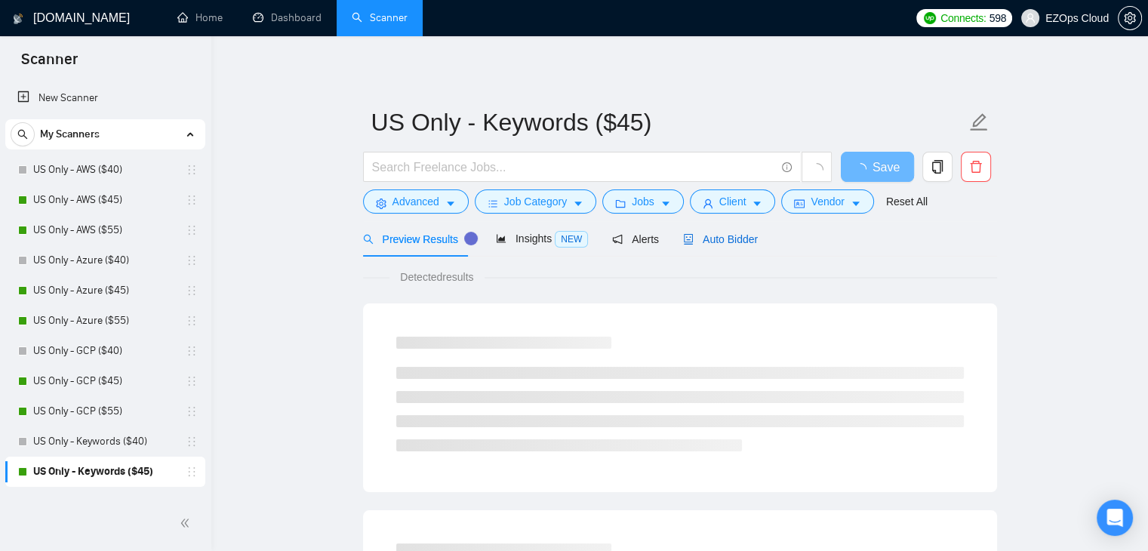
click at [704, 242] on span "Auto Bidder" at bounding box center [720, 239] width 75 height 12
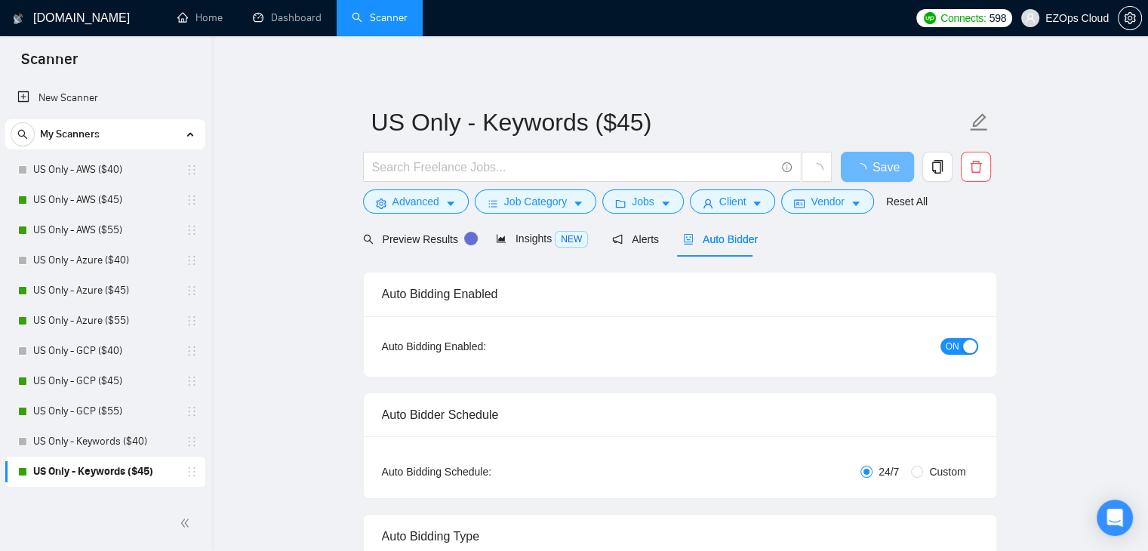
checkbox input "true"
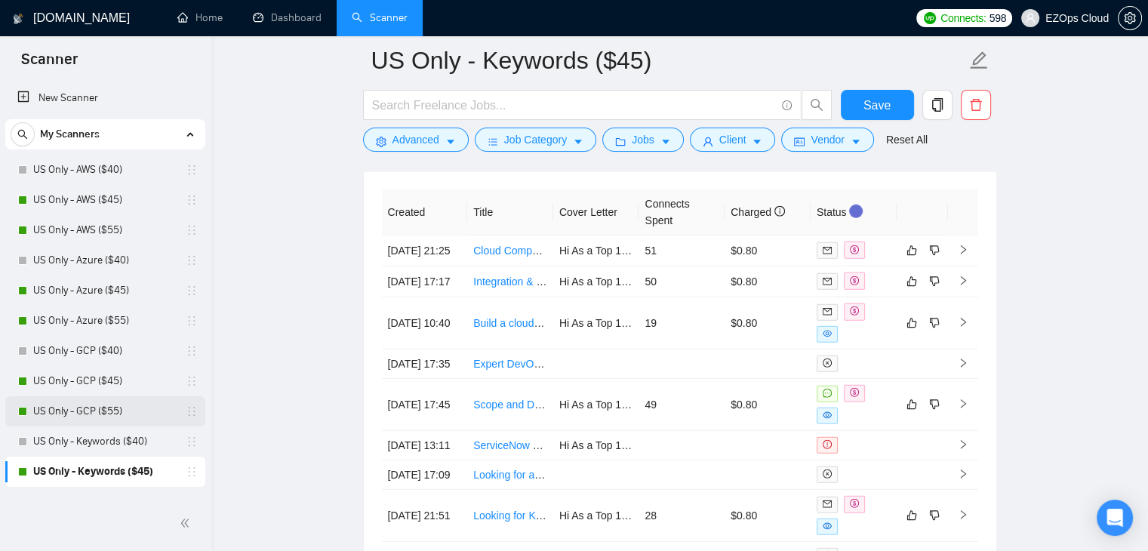
scroll to position [151, 0]
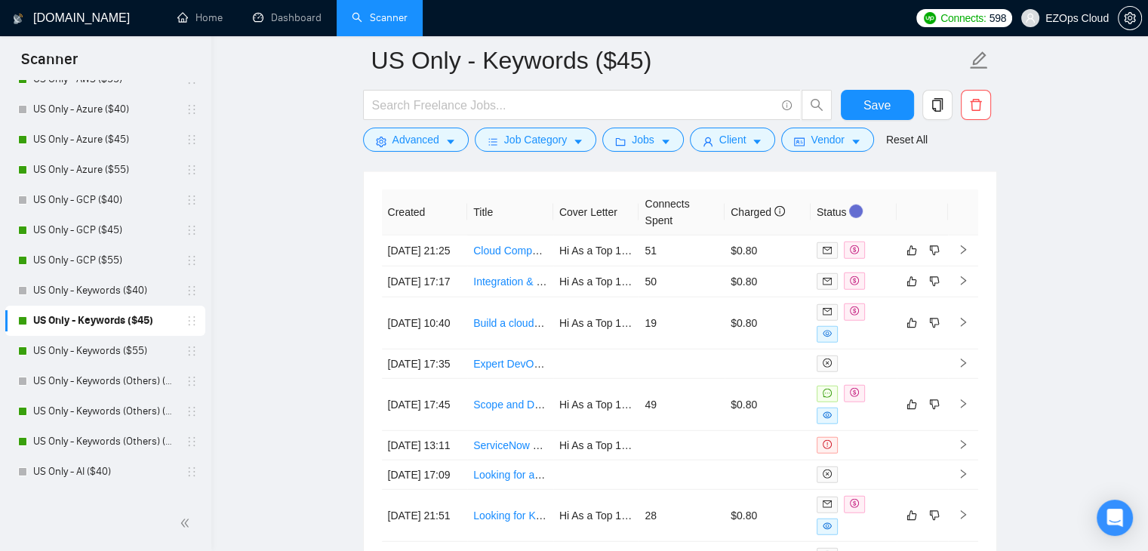
drag, startPoint x: 112, startPoint y: 352, endPoint x: 598, endPoint y: 270, distance: 492.9
click at [112, 352] on link "US Only - Keywords ($55)" at bounding box center [104, 351] width 143 height 30
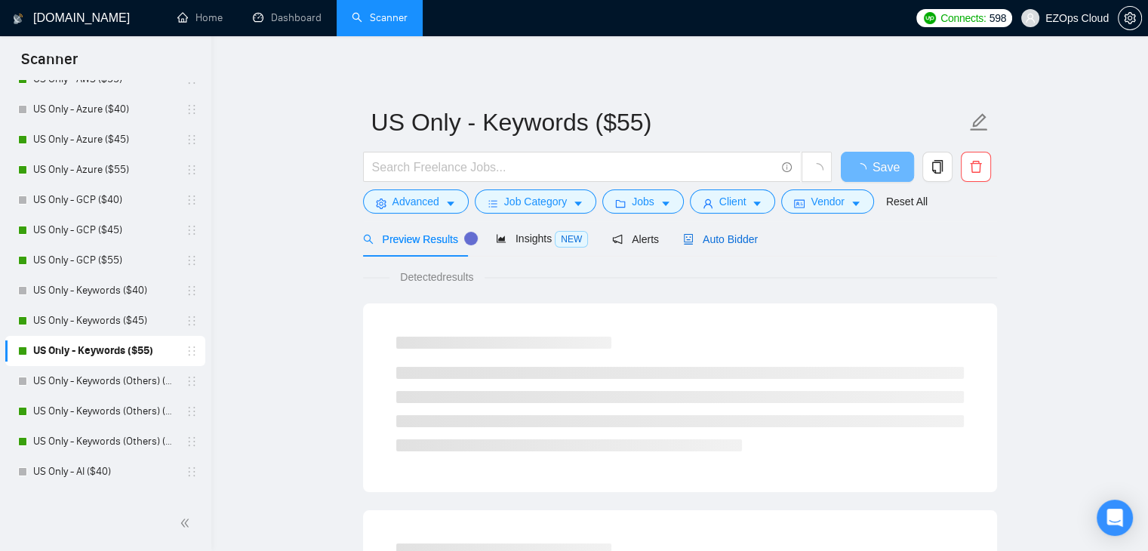
click at [706, 241] on span "Auto Bidder" at bounding box center [720, 239] width 75 height 12
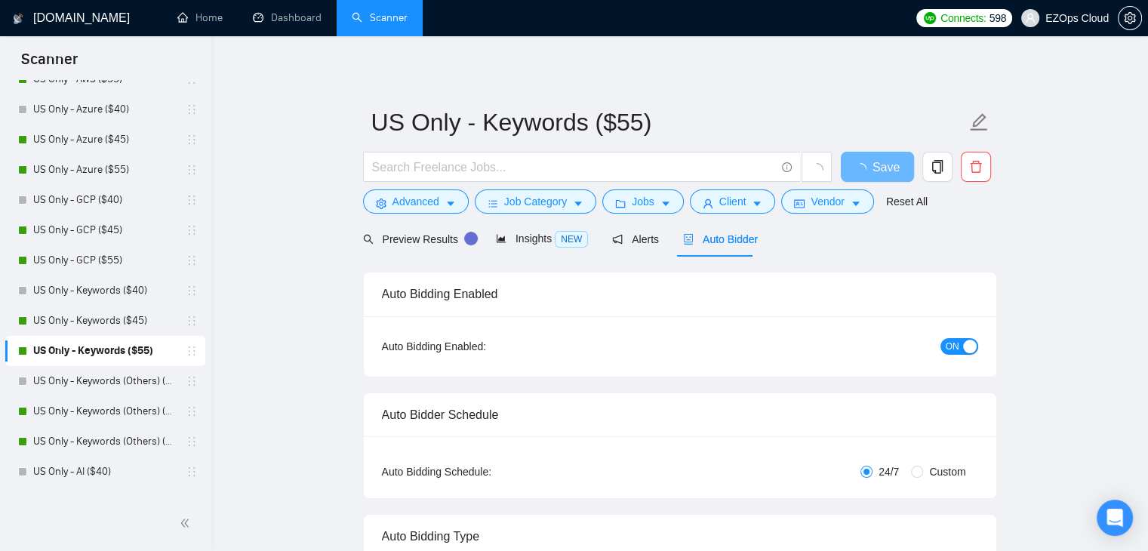
checkbox input "true"
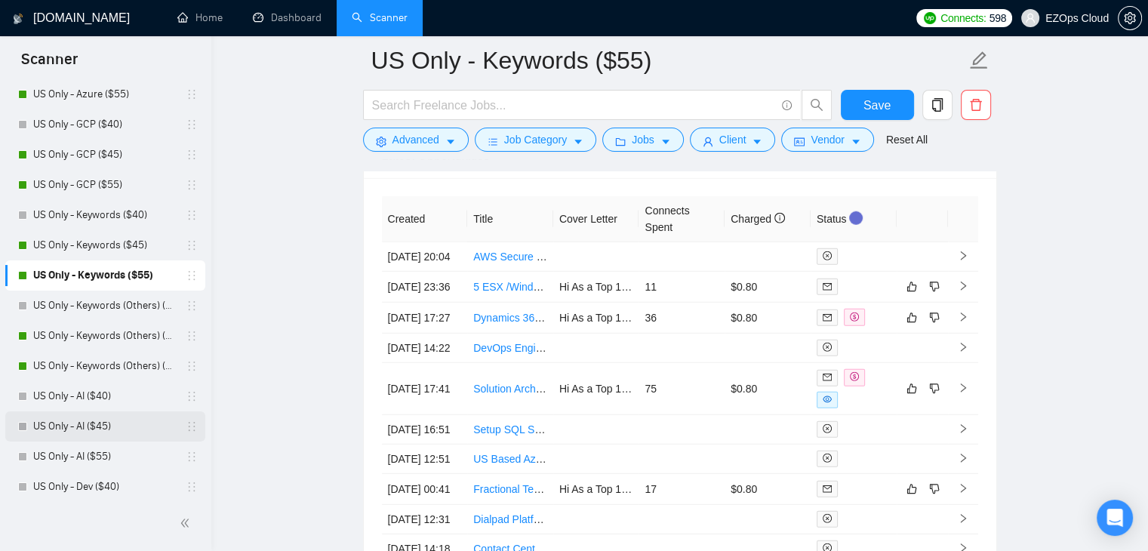
scroll to position [377, 0]
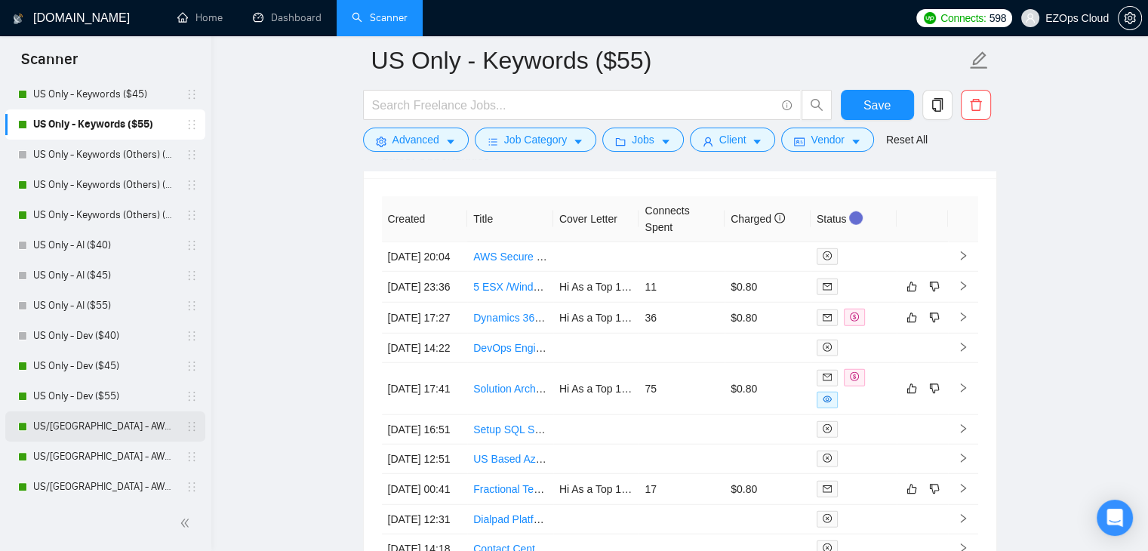
click at [101, 420] on link "US/[GEOGRAPHIC_DATA] - AWS (Best Clients) ($55)" at bounding box center [104, 426] width 143 height 30
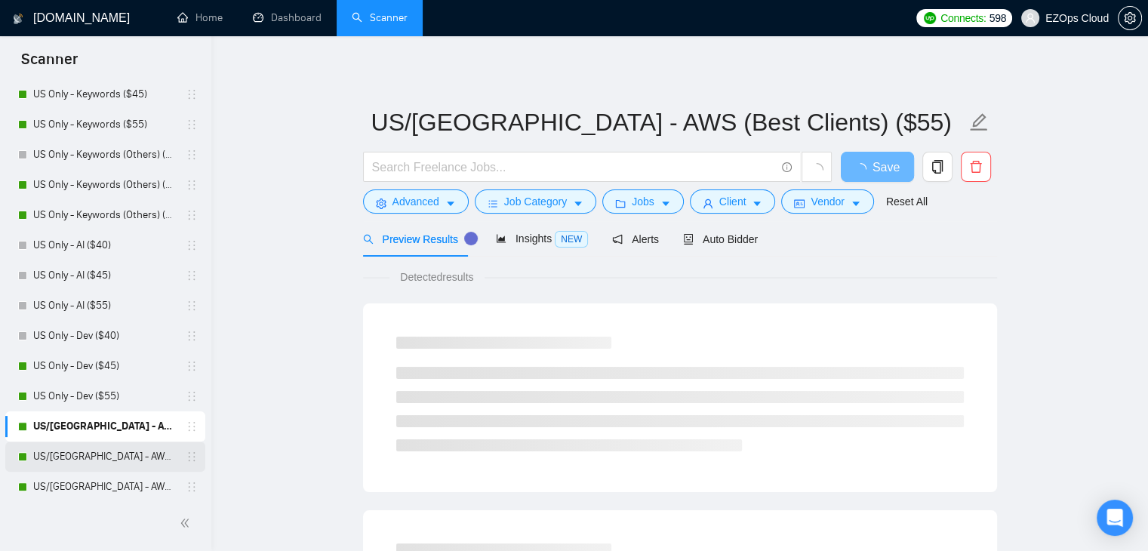
click at [69, 443] on link "US/[GEOGRAPHIC_DATA] - AWS ($40)" at bounding box center [104, 457] width 143 height 30
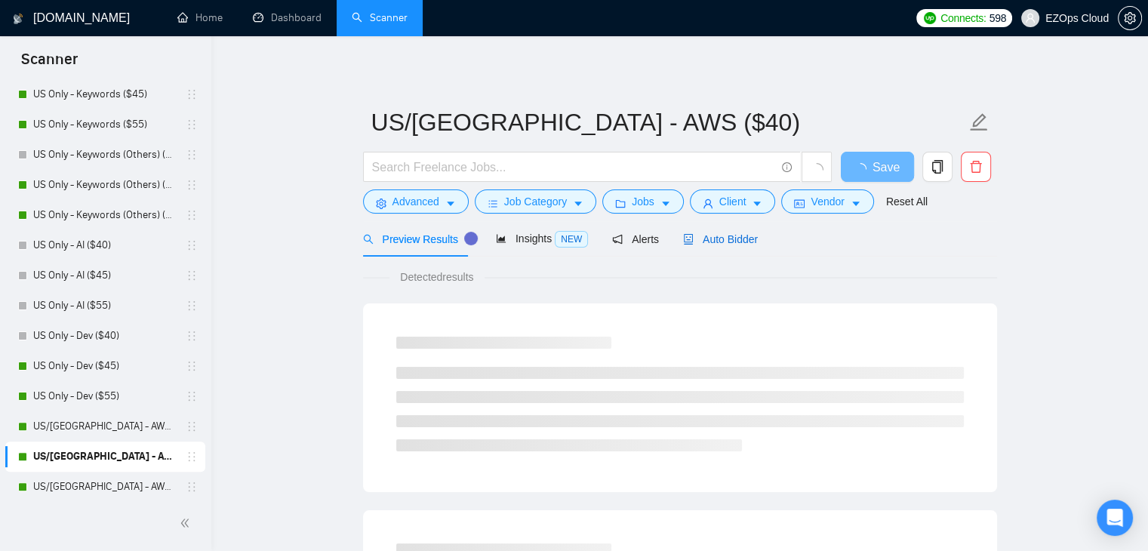
click at [738, 236] on span "Auto Bidder" at bounding box center [720, 239] width 75 height 12
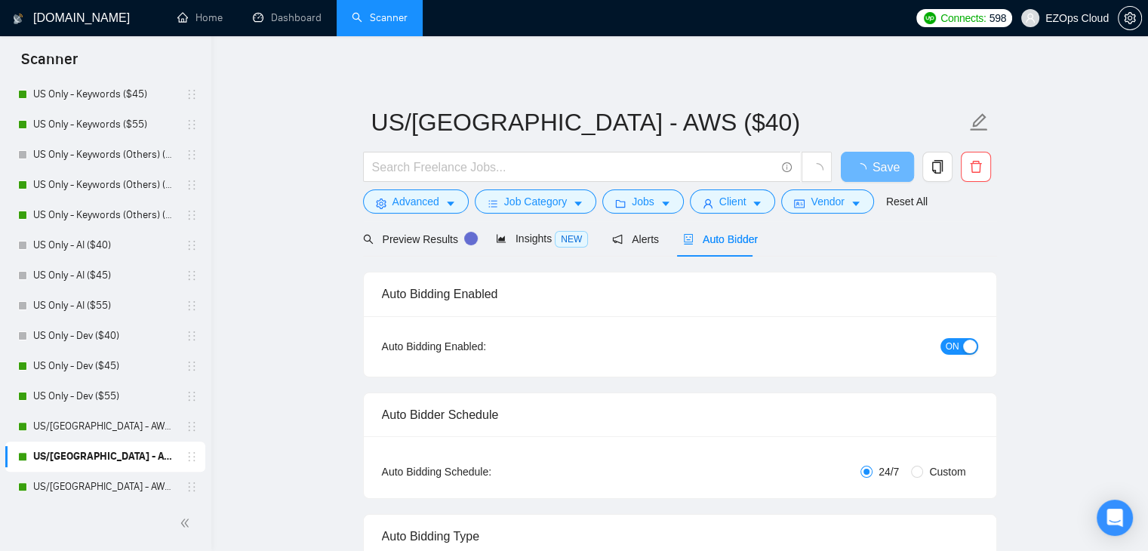
checkbox input "true"
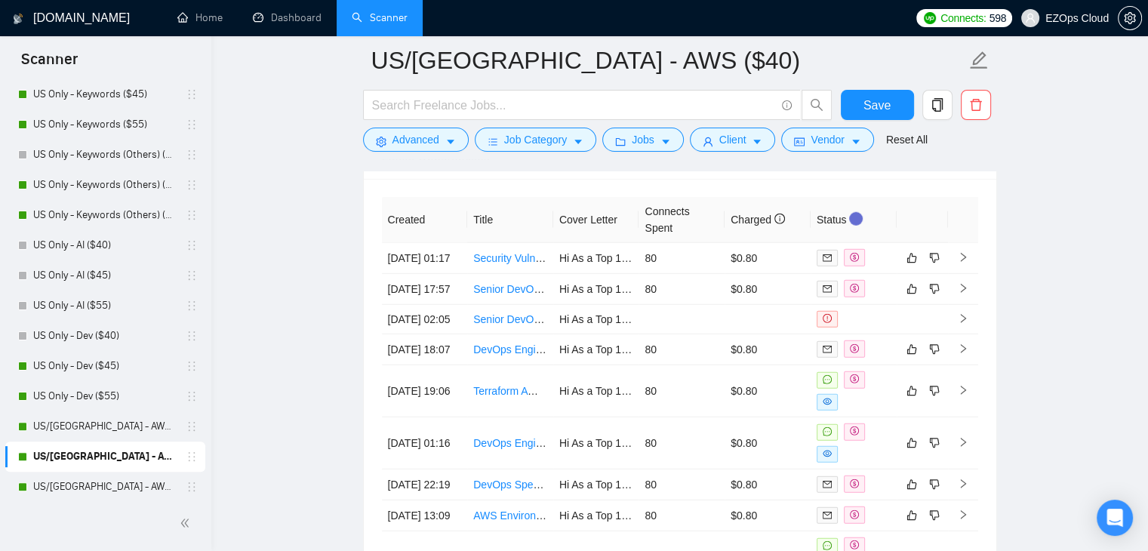
scroll to position [4166, 0]
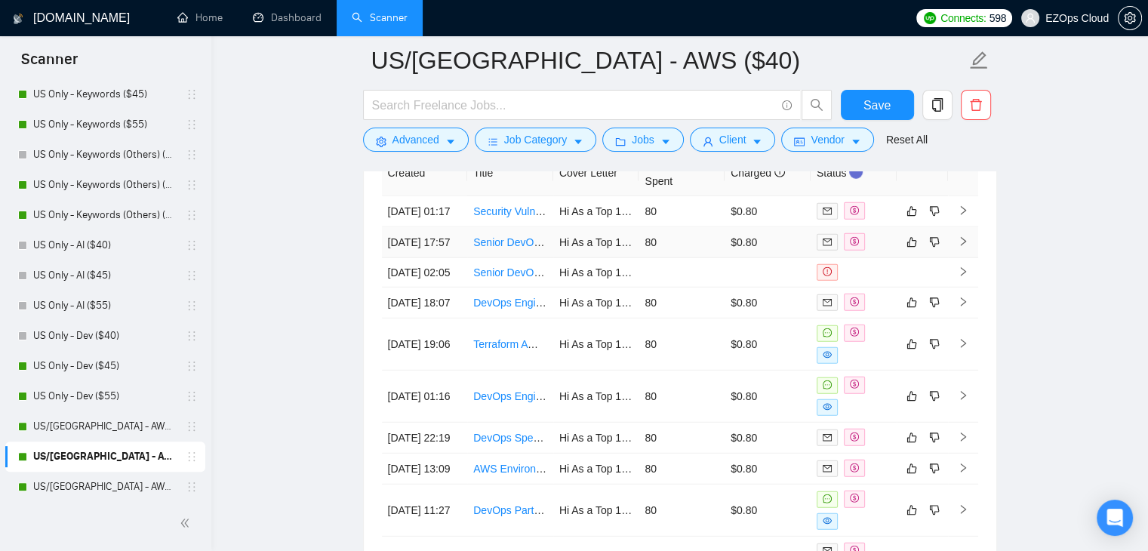
drag, startPoint x: 106, startPoint y: 484, endPoint x: 746, endPoint y: 240, distance: 684.3
click at [106, 484] on link "US/[GEOGRAPHIC_DATA] - AWS ($45)" at bounding box center [104, 487] width 143 height 30
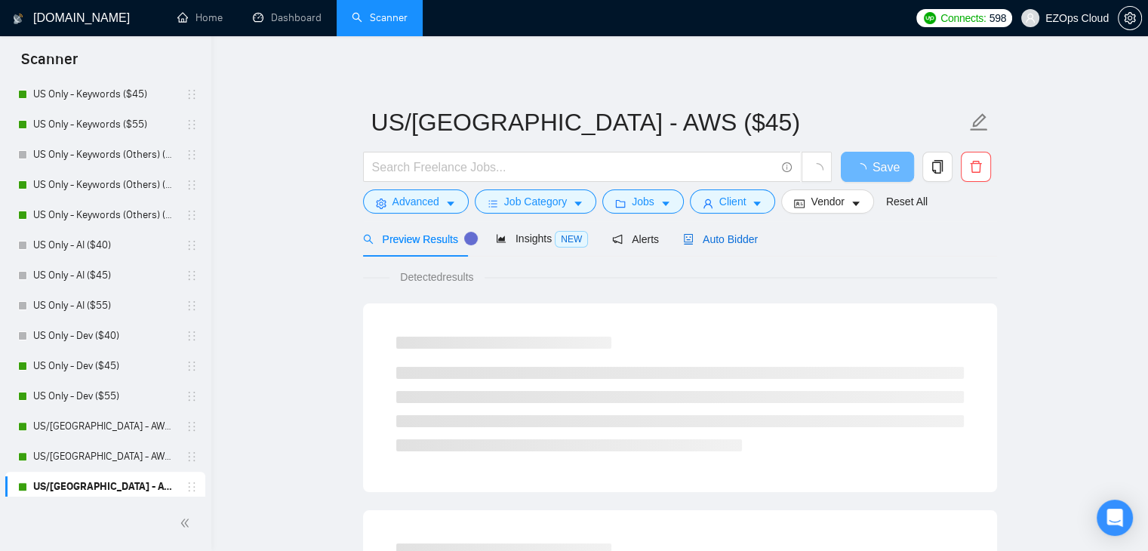
click at [713, 244] on span "Auto Bidder" at bounding box center [720, 239] width 75 height 12
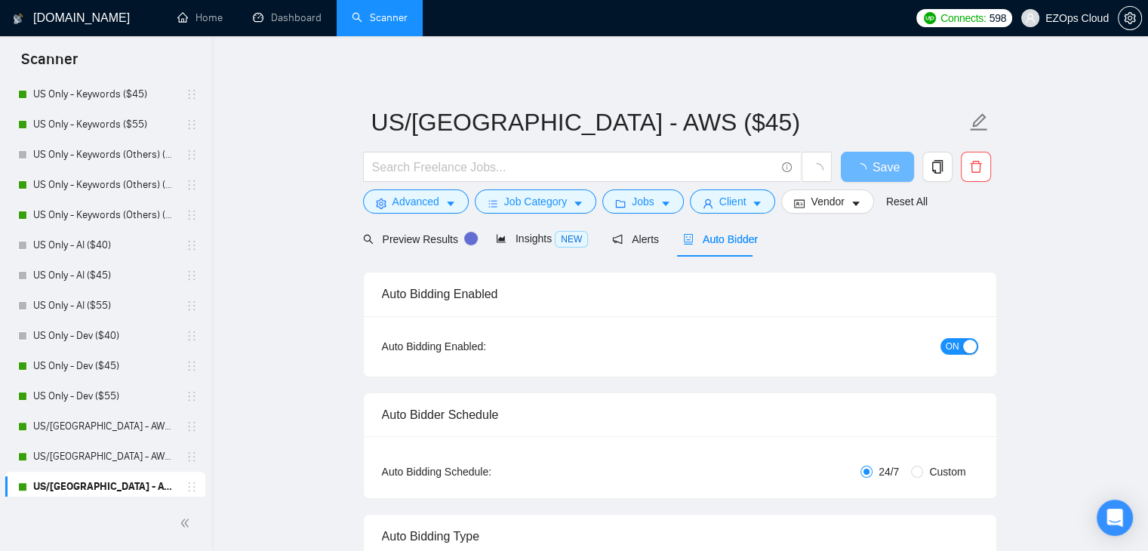
checkbox input "true"
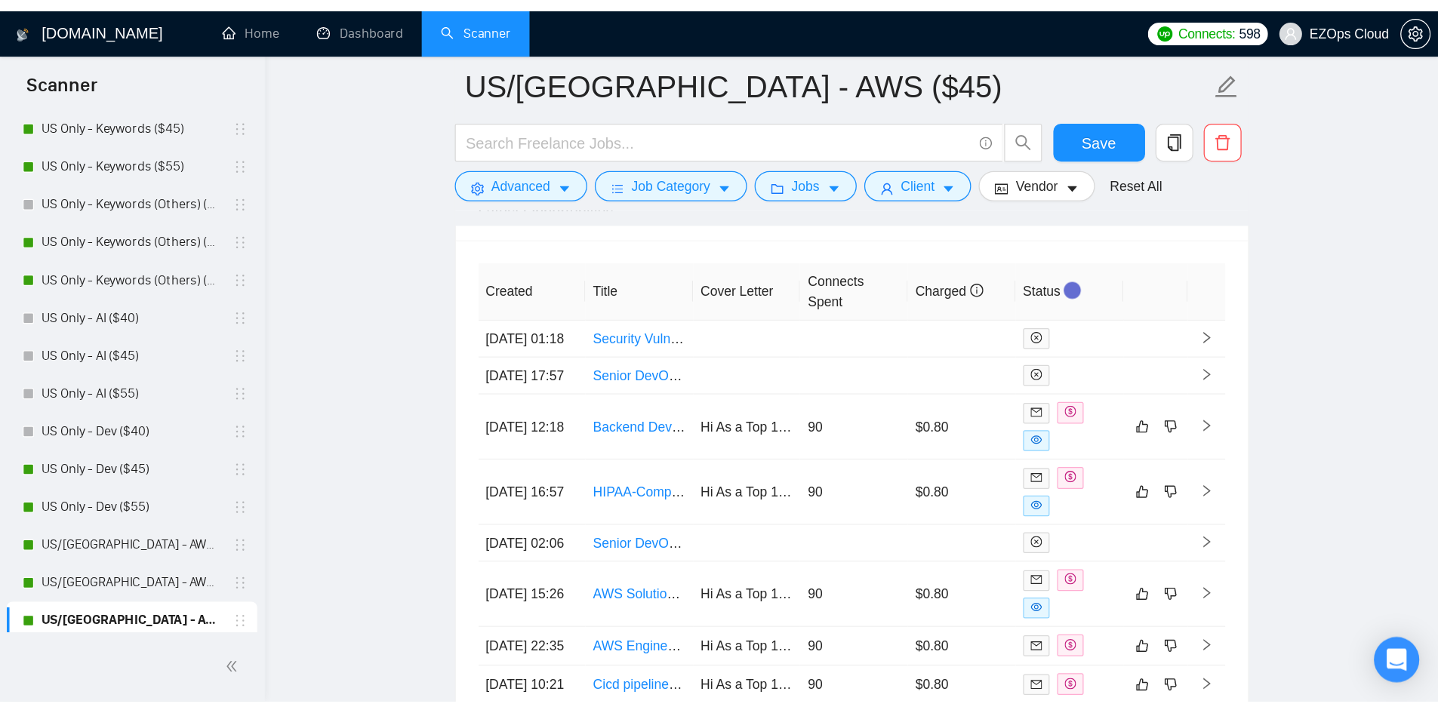
scroll to position [377, 0]
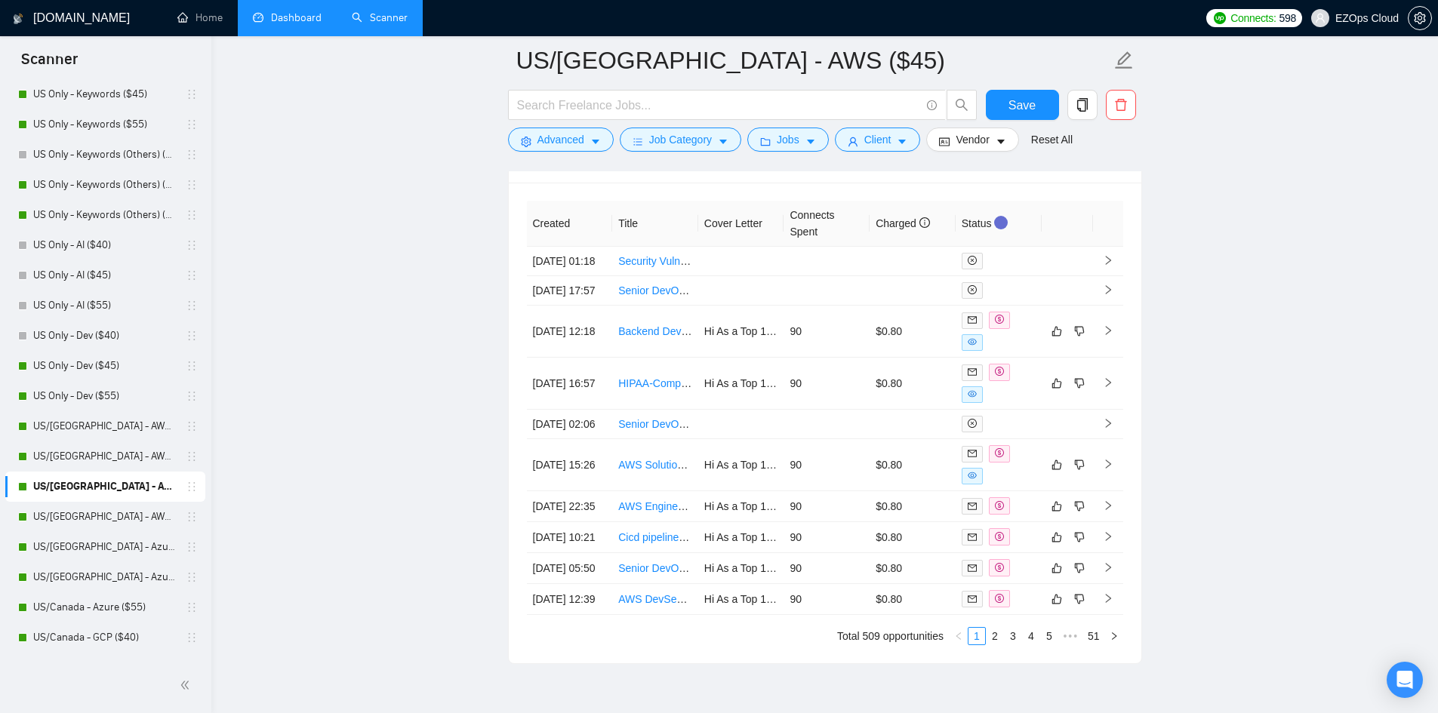
click at [287, 11] on link "Dashboard" at bounding box center [287, 17] width 69 height 13
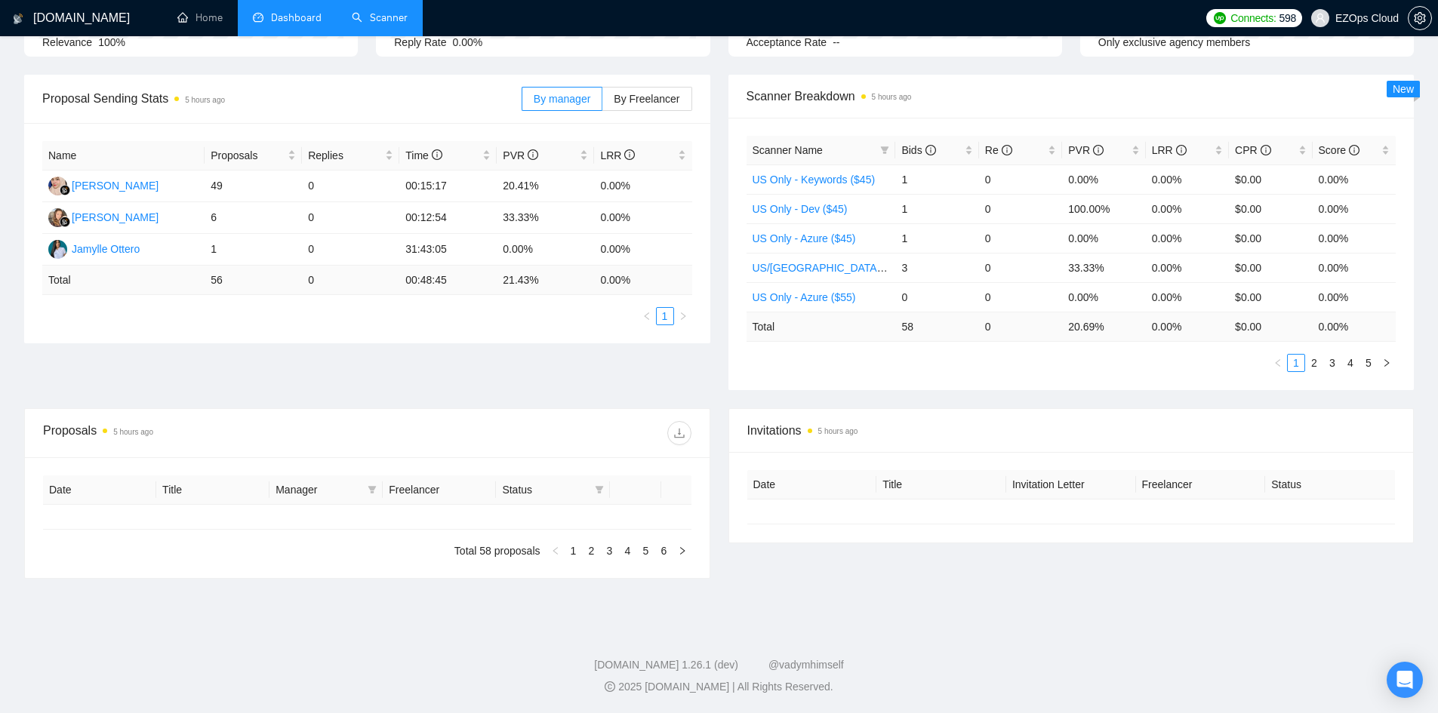
type input "[DATE]"
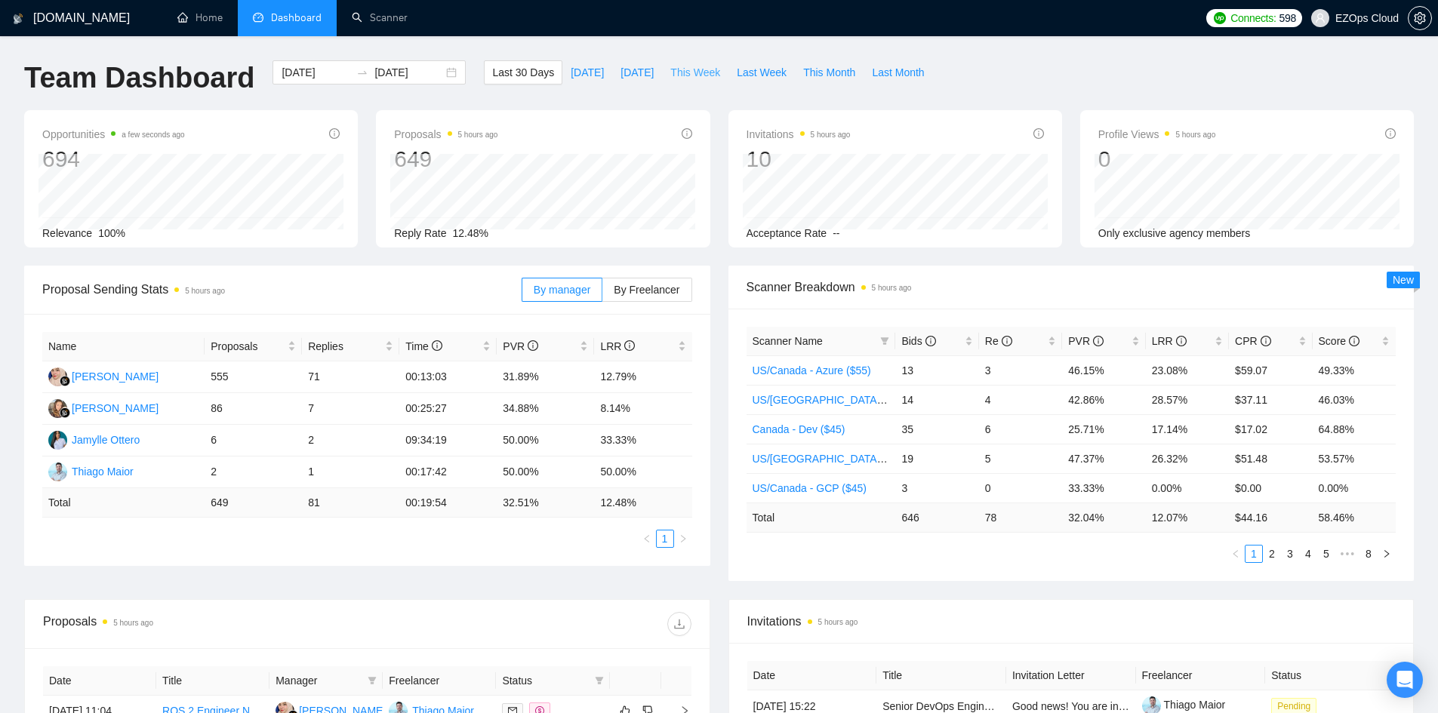
click at [690, 75] on span "This Week" at bounding box center [695, 72] width 50 height 17
type input "[DATE]"
